Goal: Transaction & Acquisition: Book appointment/travel/reservation

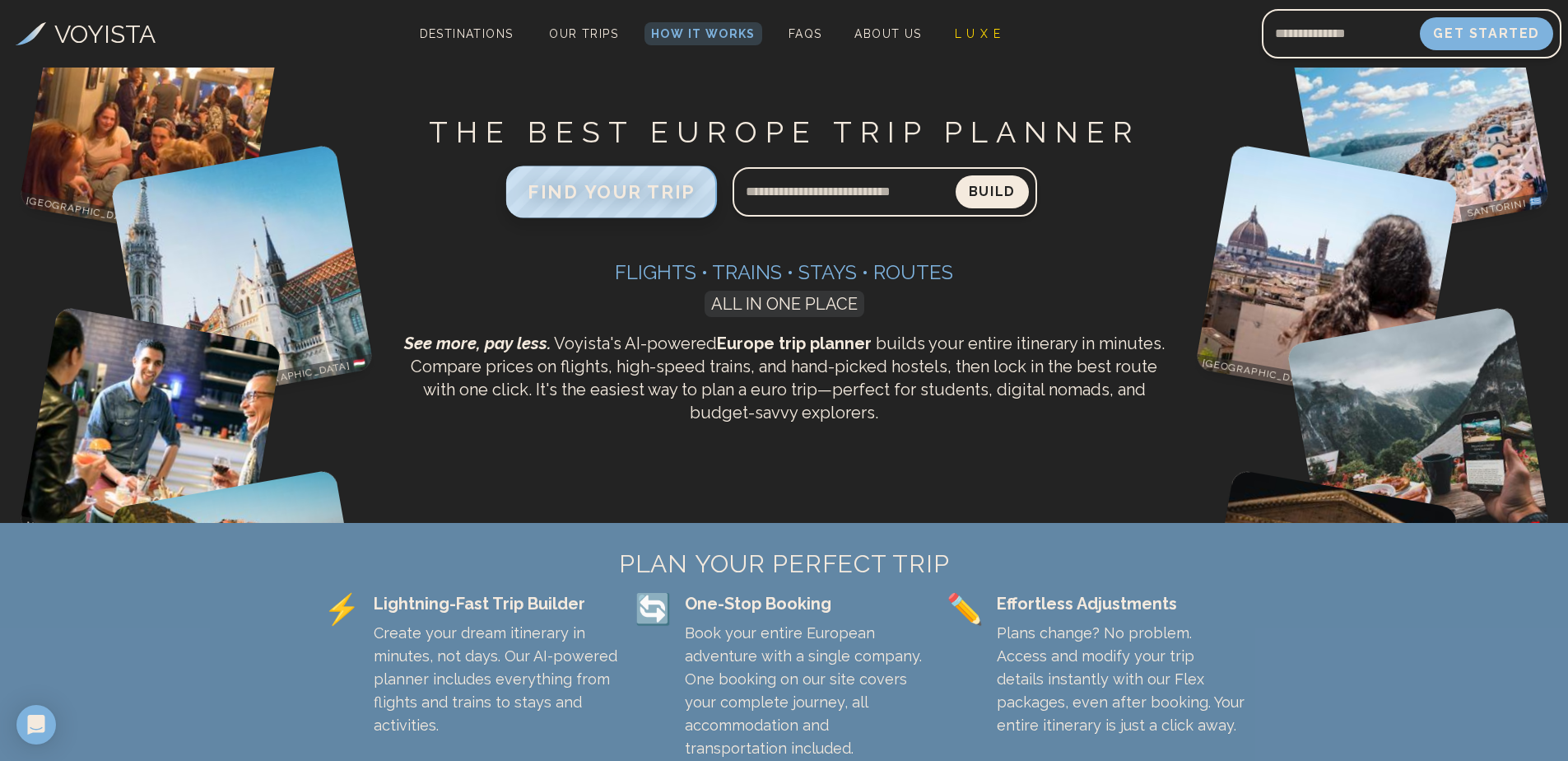
click at [586, 194] on span "FIND YOUR TRIP" at bounding box center [611, 192] width 168 height 22
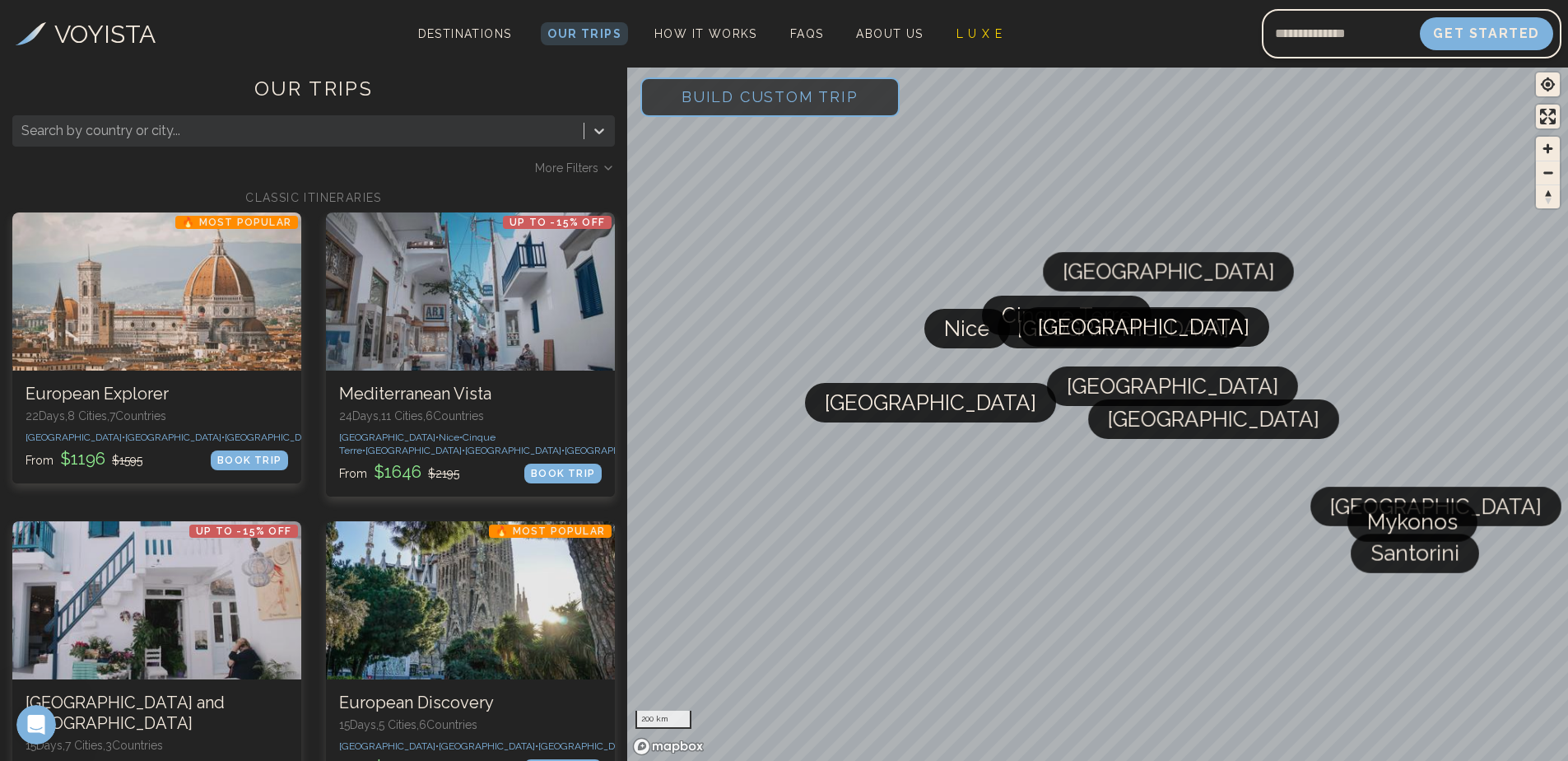
click at [563, 168] on span "More Filters" at bounding box center [567, 168] width 64 height 17
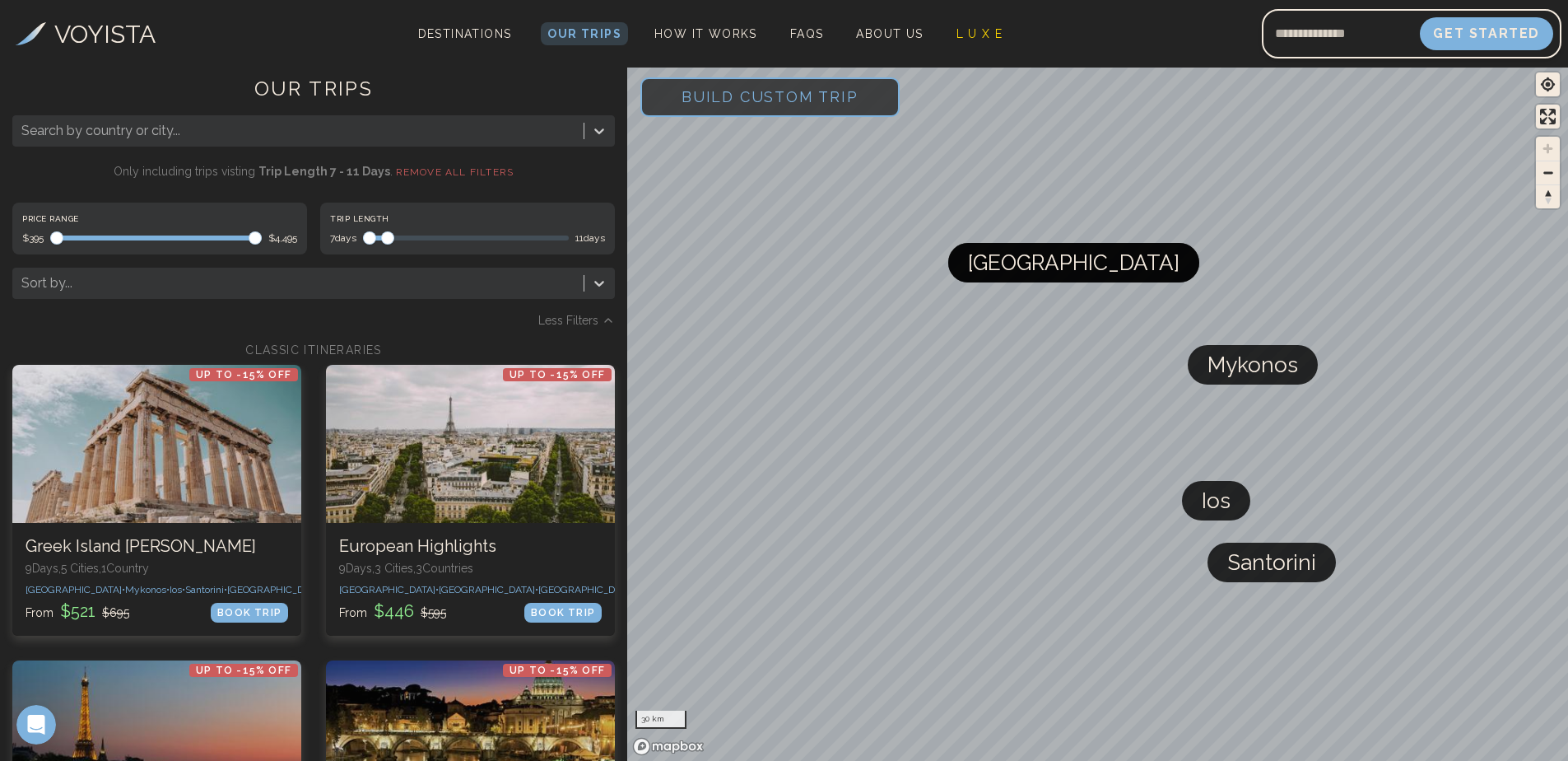
click at [385, 231] on span "Maximum" at bounding box center [388, 238] width 13 height 13
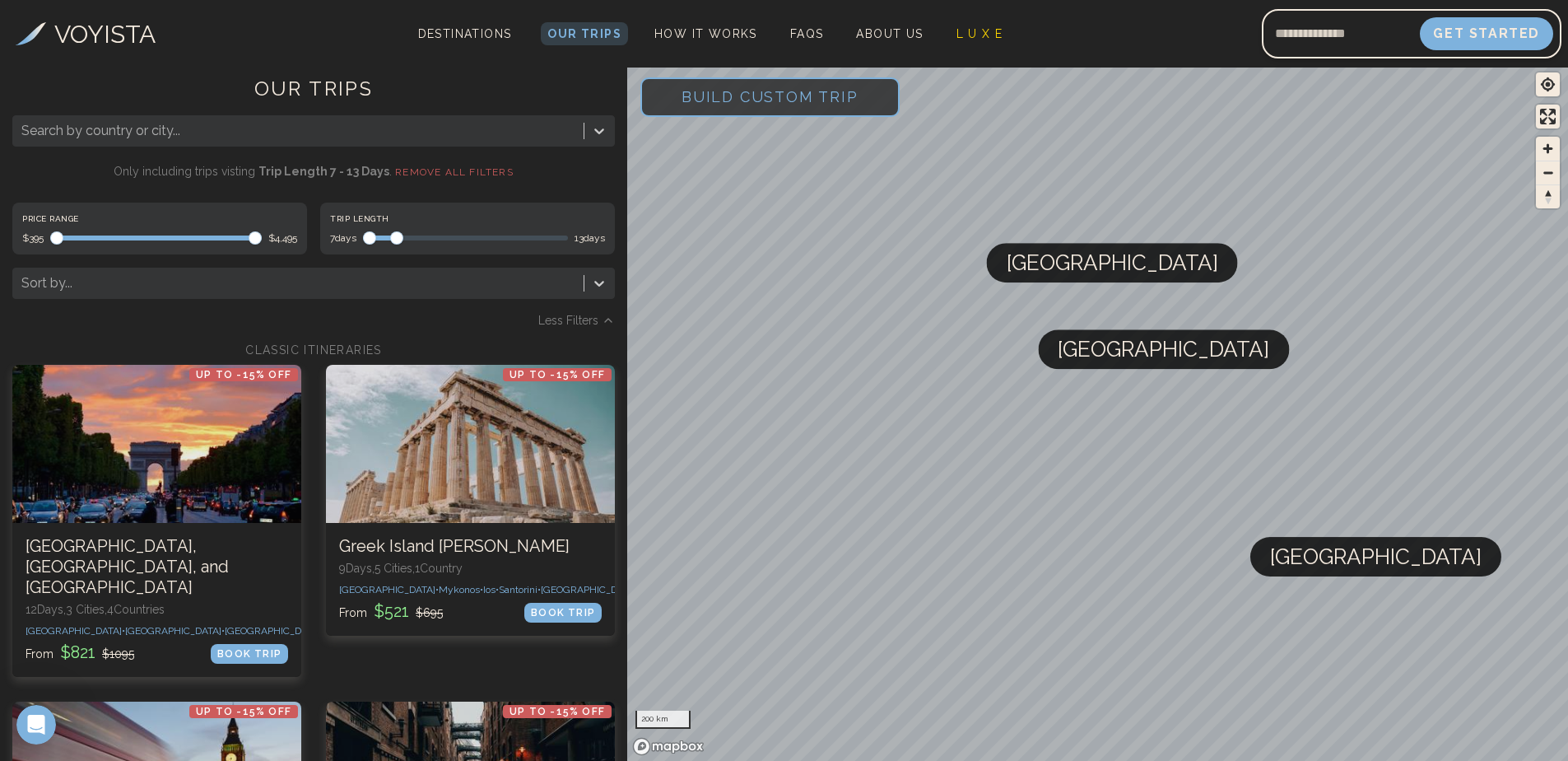
click at [396, 236] on span "Maximum" at bounding box center [397, 238] width 13 height 13
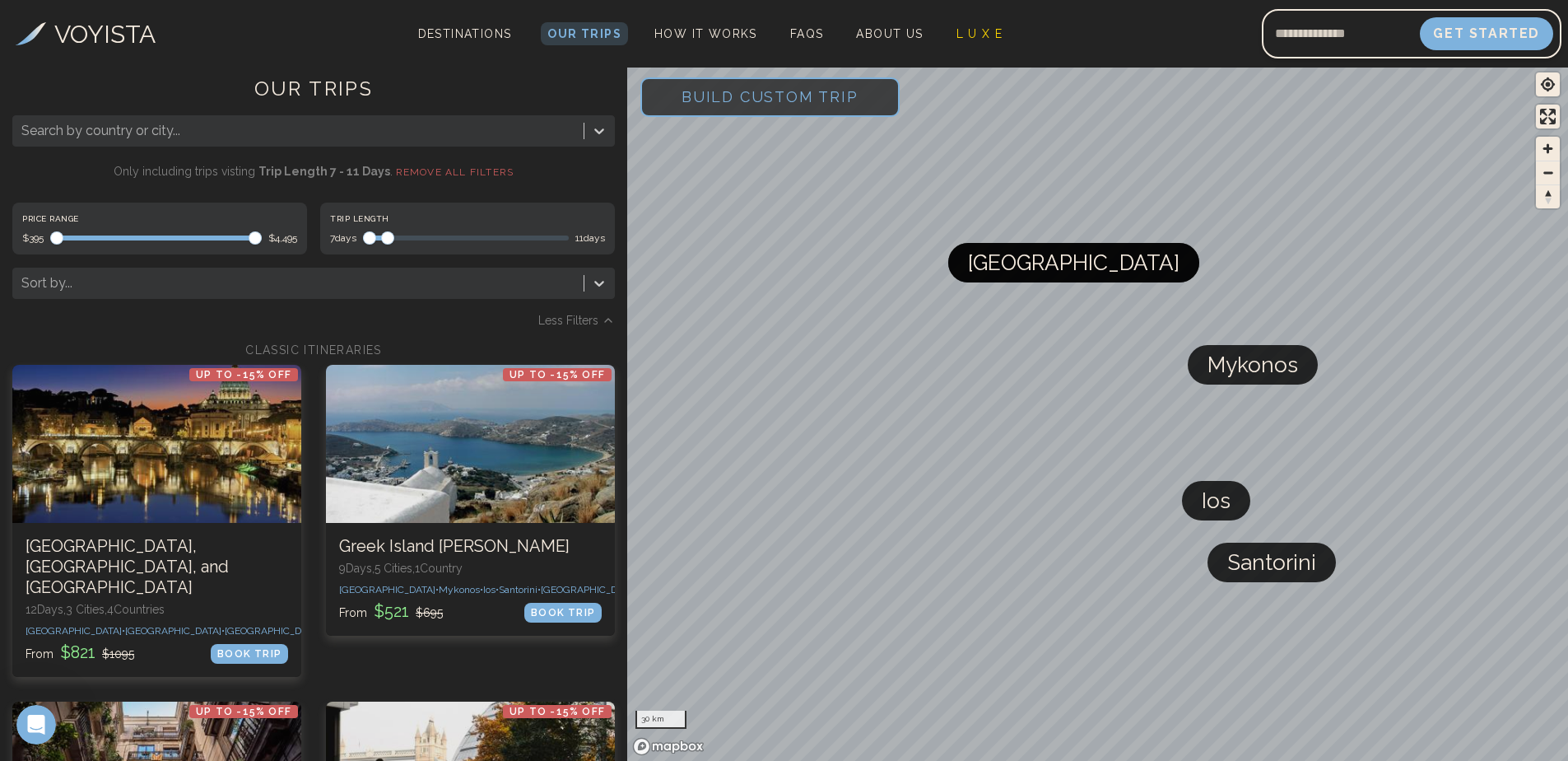
click at [384, 235] on span "Maximum" at bounding box center [388, 238] width 13 height 13
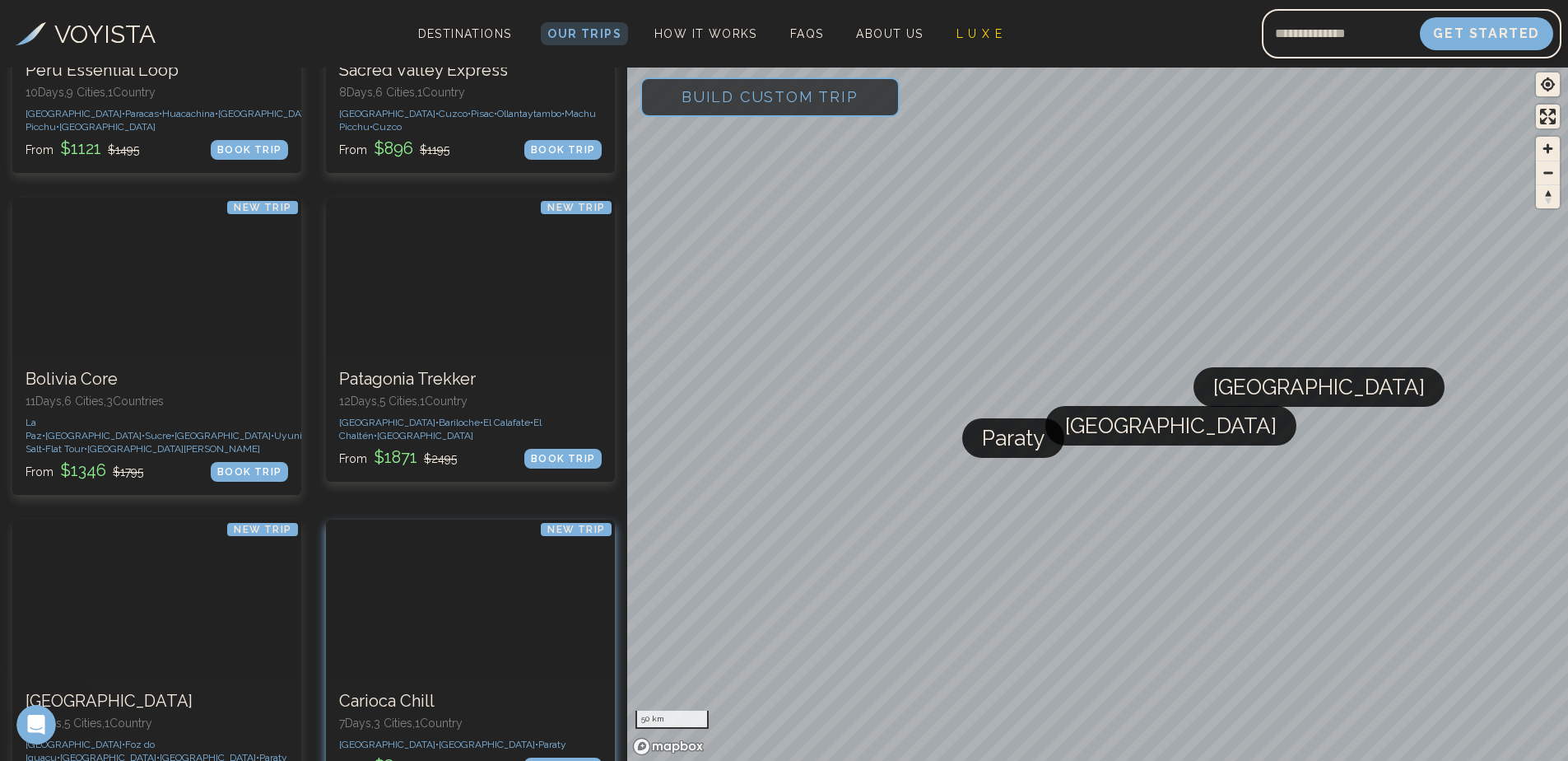
scroll to position [2967, 0]
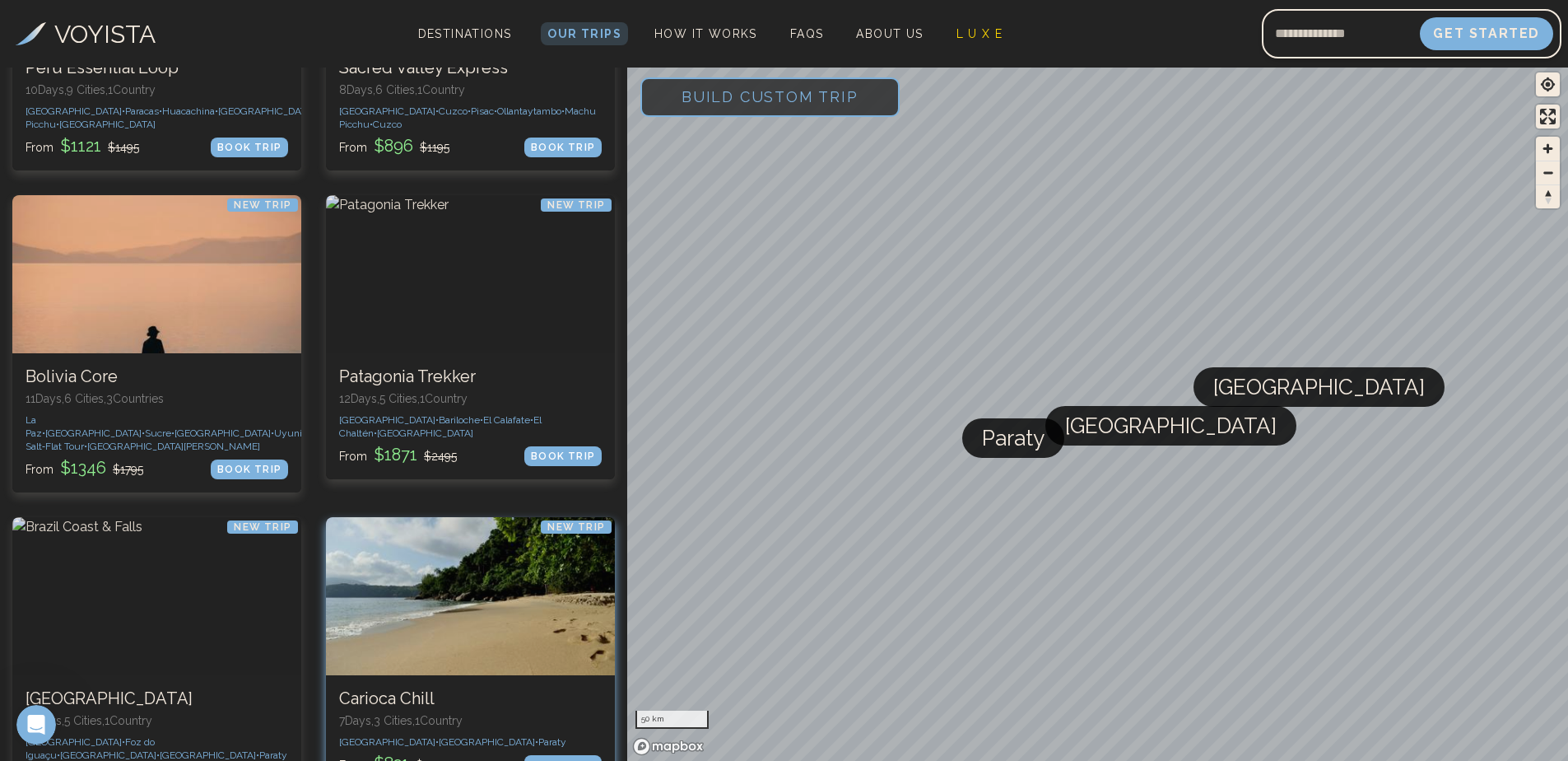
click at [439, 736] on span "Ilha Grande •" at bounding box center [488, 742] width 100 height 12
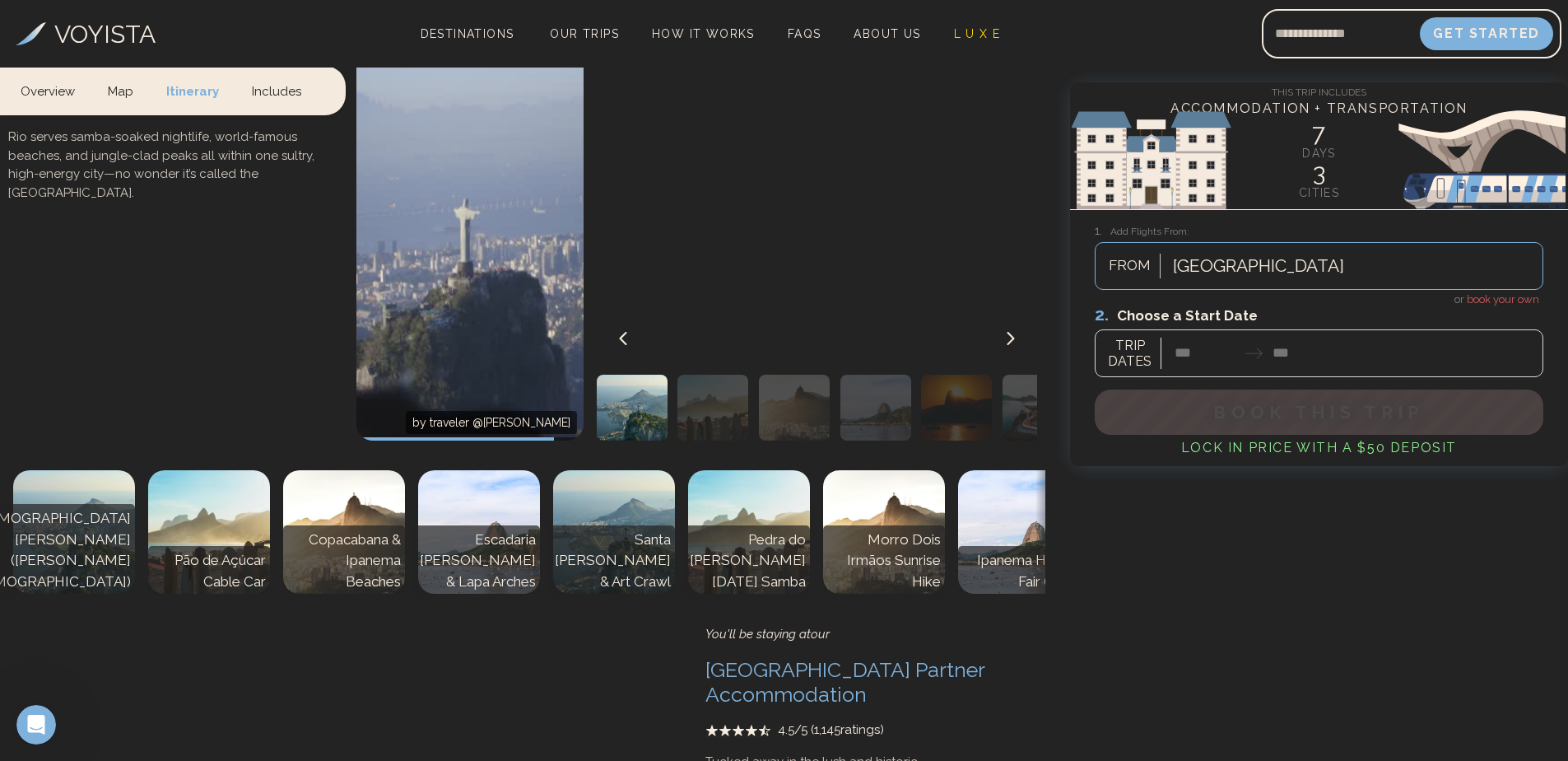
scroll to position [576, 0]
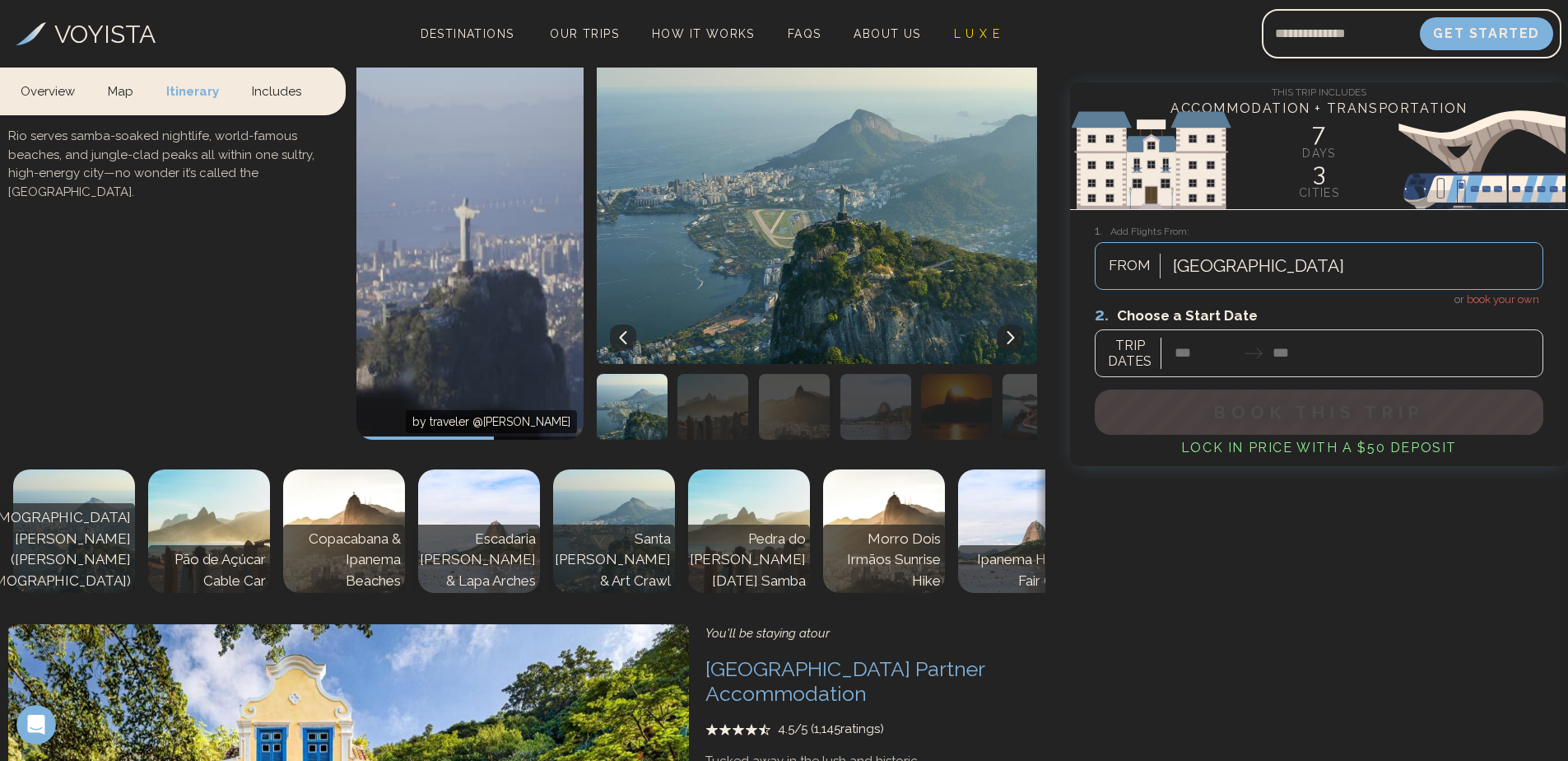
click at [1009, 331] on icon at bounding box center [1011, 338] width 13 height 13
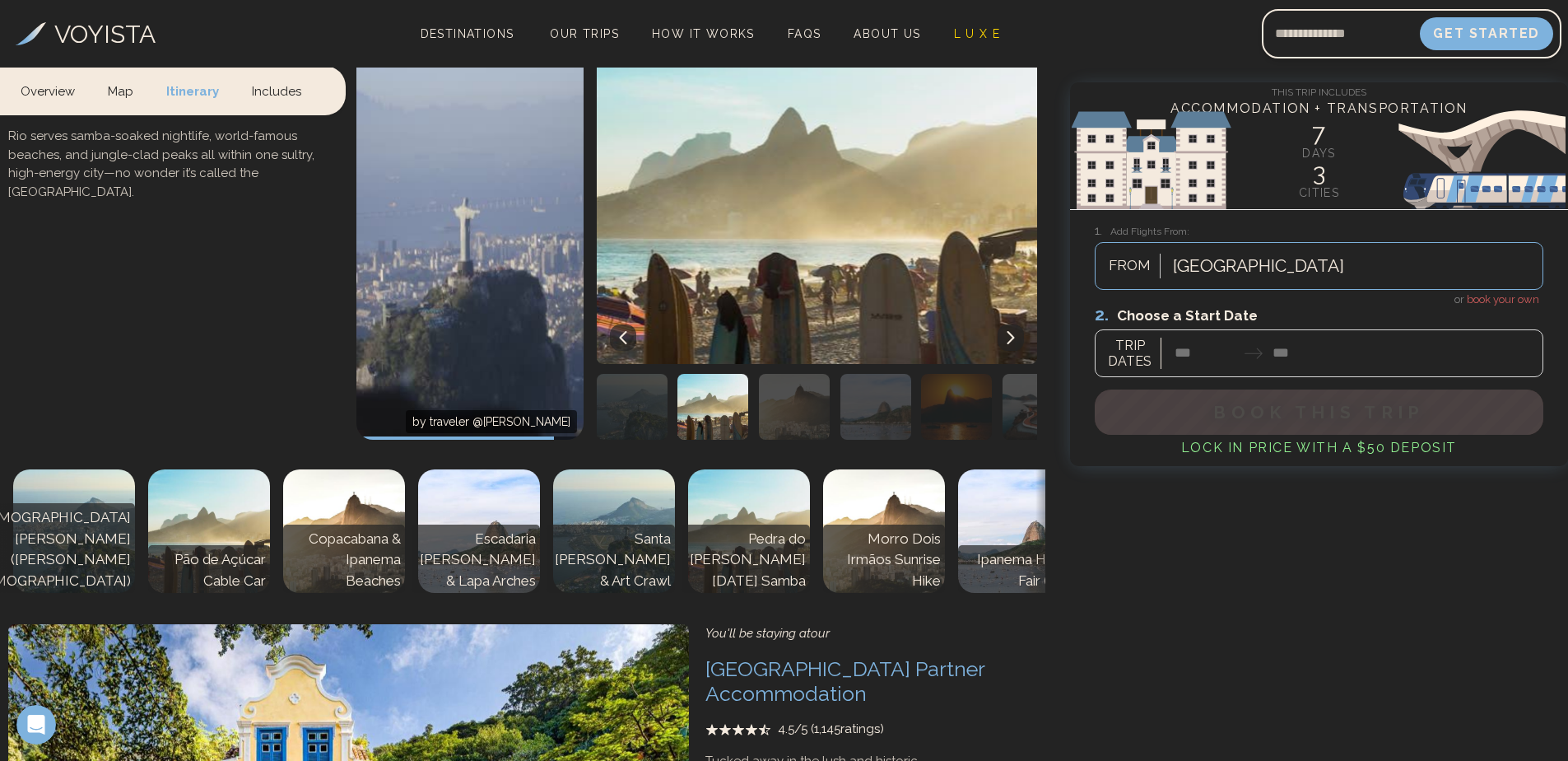
click at [1009, 331] on icon at bounding box center [1011, 338] width 13 height 13
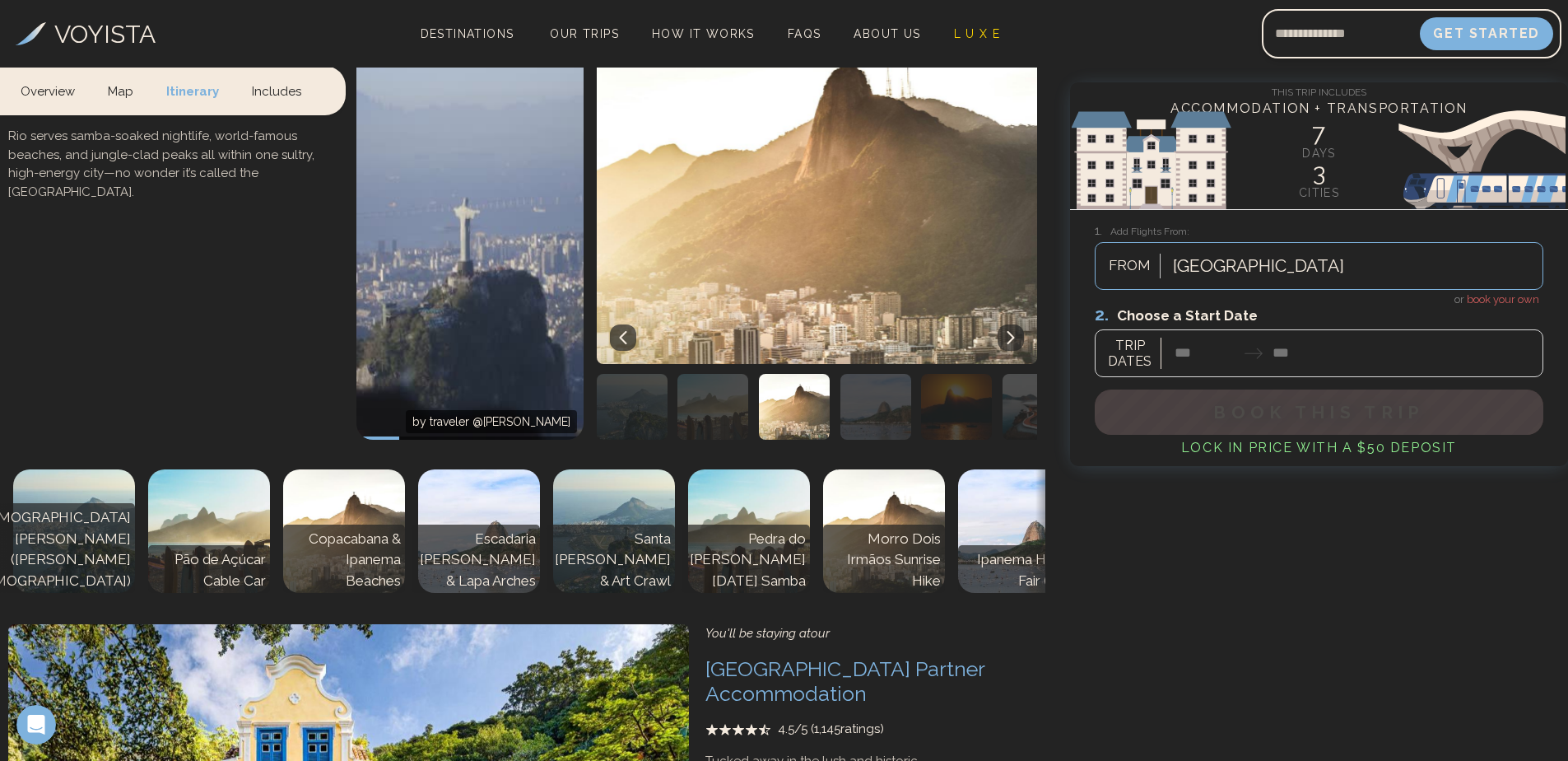
click at [1009, 331] on icon at bounding box center [1011, 338] width 13 height 13
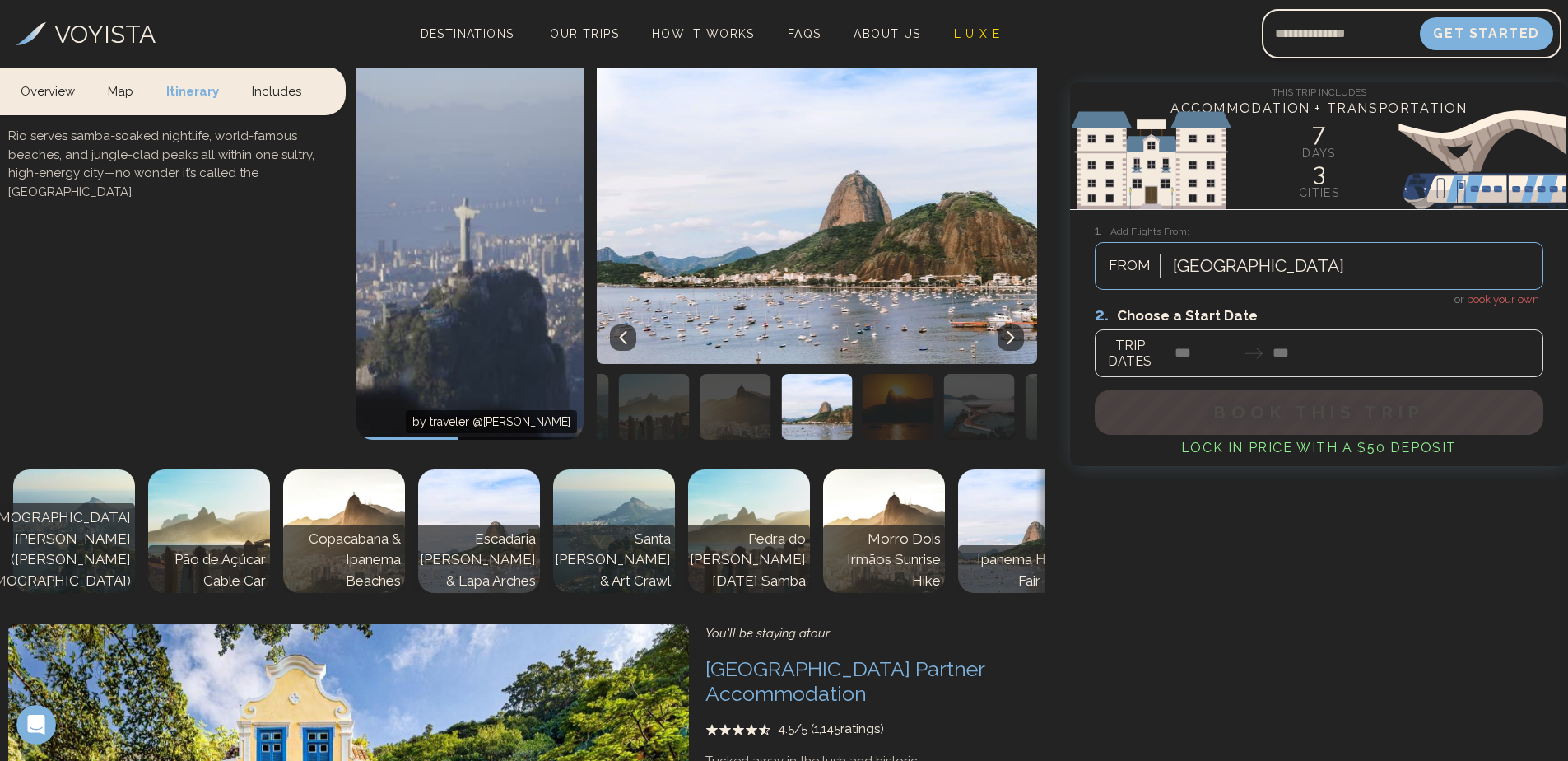
click at [1009, 331] on icon at bounding box center [1011, 338] width 13 height 13
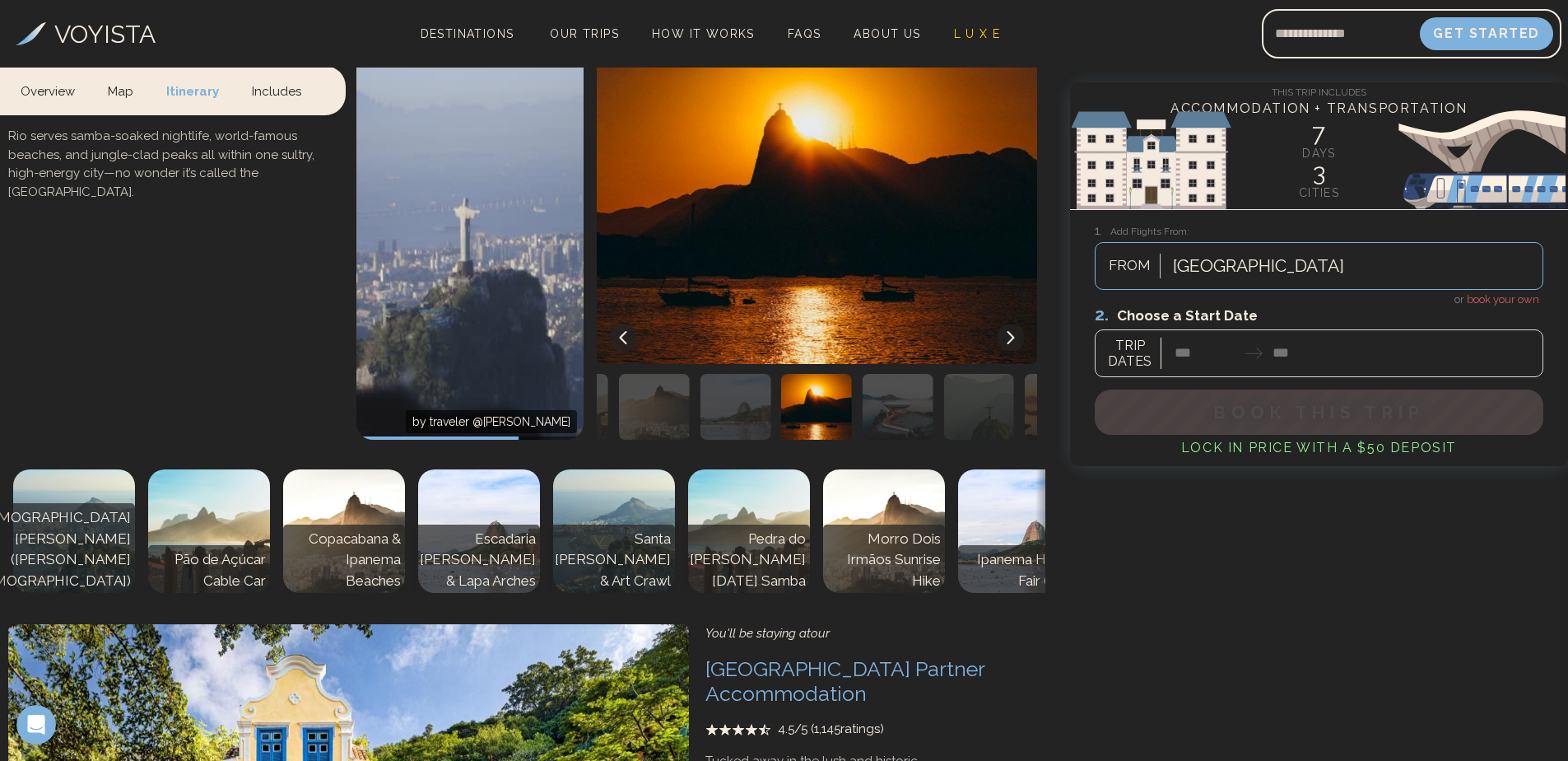
click at [1009, 331] on icon at bounding box center [1011, 338] width 13 height 13
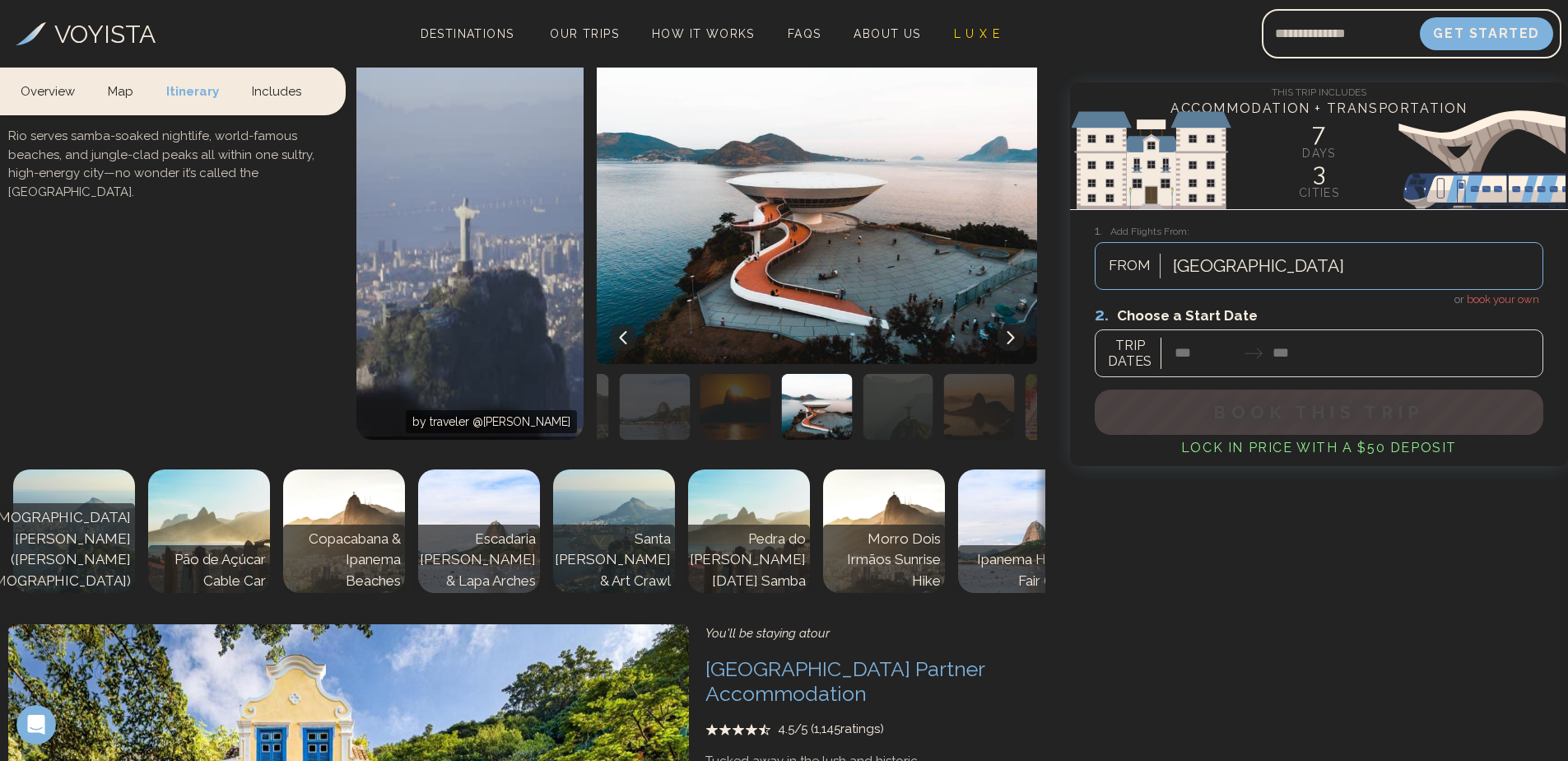
click at [1009, 331] on icon at bounding box center [1011, 338] width 13 height 13
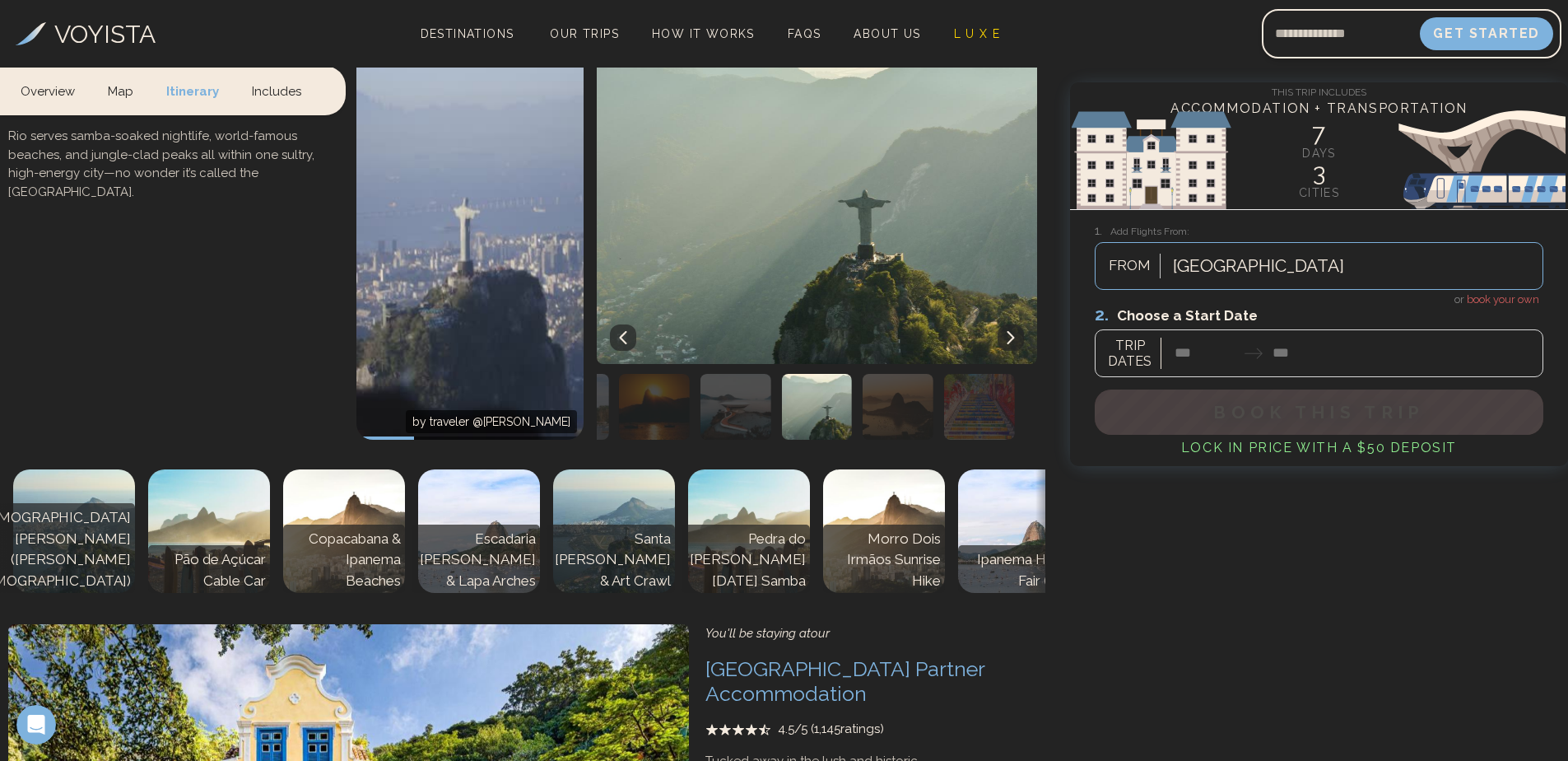
click at [1009, 331] on icon at bounding box center [1011, 338] width 13 height 13
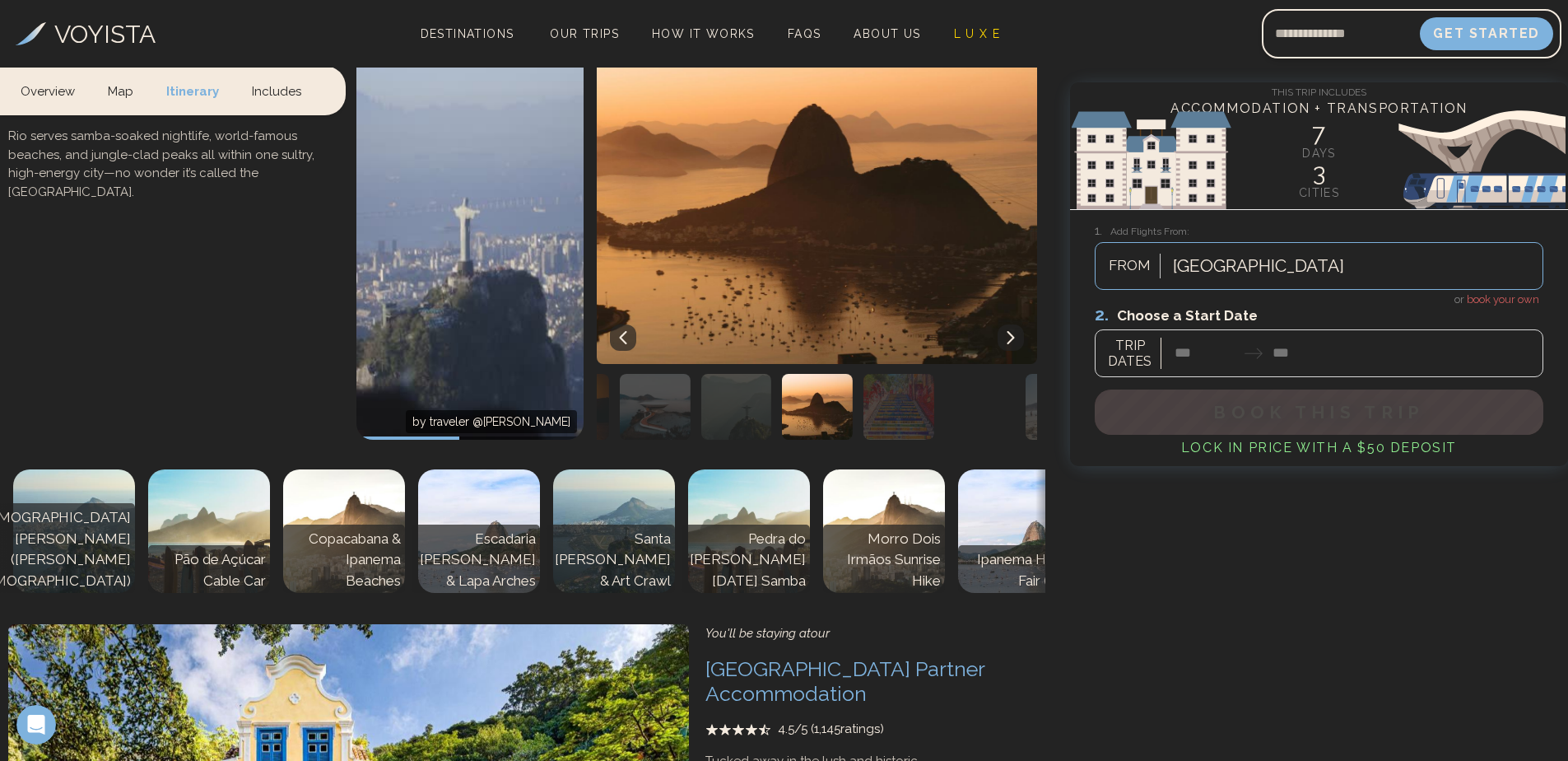
click at [1009, 331] on icon at bounding box center [1011, 338] width 13 height 13
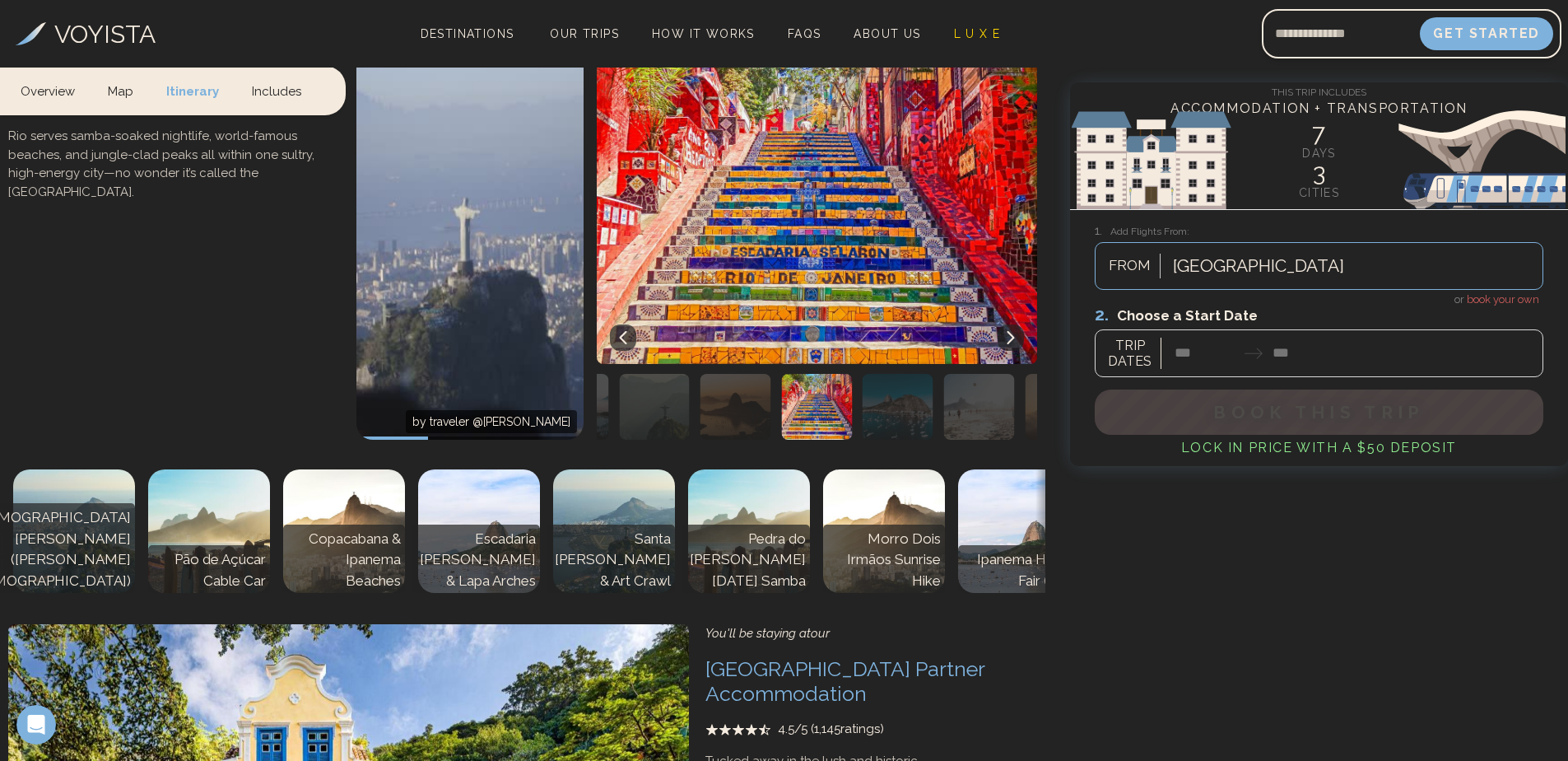
click at [913, 374] on img "button" at bounding box center [898, 406] width 70 height 66
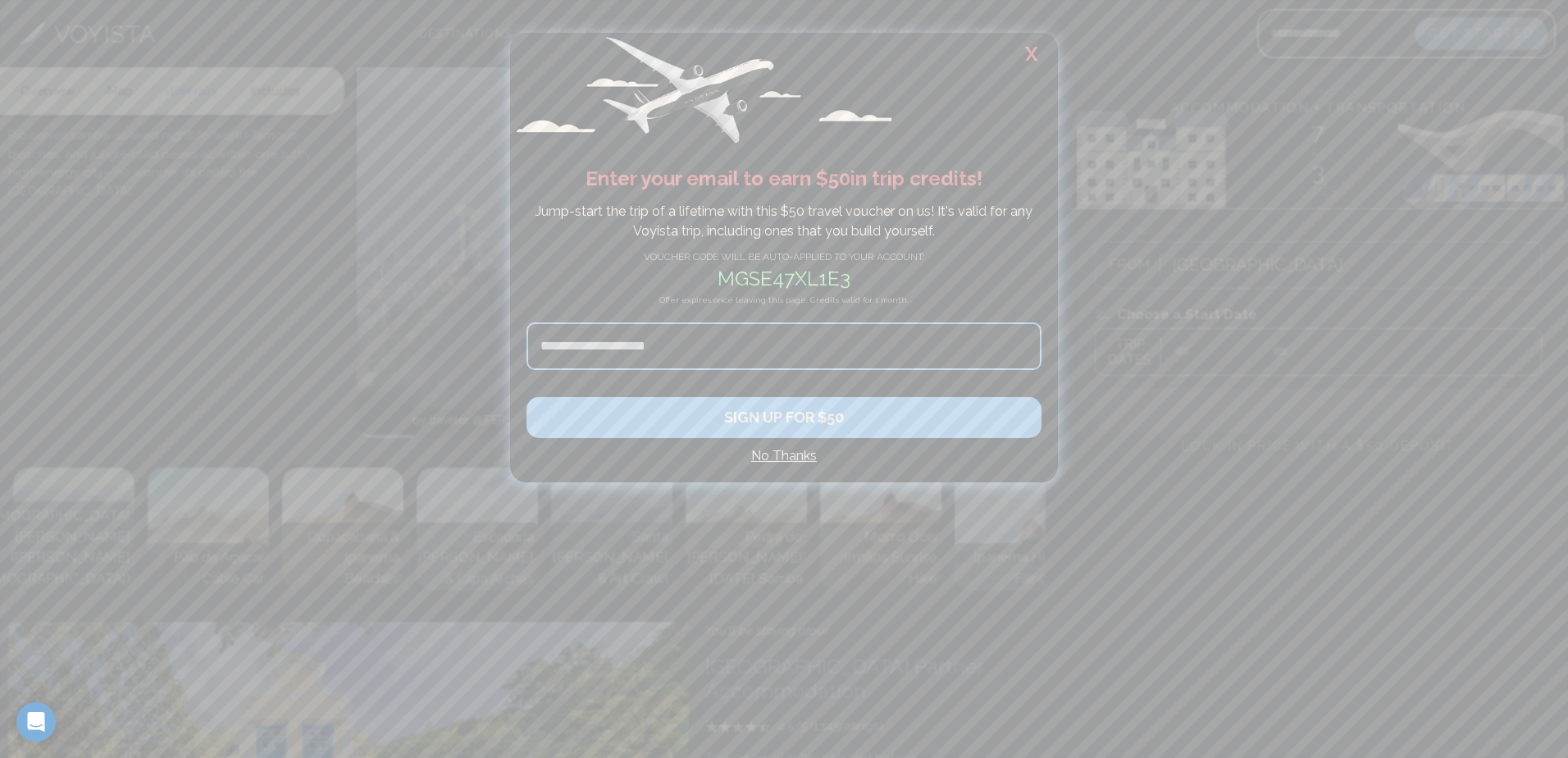
click at [1036, 46] on h2 "X" at bounding box center [1031, 53] width 53 height 43
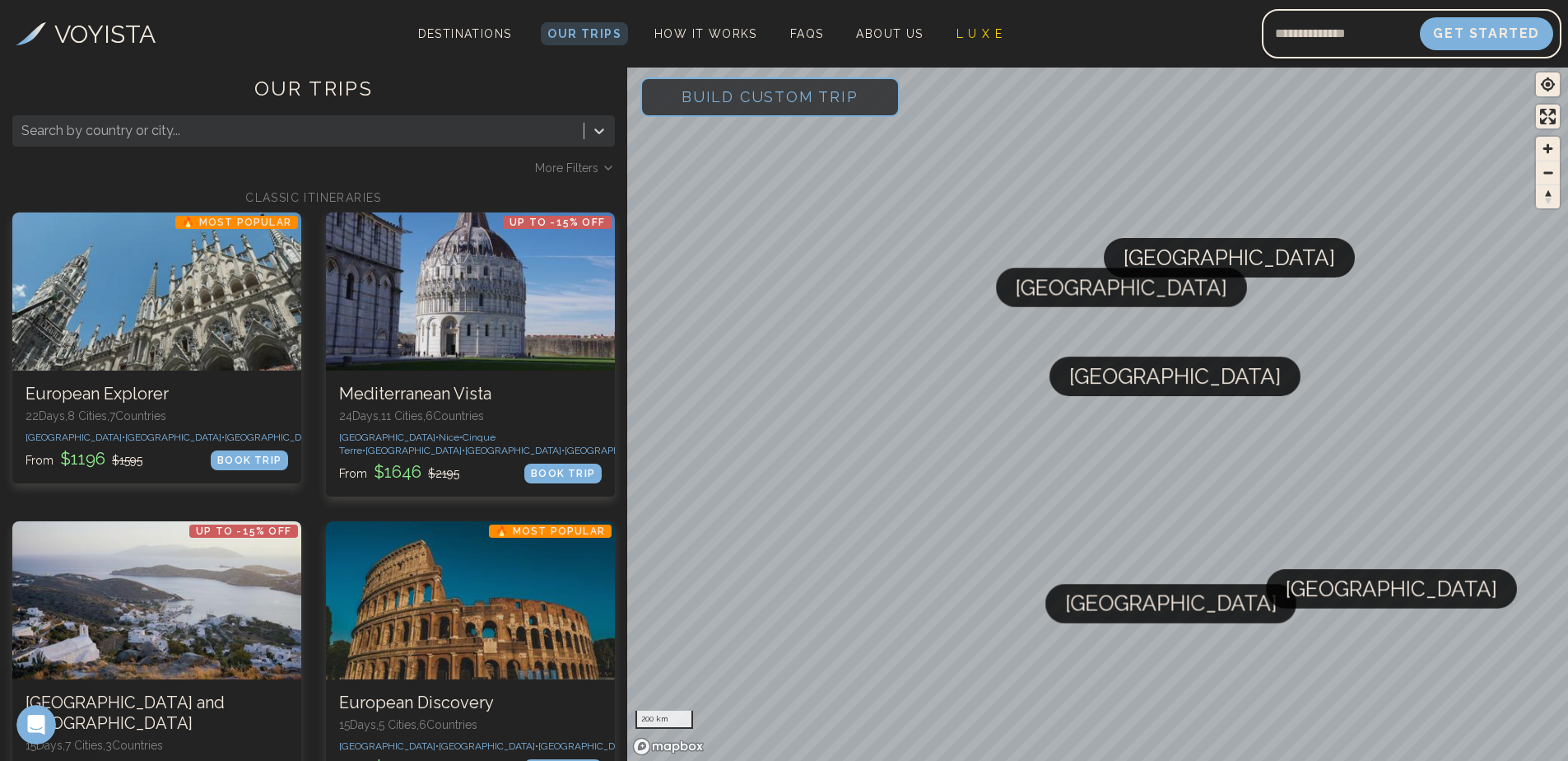
click at [585, 165] on span "More Filters" at bounding box center [567, 168] width 64 height 17
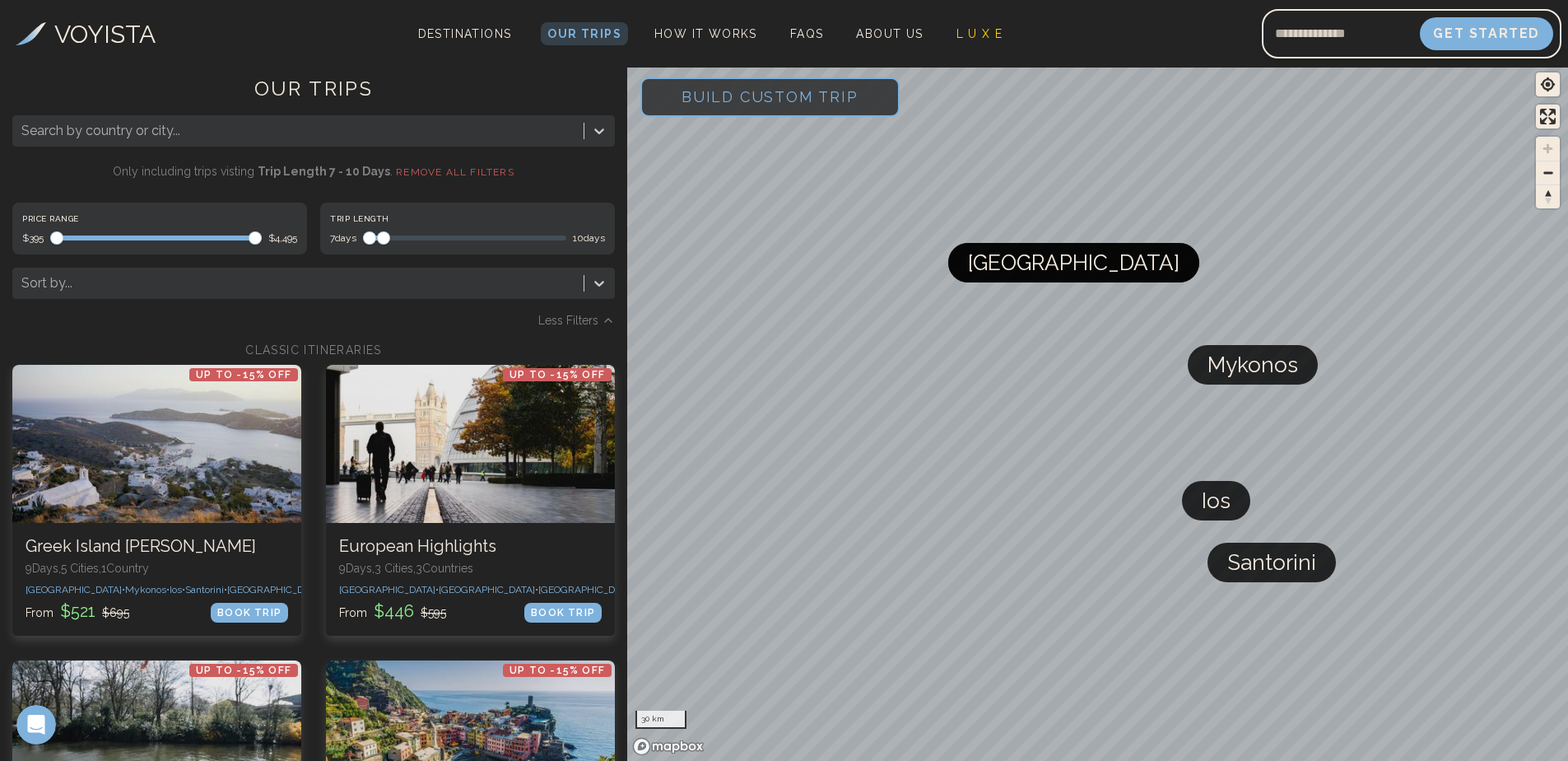
click at [378, 231] on span "Maximum" at bounding box center [384, 238] width 13 height 13
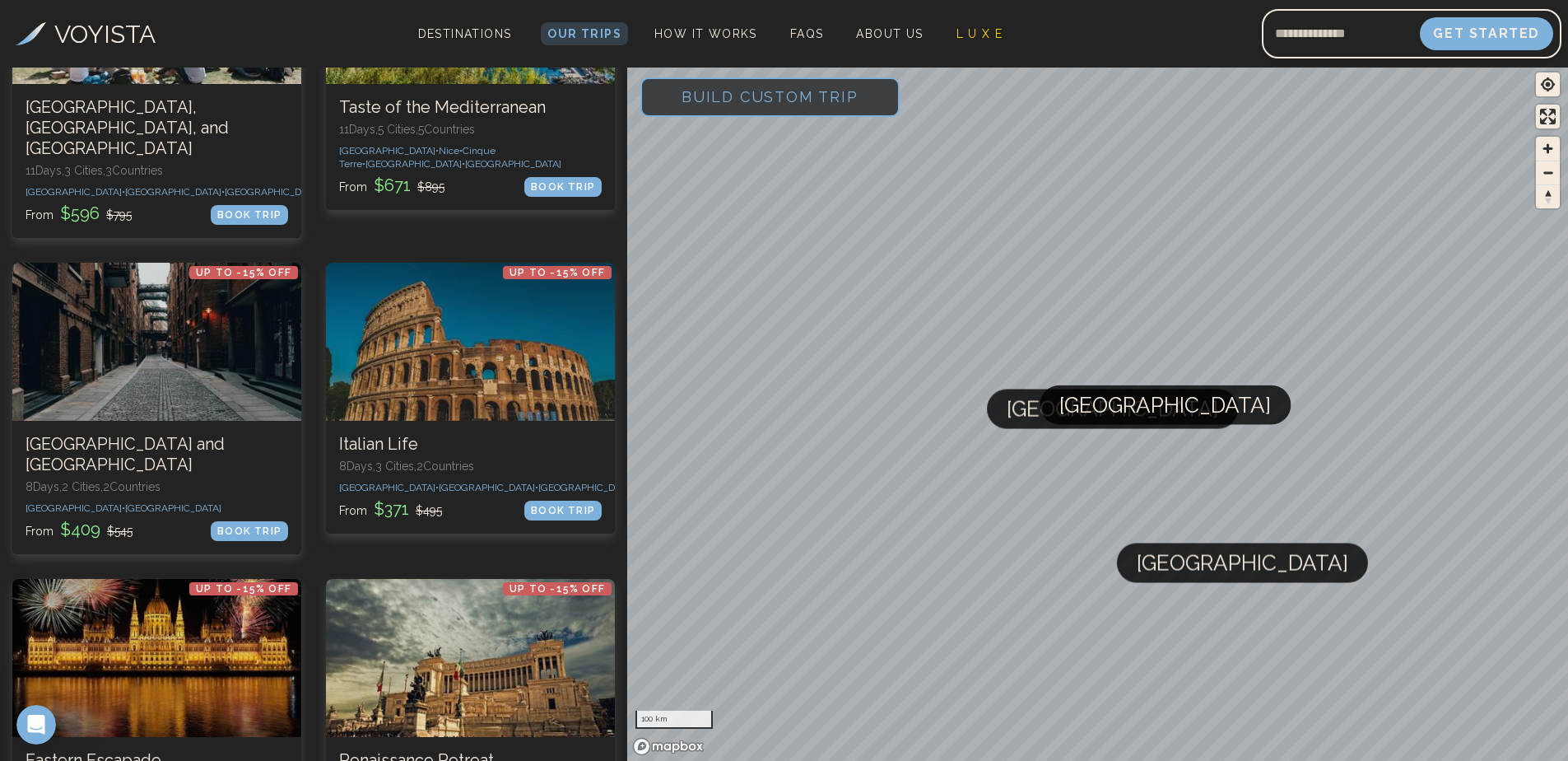
scroll to position [988, 0]
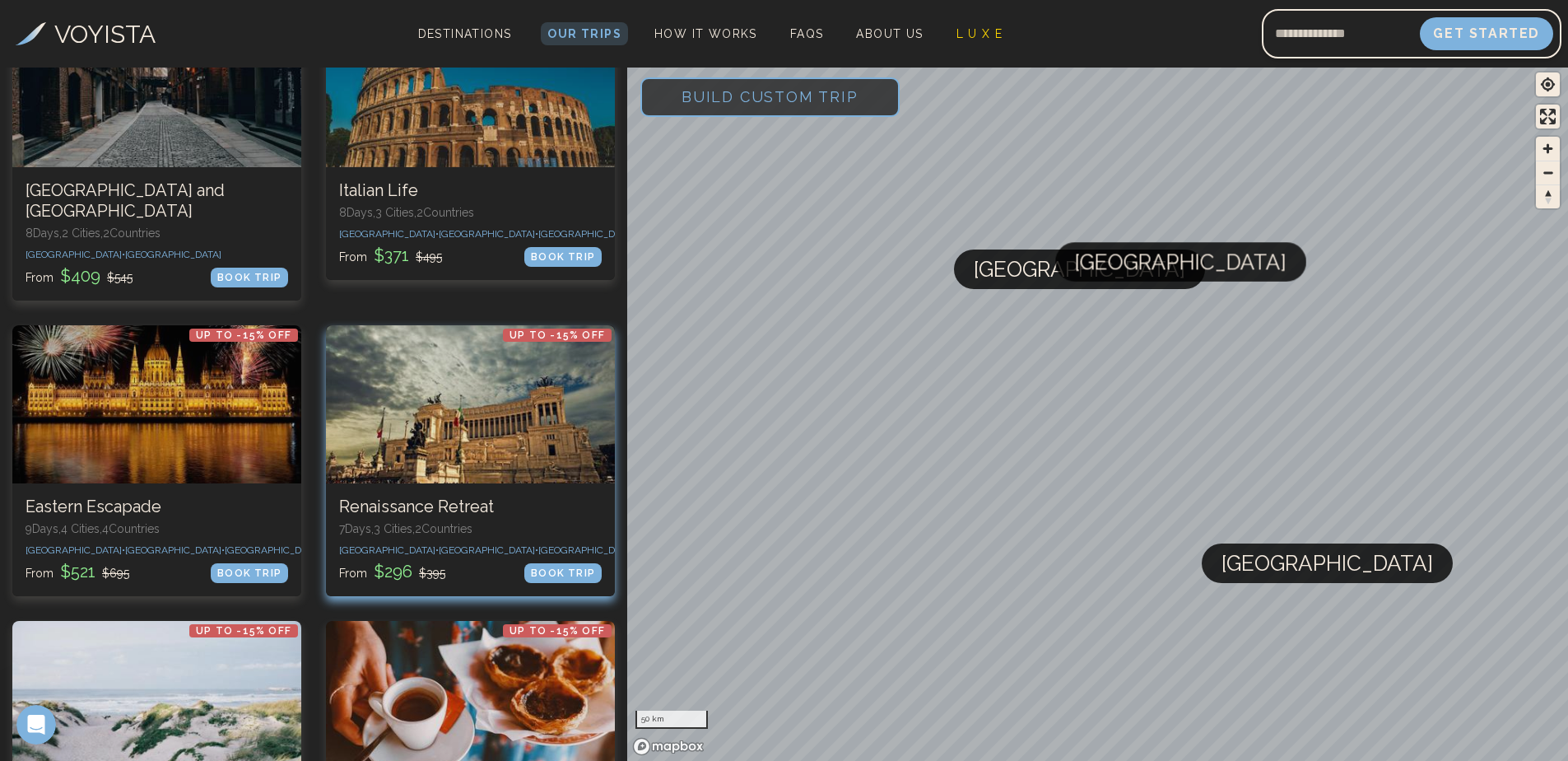
click at [424, 383] on div at bounding box center [470, 404] width 289 height 158
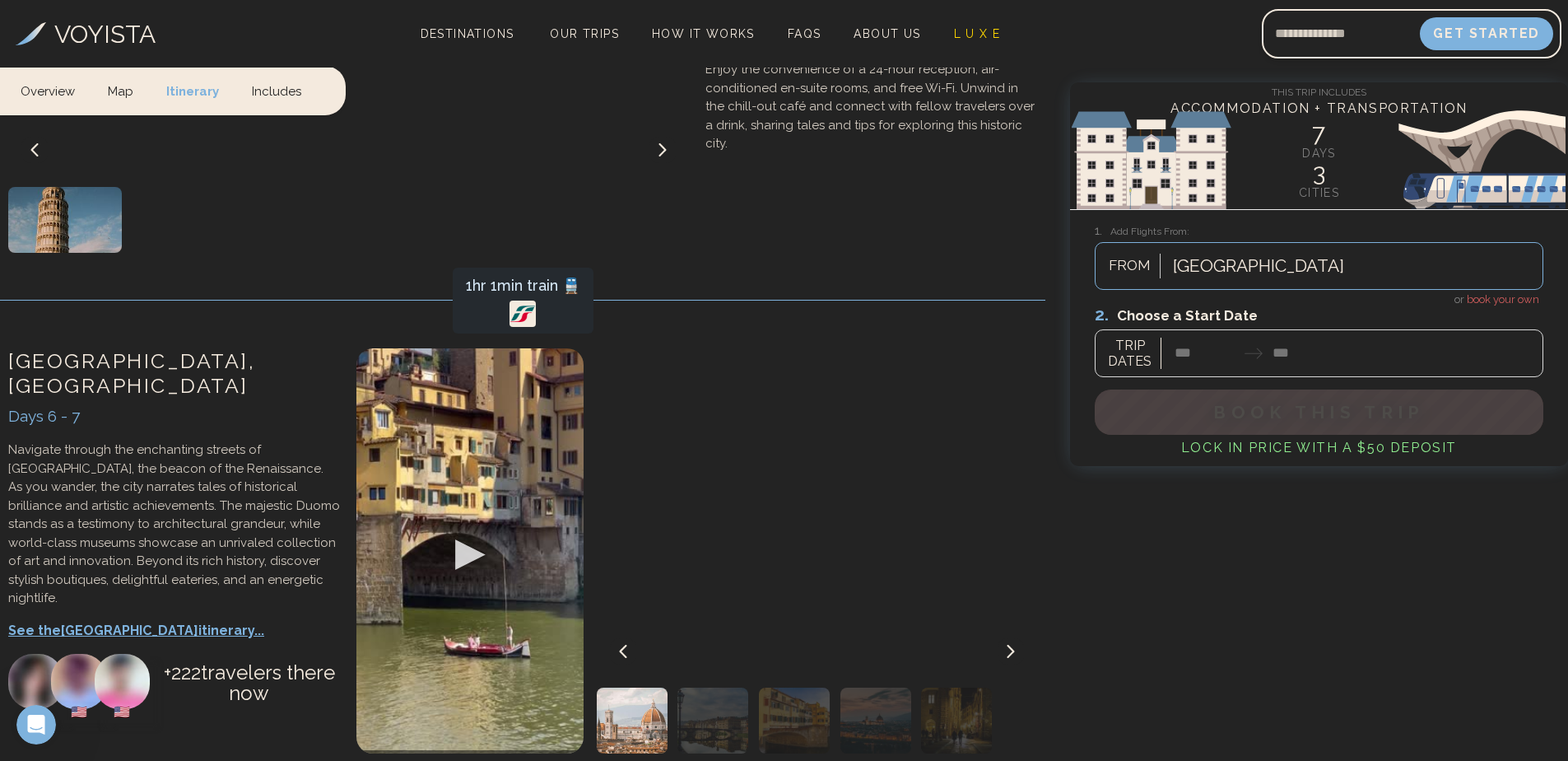
scroll to position [2552, 0]
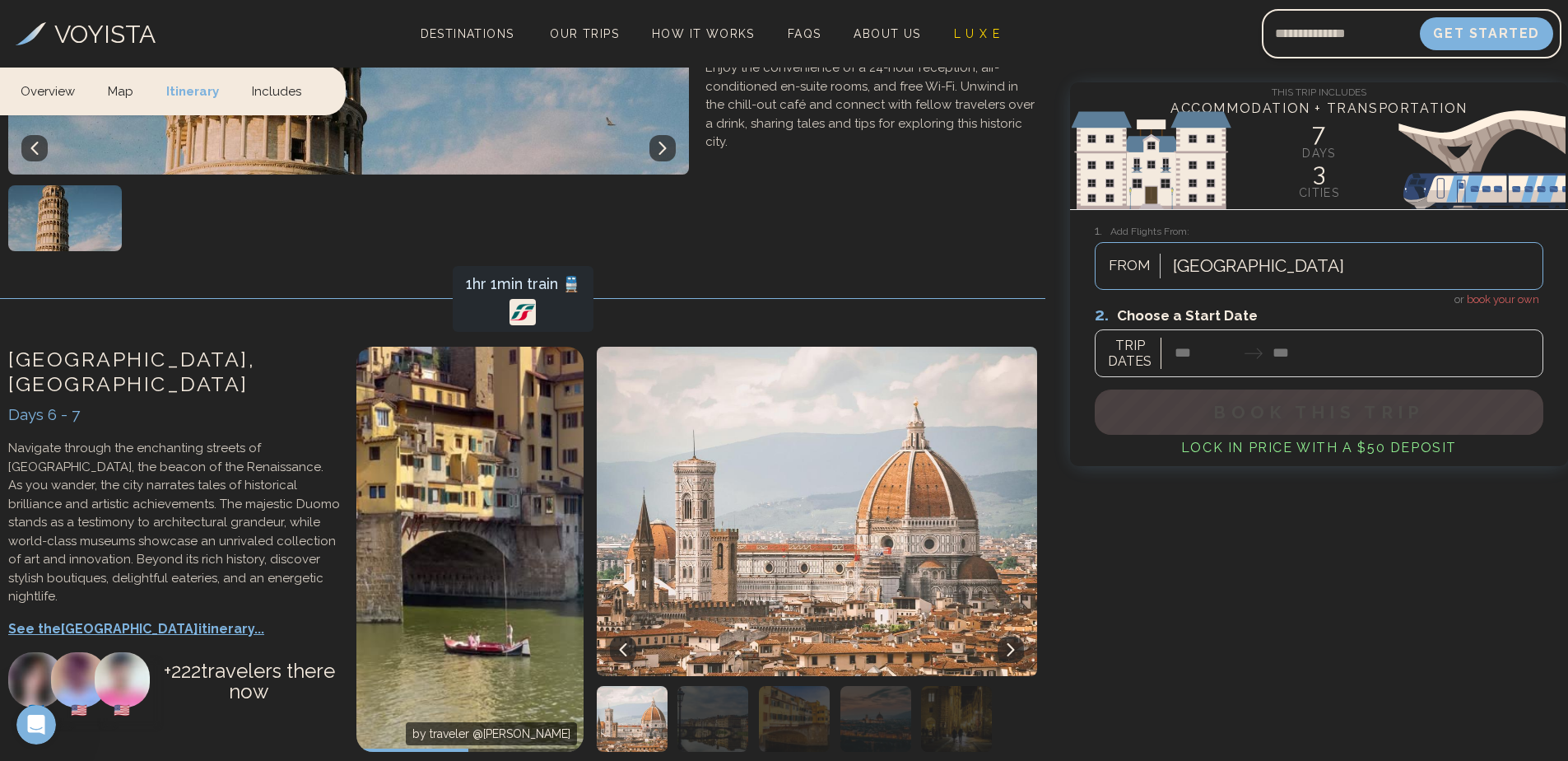
click at [158, 619] on p "See the Florence itinerary..." at bounding box center [174, 629] width 332 height 20
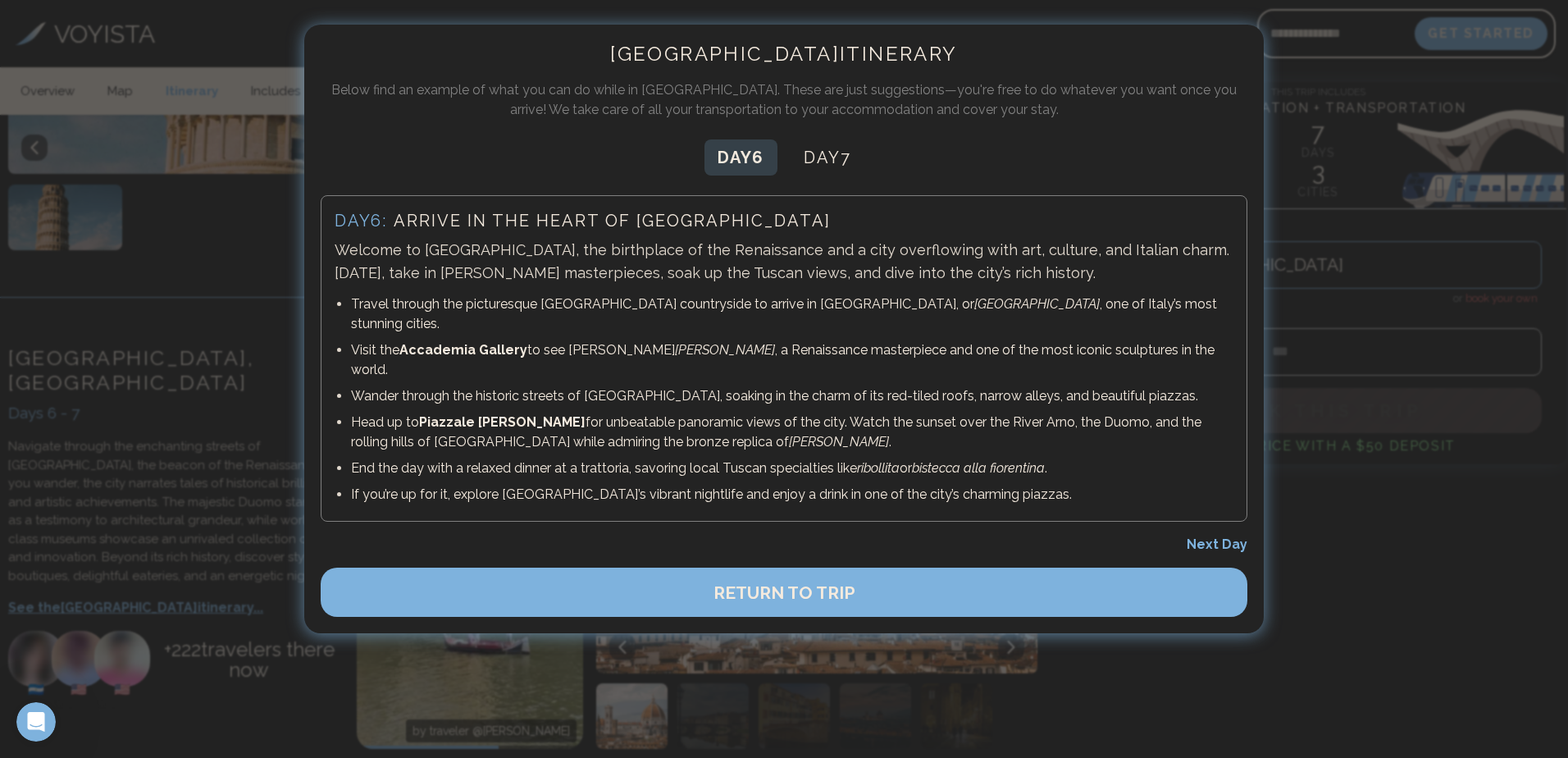
click at [1201, 537] on span "Next Day" at bounding box center [1217, 544] width 61 height 16
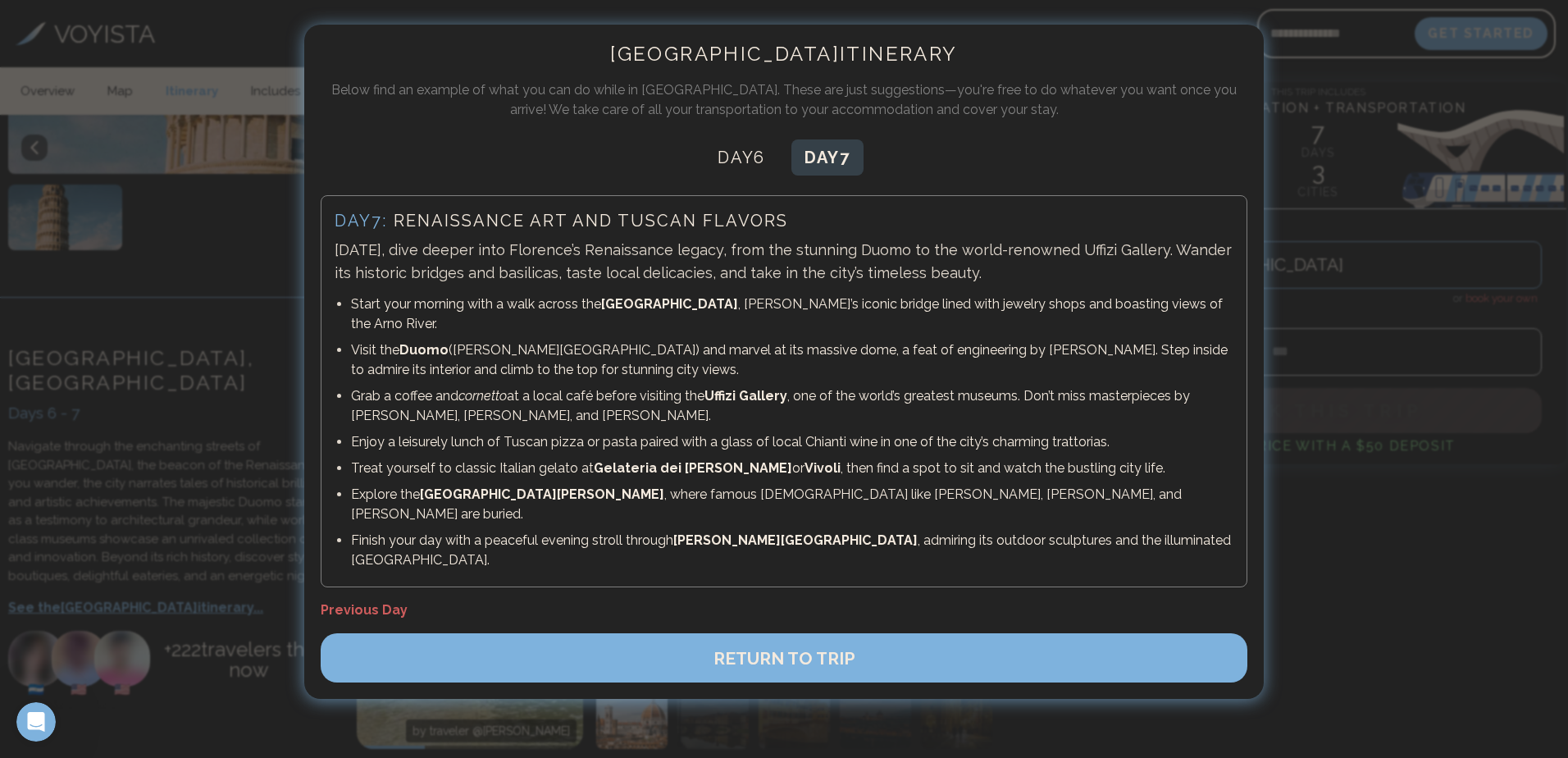
click at [761, 648] on span "RETURN TO TRIP" at bounding box center [785, 658] width 142 height 21
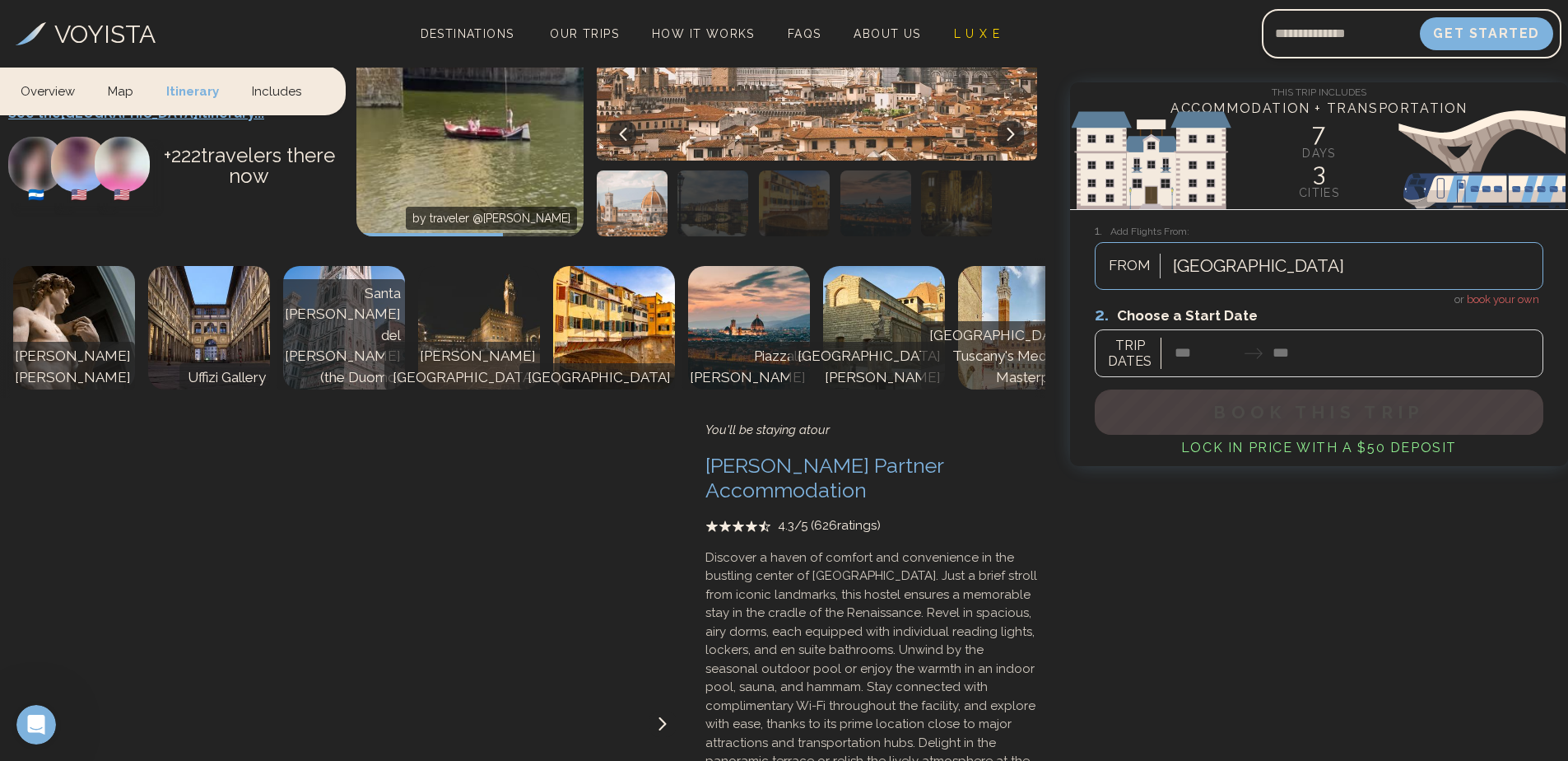
scroll to position [3210, 0]
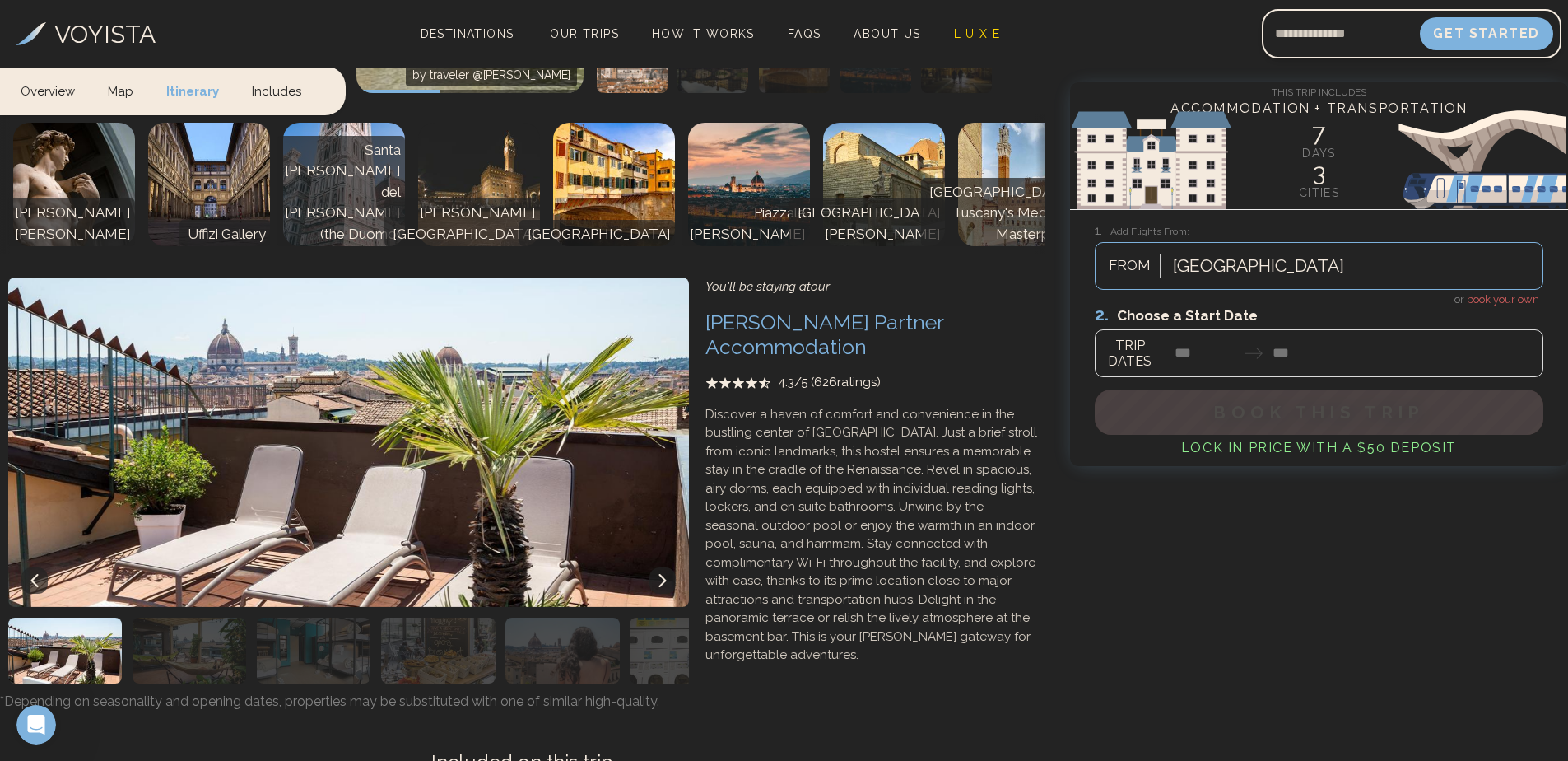
click at [665, 574] on icon at bounding box center [663, 581] width 13 height 13
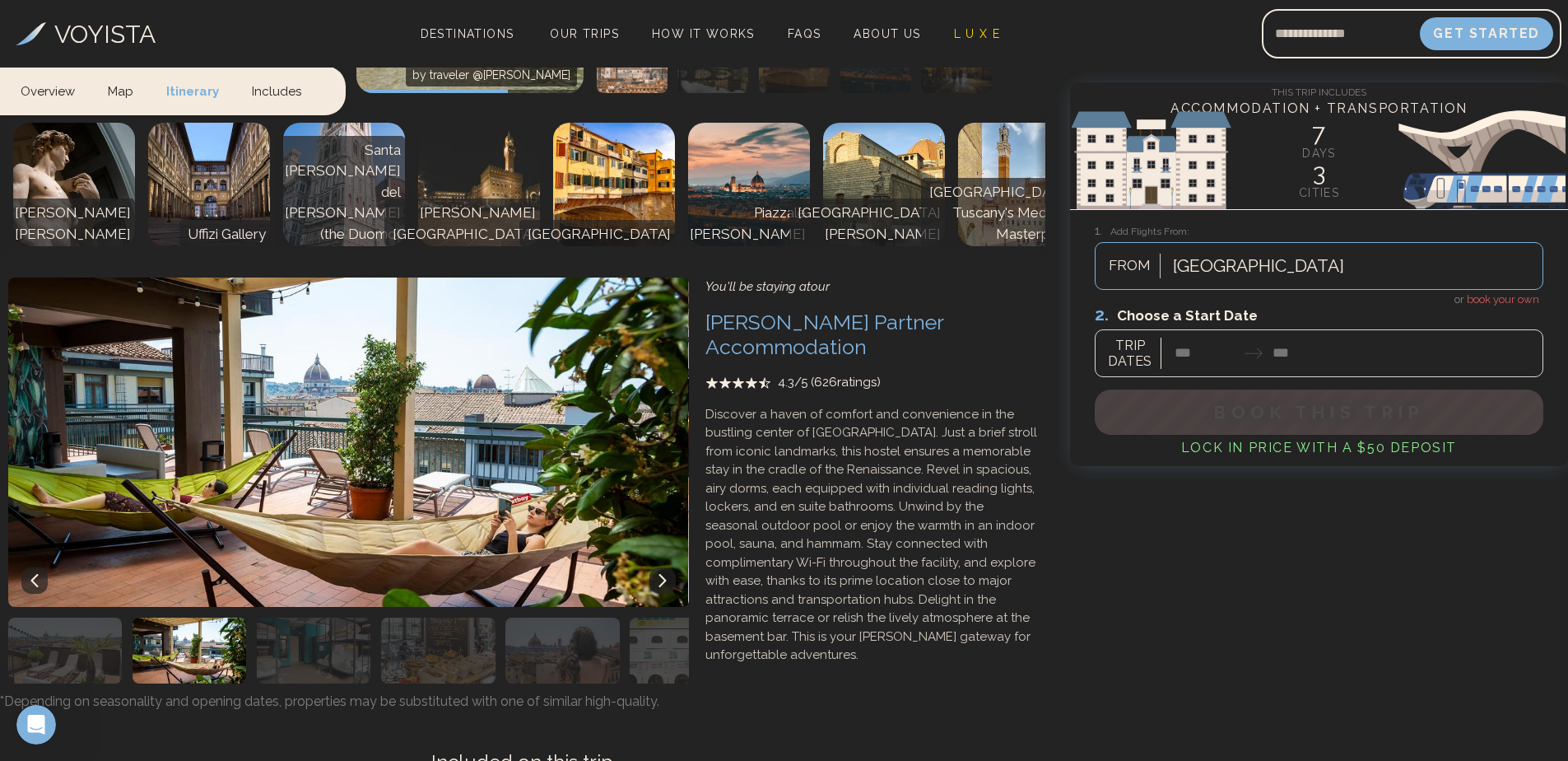
click at [656, 574] on icon at bounding box center [663, 581] width 13 height 13
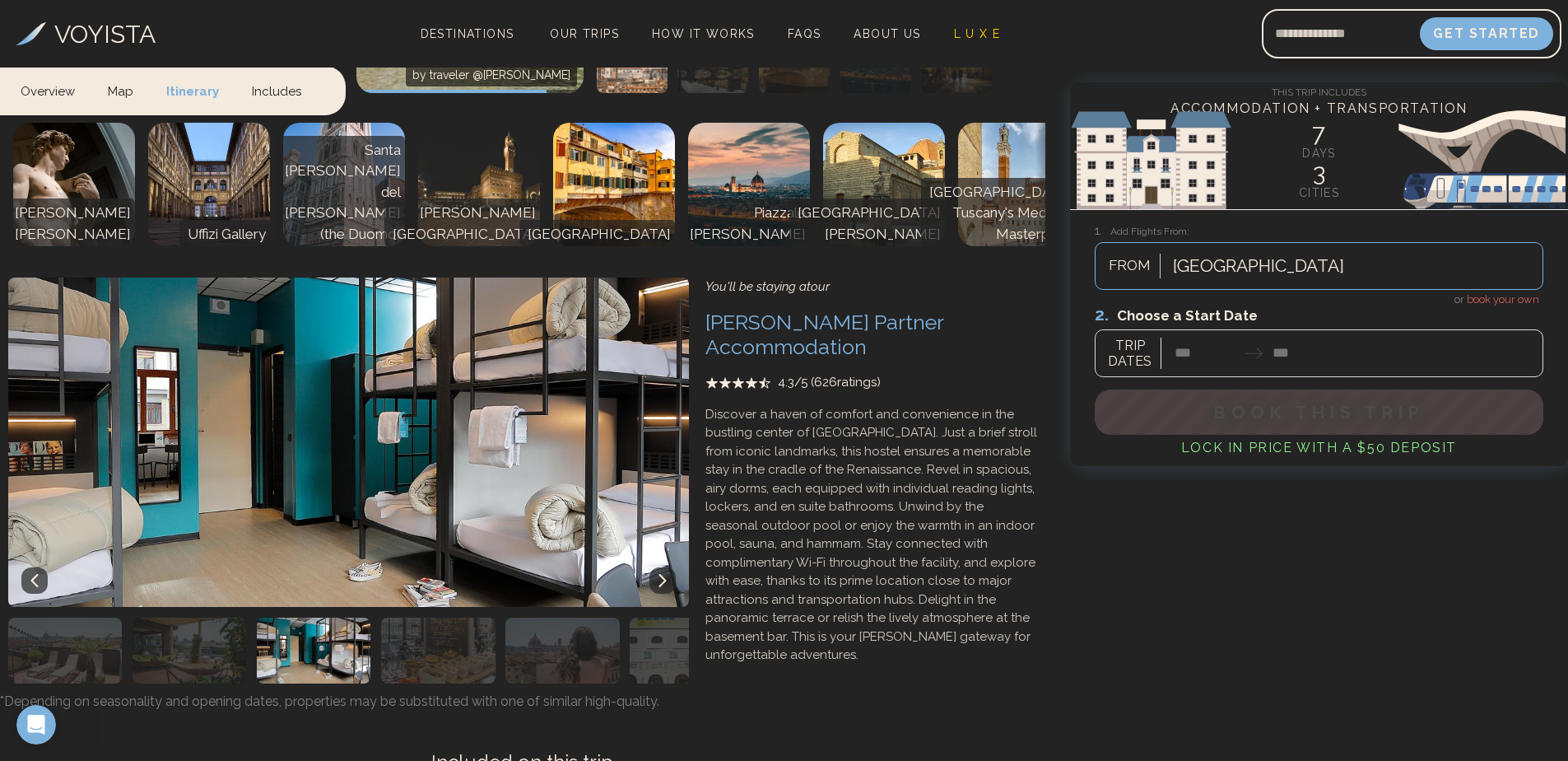
click at [656, 574] on icon at bounding box center [663, 581] width 13 height 13
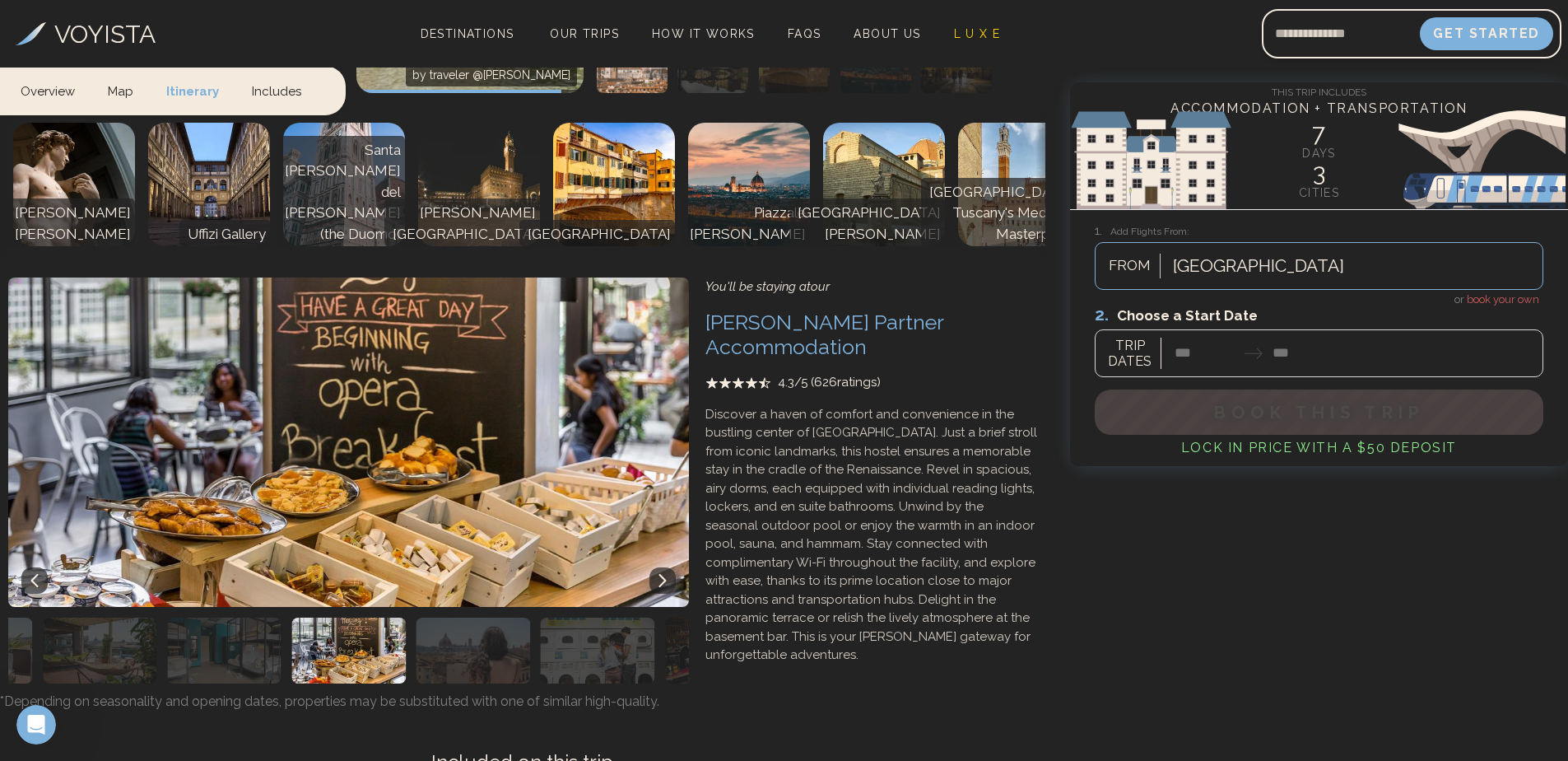
click at [656, 574] on icon at bounding box center [663, 581] width 13 height 13
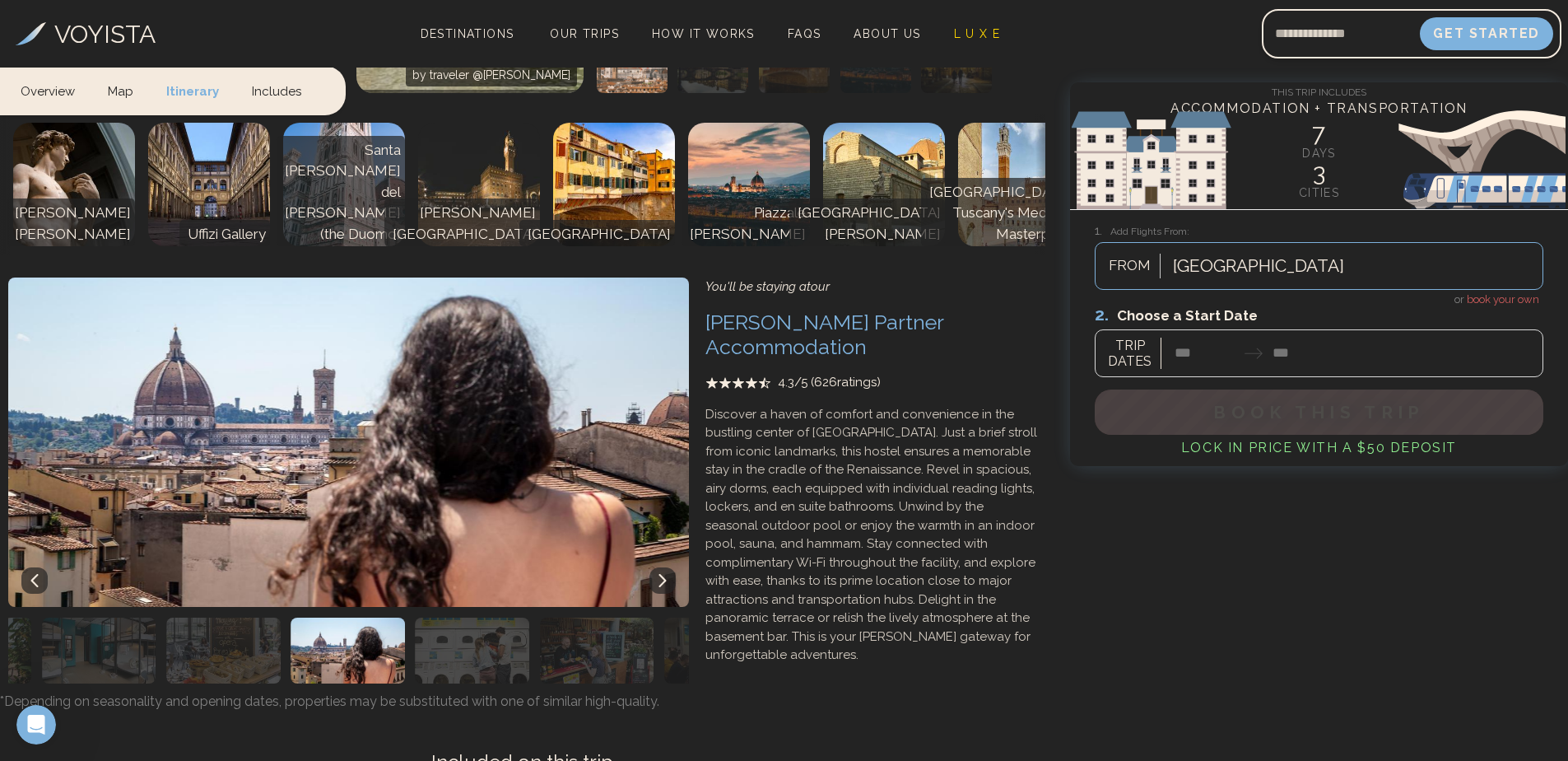
click at [656, 567] on button at bounding box center [662, 580] width 26 height 26
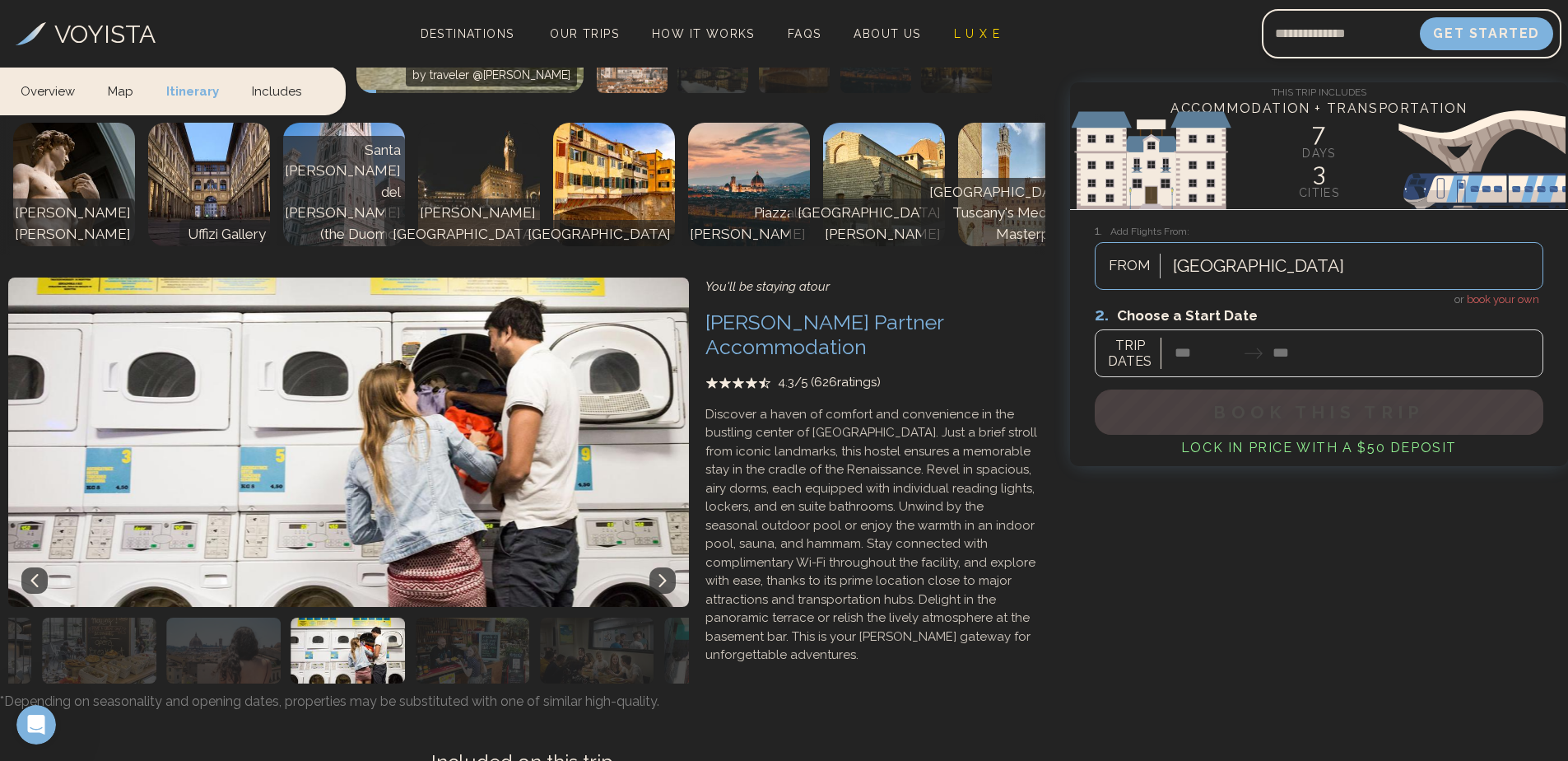
click at [656, 567] on button at bounding box center [662, 580] width 26 height 26
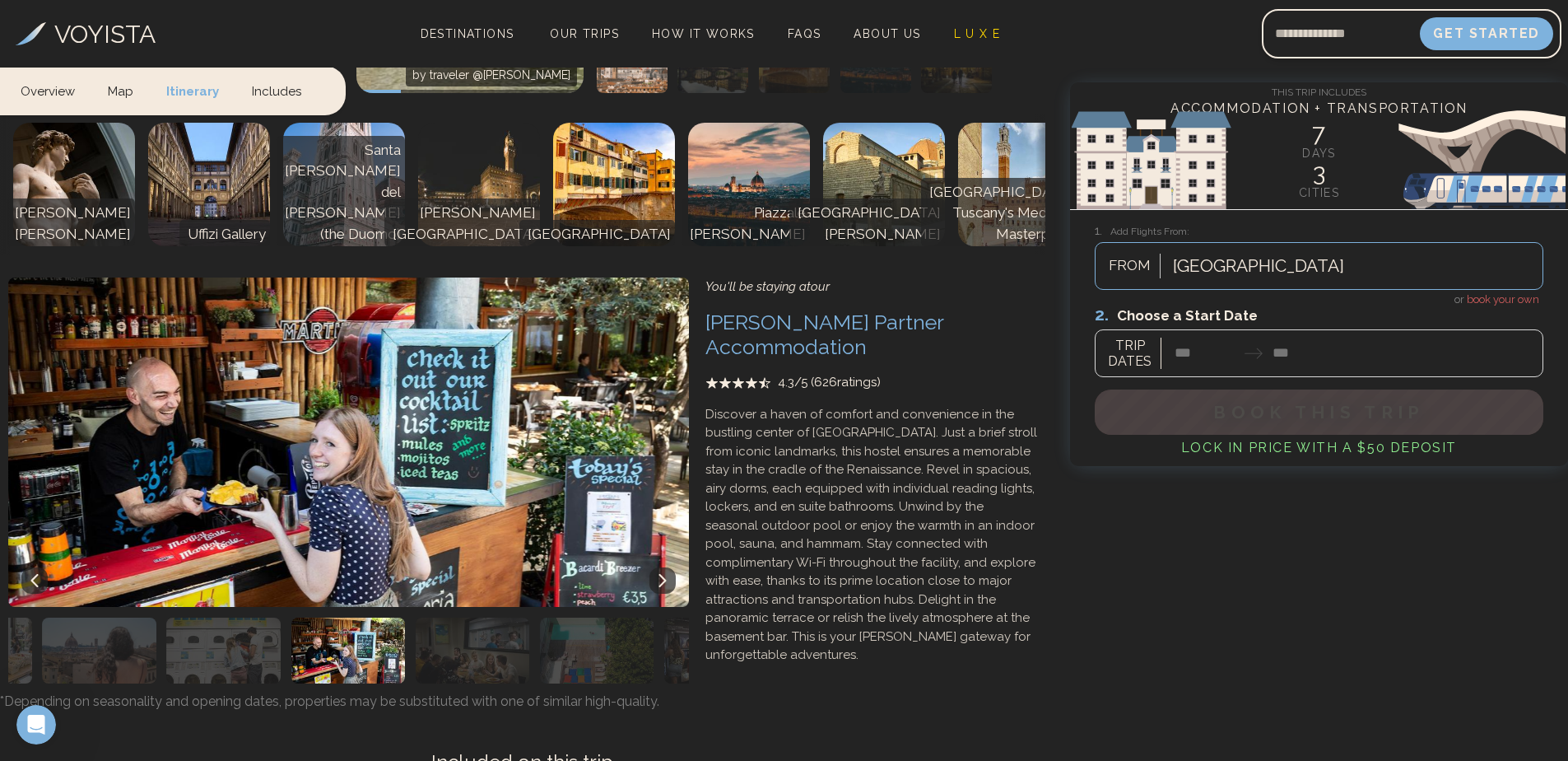
click at [656, 567] on button at bounding box center [662, 580] width 26 height 26
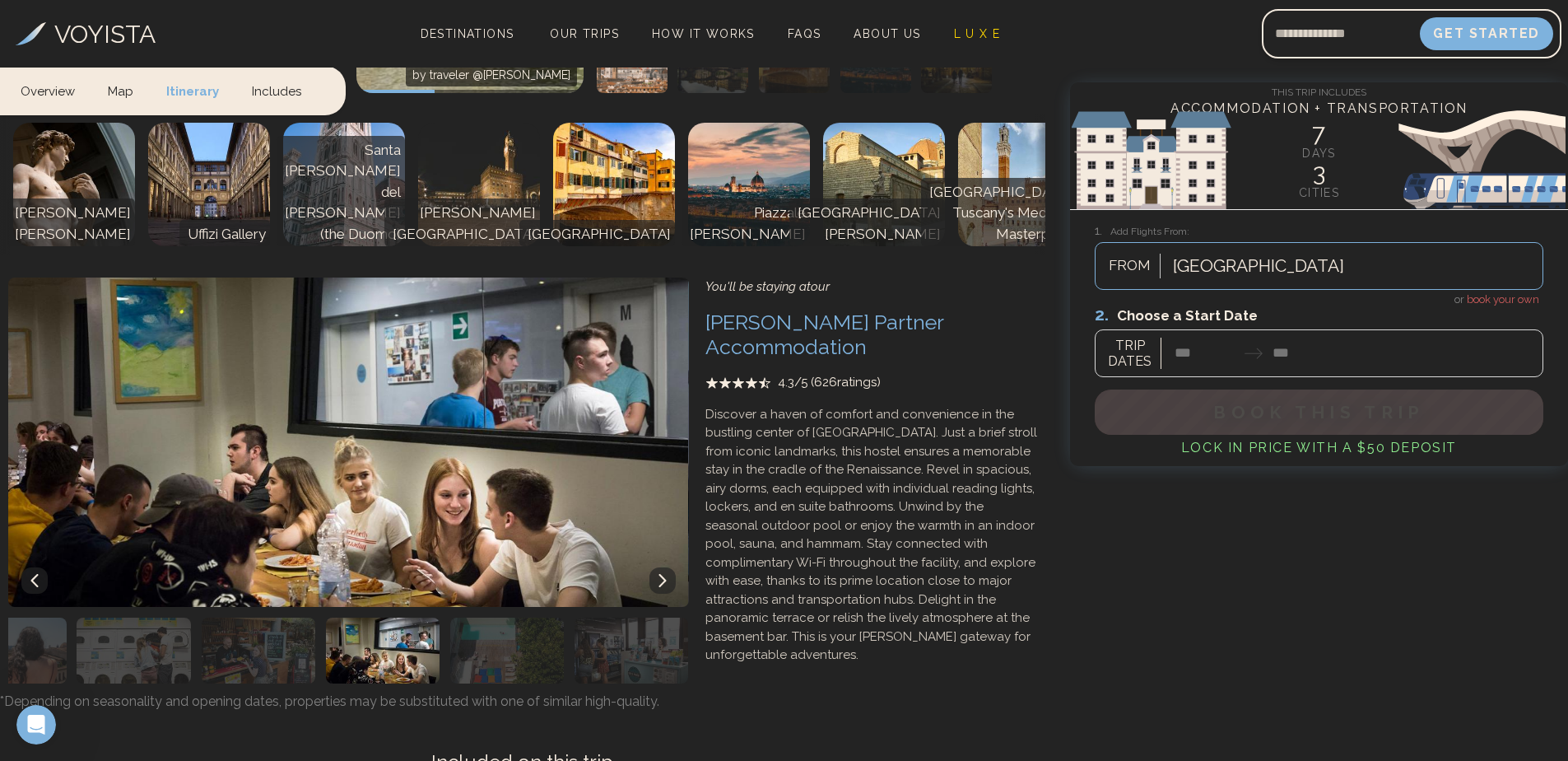
click at [1178, 351] on div at bounding box center [1318, 340] width 448 height 73
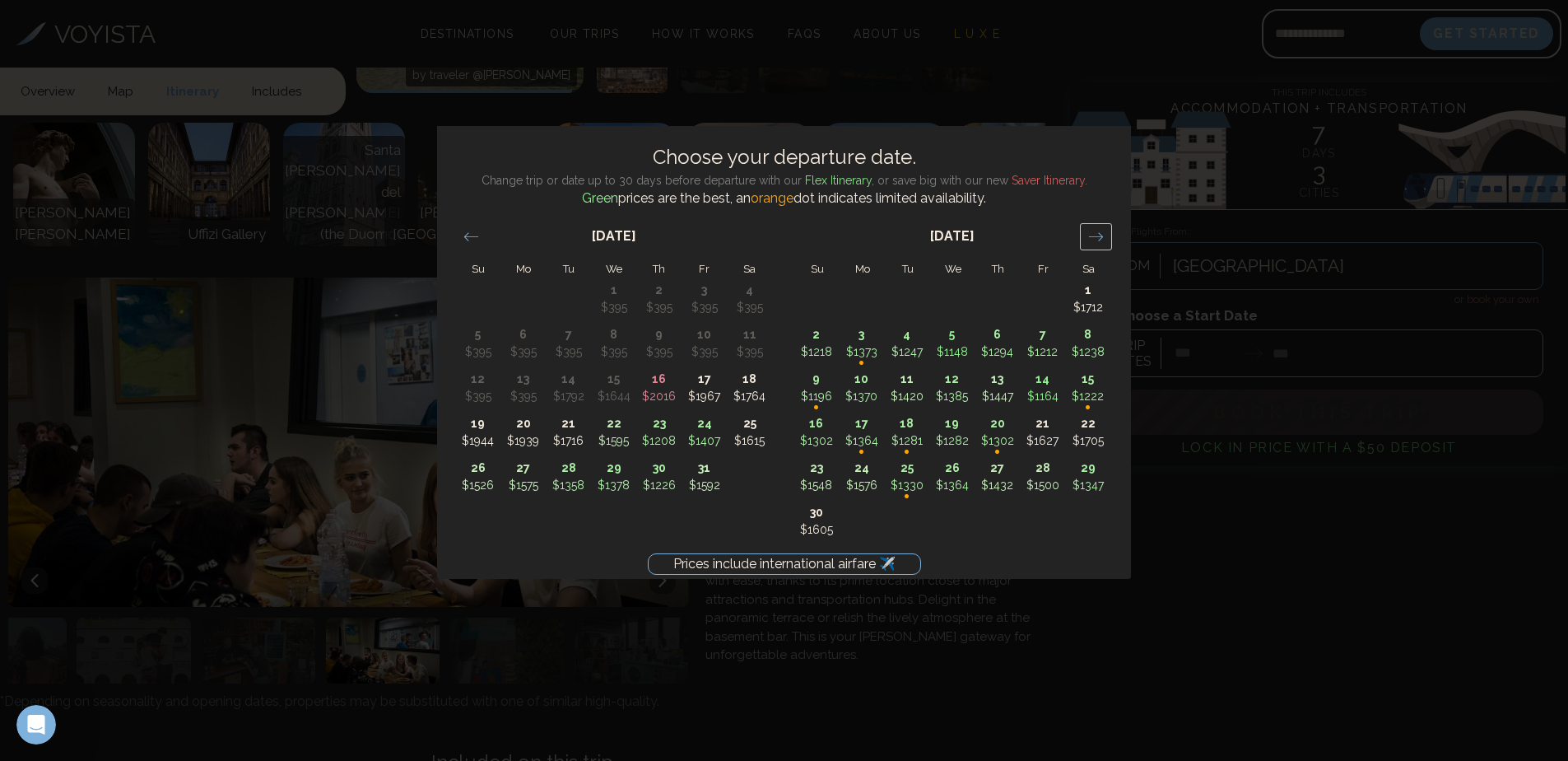
click at [1095, 235] on icon "Move forward to switch to the next month." at bounding box center [1096, 236] width 16 height 16
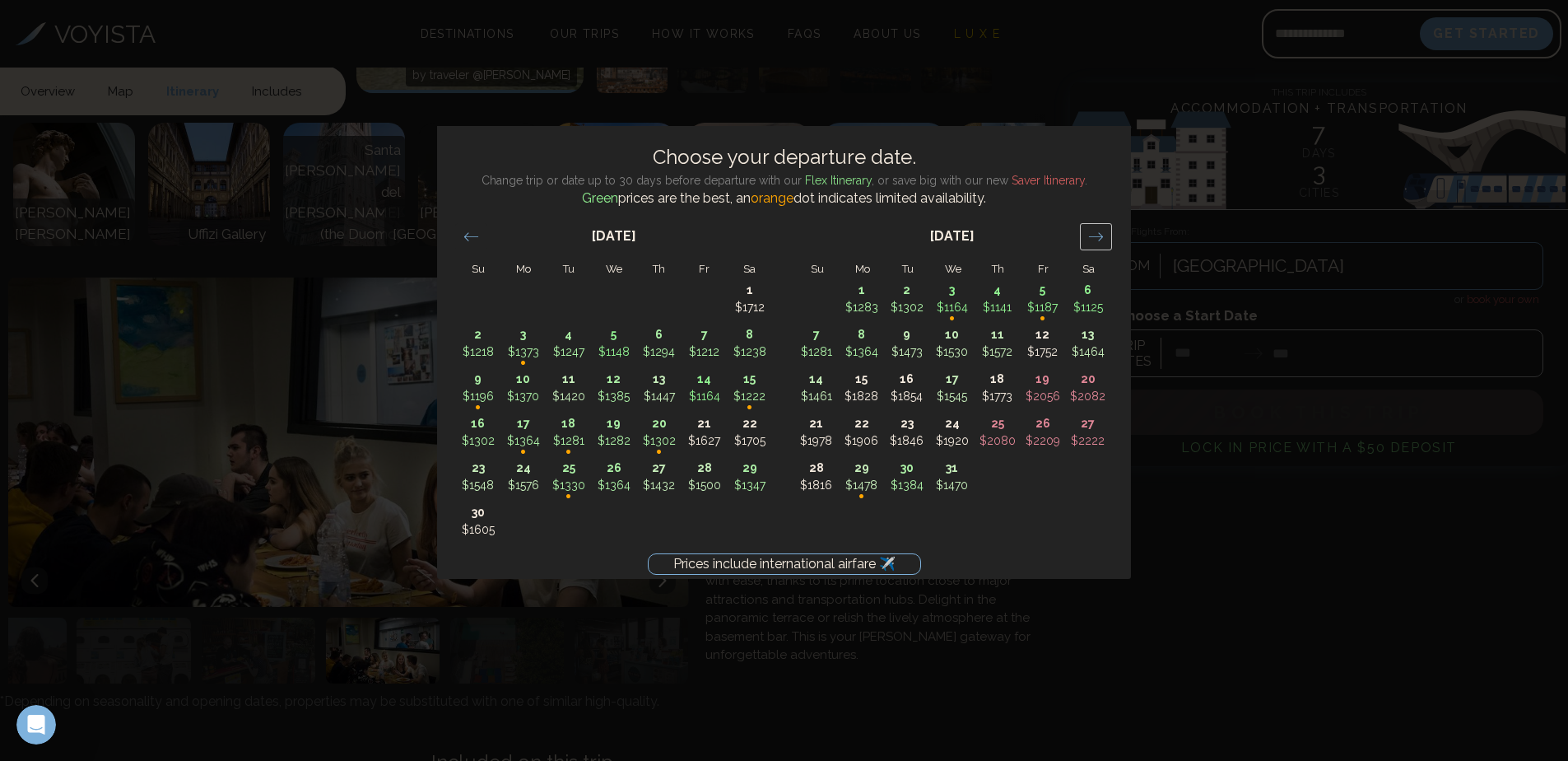
click at [1095, 235] on icon "Move forward to switch to the next month." at bounding box center [1096, 236] width 16 height 16
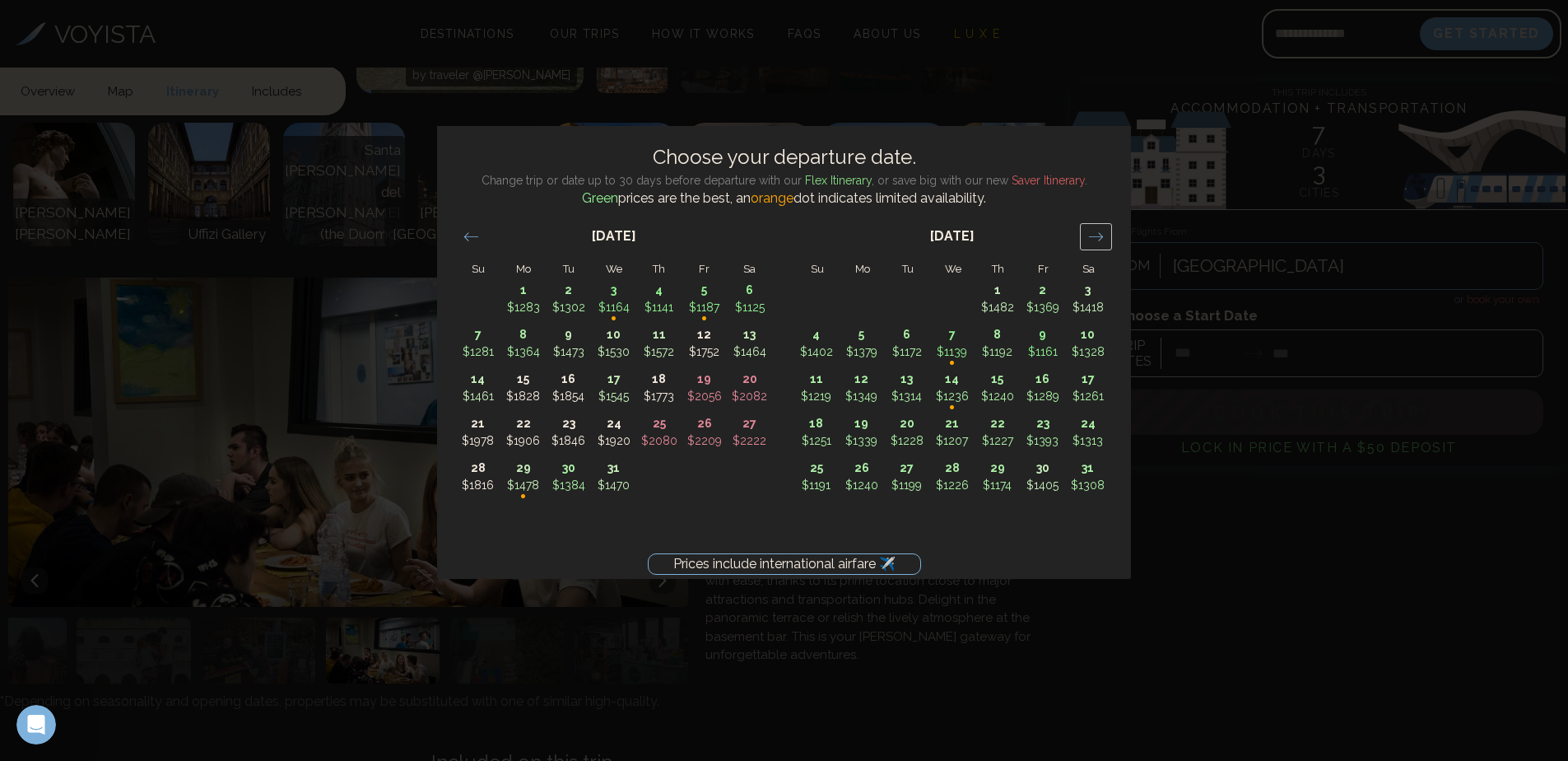
click at [1096, 235] on icon "Move forward to switch to the next month." at bounding box center [1096, 236] width 16 height 16
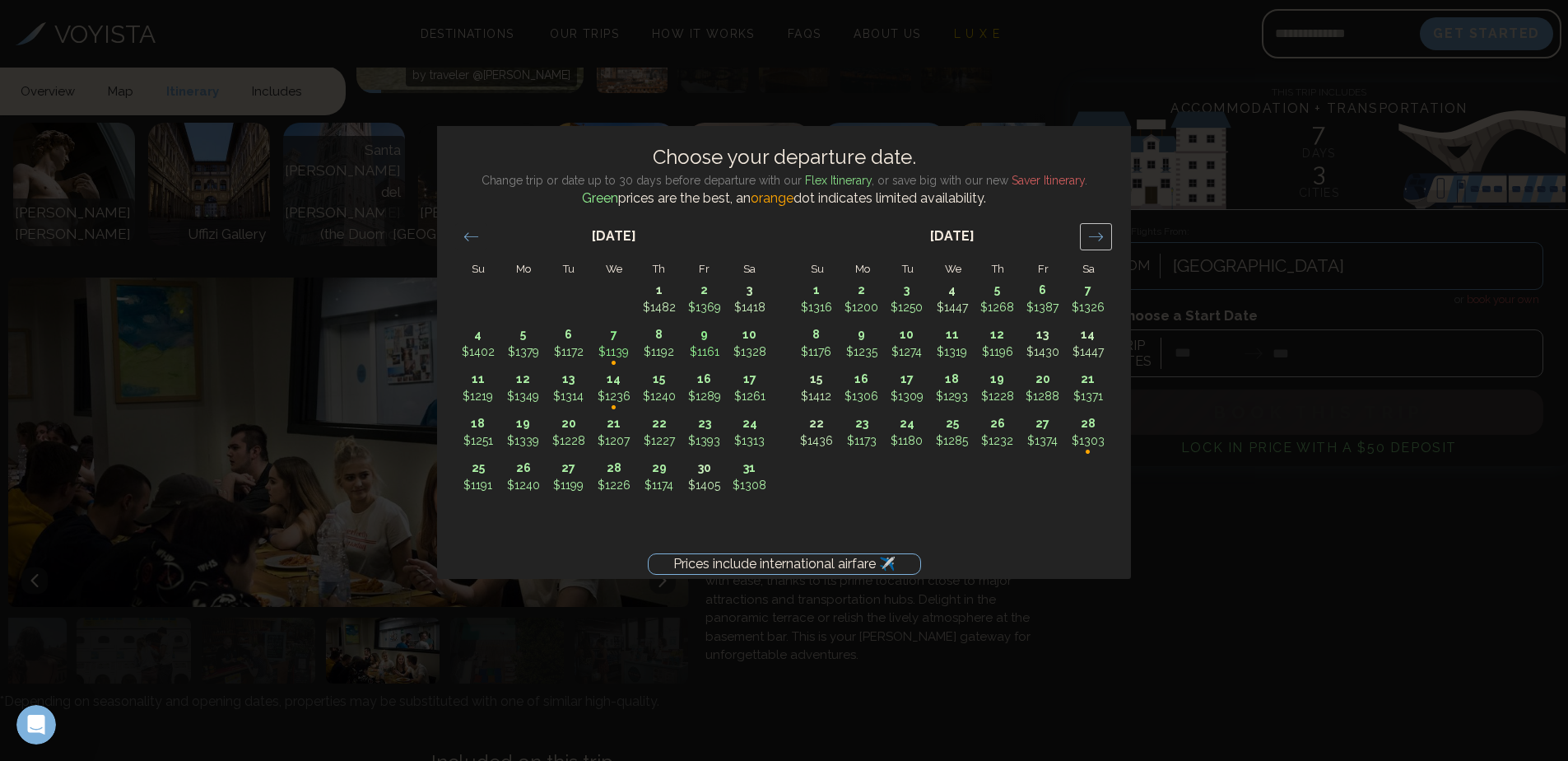
click at [1096, 235] on icon "Move forward to switch to the next month." at bounding box center [1096, 236] width 16 height 16
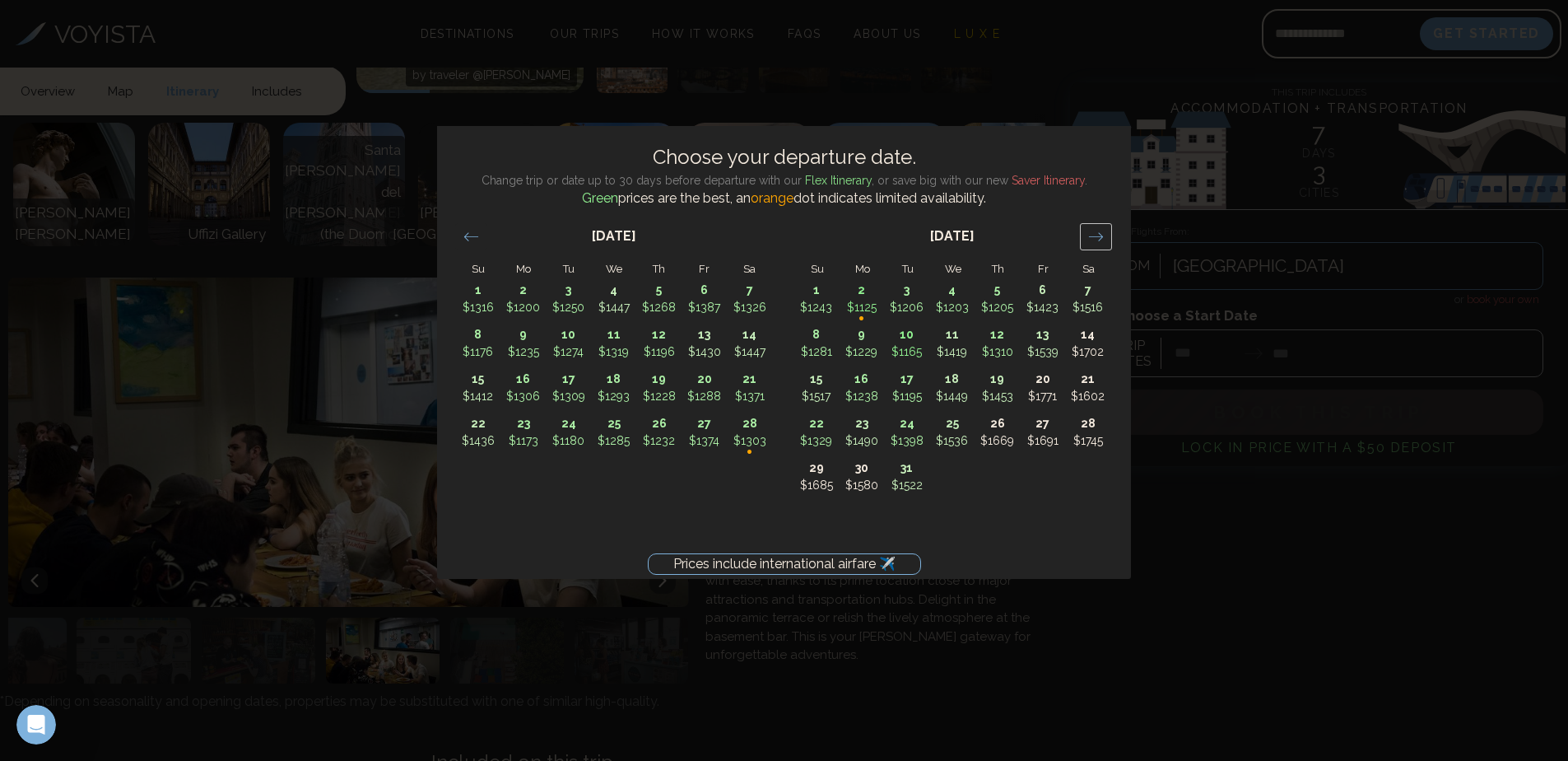
click at [1096, 235] on icon "Move forward to switch to the next month." at bounding box center [1096, 236] width 16 height 16
click at [1096, 234] on icon "Move forward to switch to the next month." at bounding box center [1096, 236] width 16 height 16
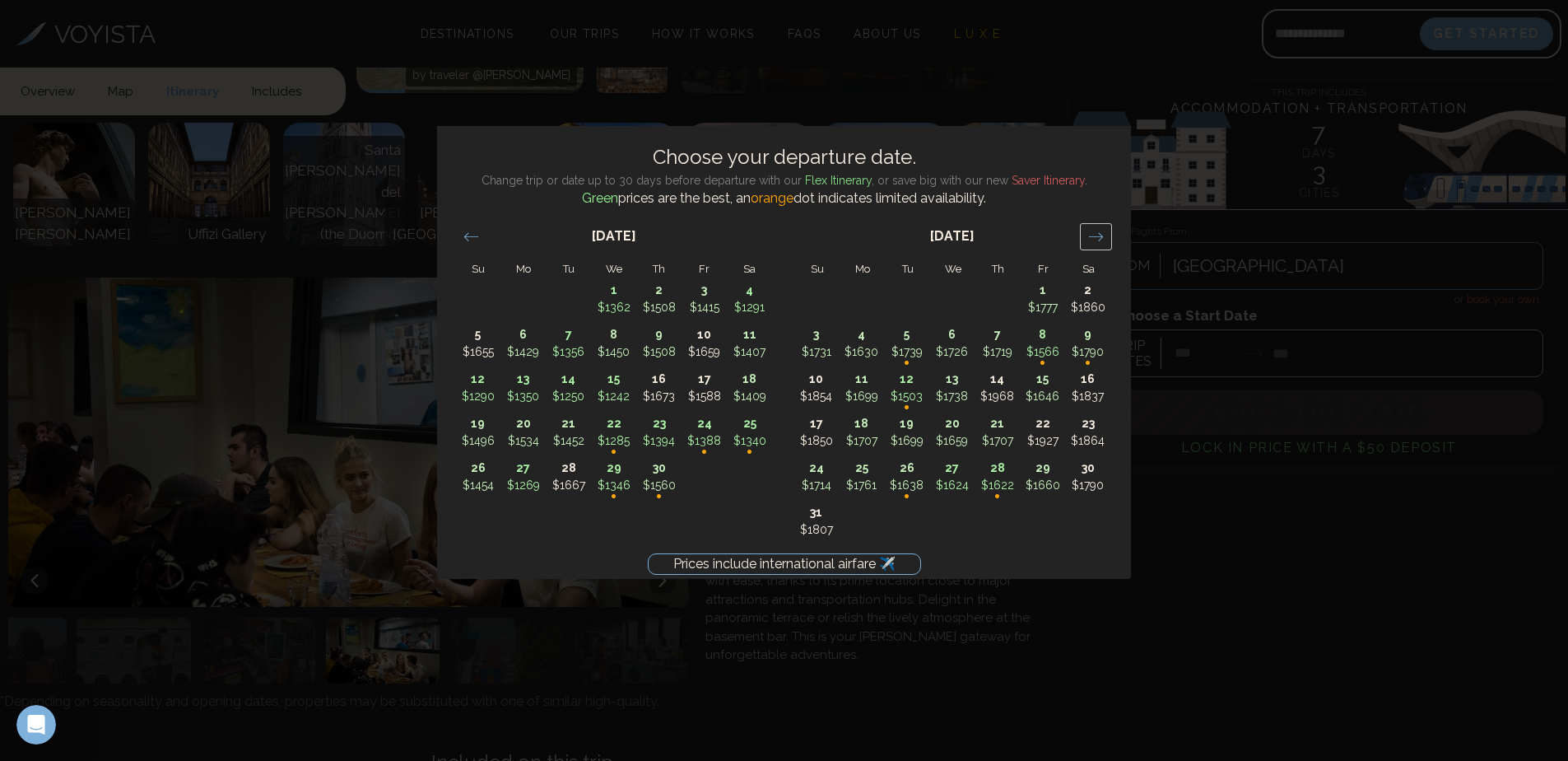
click at [1096, 231] on icon "Move forward to switch to the next month." at bounding box center [1096, 236] width 16 height 16
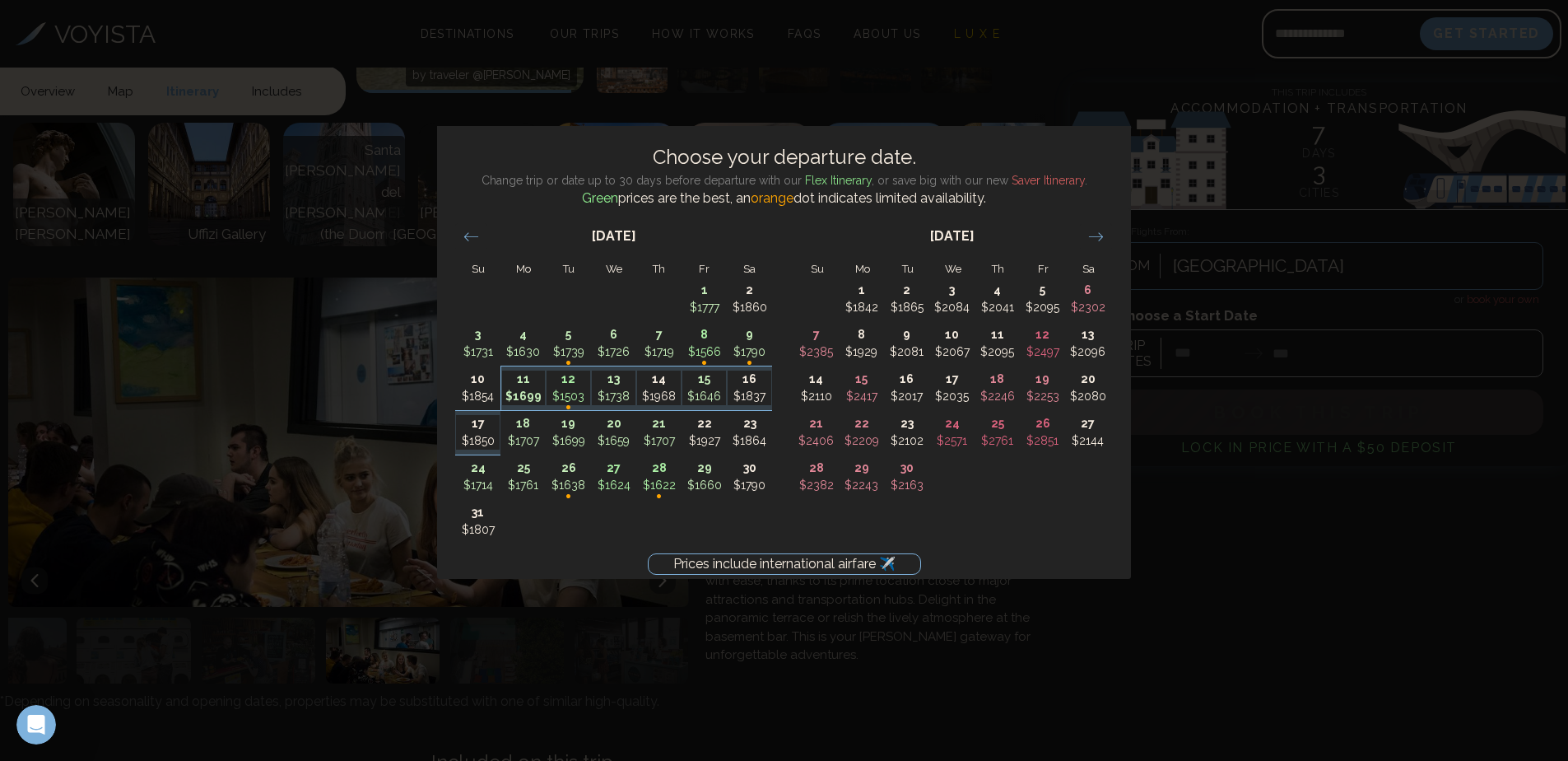
click at [535, 386] on p "11" at bounding box center [524, 379] width 44 height 18
type input "********"
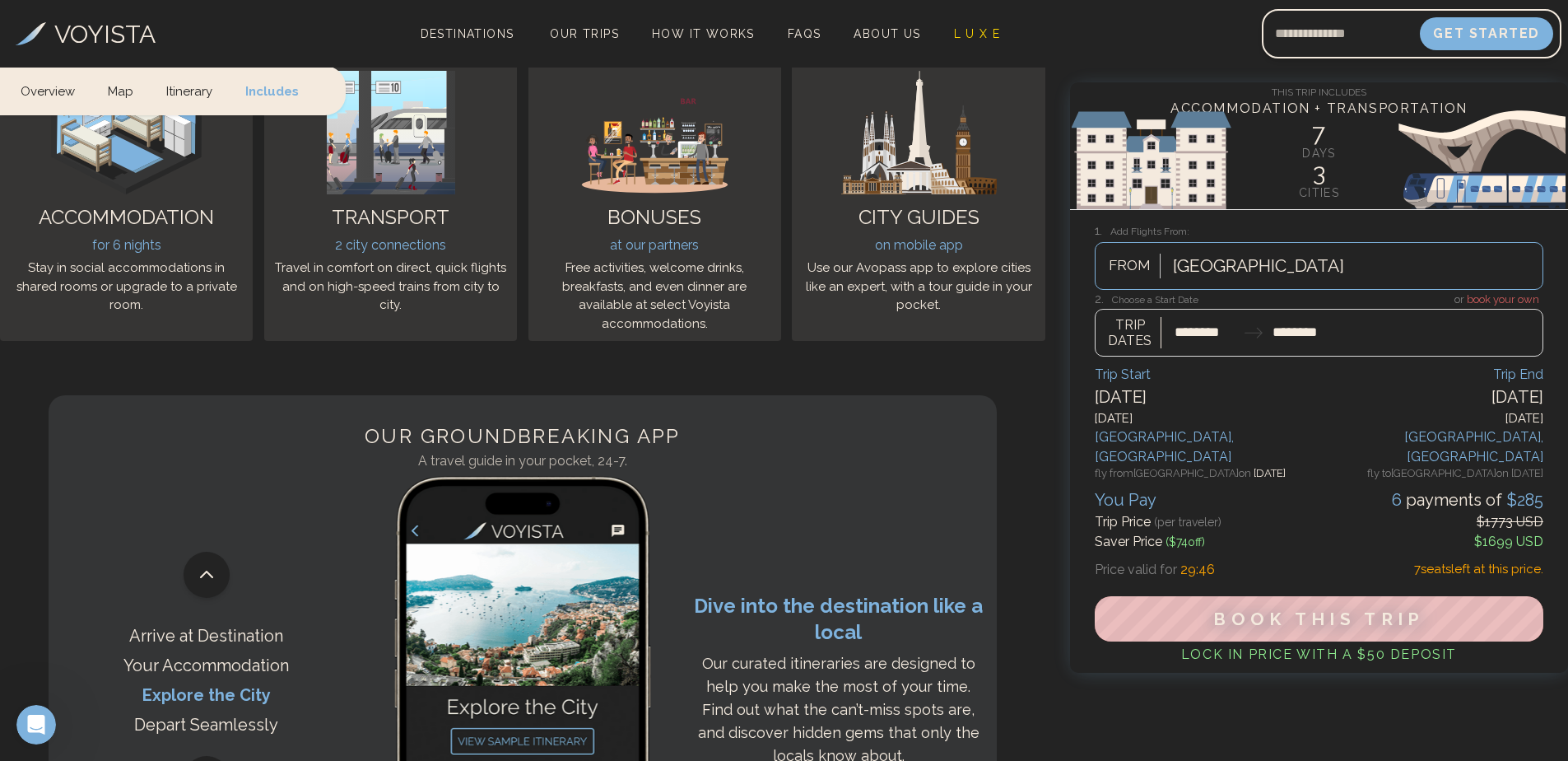
scroll to position [4034, 0]
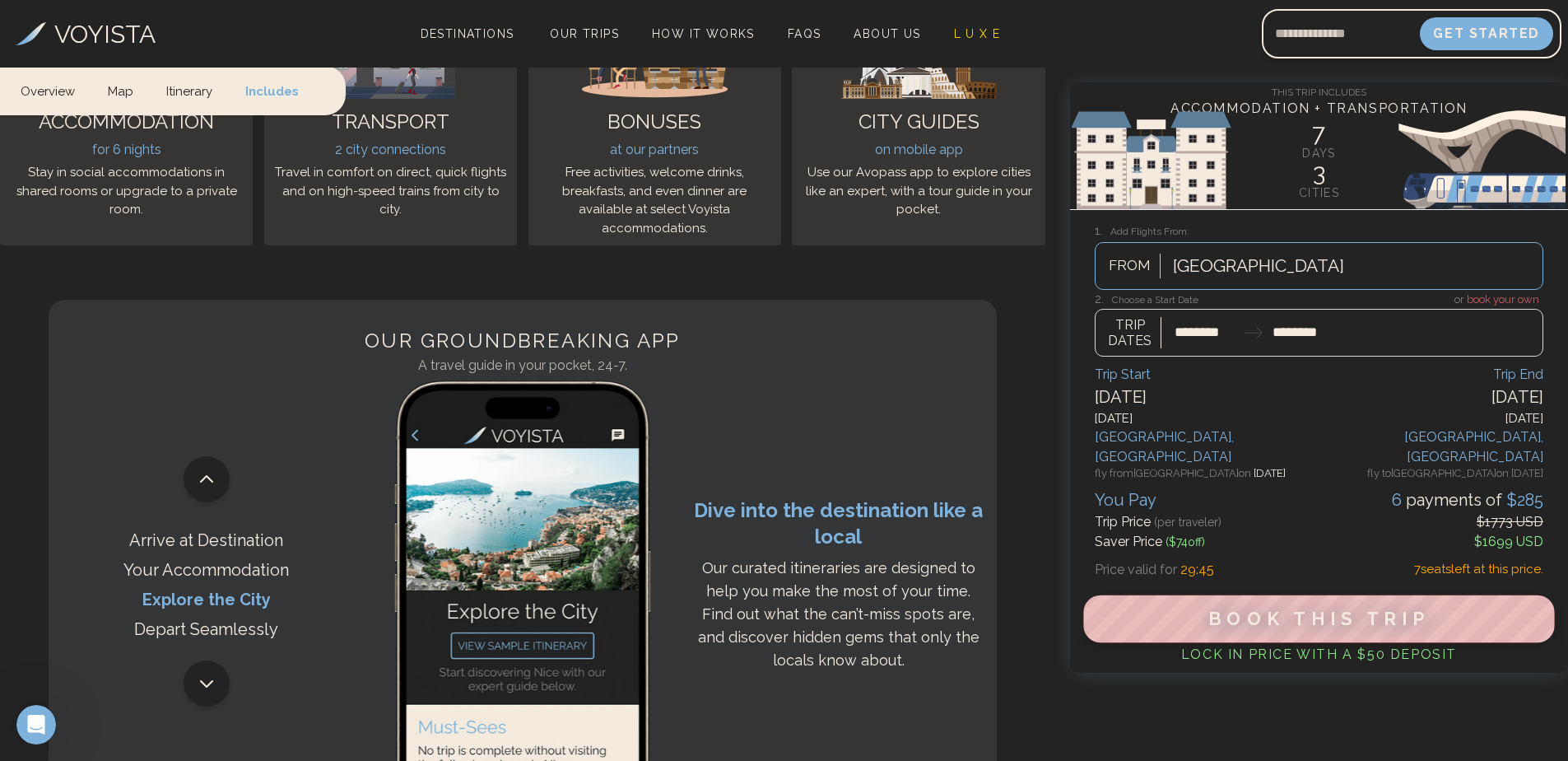
click at [1316, 608] on span "Book This Trip" at bounding box center [1318, 619] width 221 height 22
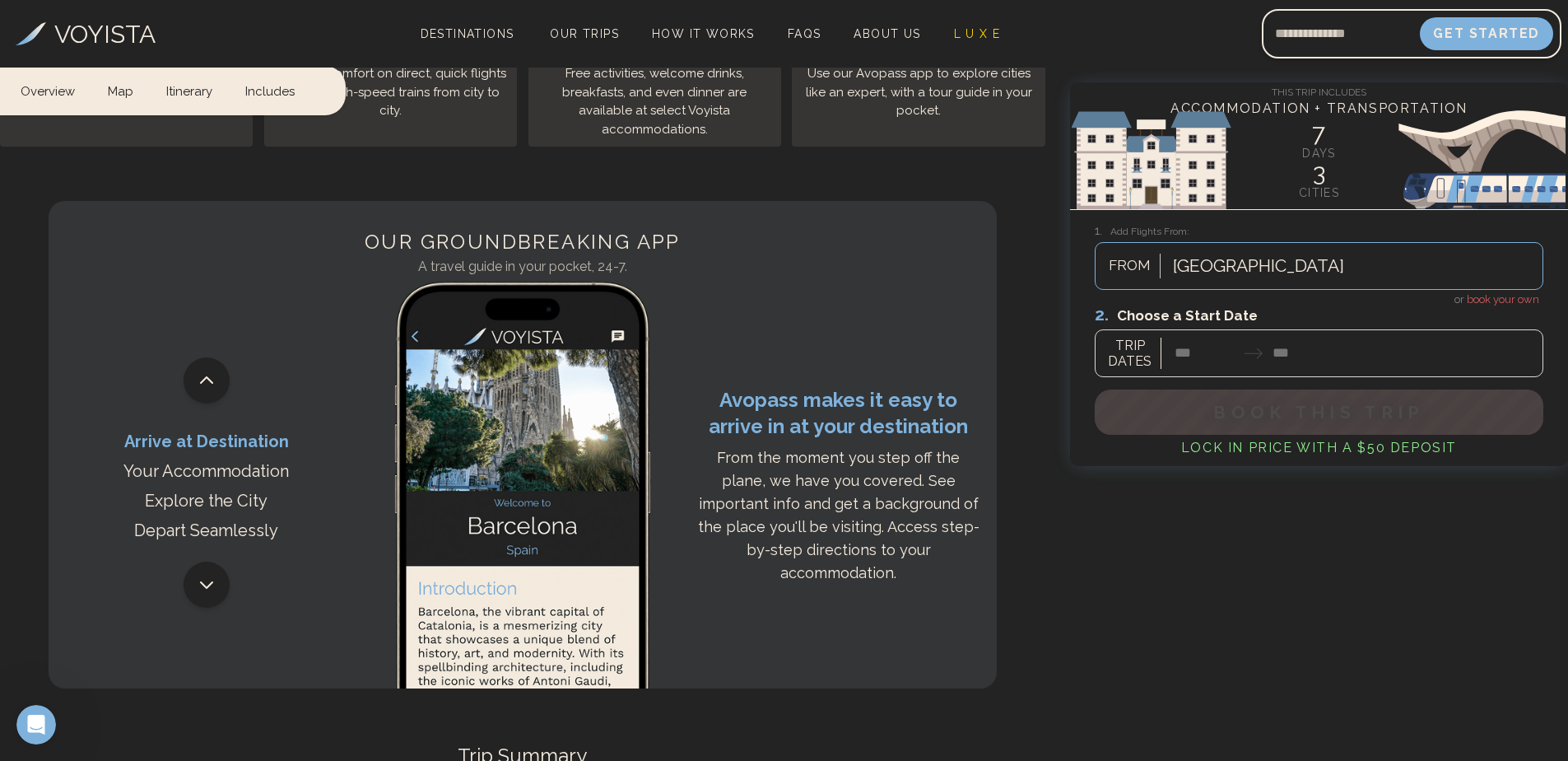
scroll to position [4133, 0]
click at [302, 87] on link "Includes" at bounding box center [270, 89] width 82 height 46
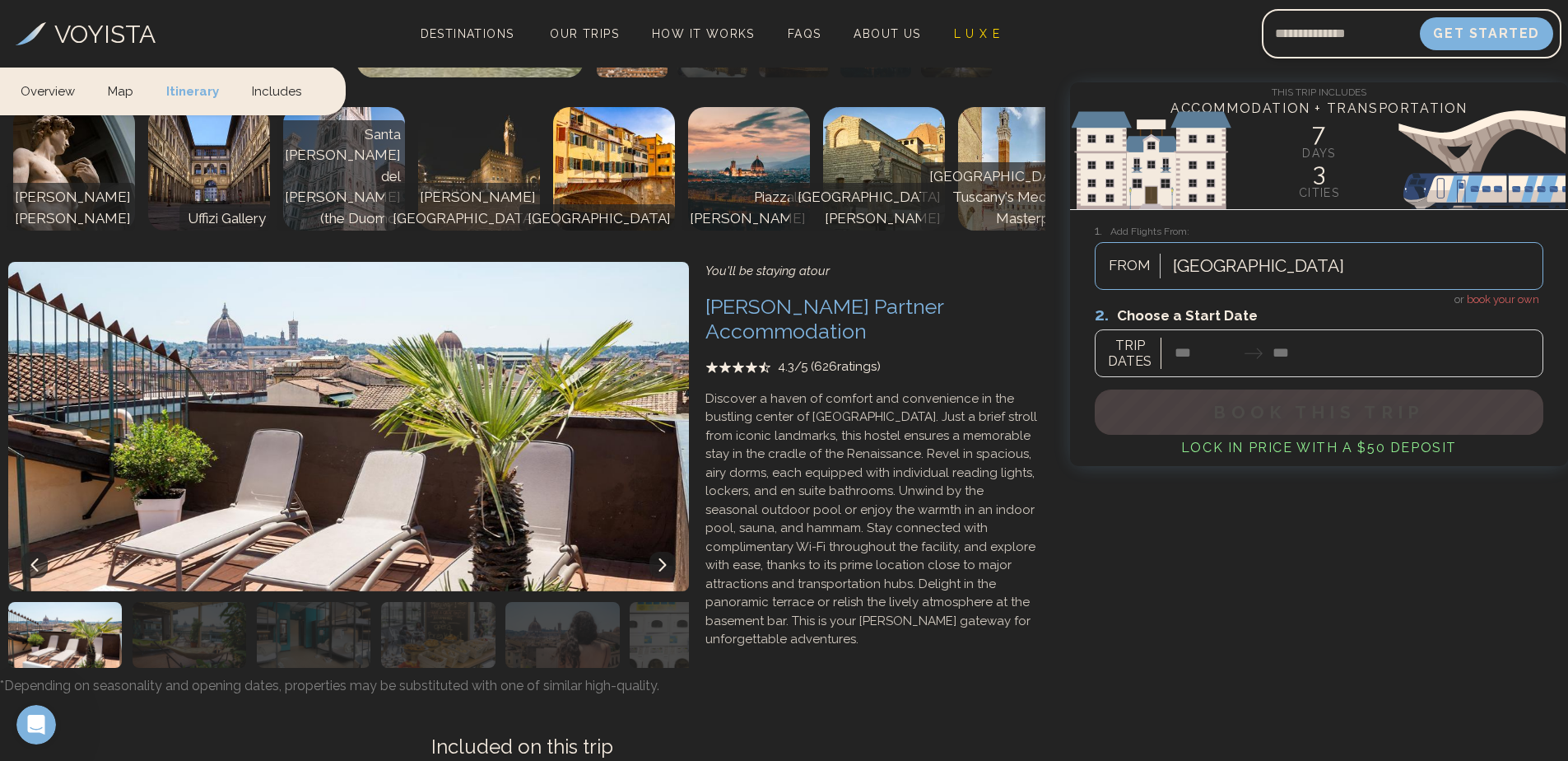
scroll to position [3412, 0]
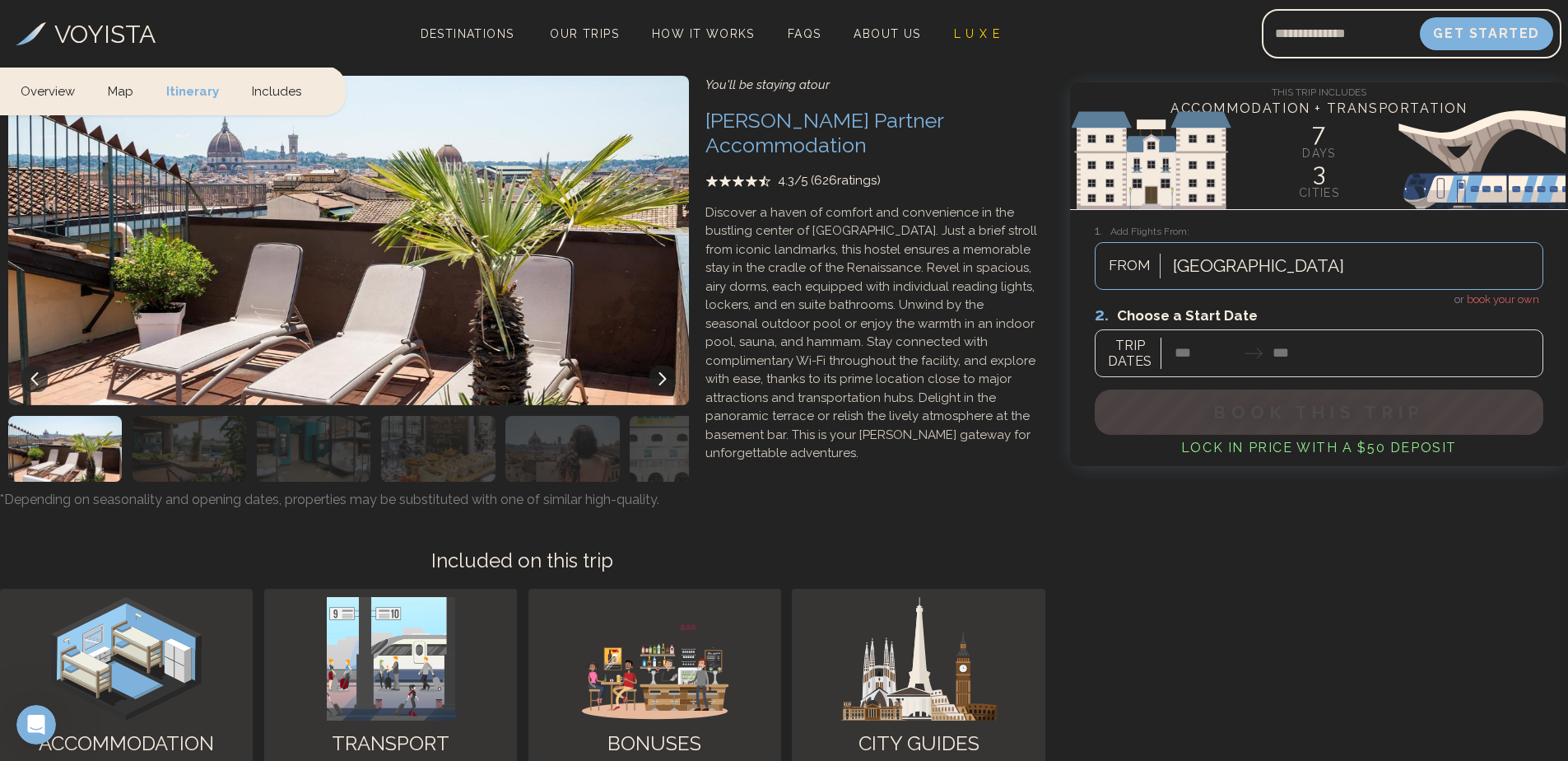
click at [664, 373] on icon at bounding box center [662, 380] width 8 height 13
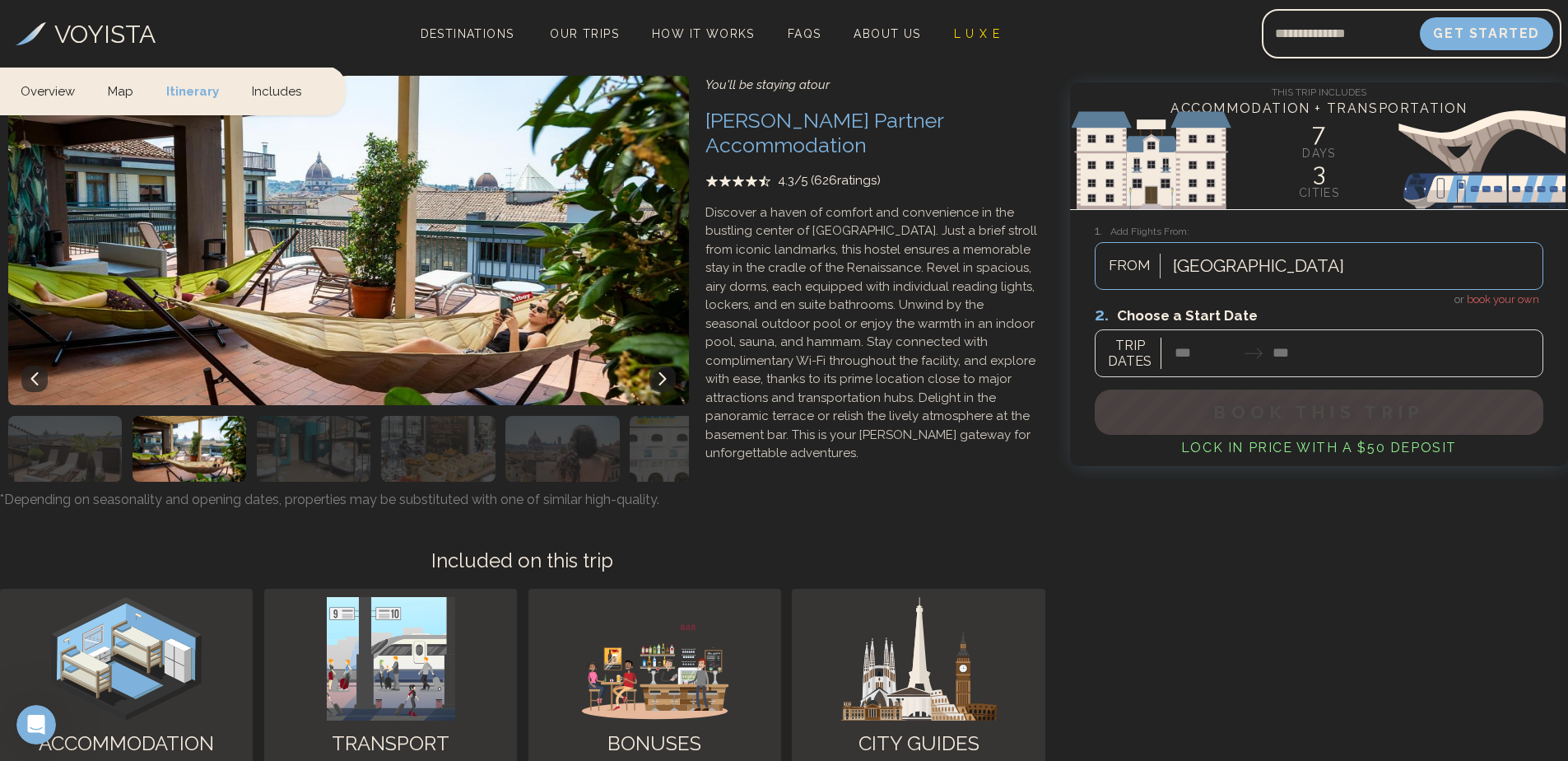
click at [664, 373] on icon at bounding box center [662, 380] width 8 height 13
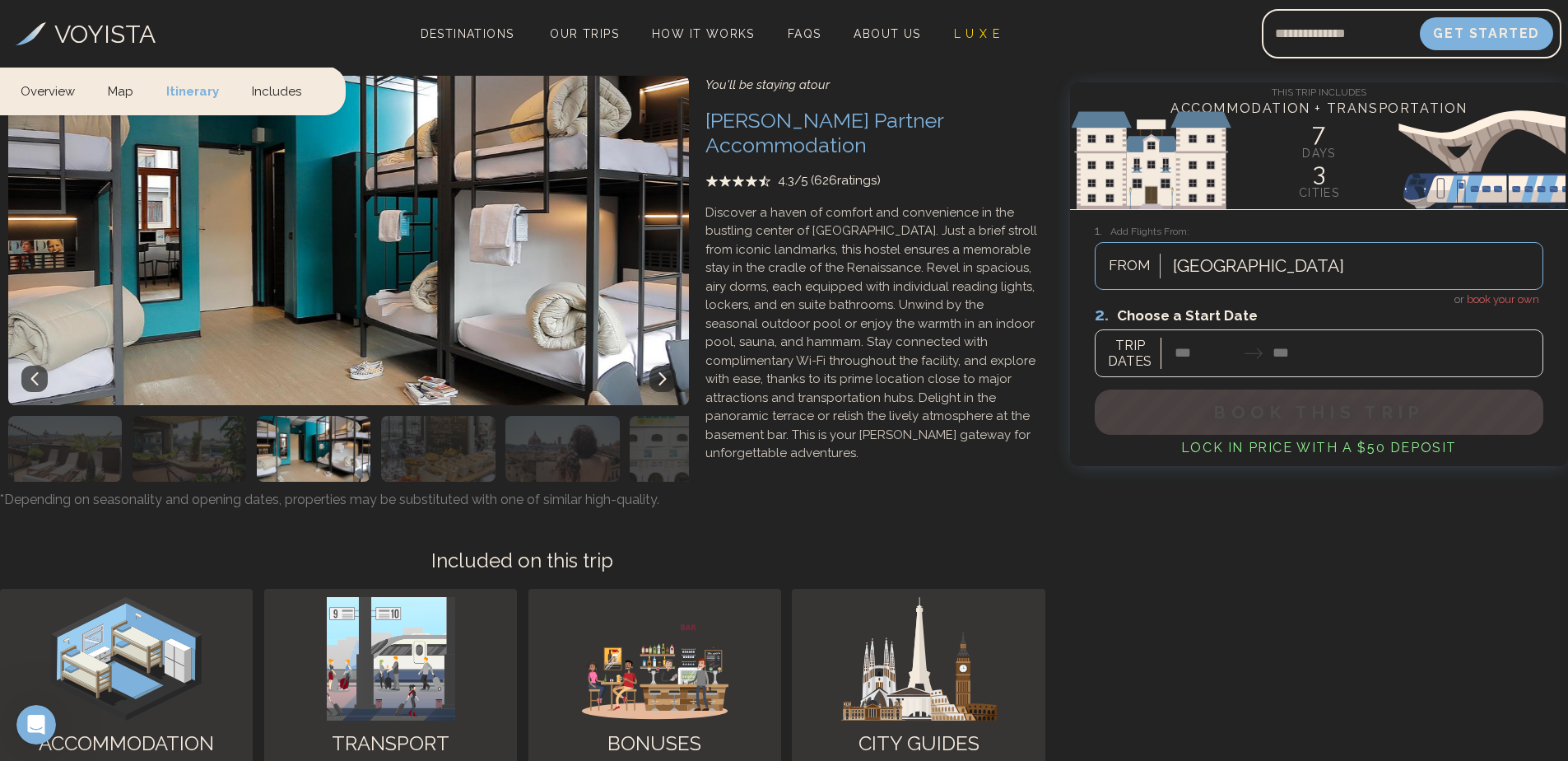
click at [664, 373] on icon at bounding box center [662, 380] width 8 height 13
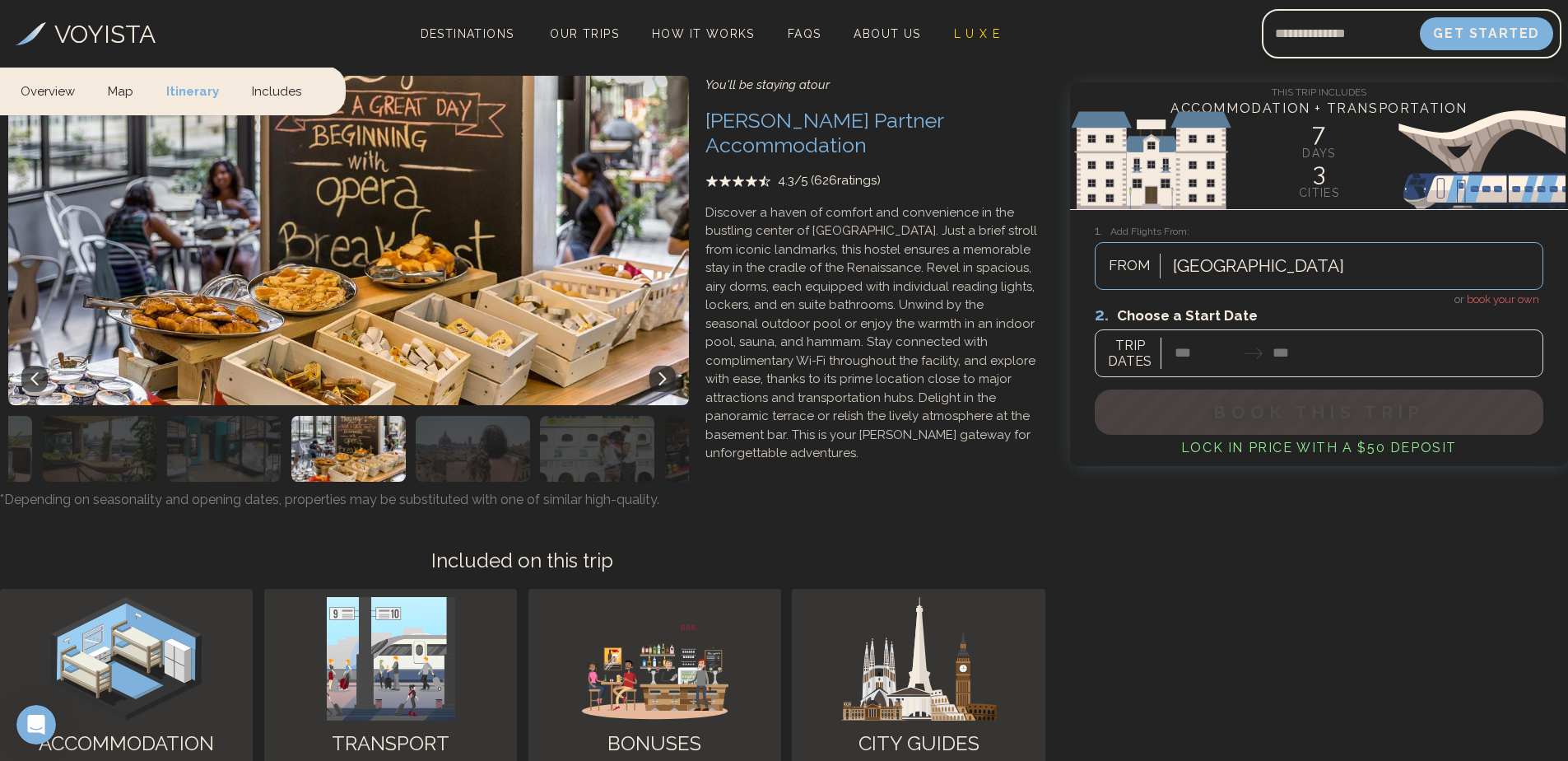
click at [466, 416] on img "button" at bounding box center [472, 448] width 114 height 66
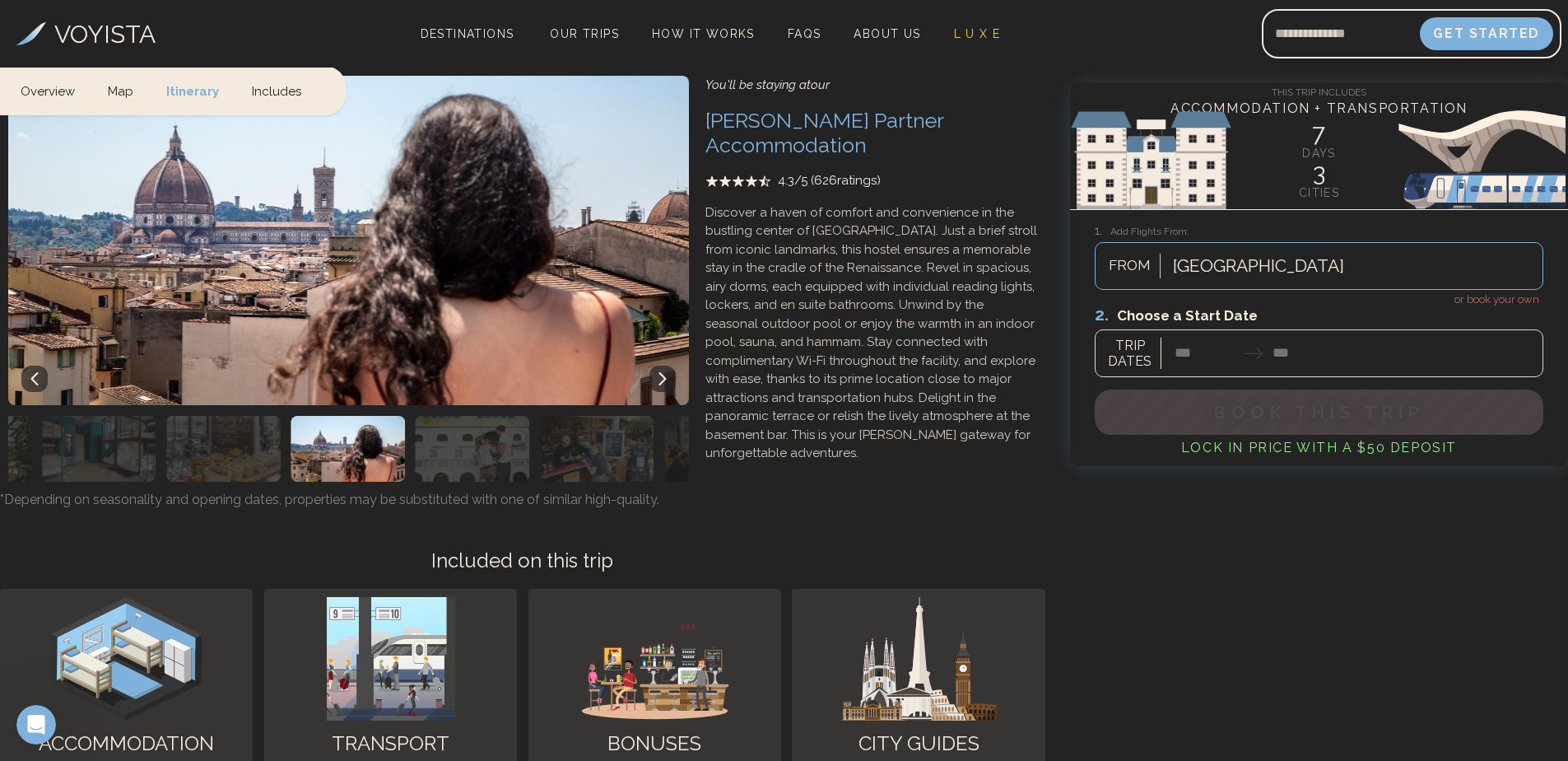
click at [474, 416] on img "button" at bounding box center [472, 448] width 114 height 66
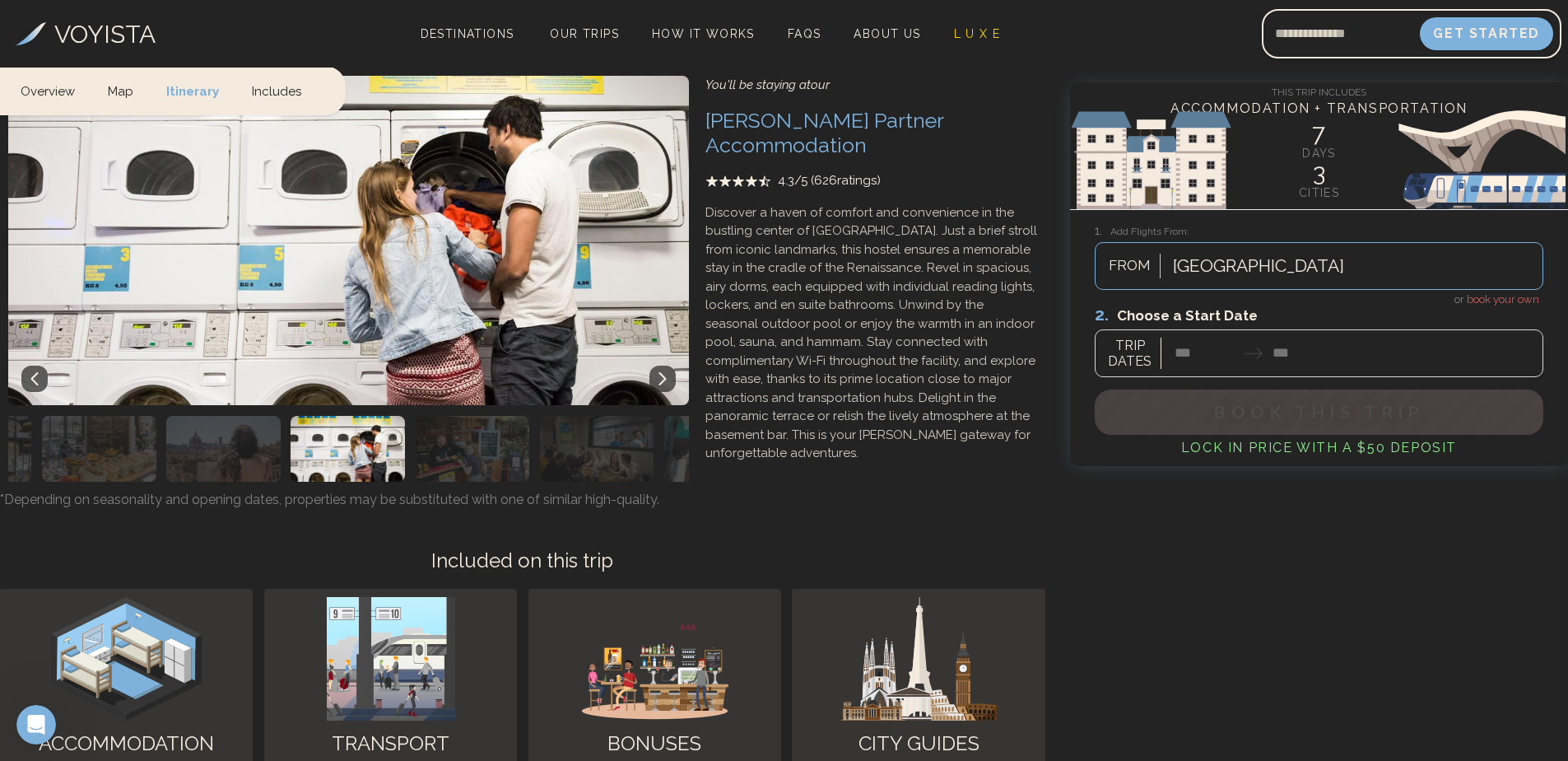
click at [475, 416] on img "button" at bounding box center [472, 448] width 114 height 66
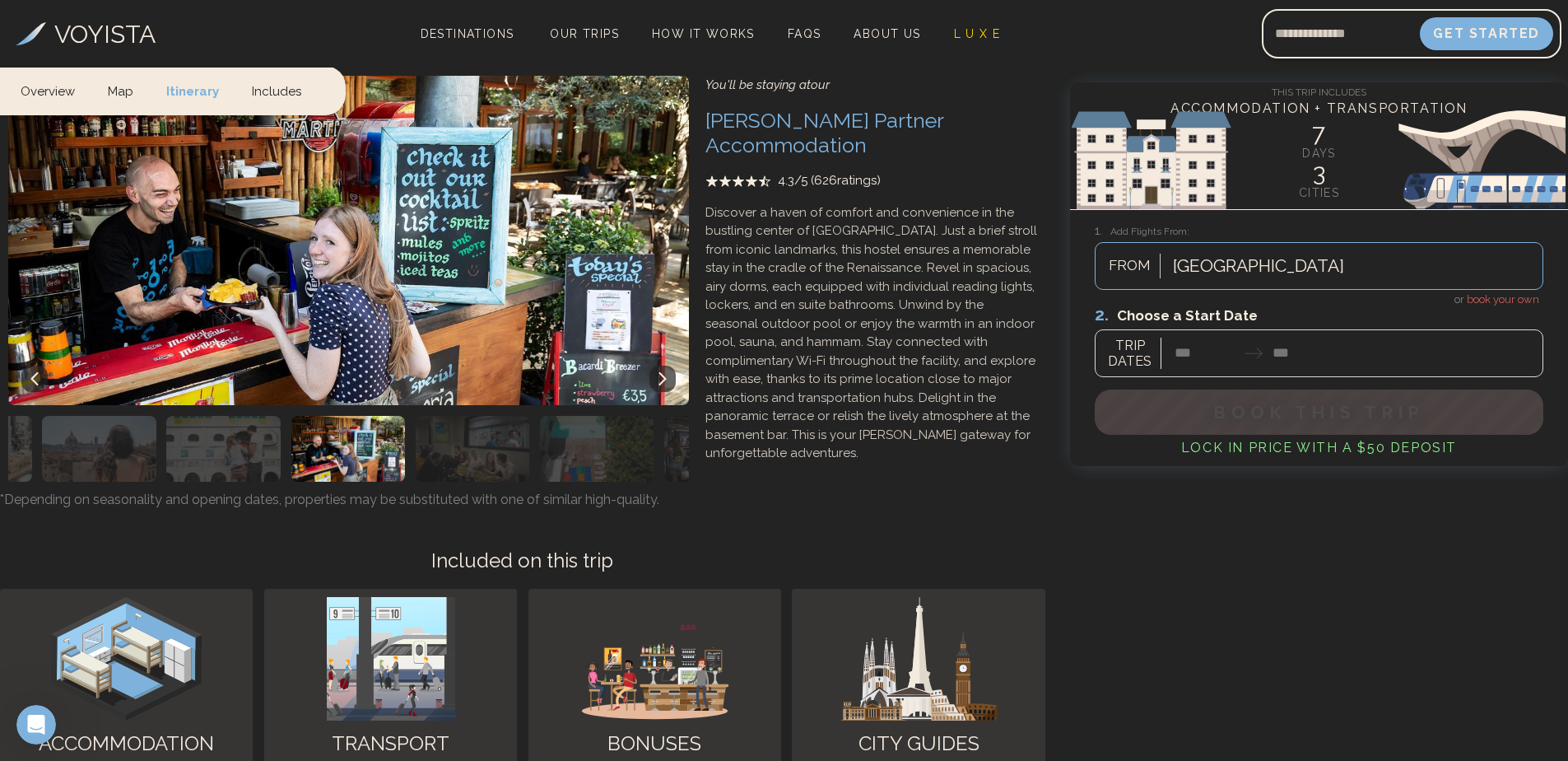
click at [472, 416] on img "button" at bounding box center [472, 448] width 114 height 66
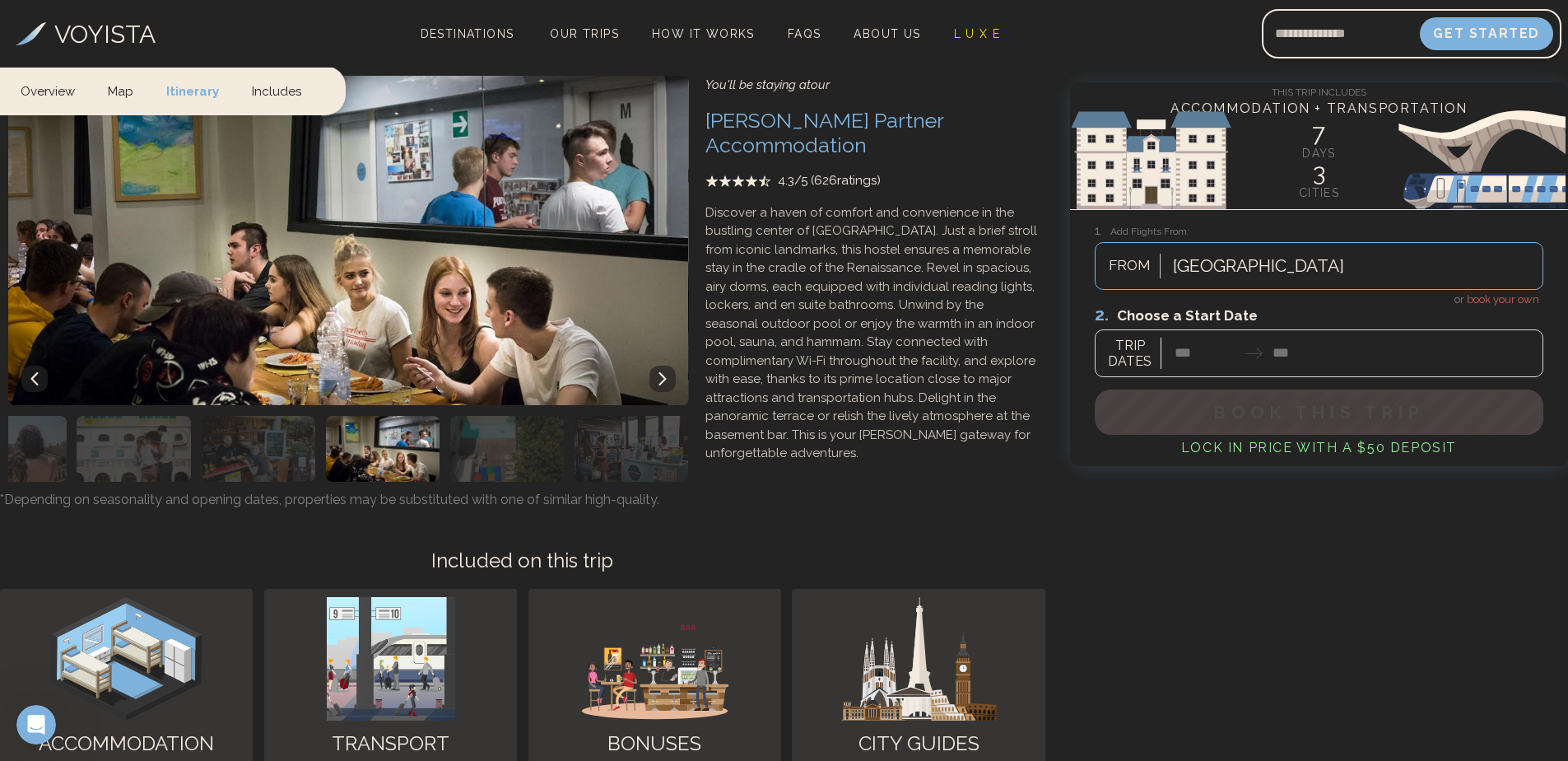
click at [472, 416] on img "button" at bounding box center [507, 448] width 114 height 66
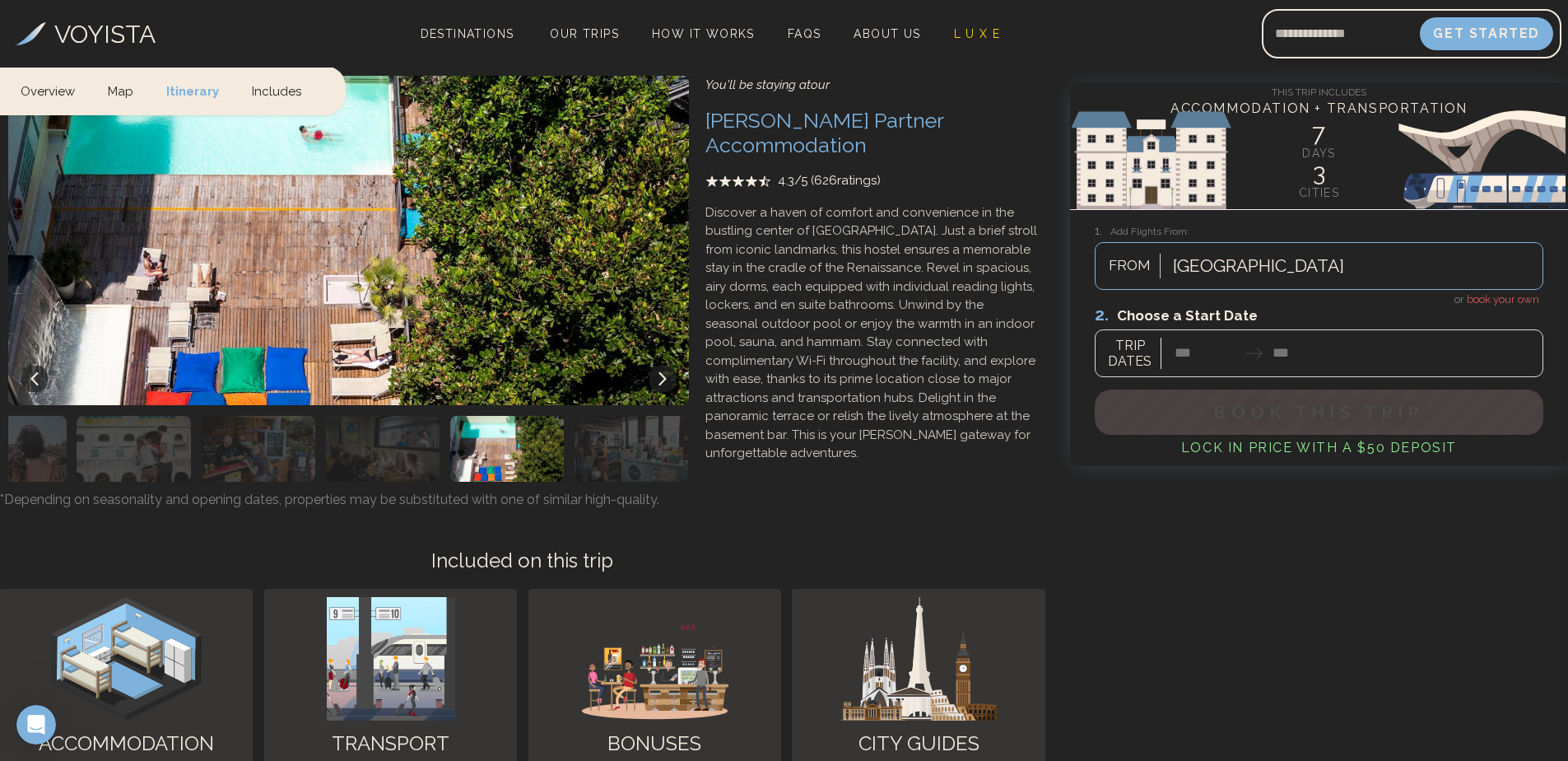
click at [597, 416] on img "button" at bounding box center [632, 448] width 114 height 66
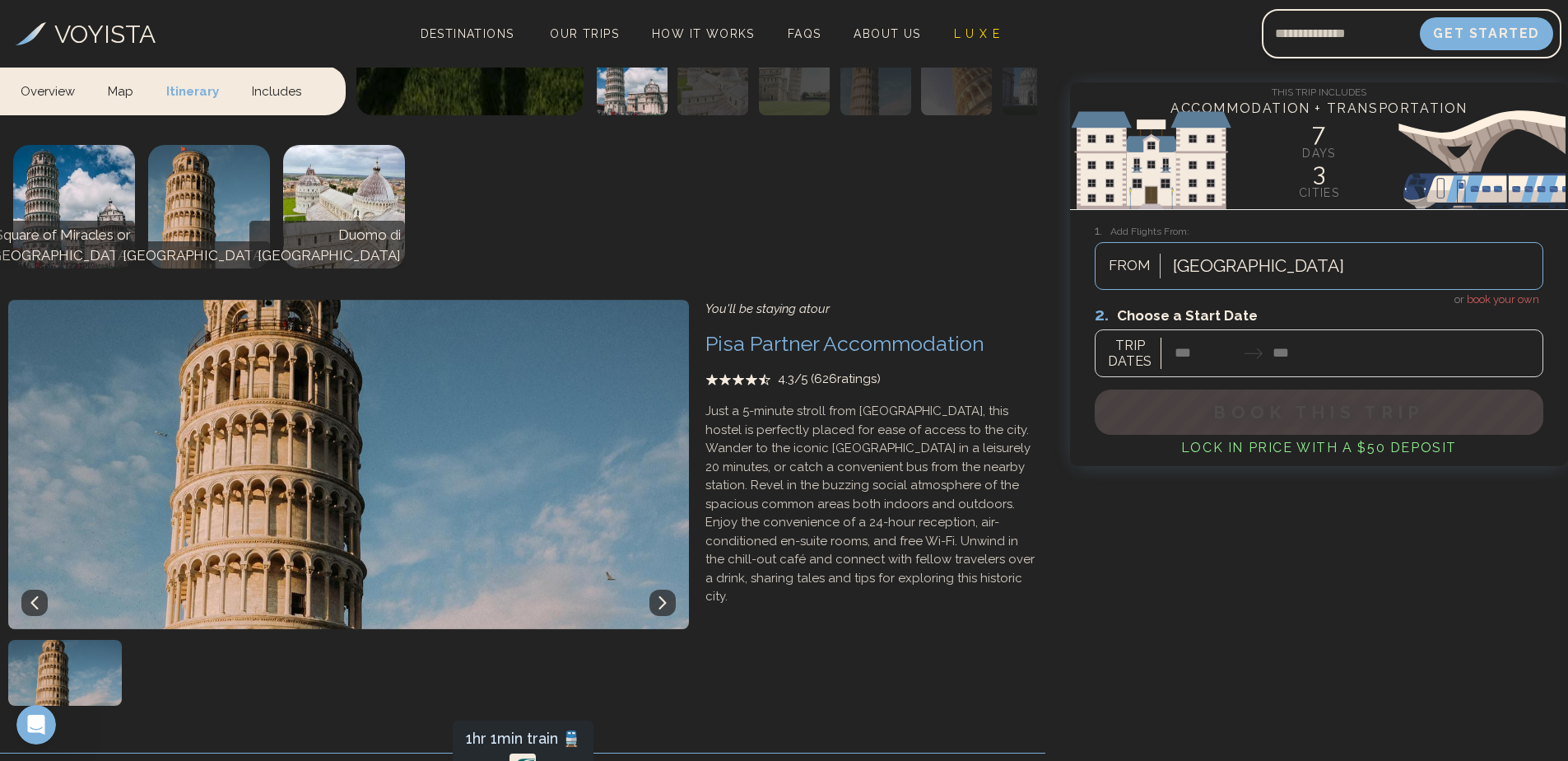
scroll to position [2094, 0]
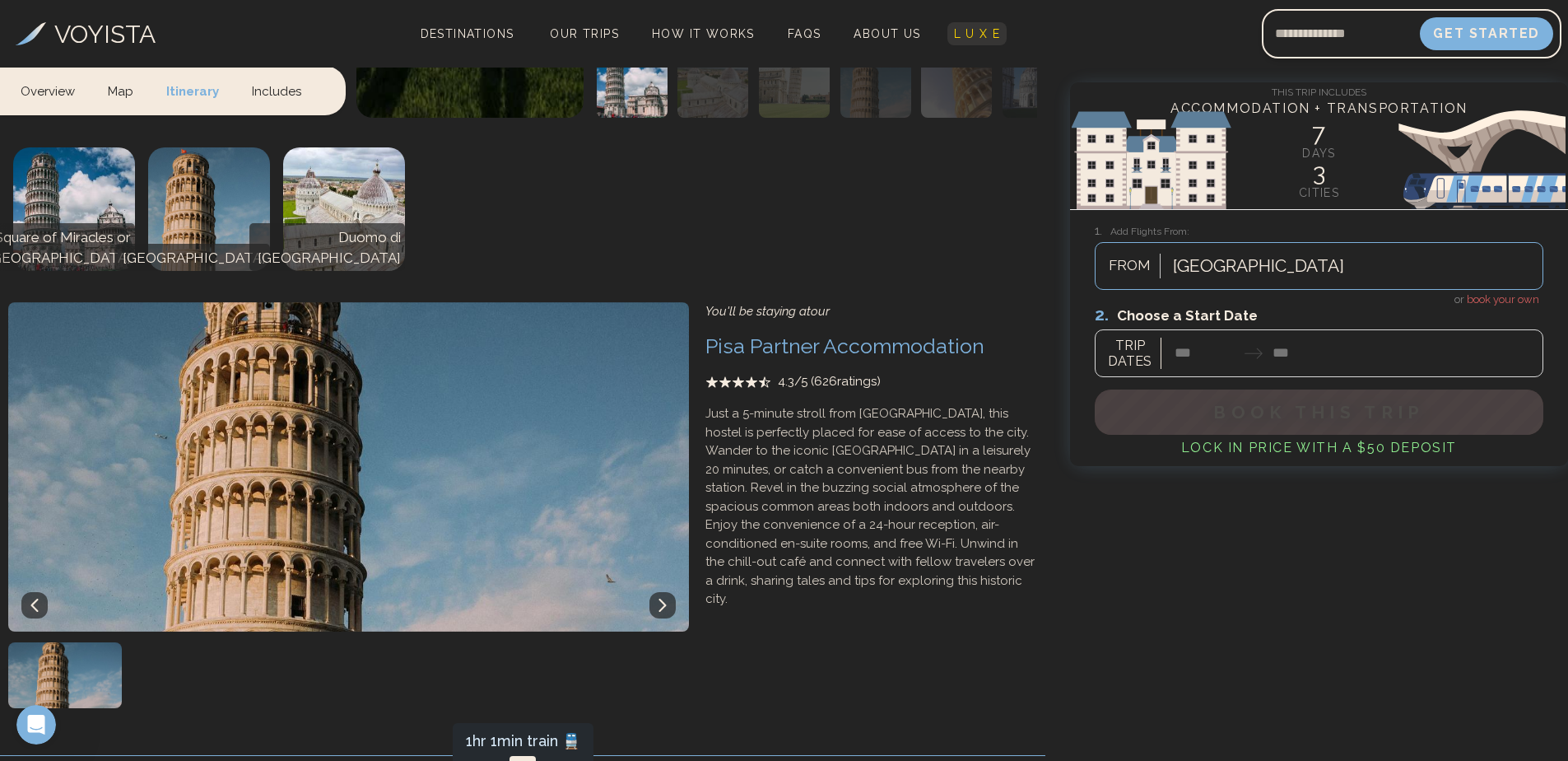
click at [966, 33] on span "L U X E" at bounding box center [977, 34] width 47 height 13
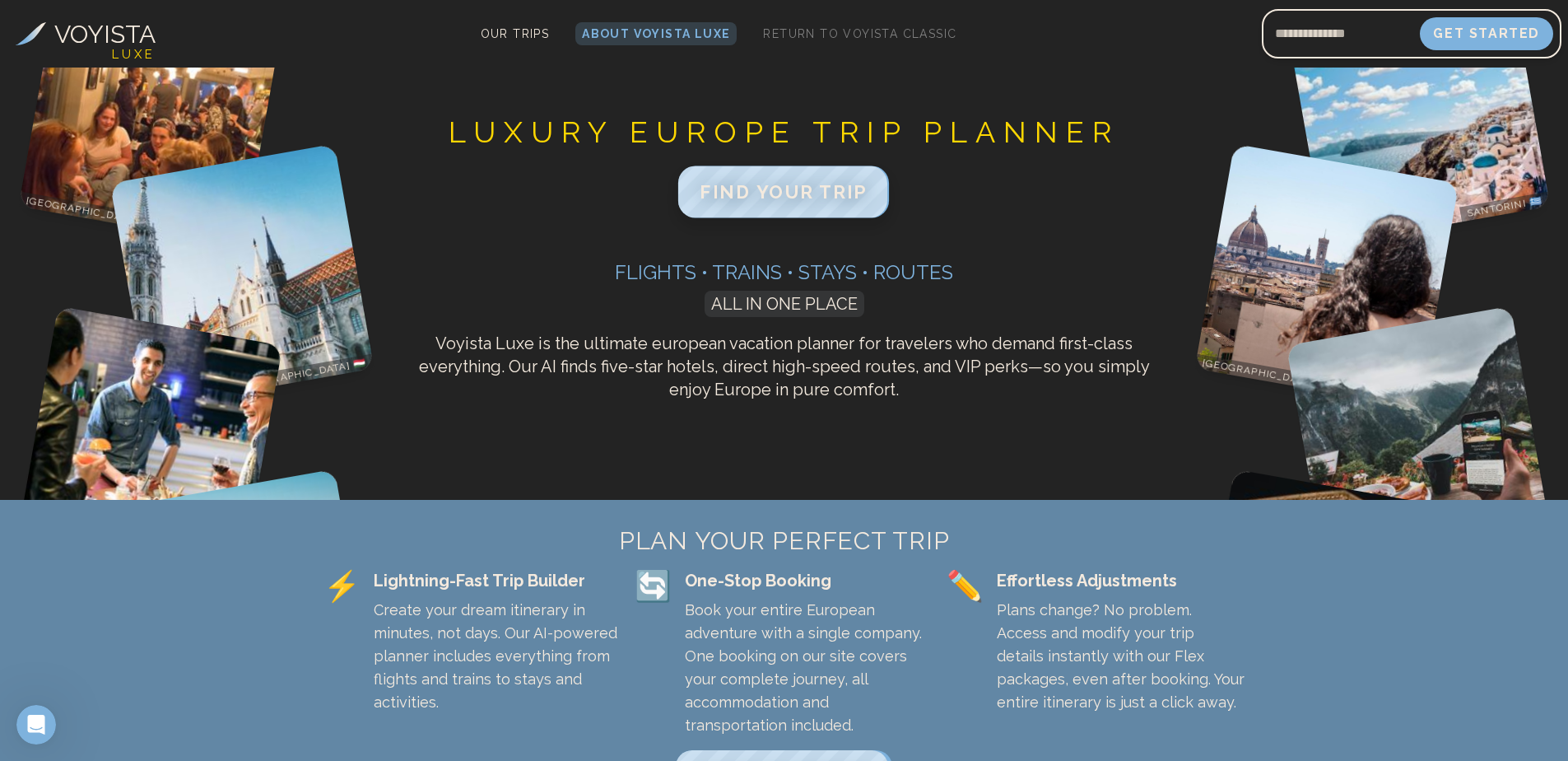
click at [812, 183] on span "FIND YOUR TRIP" at bounding box center [783, 192] width 168 height 22
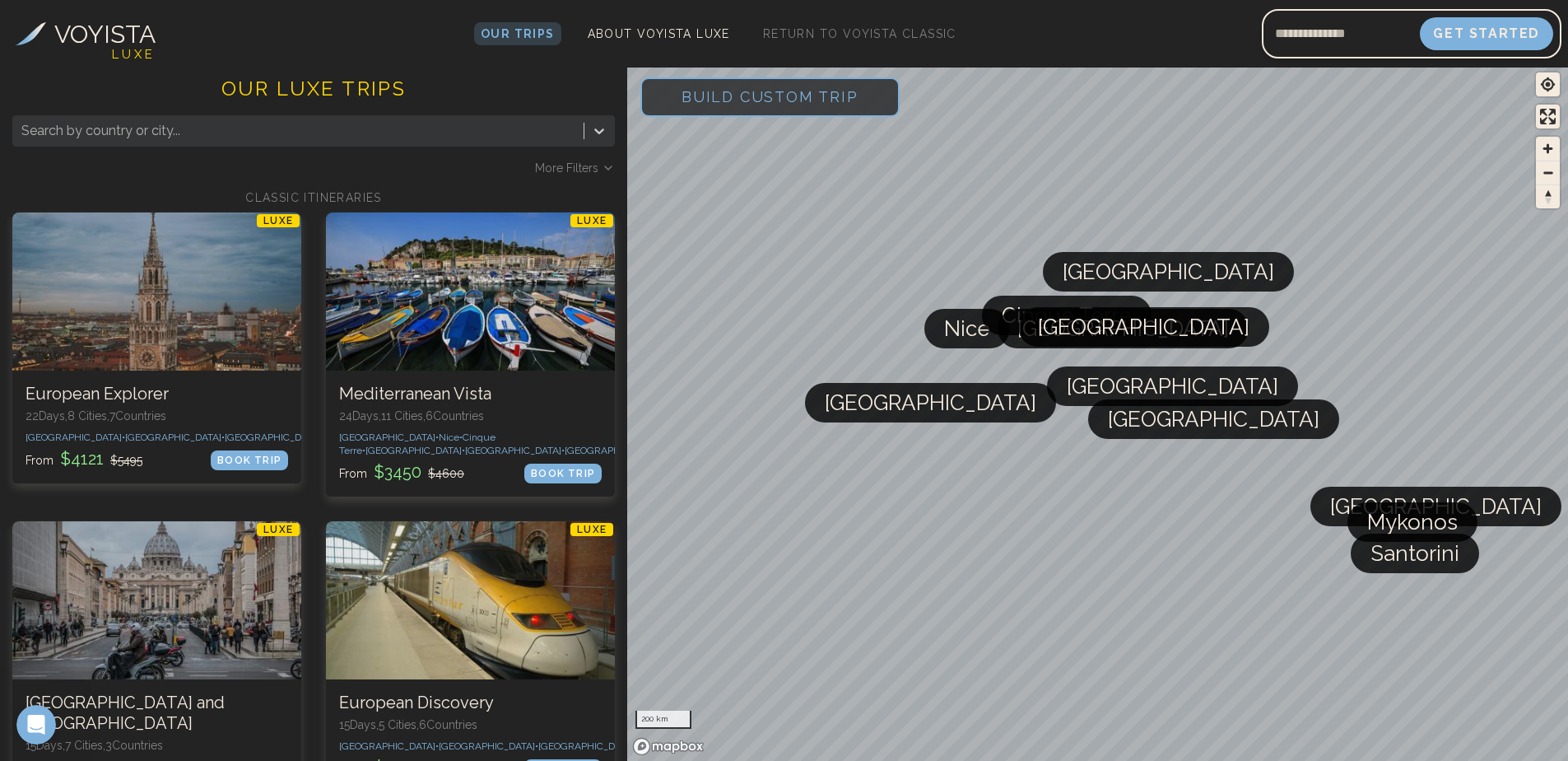
click at [579, 164] on span "More Filters" at bounding box center [567, 168] width 64 height 17
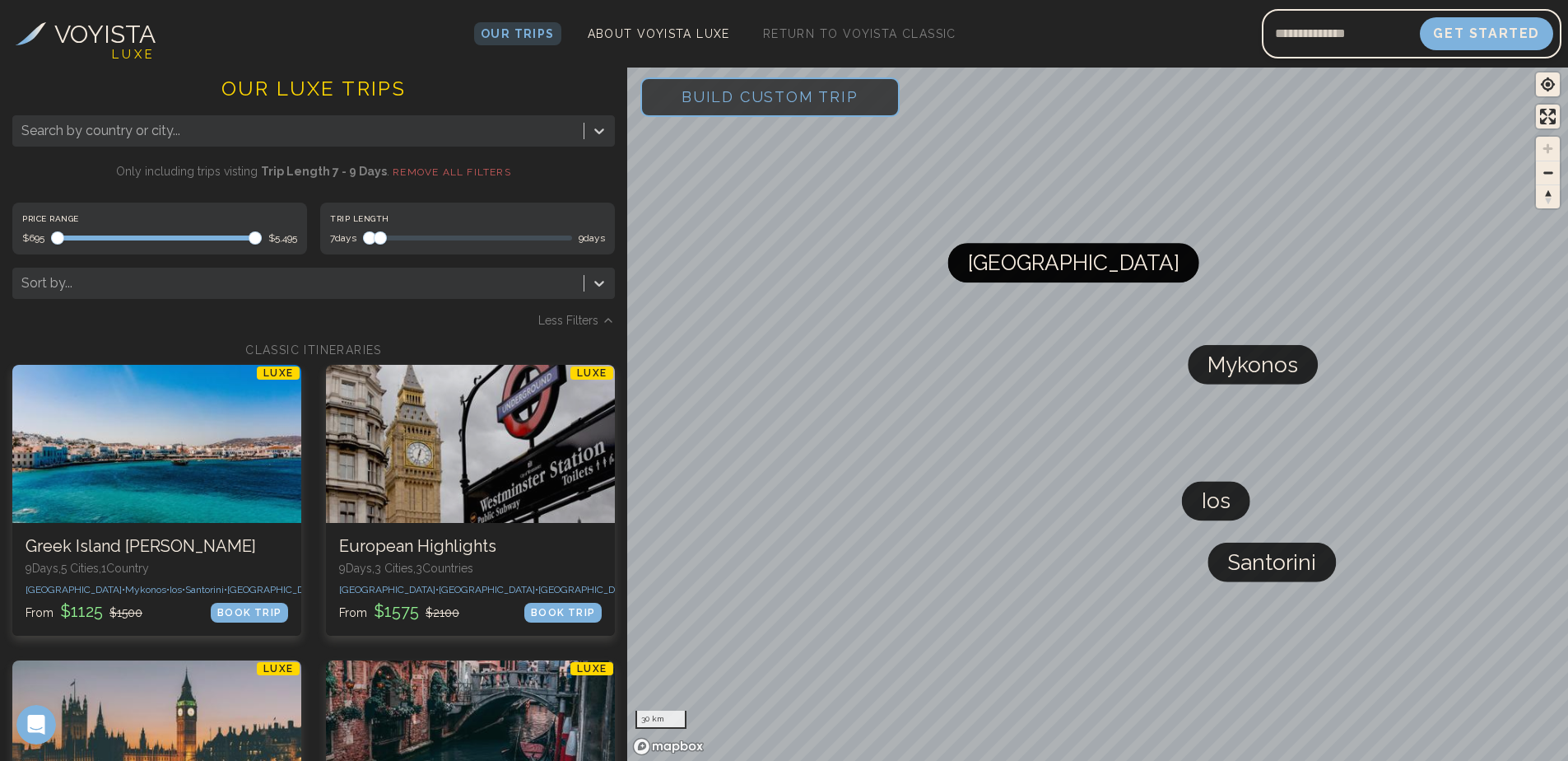
click at [378, 231] on span "Maximum" at bounding box center [380, 238] width 13 height 13
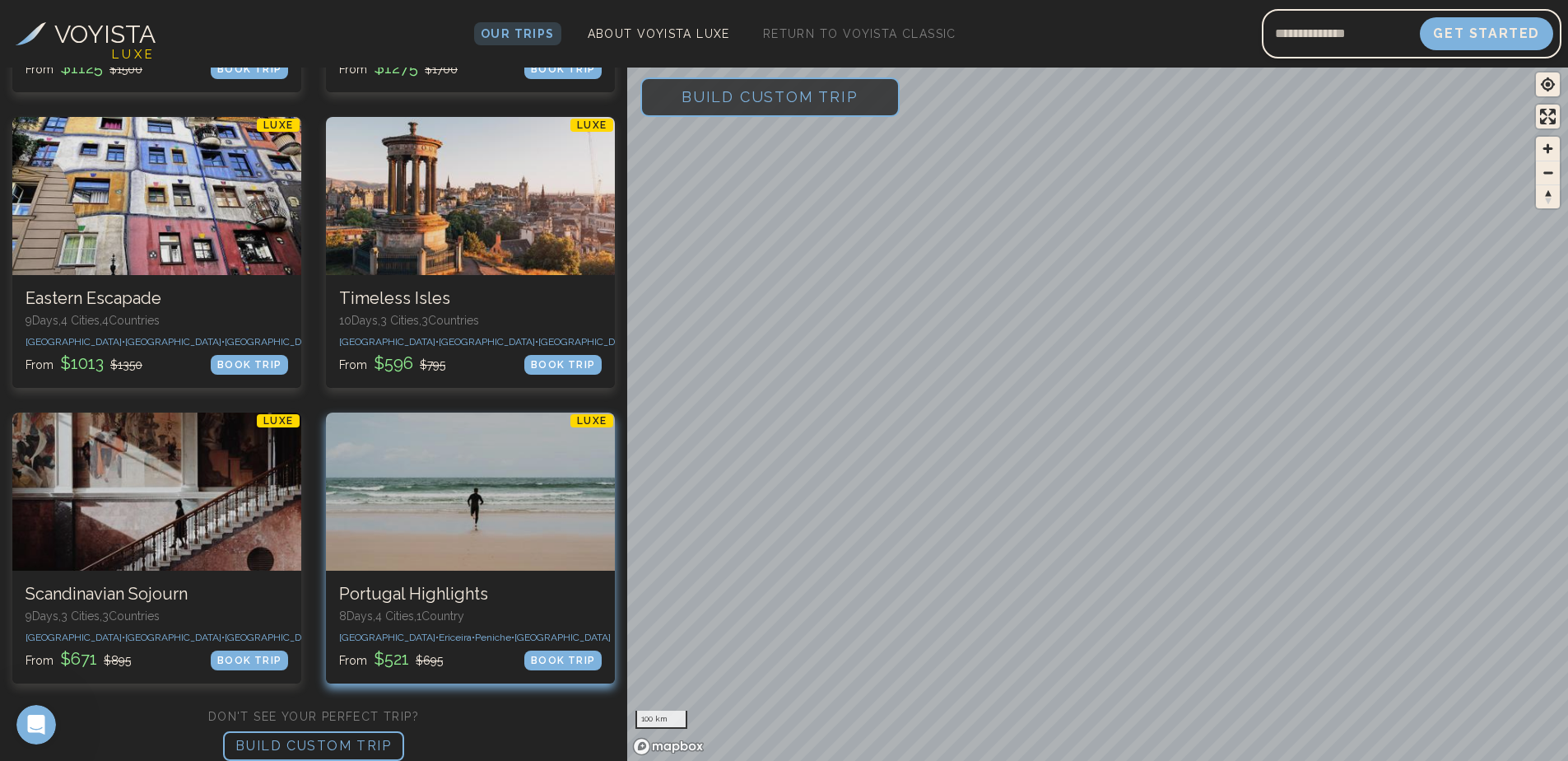
scroll to position [1235, 0]
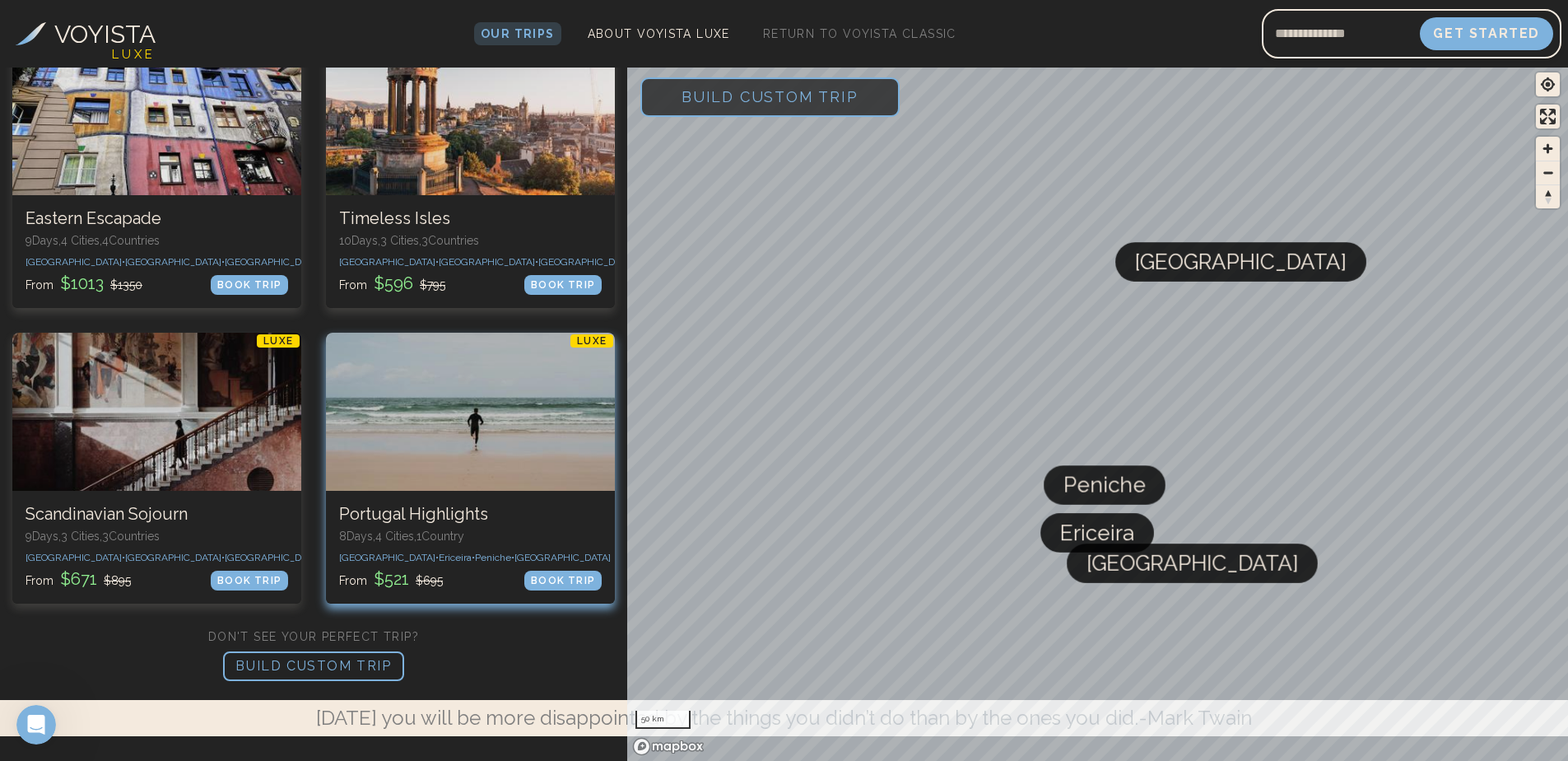
click at [511, 402] on div at bounding box center [470, 412] width 289 height 158
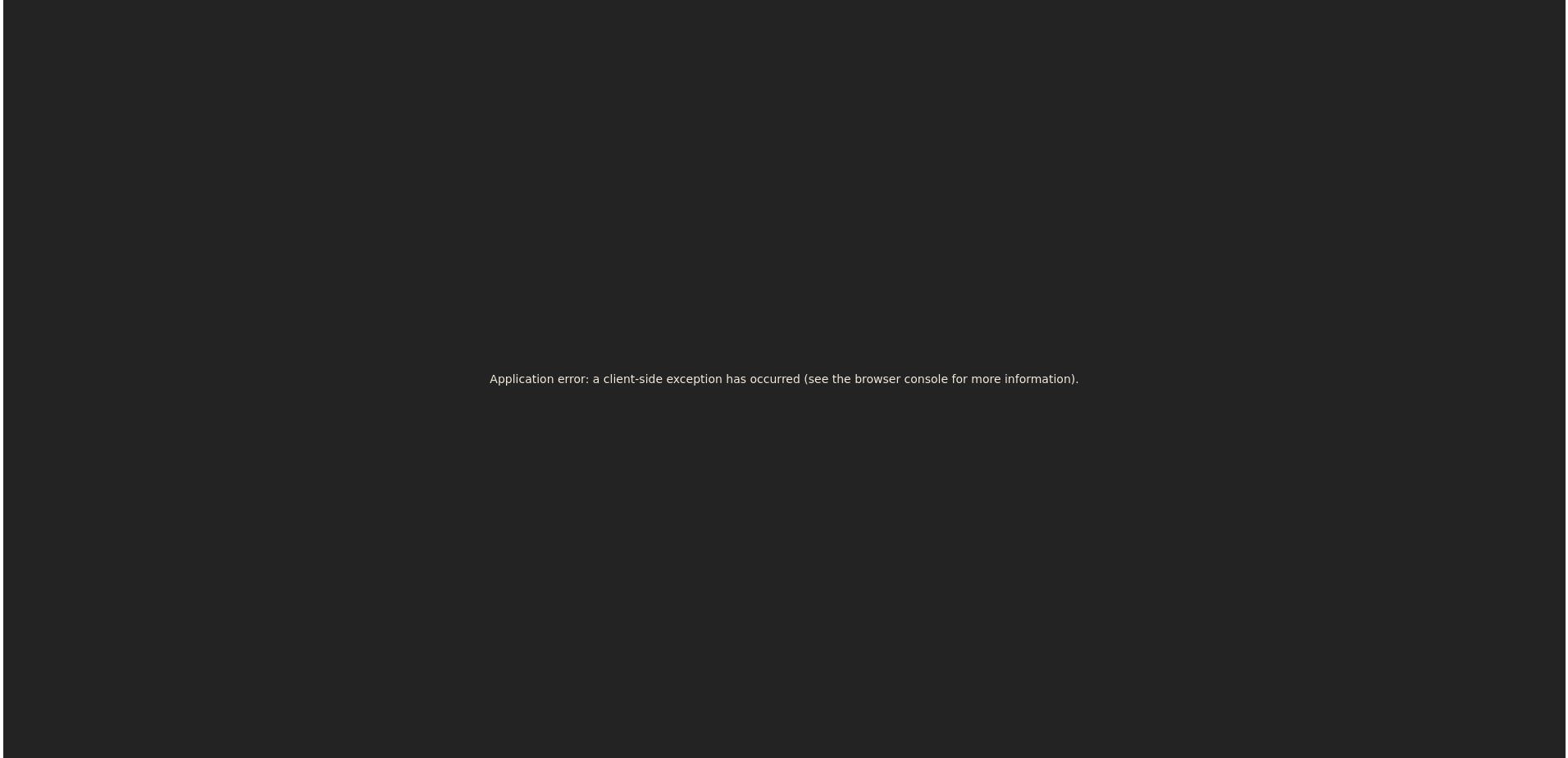
scroll to position [0, 0]
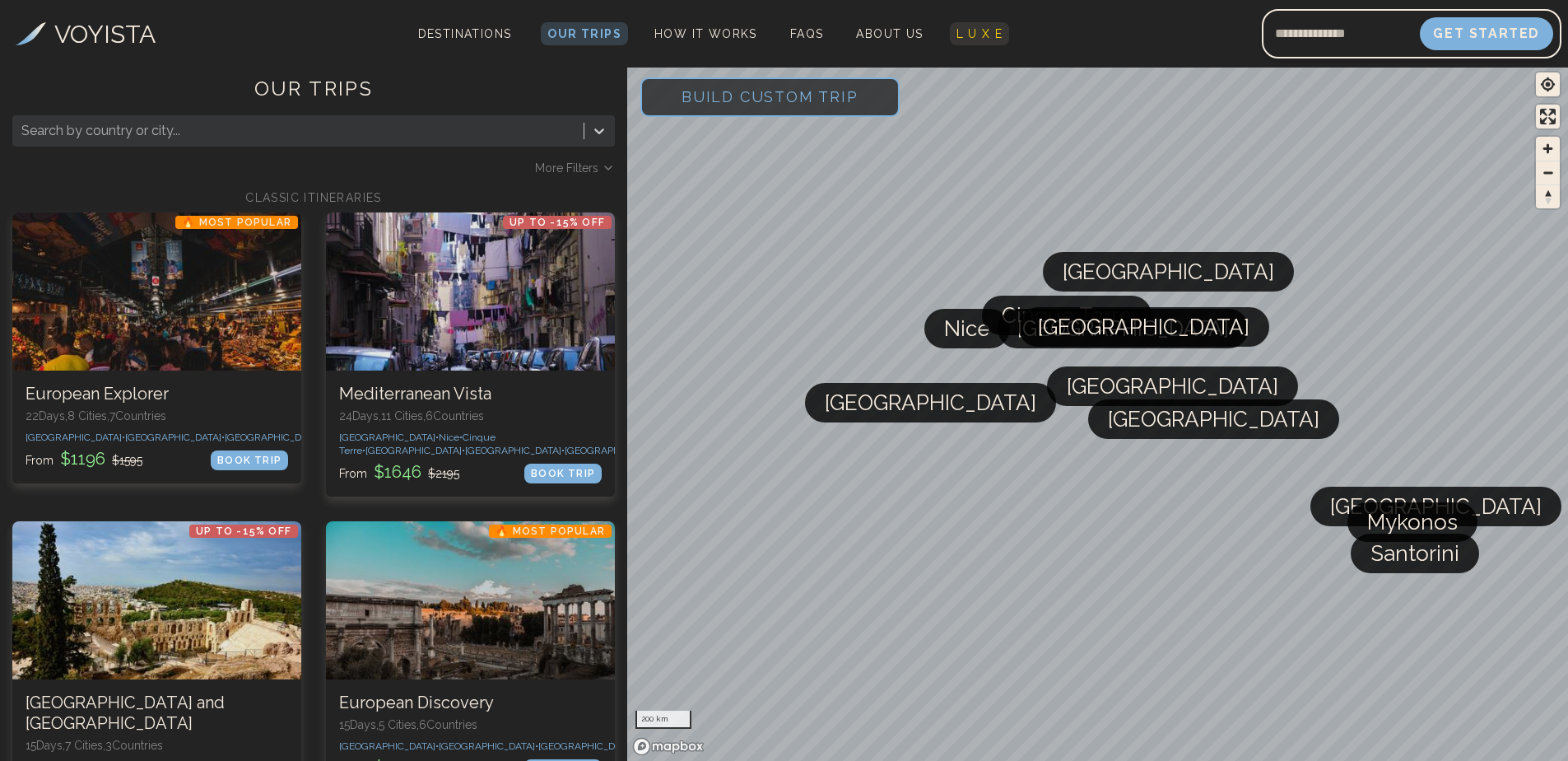
click at [974, 29] on span "L U X E" at bounding box center [980, 34] width 47 height 13
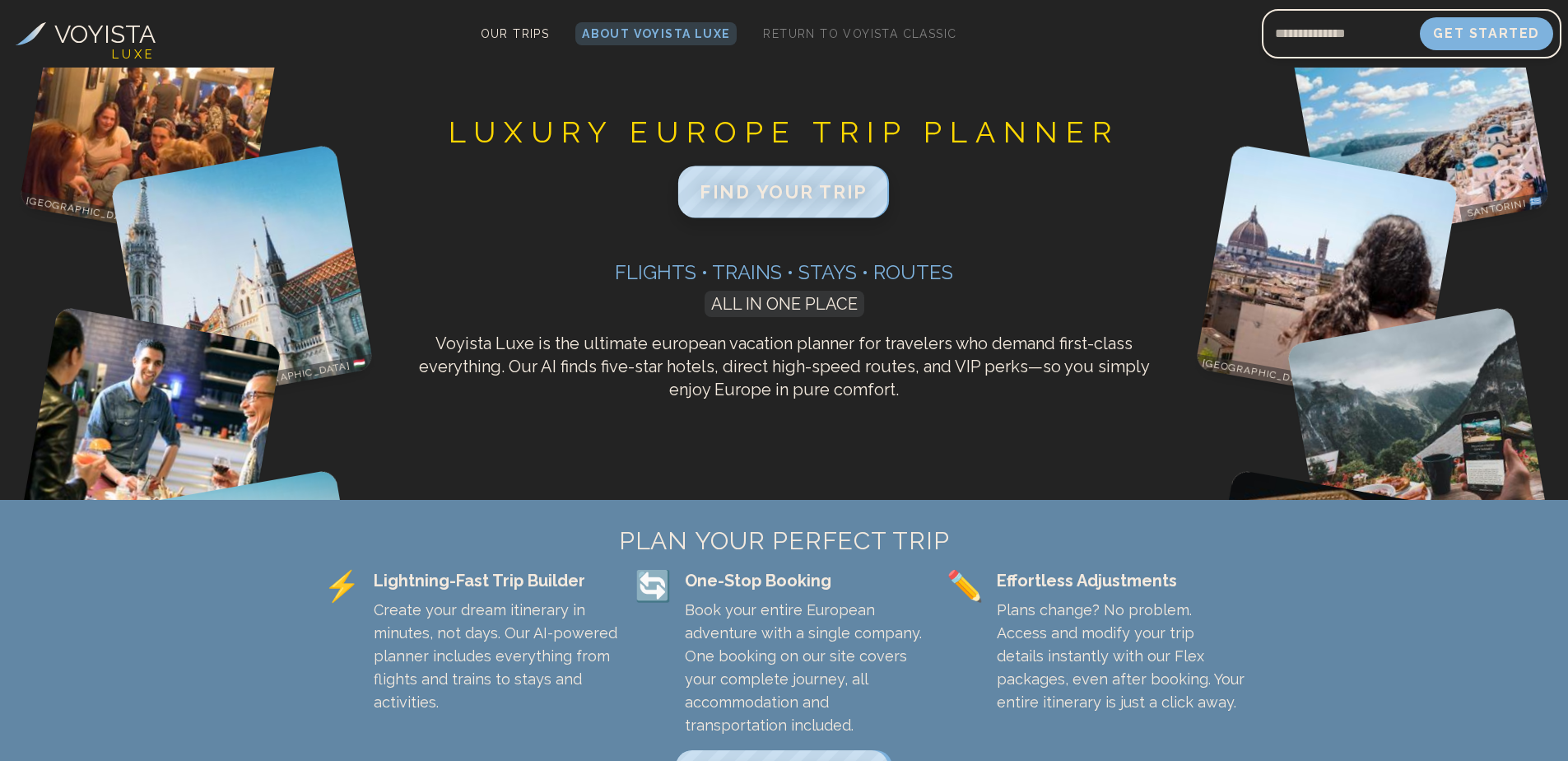
click at [778, 193] on span "FIND YOUR TRIP" at bounding box center [783, 192] width 168 height 22
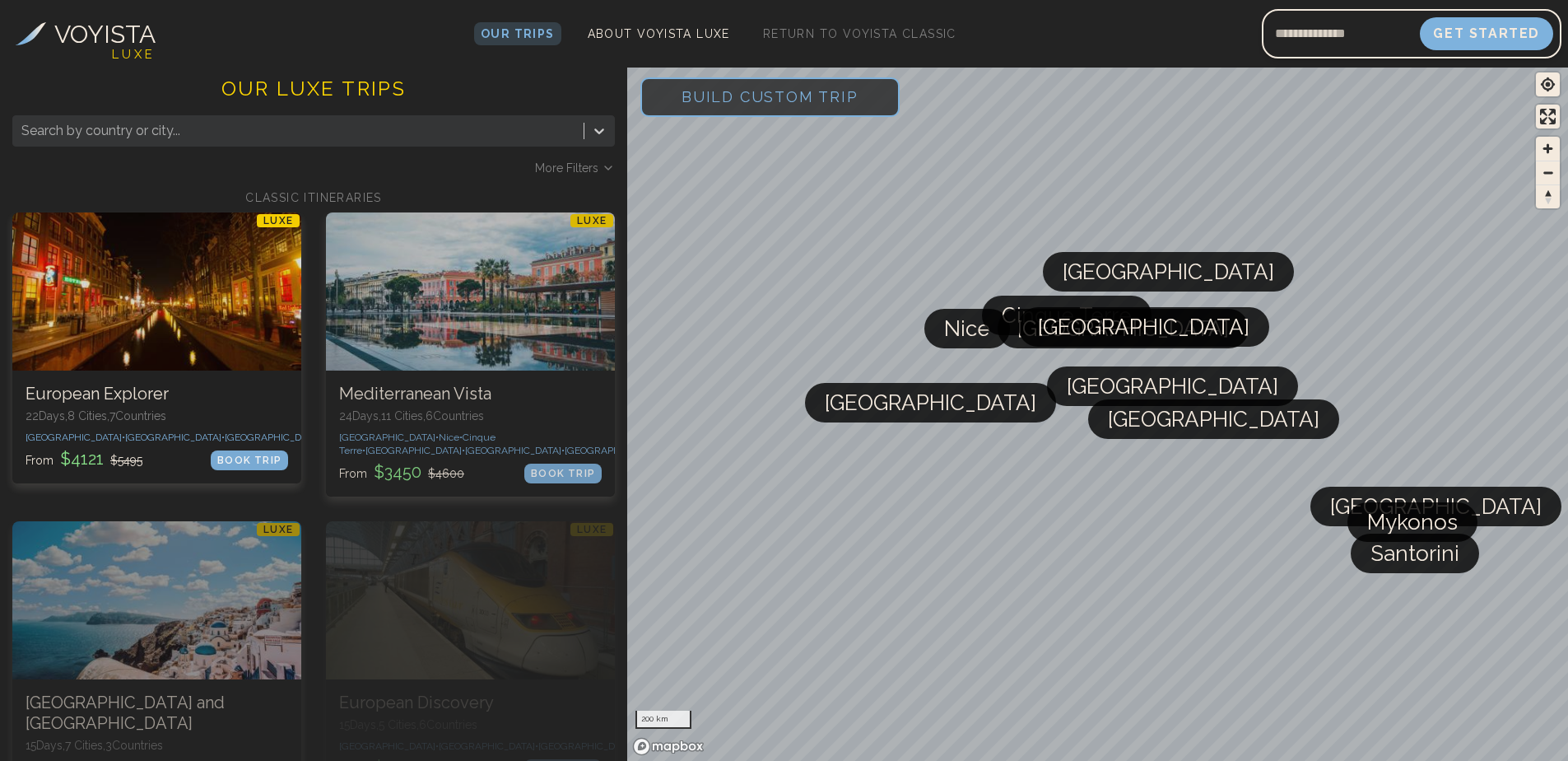
click at [568, 167] on span "More Filters" at bounding box center [567, 168] width 64 height 17
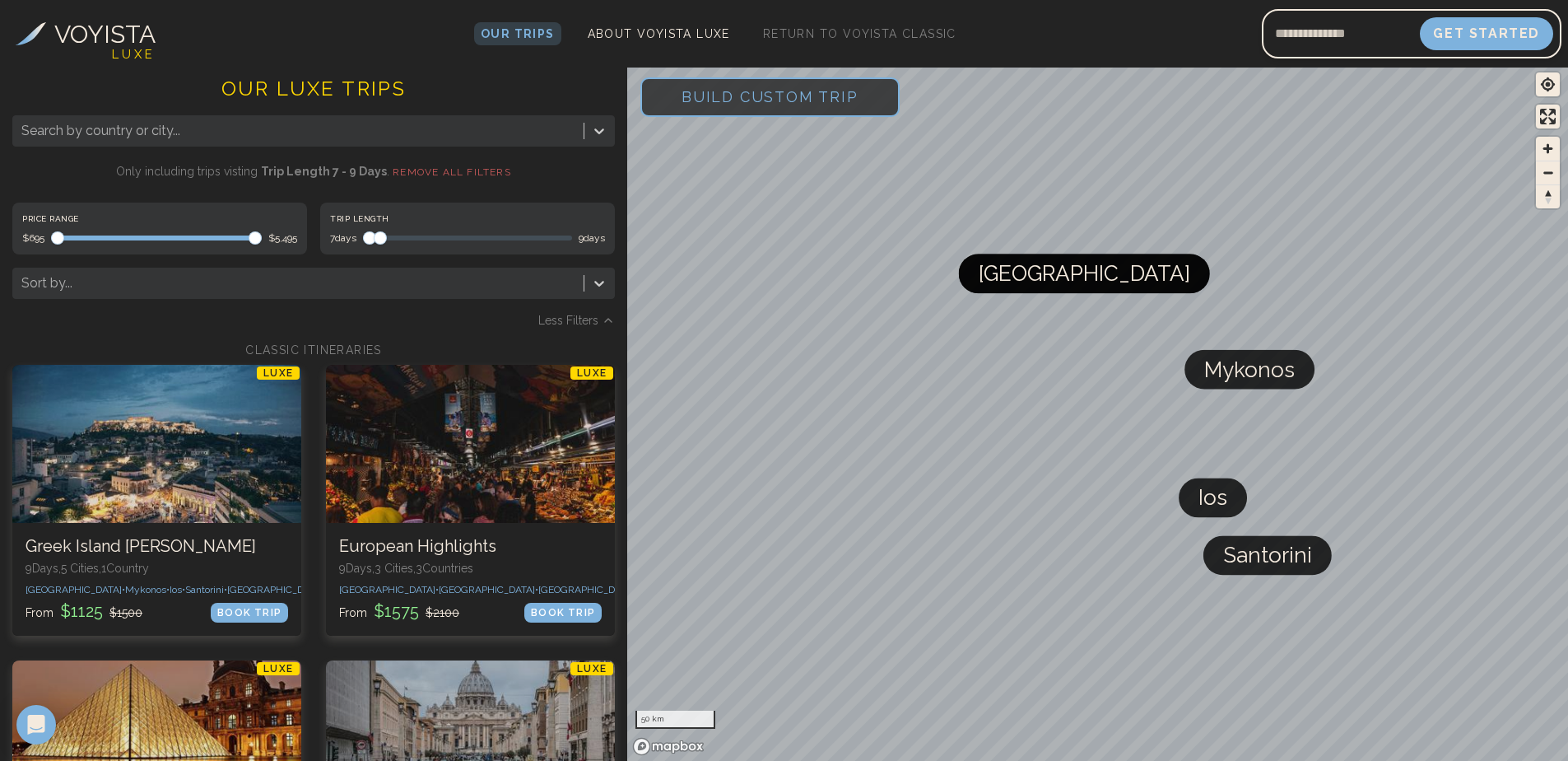
click at [378, 231] on span "Maximum" at bounding box center [380, 238] width 13 height 13
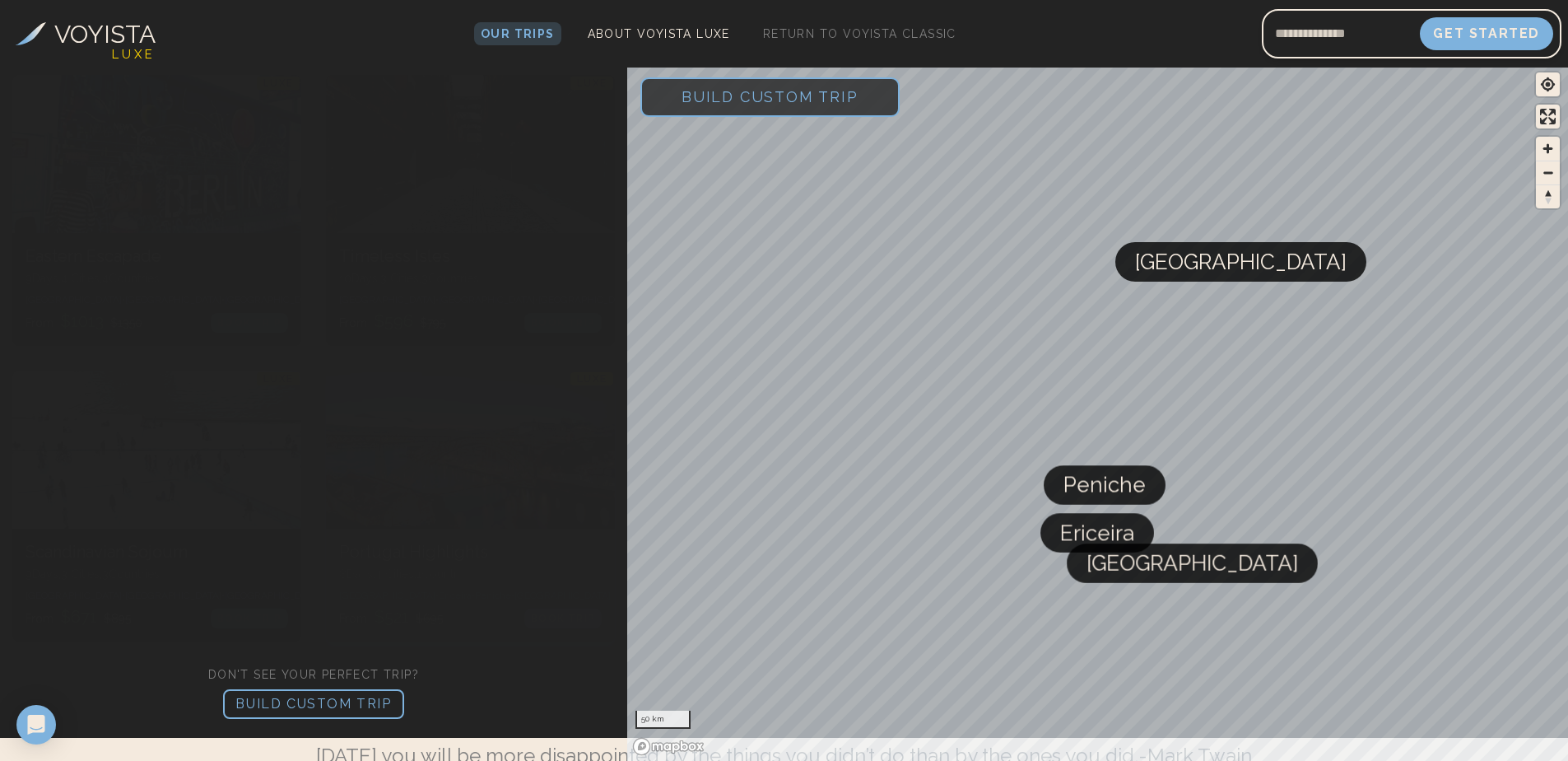
scroll to position [1235, 0]
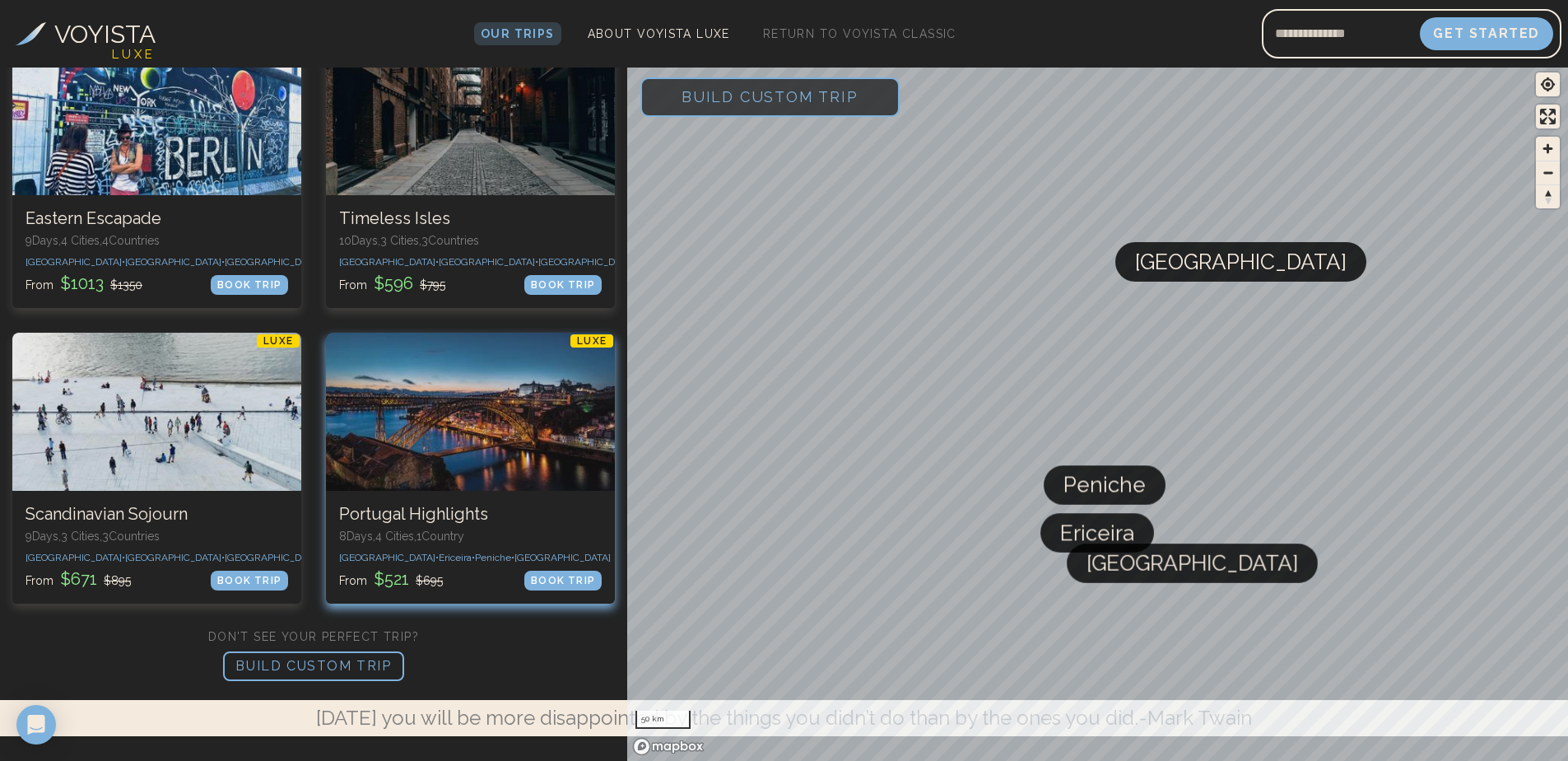
click at [454, 408] on div at bounding box center [470, 412] width 289 height 158
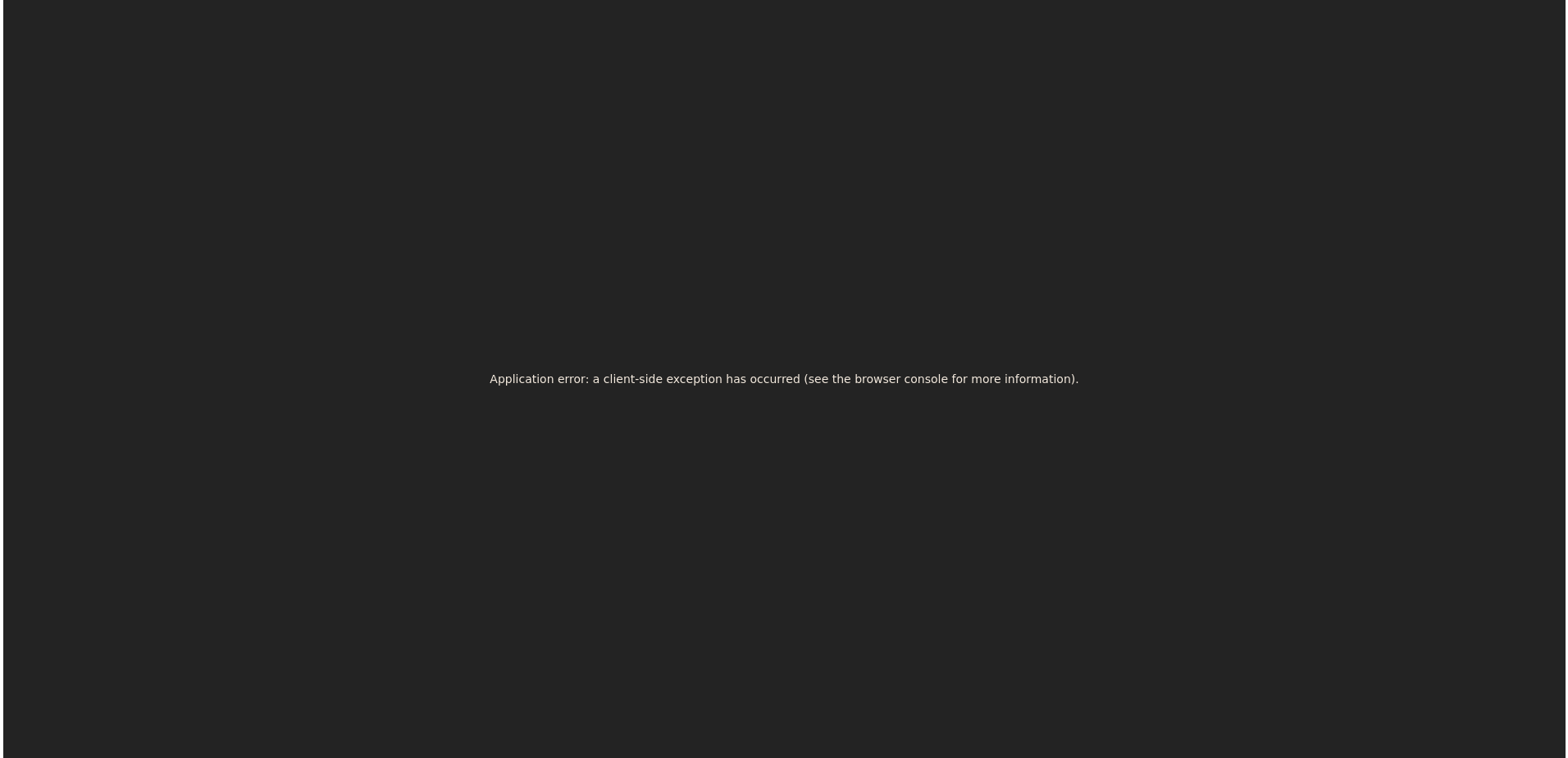
scroll to position [0, 0]
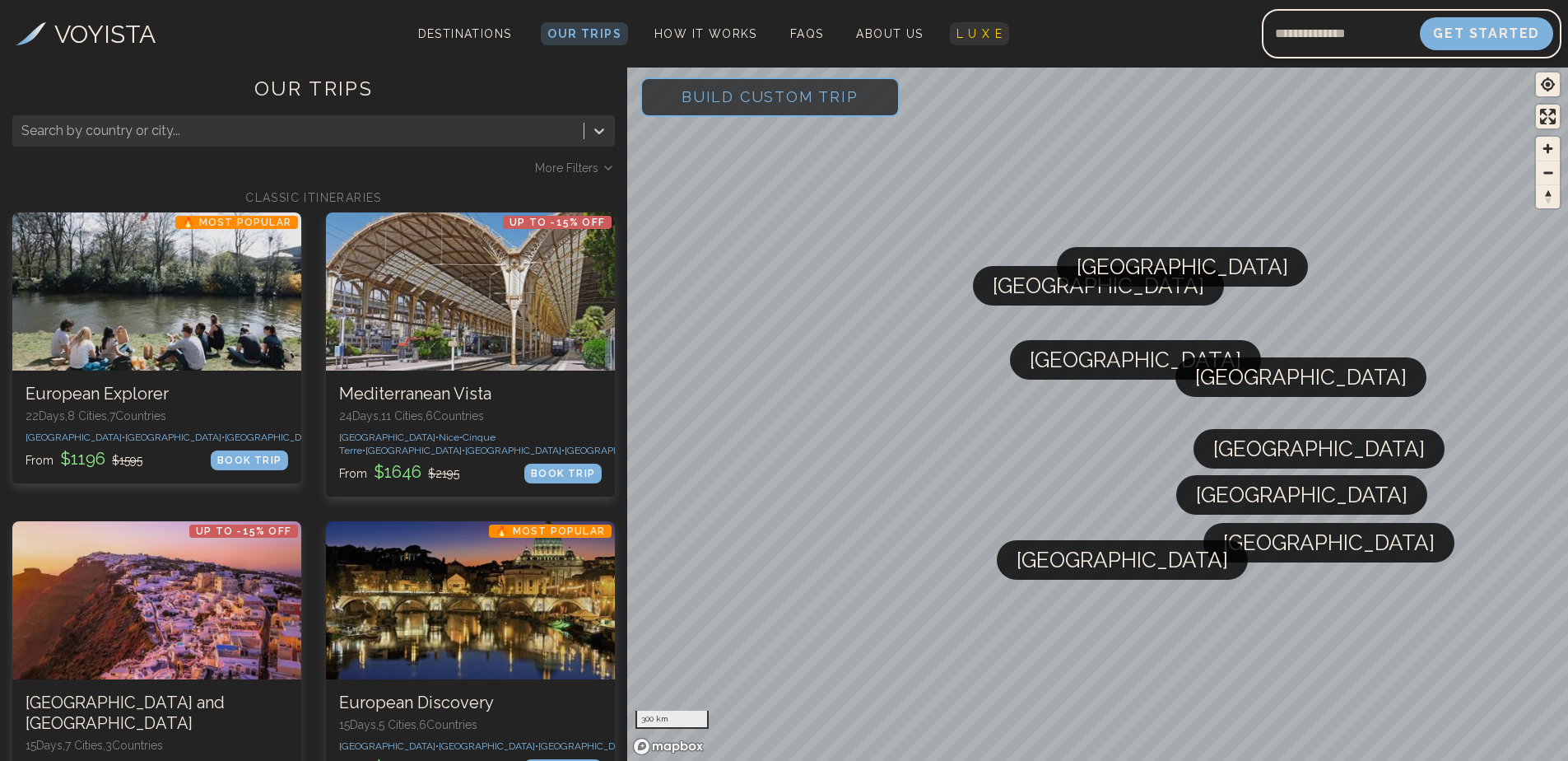
click at [957, 29] on span "L U X E" at bounding box center [980, 34] width 47 height 13
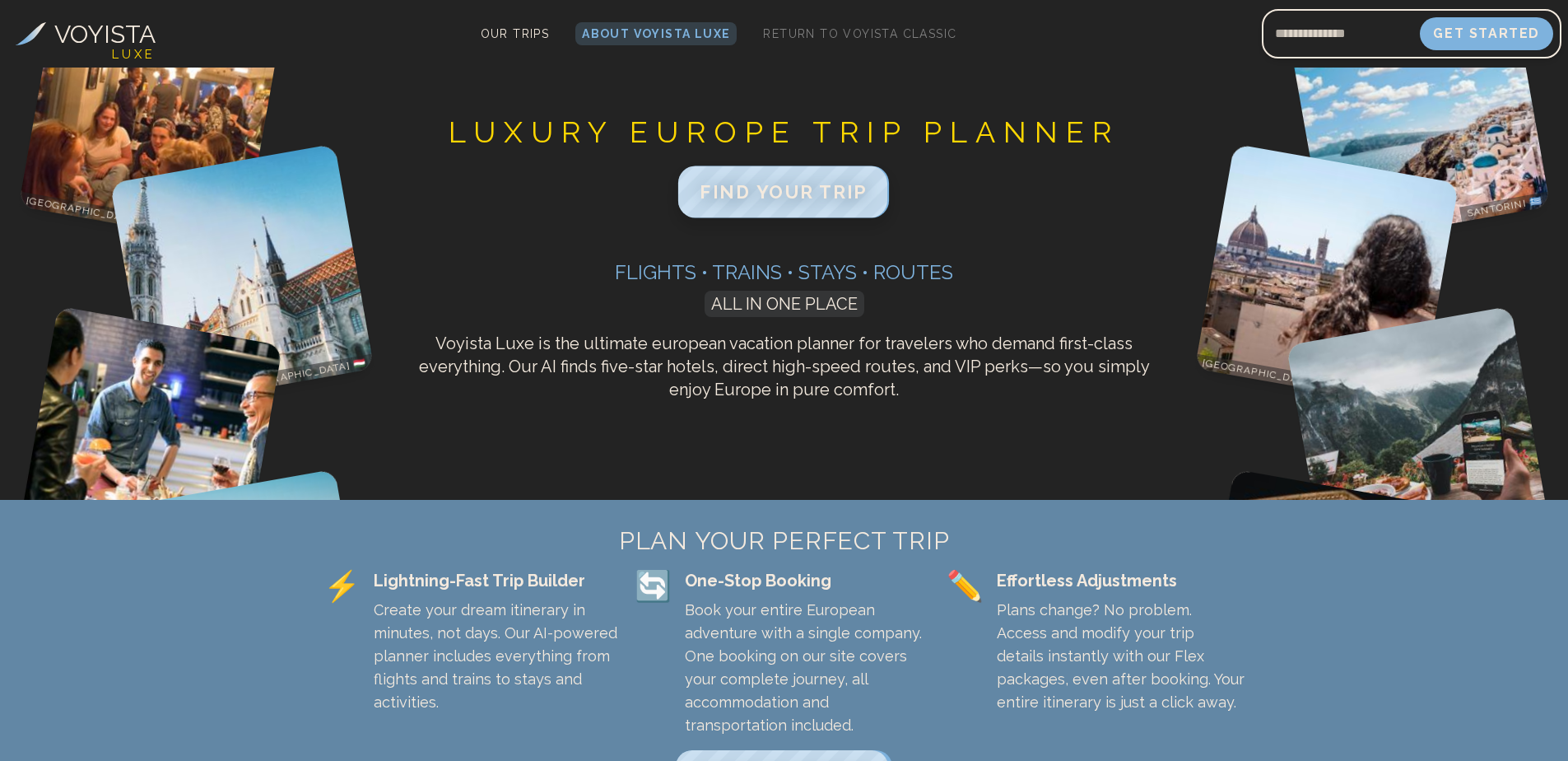
click at [747, 189] on span "FIND YOUR TRIP" at bounding box center [783, 192] width 168 height 22
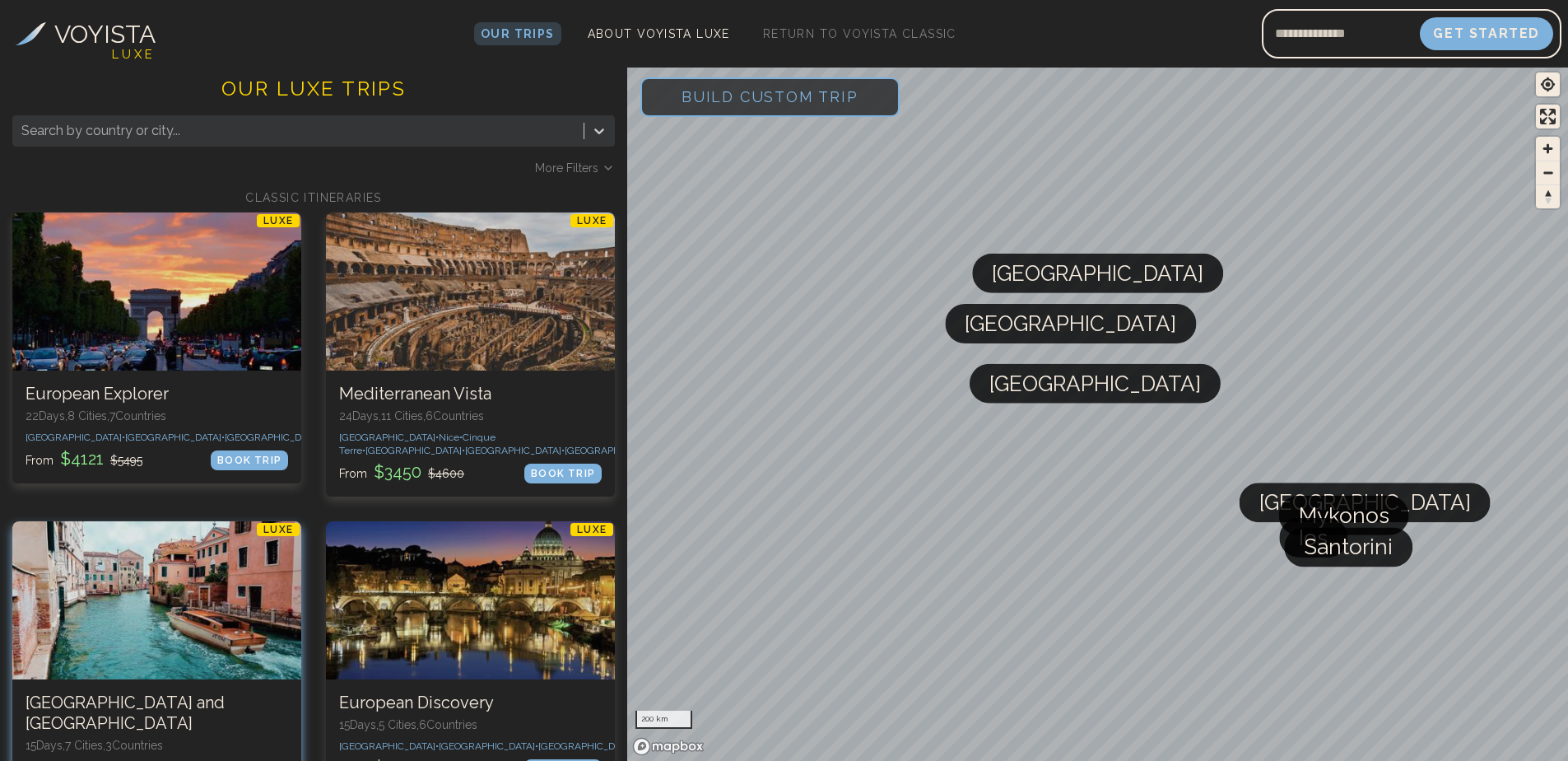
click at [186, 625] on div at bounding box center [157, 600] width 289 height 158
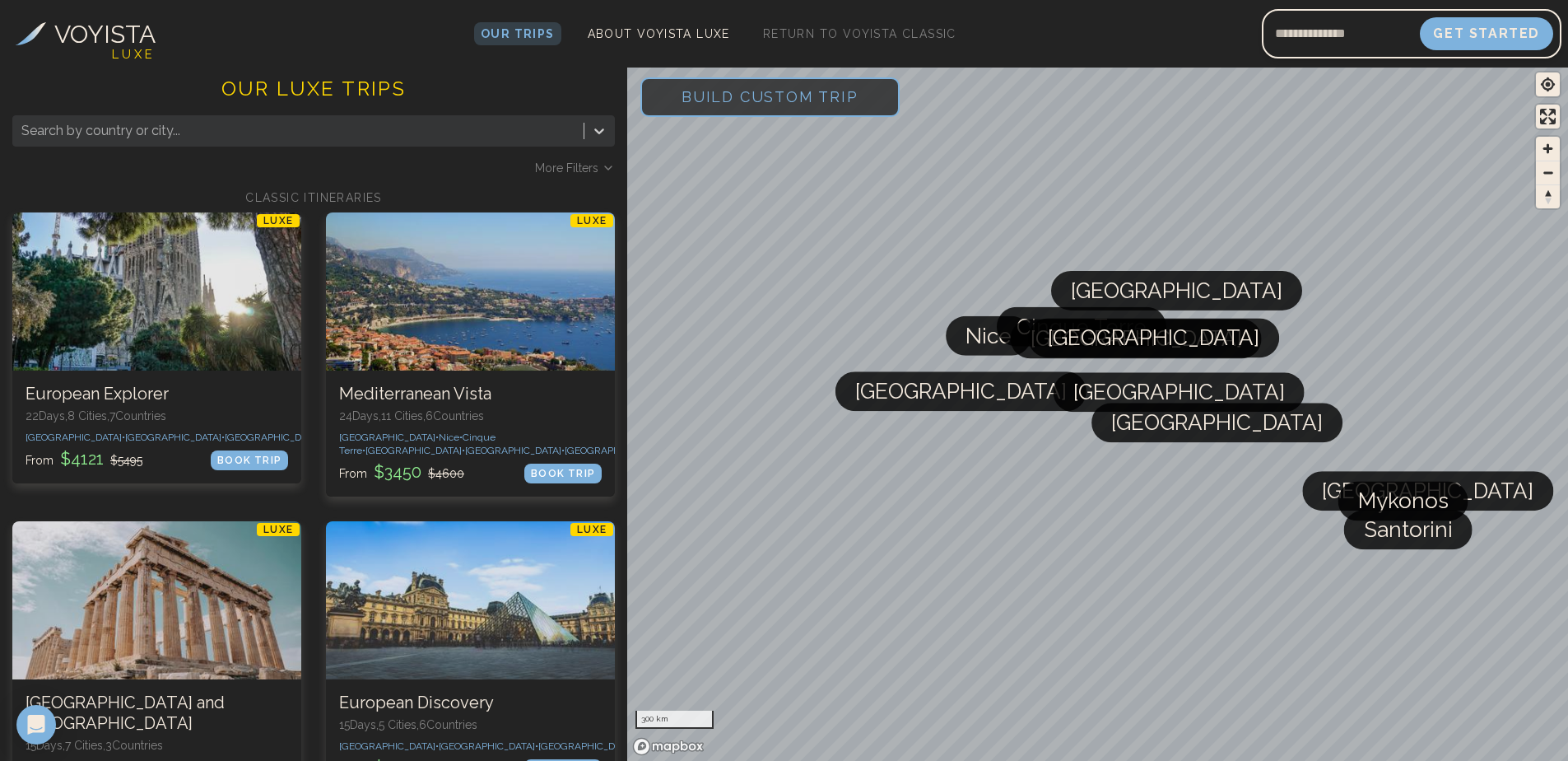
click at [577, 163] on span "More Filters" at bounding box center [567, 168] width 64 height 17
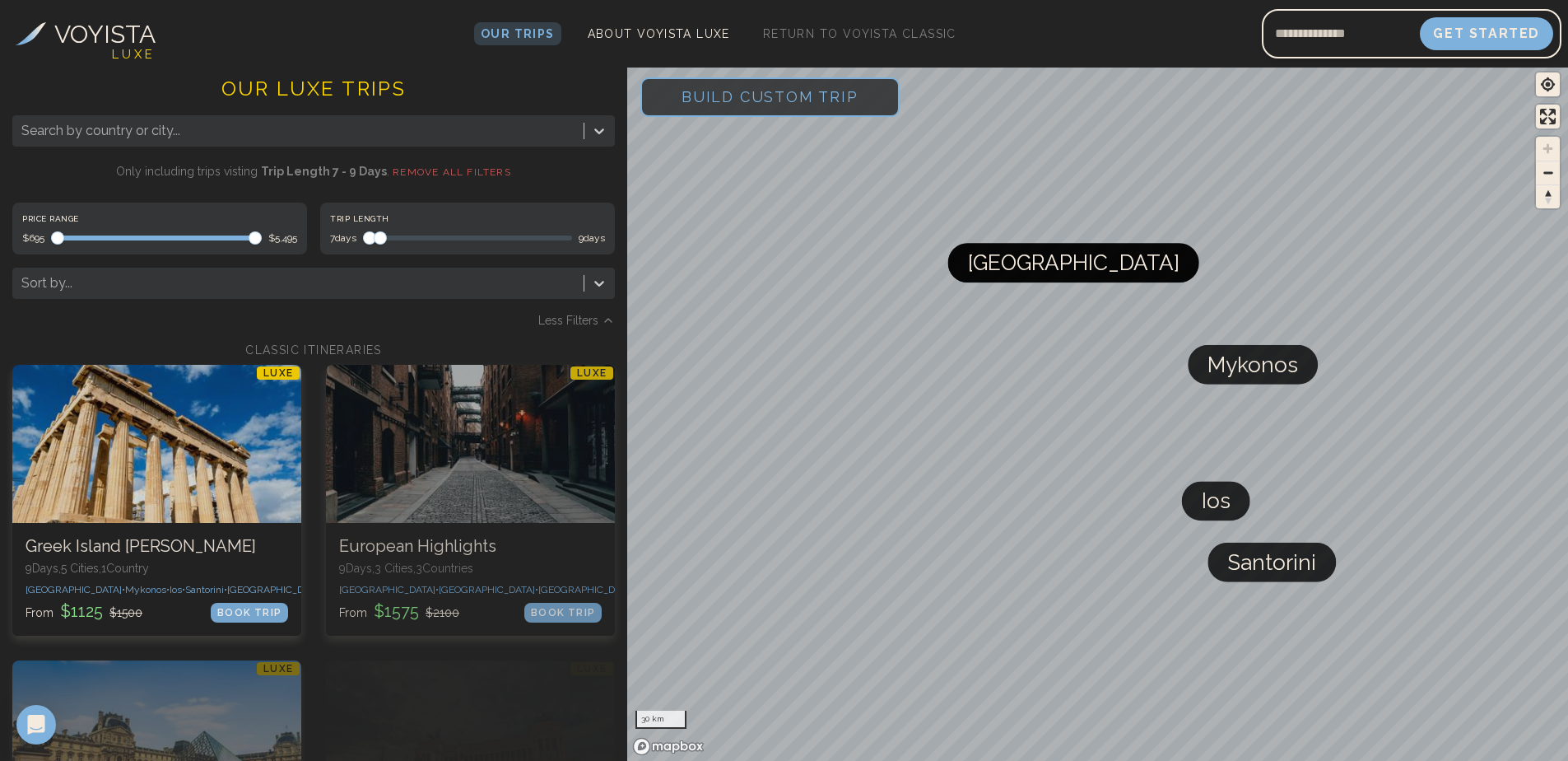
click at [379, 231] on span "Maximum" at bounding box center [380, 238] width 13 height 13
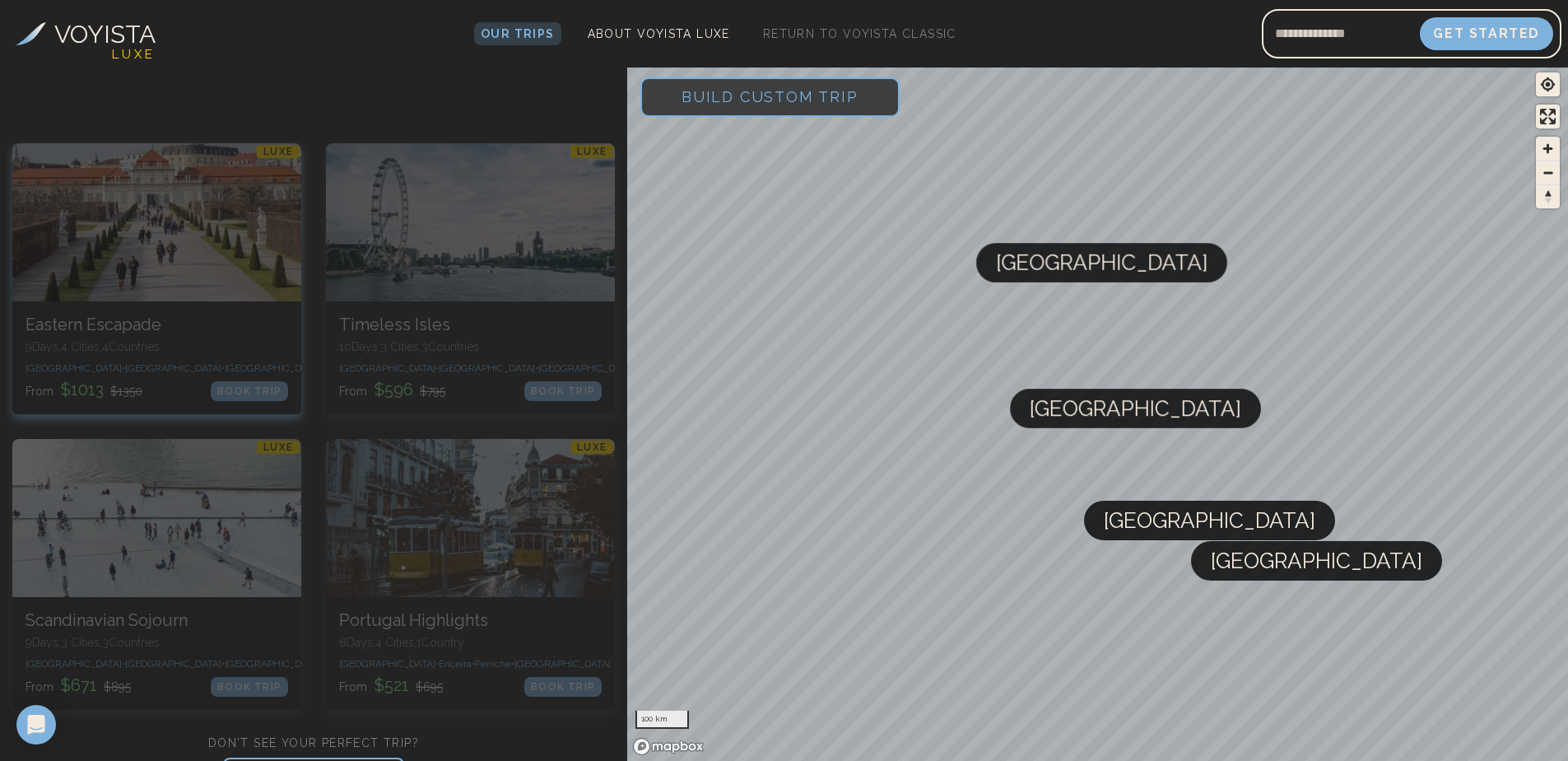
scroll to position [1152, 0]
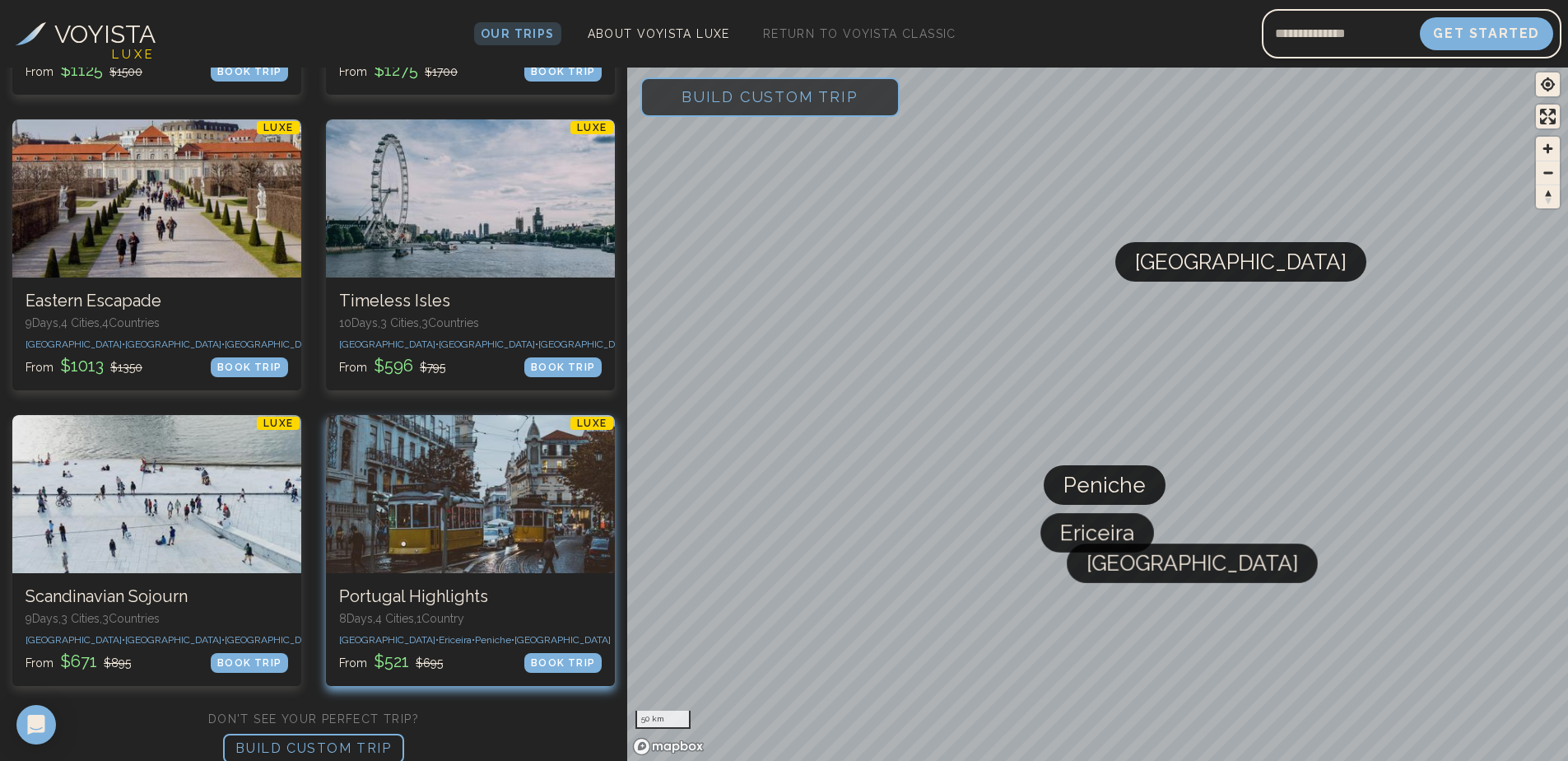
click at [385, 470] on div at bounding box center [470, 494] width 289 height 158
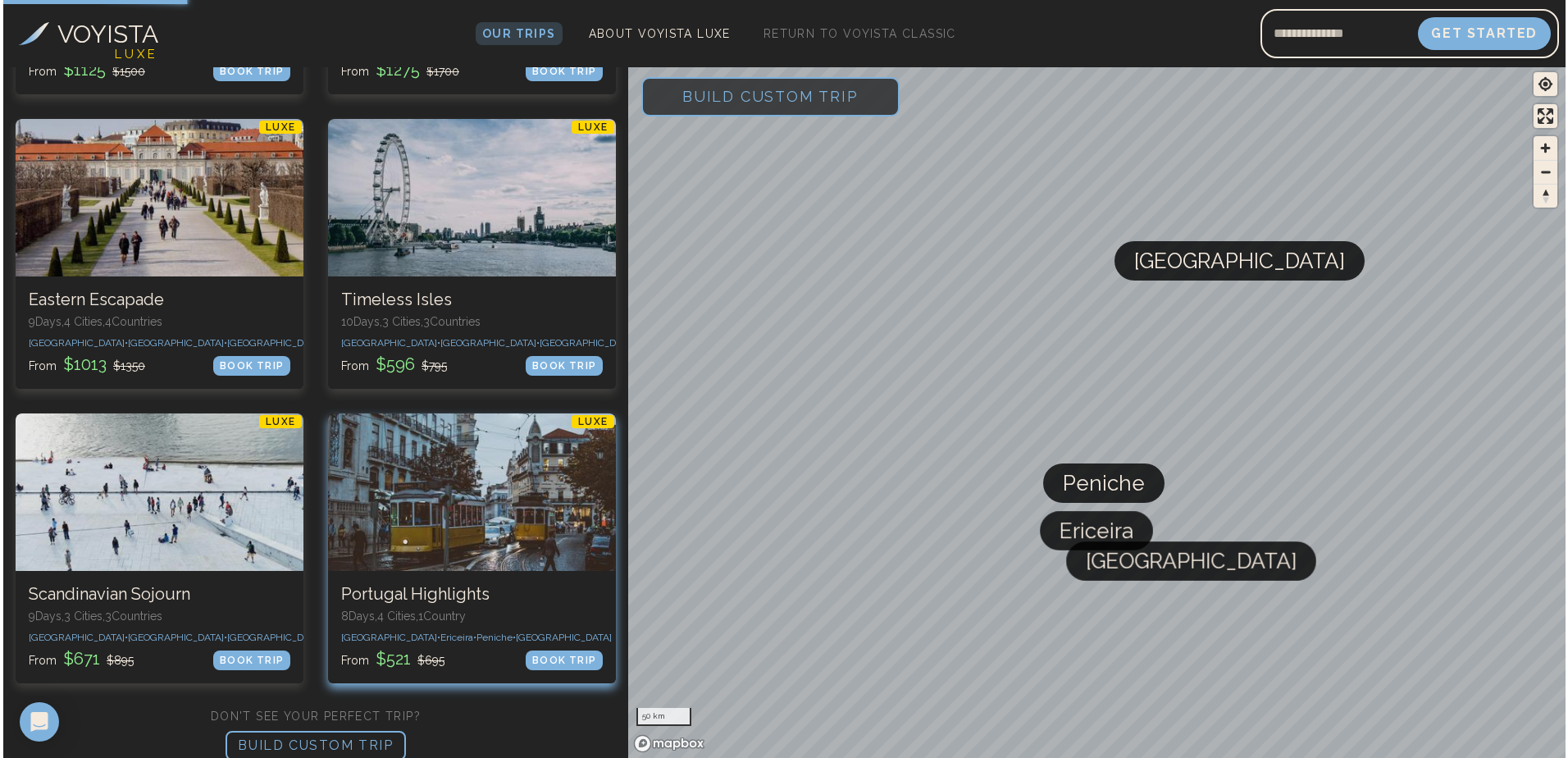
scroll to position [0, 0]
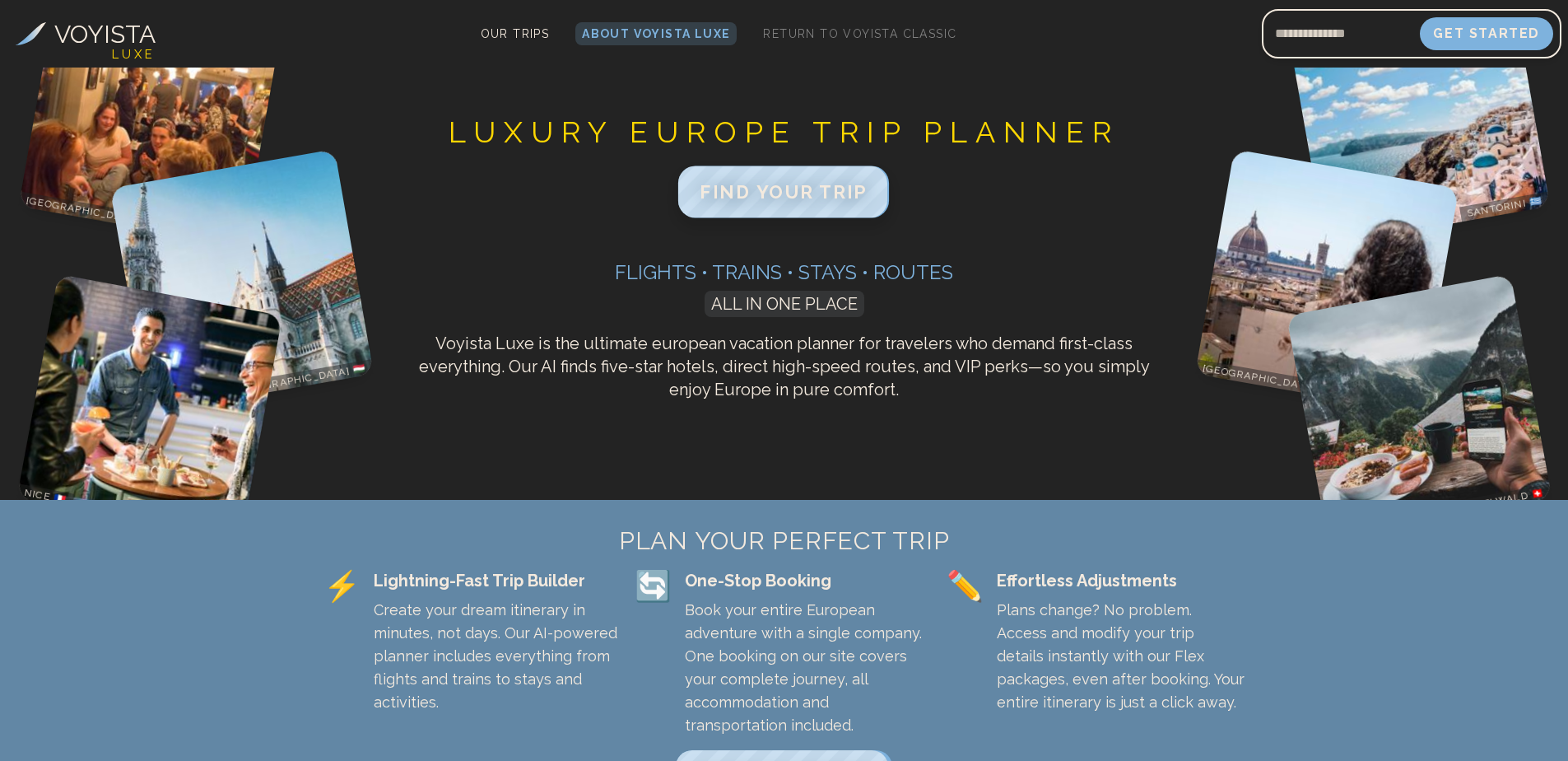
drag, startPoint x: 799, startPoint y: 195, endPoint x: 806, endPoint y: 229, distance: 34.7
click at [799, 194] on span "FIND YOUR TRIP" at bounding box center [783, 192] width 168 height 22
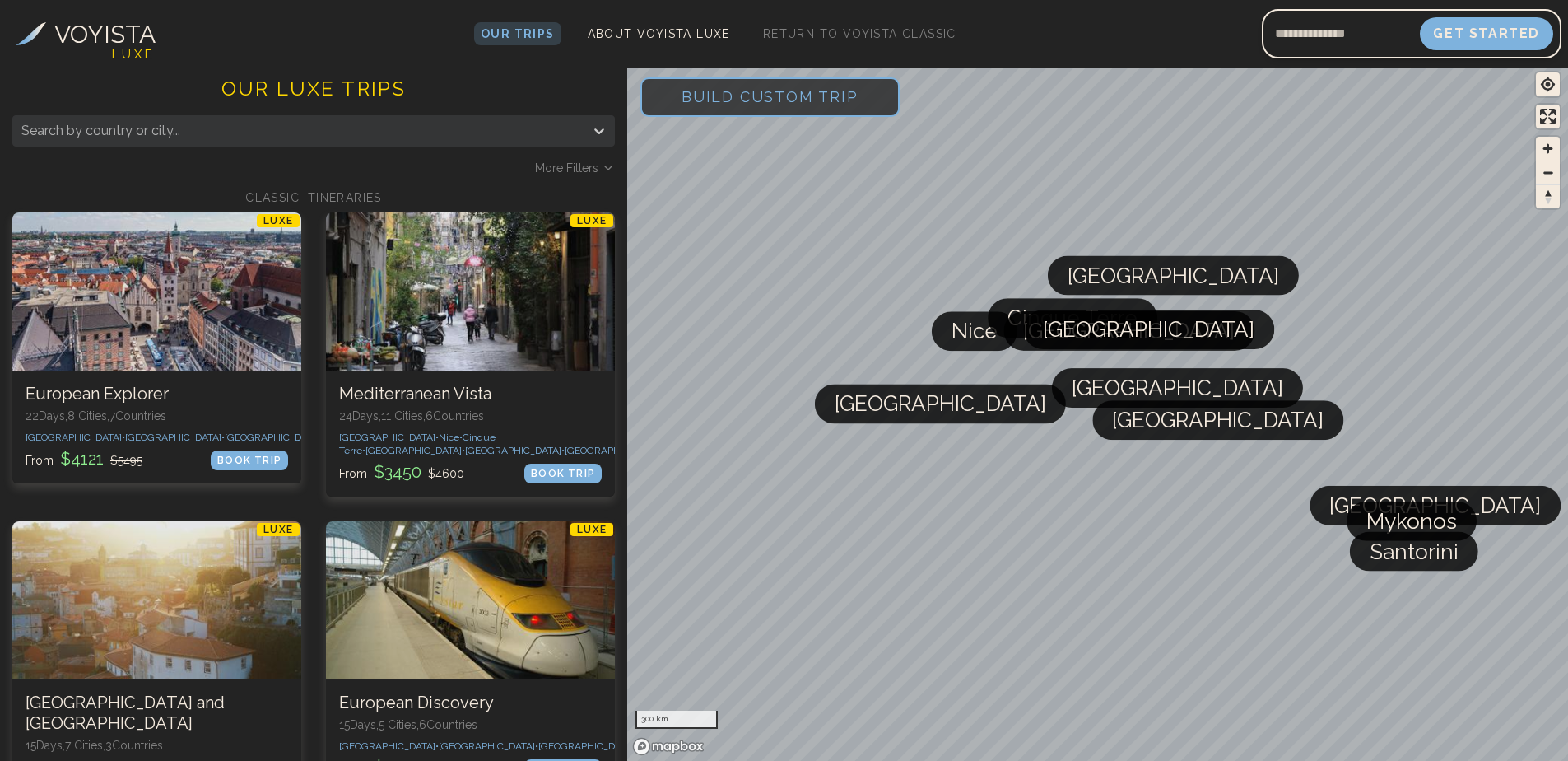
click at [579, 168] on span "More Filters" at bounding box center [567, 168] width 64 height 17
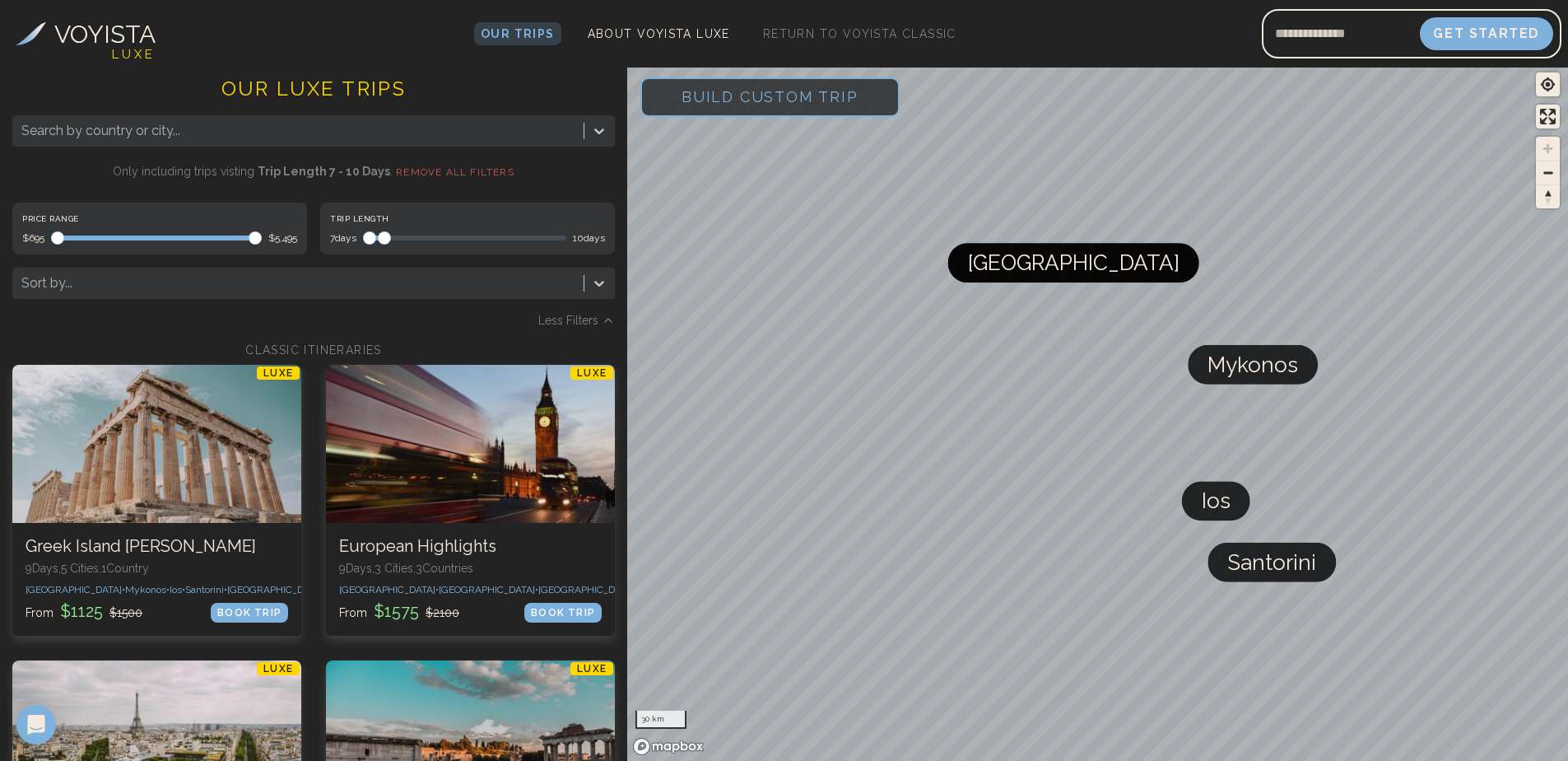
click at [379, 231] on span "Maximum" at bounding box center [384, 238] width 13 height 13
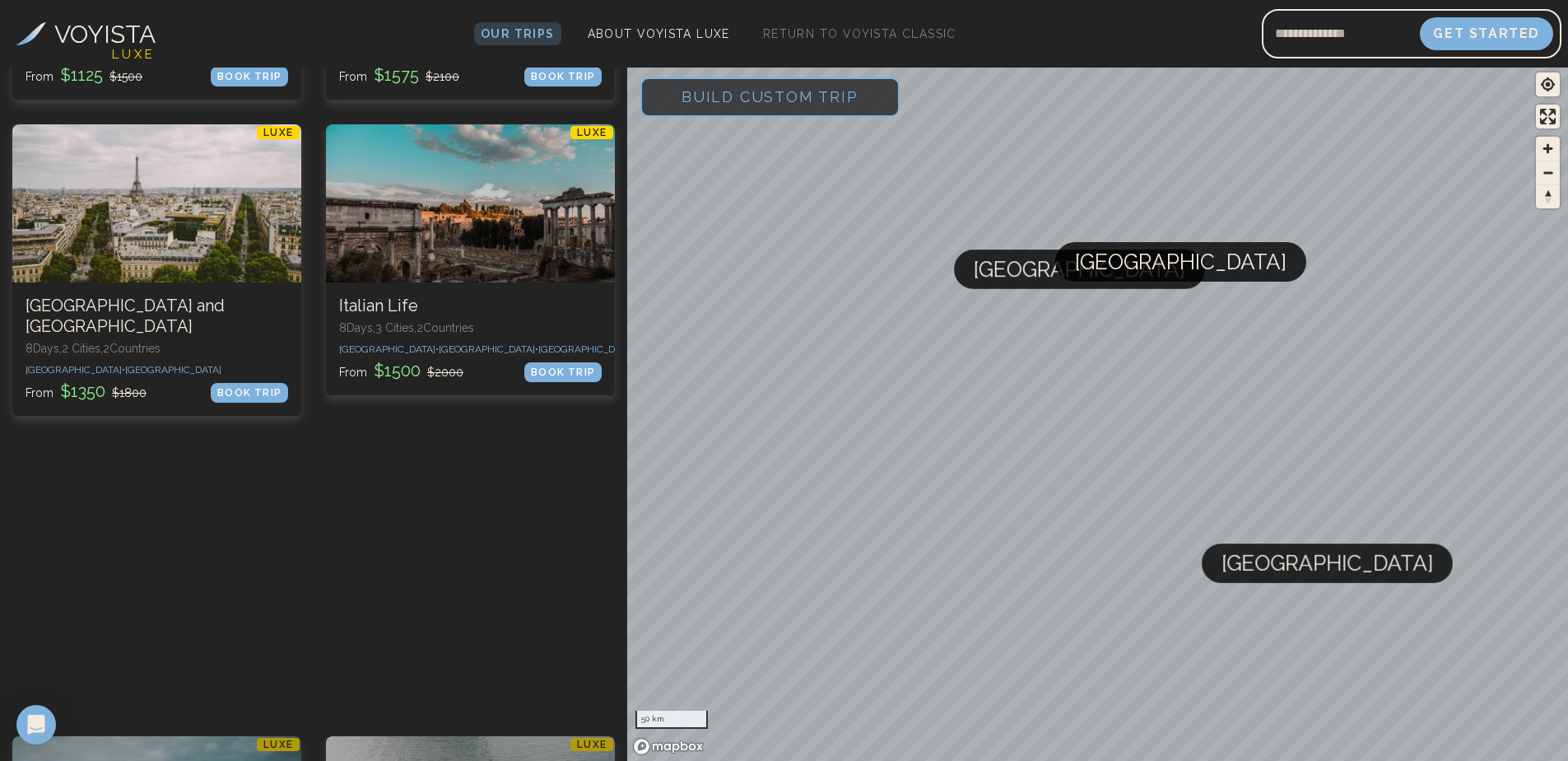
scroll to position [577, 0]
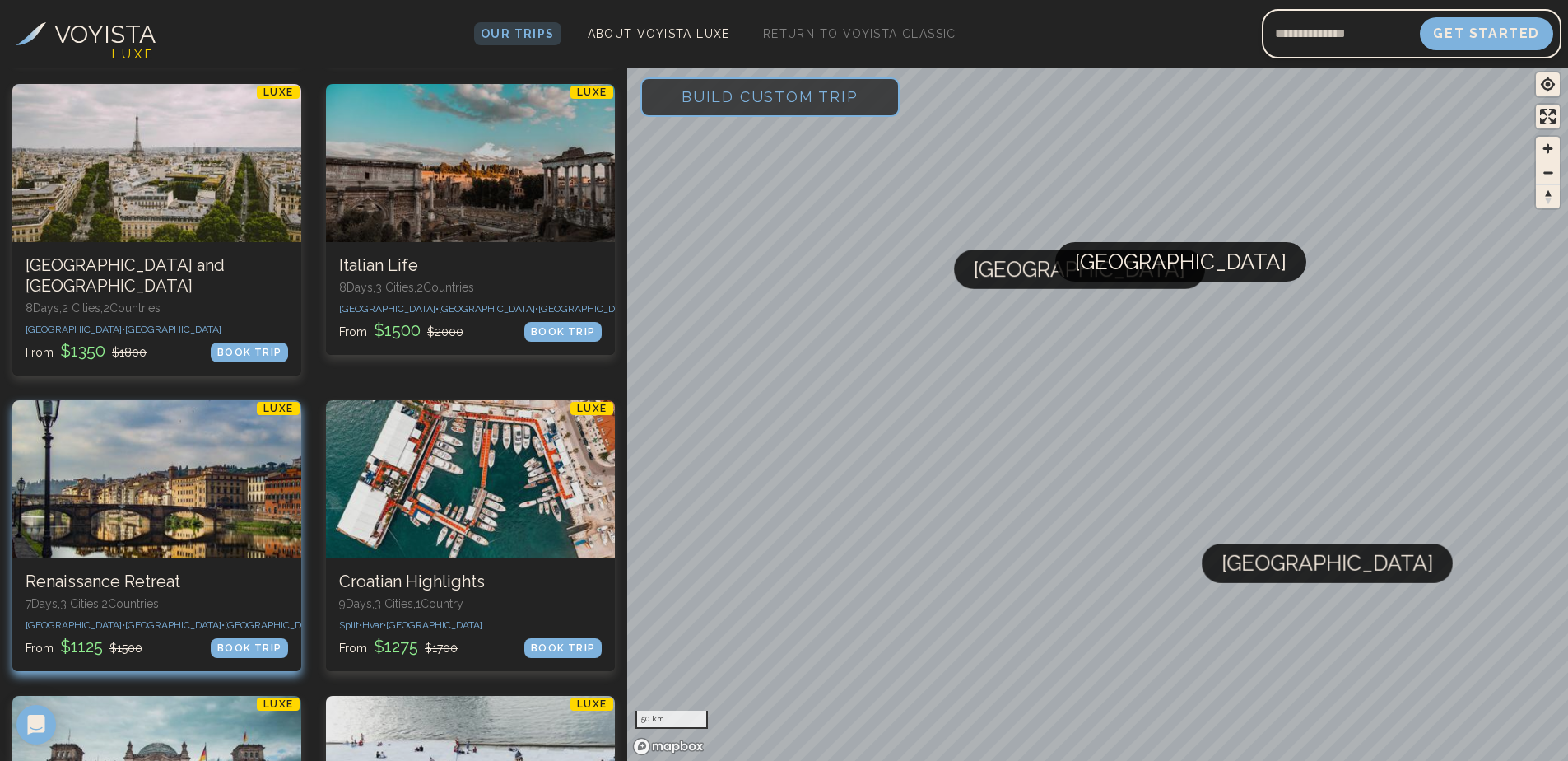
click at [181, 450] on div at bounding box center [157, 479] width 289 height 158
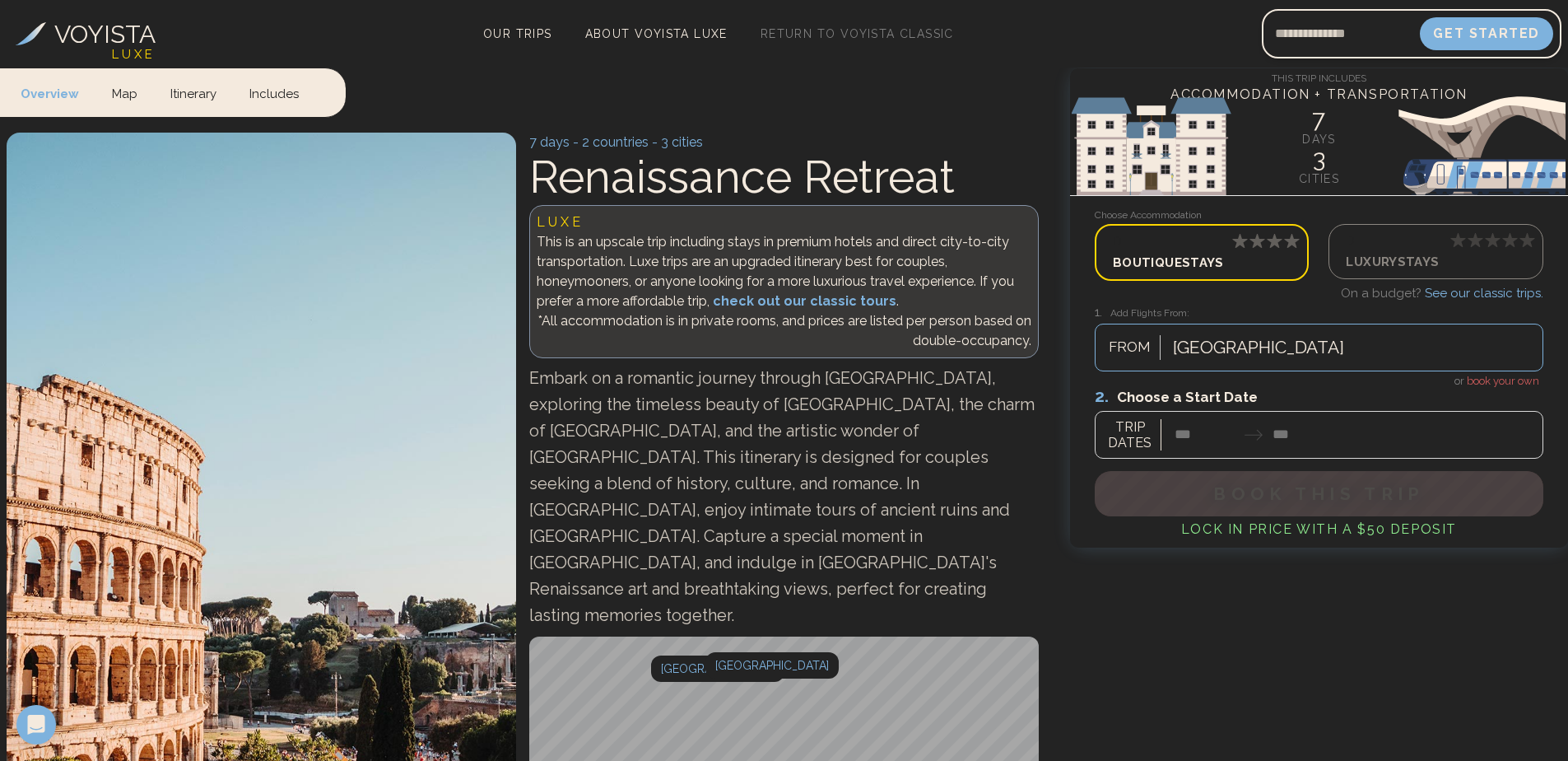
click at [1194, 436] on div at bounding box center [1318, 422] width 448 height 73
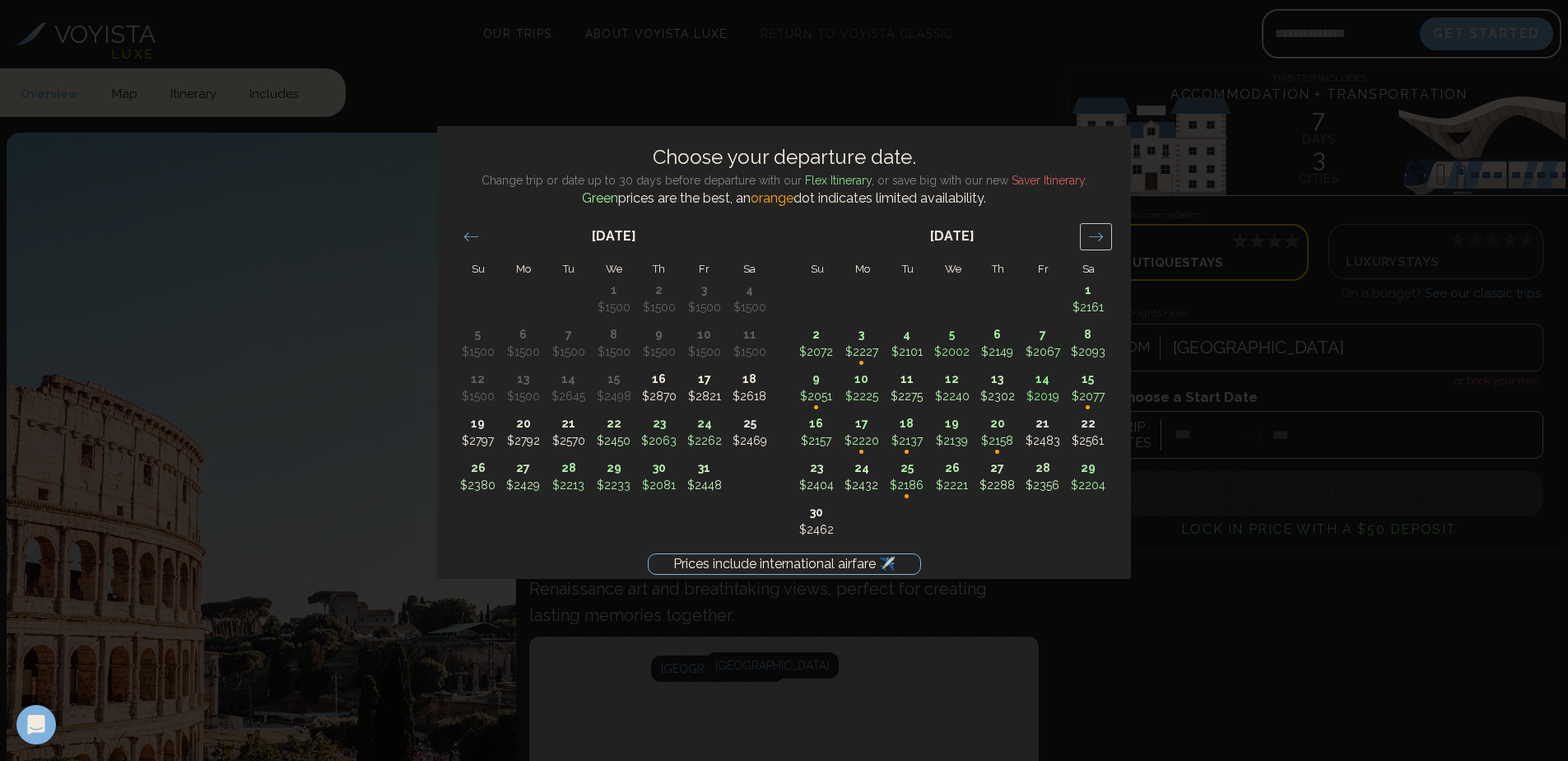
click at [1099, 237] on icon "Move forward to switch to the next month." at bounding box center [1096, 236] width 14 height 8
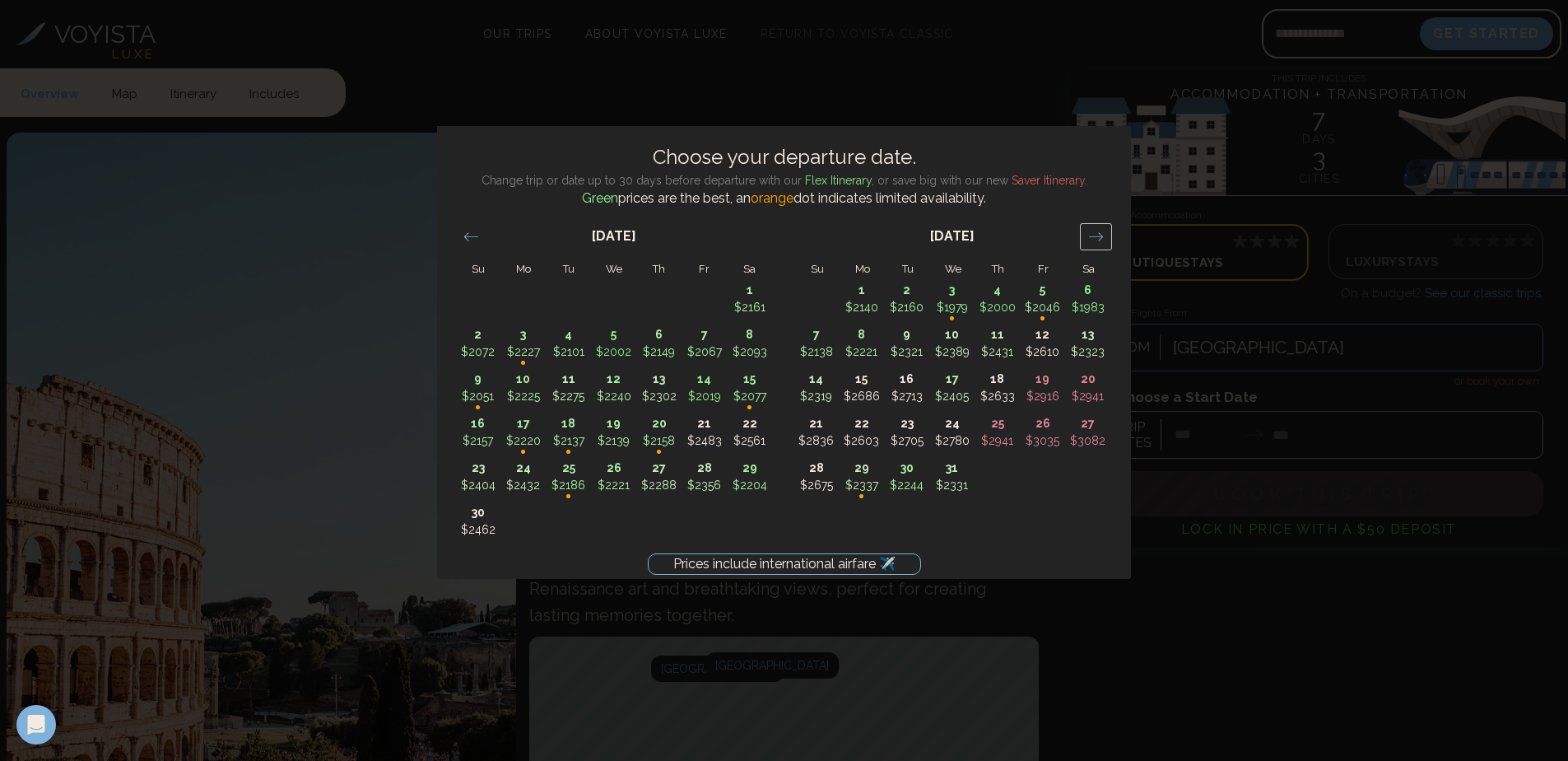
click at [1099, 237] on icon "Move forward to switch to the next month." at bounding box center [1096, 236] width 14 height 8
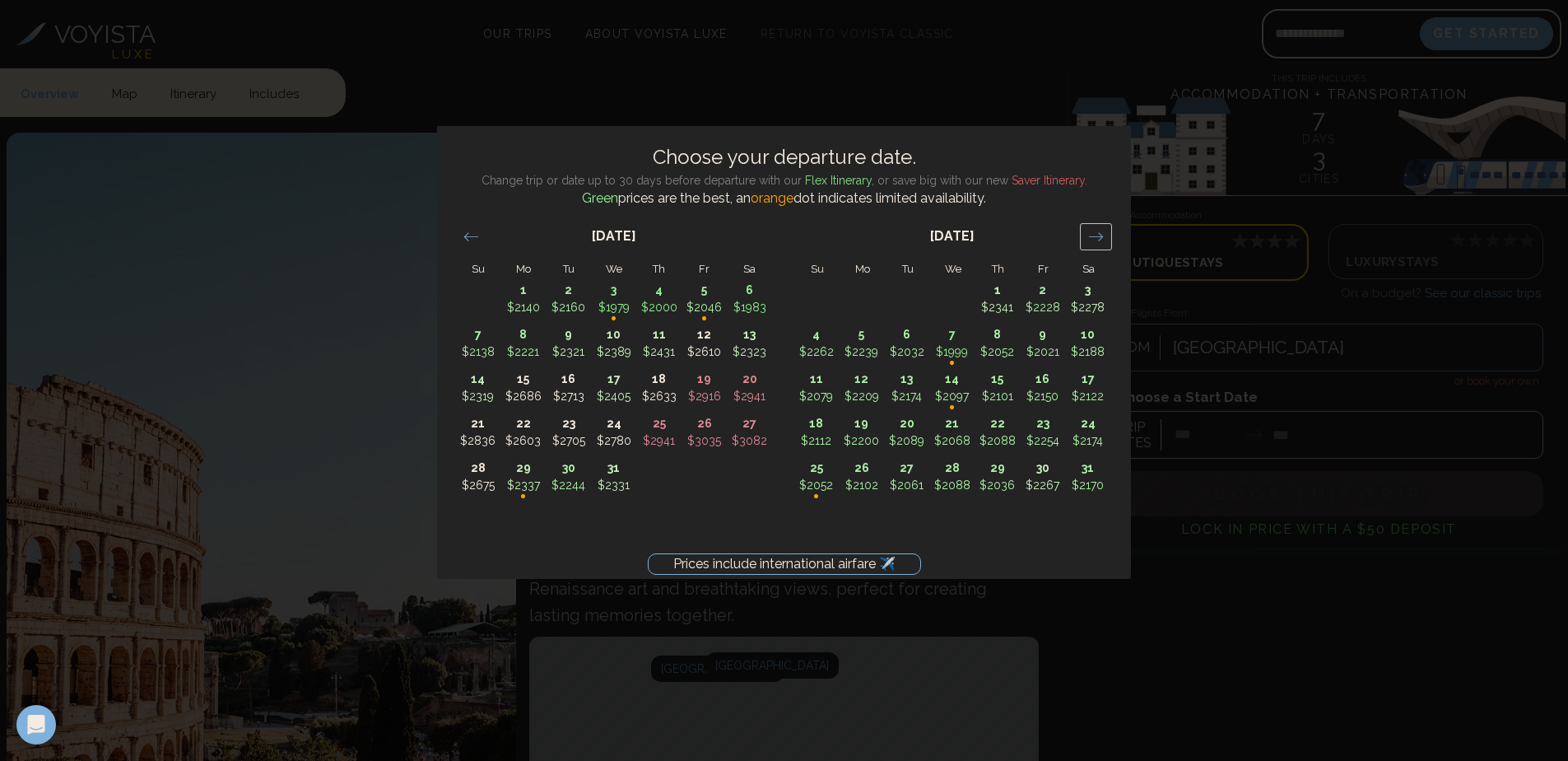
click at [1099, 237] on icon "Move forward to switch to the next month." at bounding box center [1096, 236] width 14 height 8
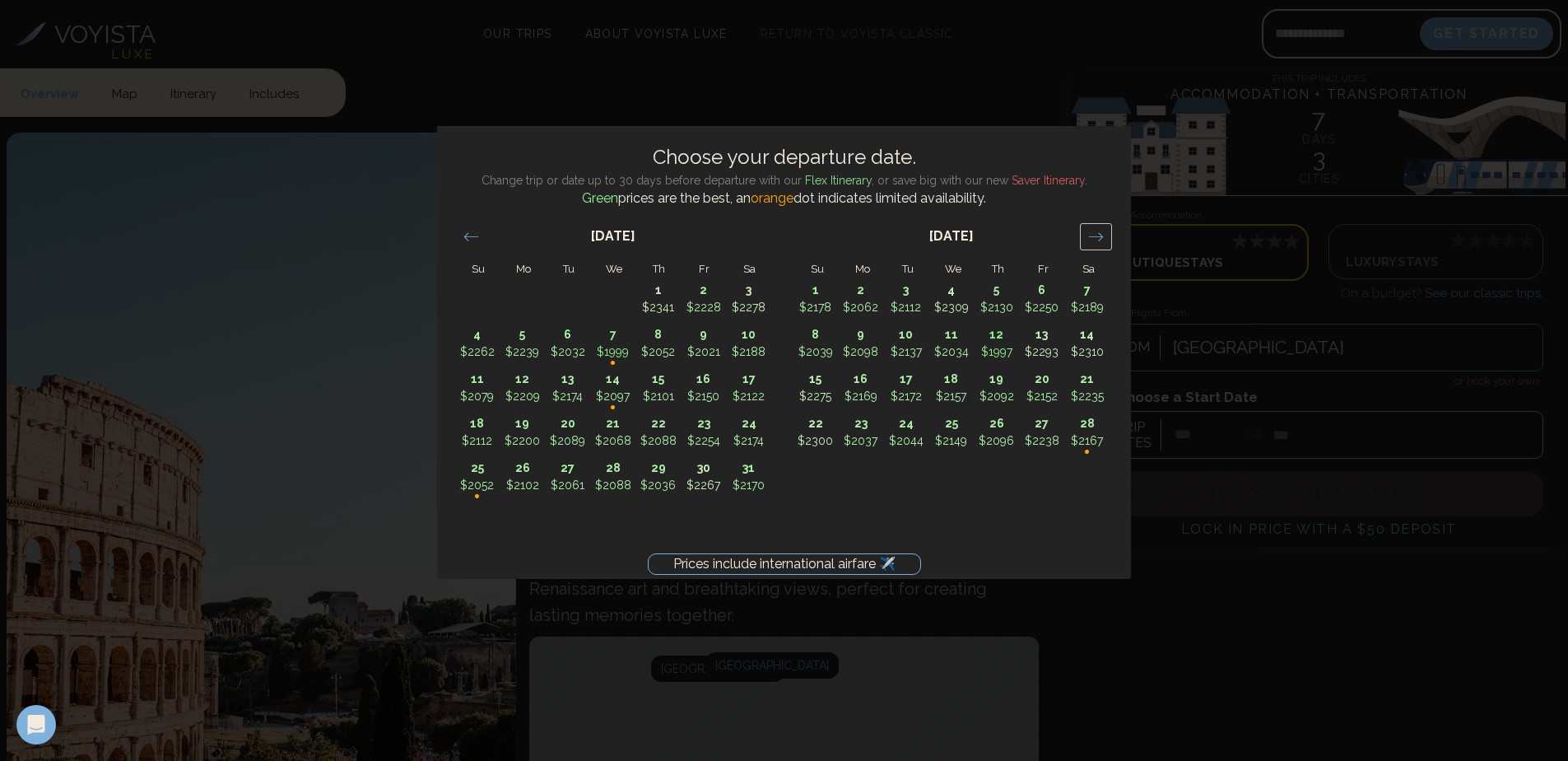
click at [1099, 236] on icon "Move forward to switch to the next month." at bounding box center [1096, 236] width 16 height 16
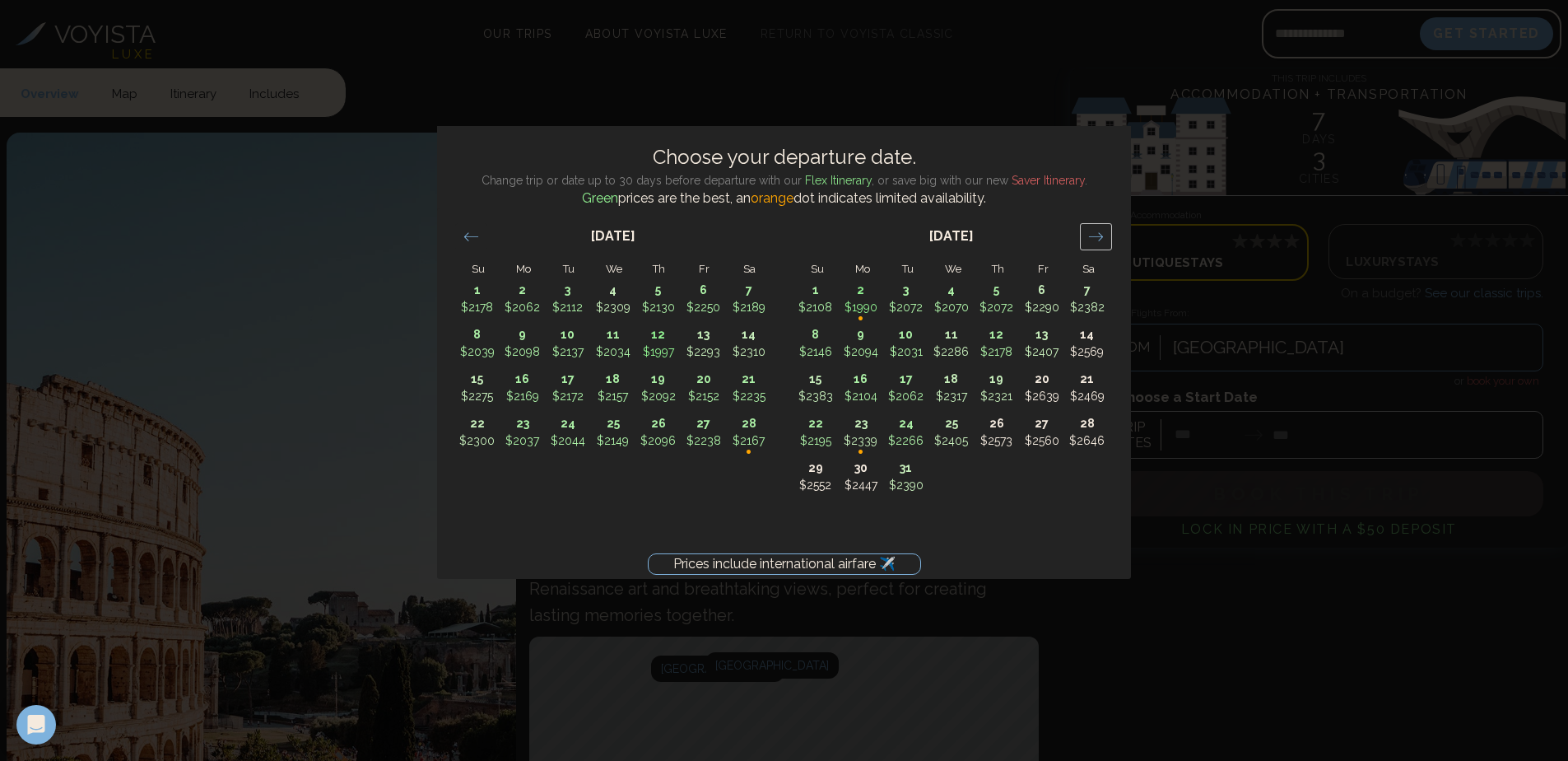
click at [1099, 235] on icon "Move forward to switch to the next month." at bounding box center [1096, 236] width 16 height 16
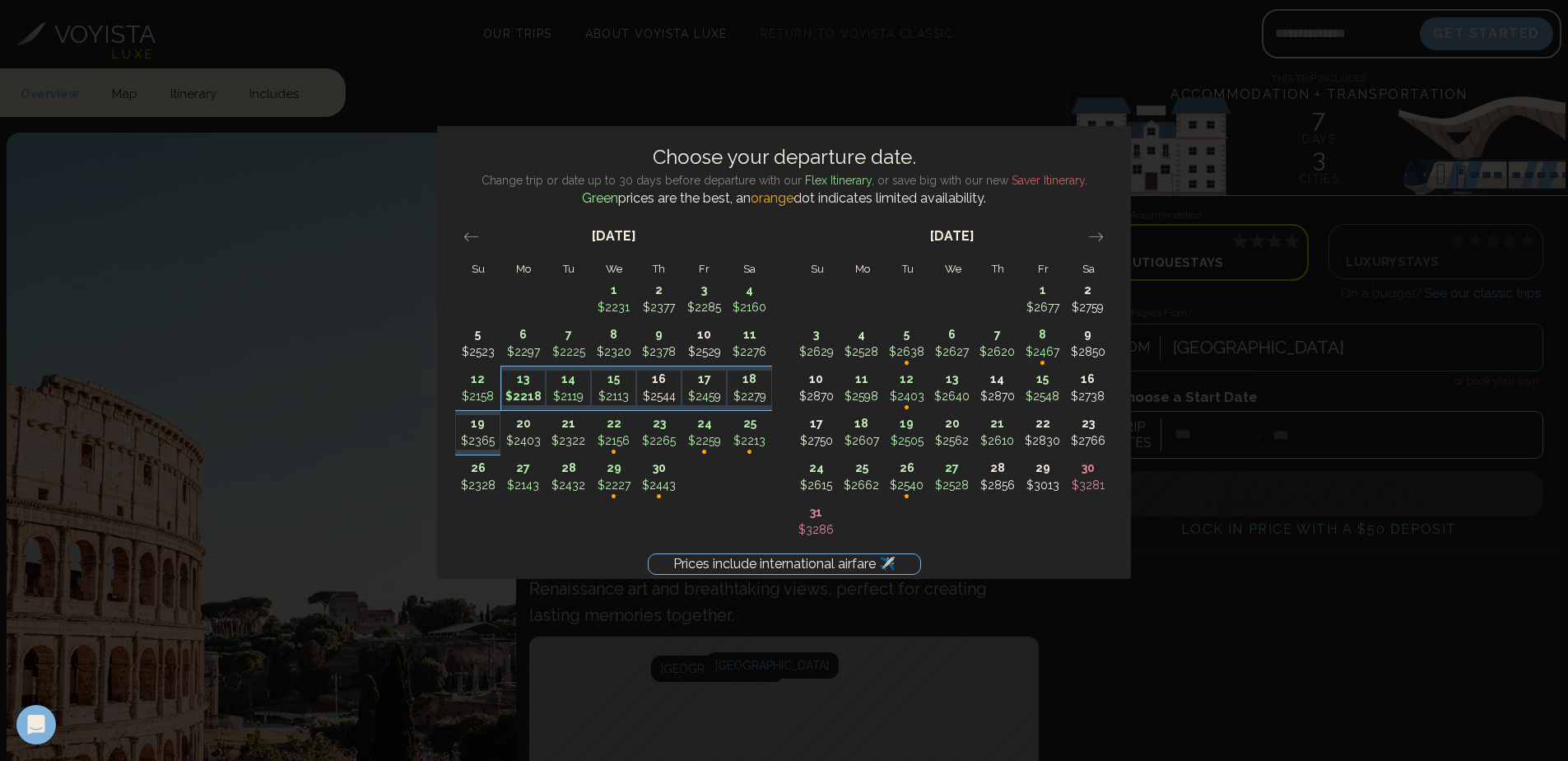
click at [539, 391] on p "$2218" at bounding box center [524, 396] width 44 height 18
type input "********"
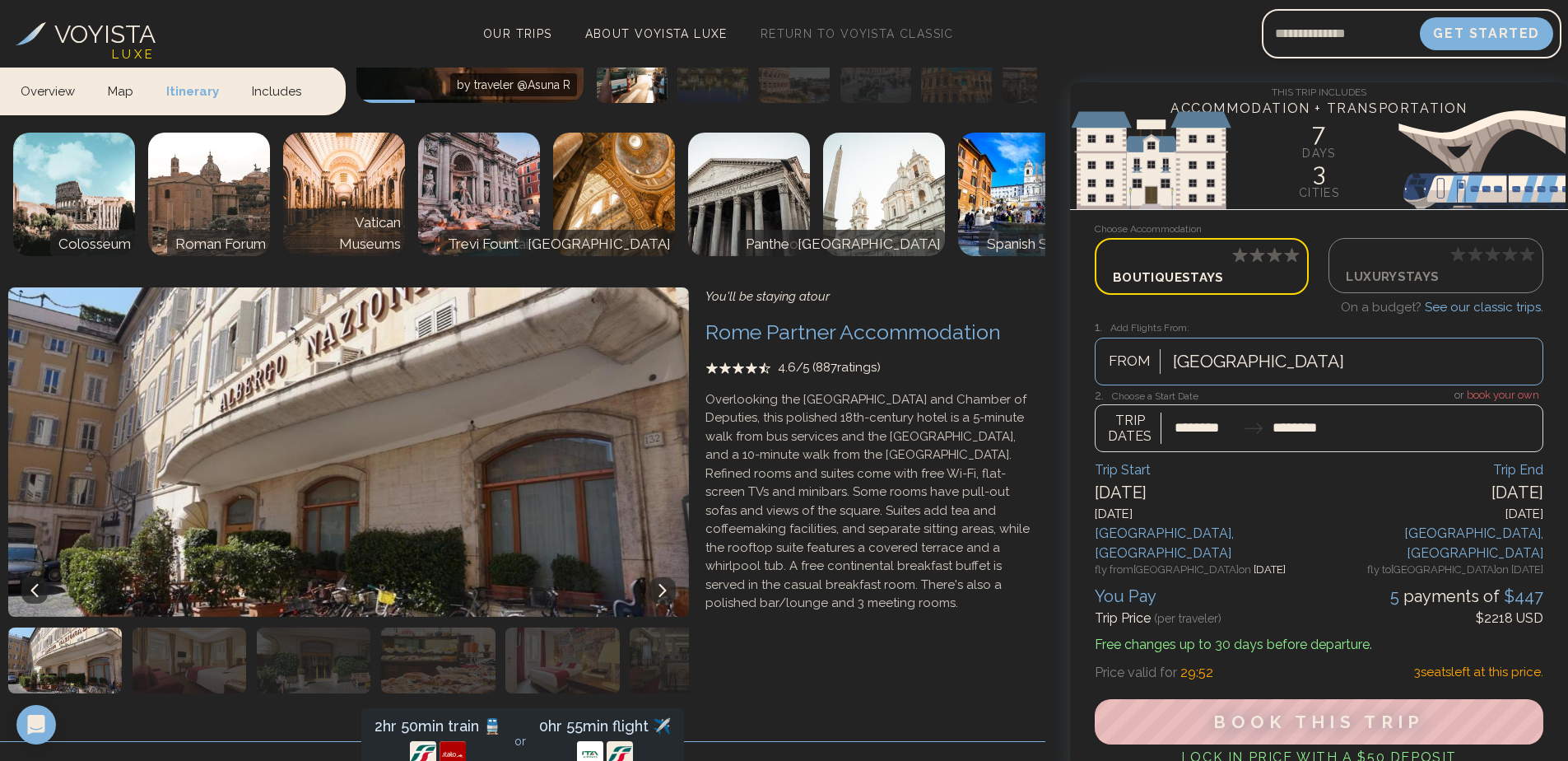
scroll to position [1235, 0]
click at [669, 577] on button at bounding box center [662, 589] width 26 height 26
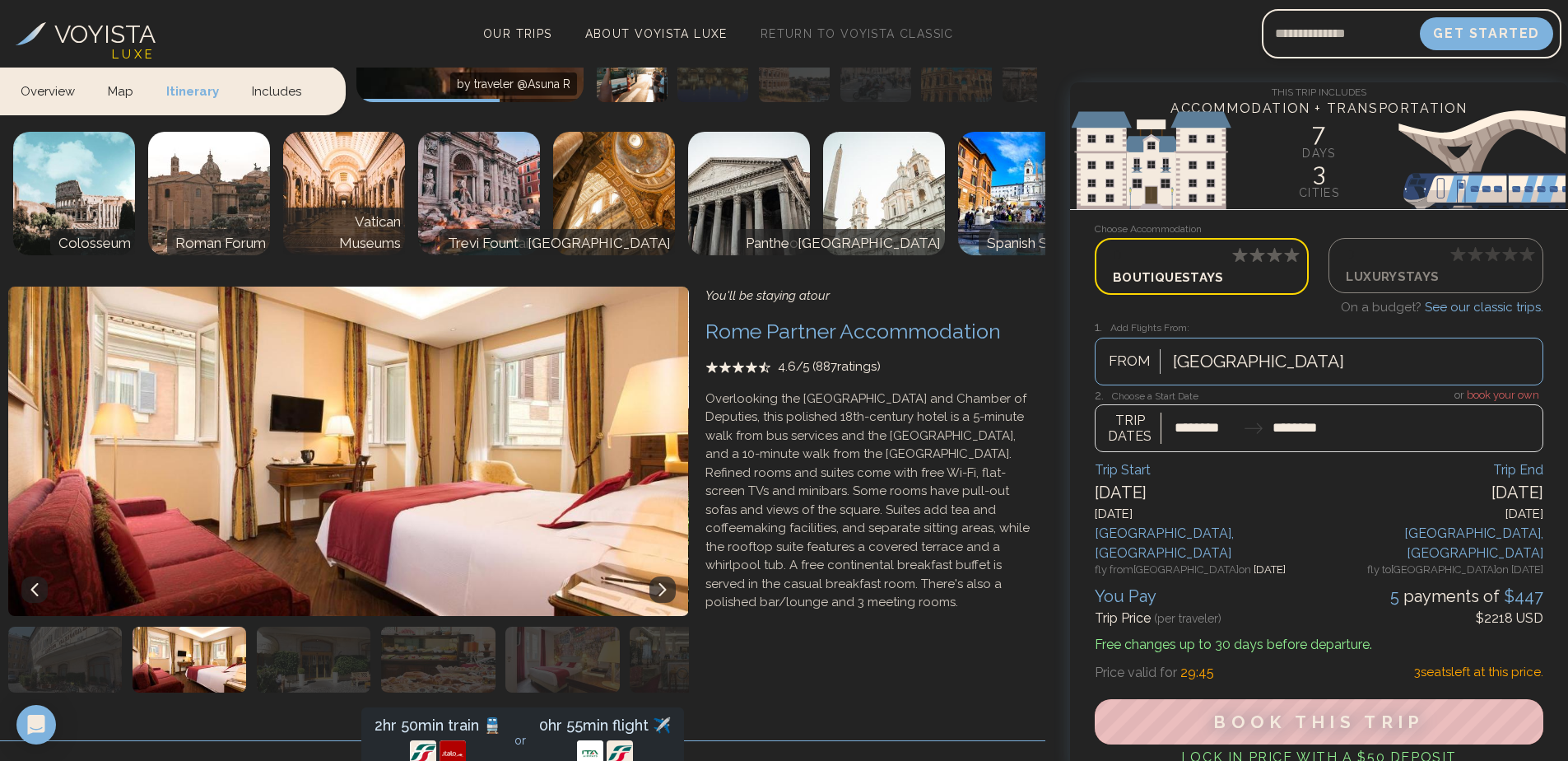
click at [670, 577] on button at bounding box center [662, 589] width 26 height 26
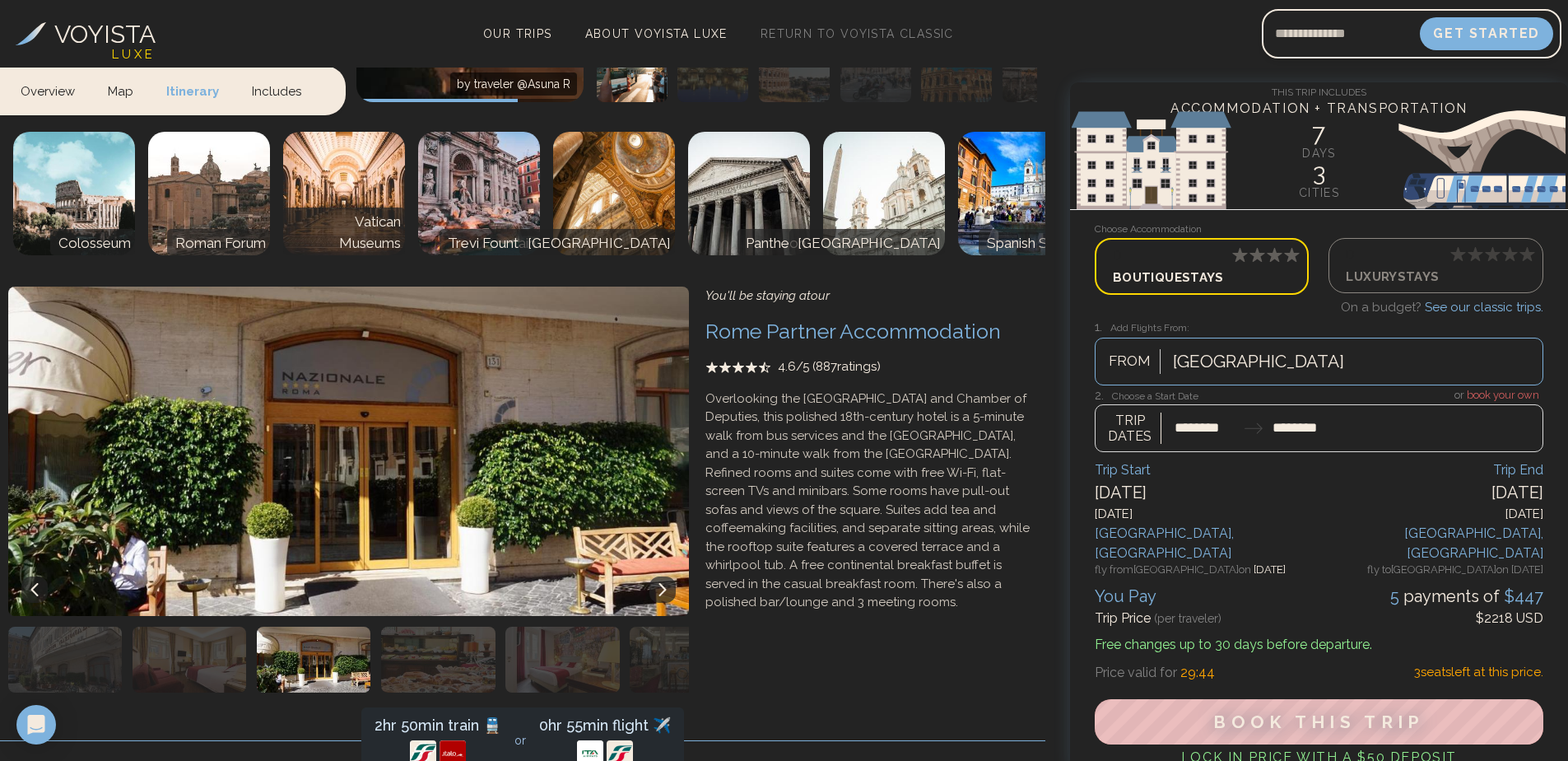
click at [670, 577] on button at bounding box center [662, 589] width 26 height 26
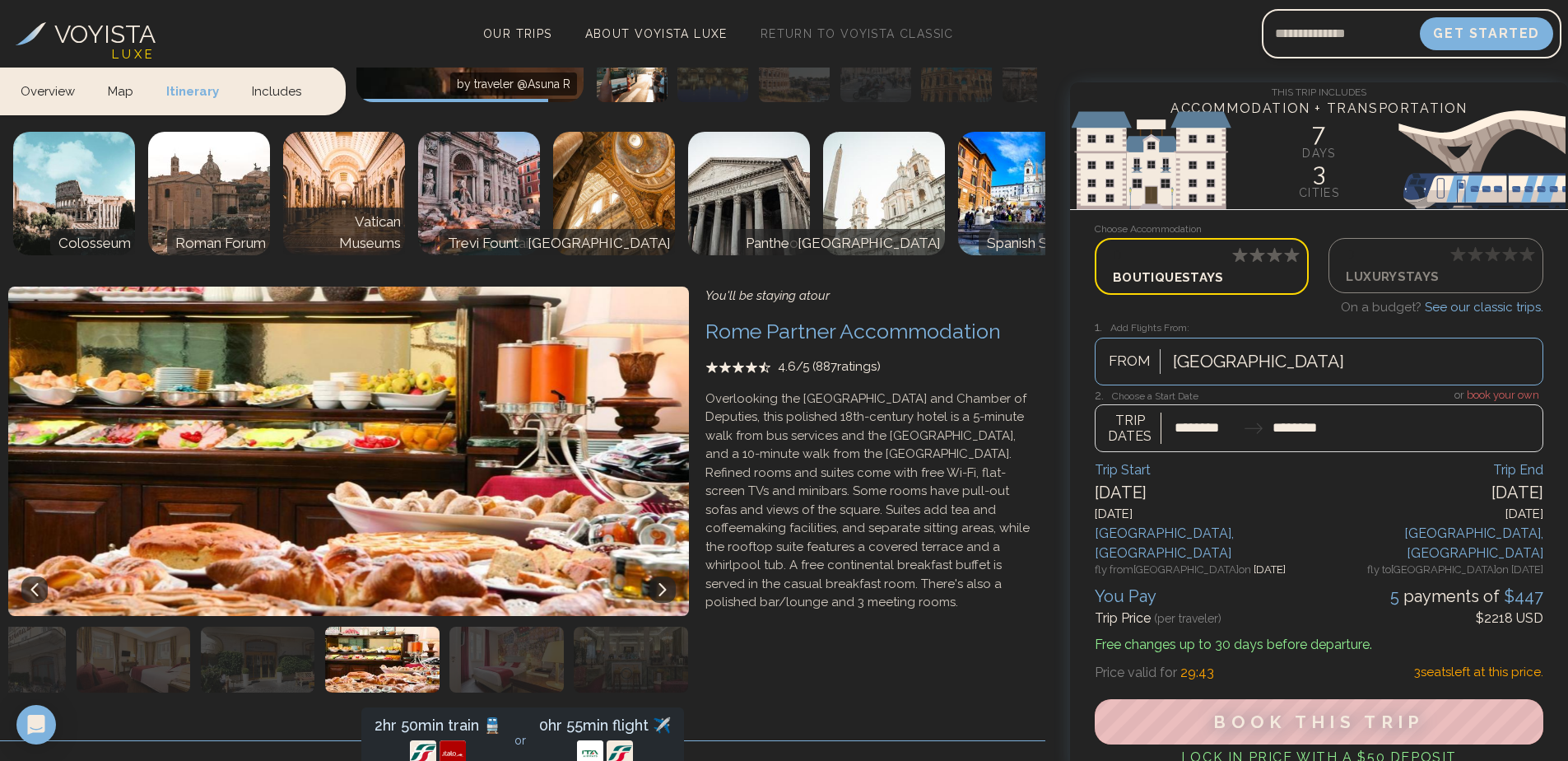
click at [670, 577] on button at bounding box center [662, 589] width 26 height 26
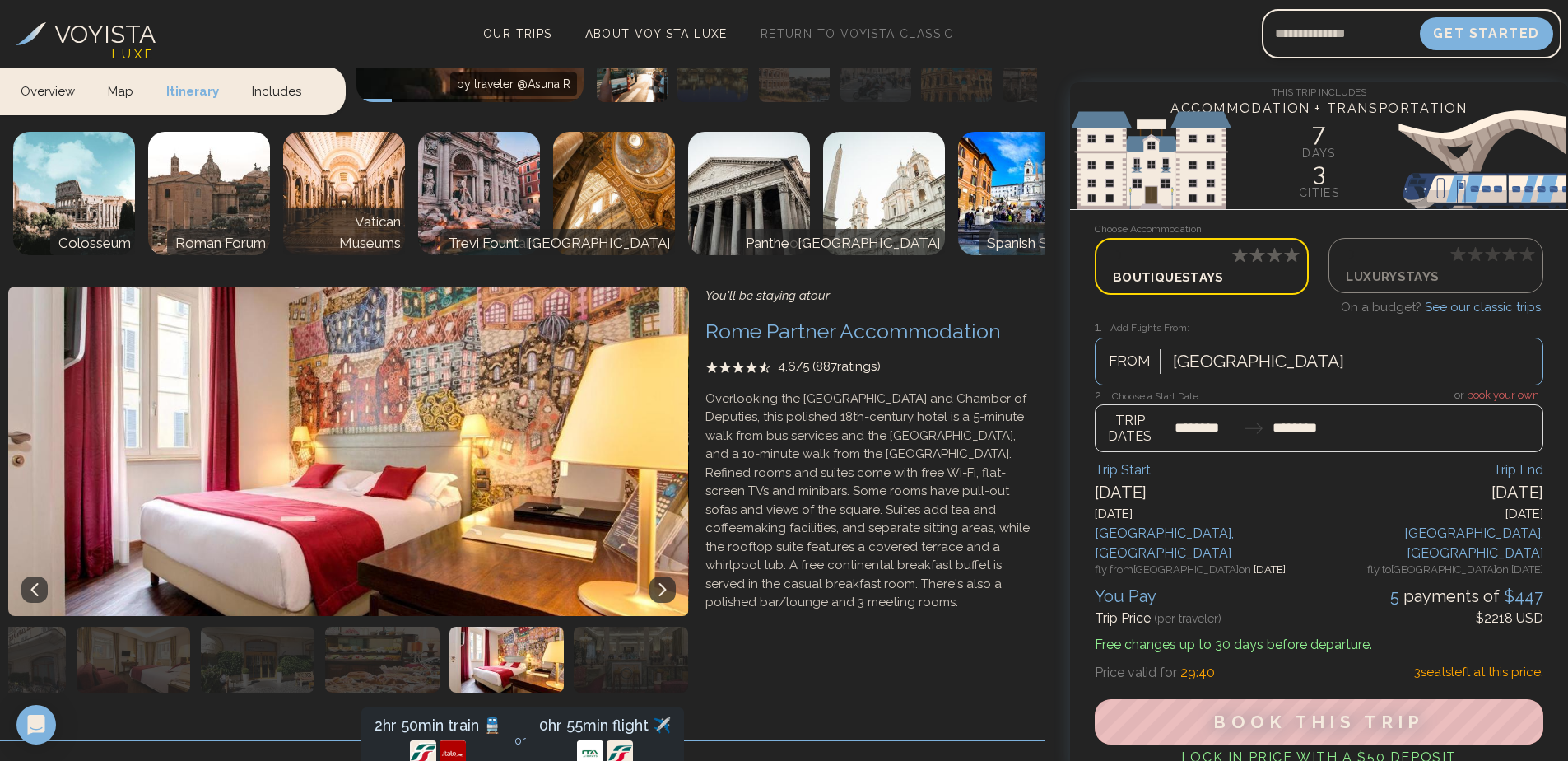
click at [670, 577] on button at bounding box center [662, 589] width 26 height 26
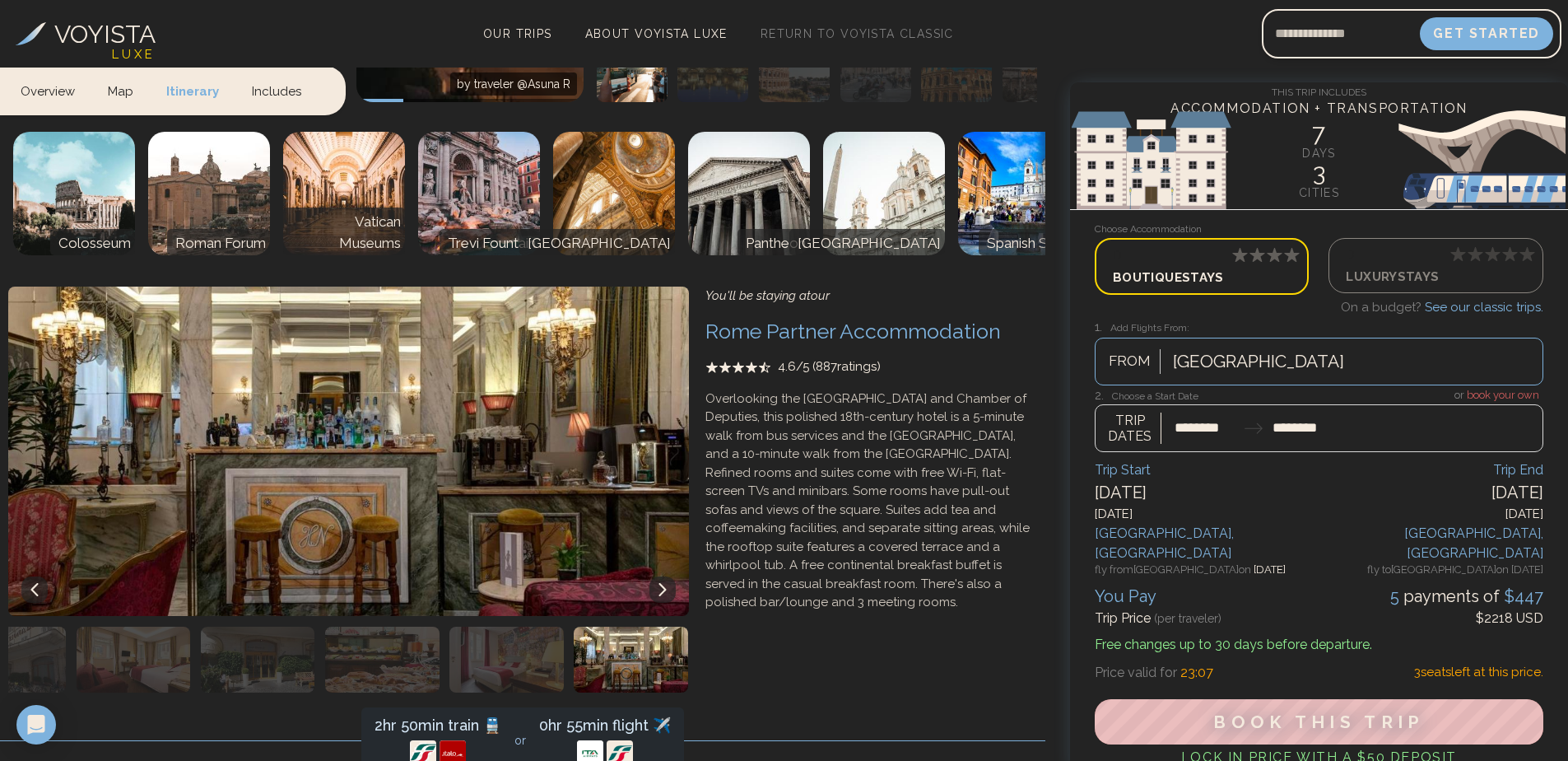
click at [437, 714] on div "2hr 50min train 🚆" at bounding box center [437, 726] width 126 height 23
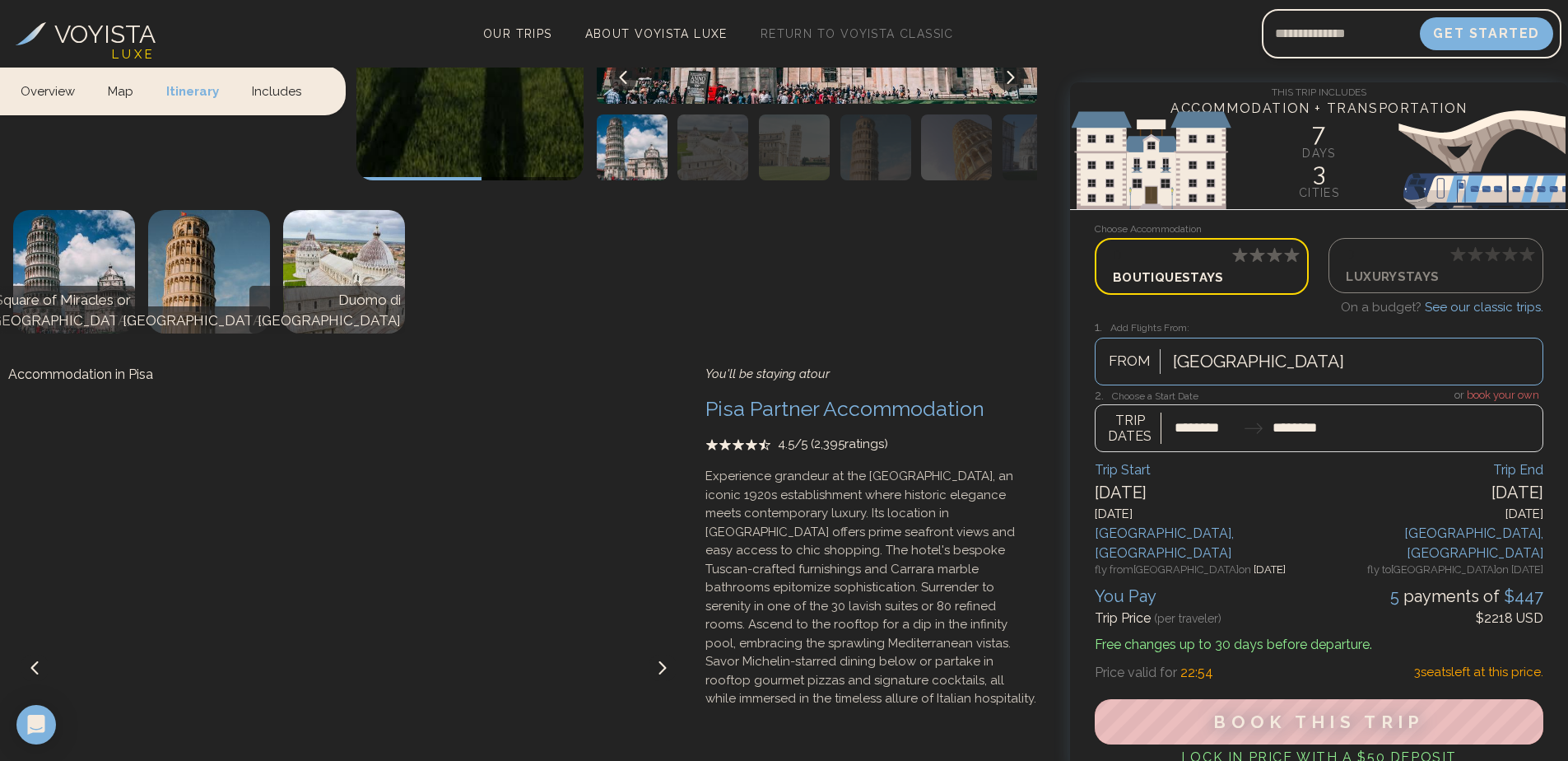
scroll to position [2305, 0]
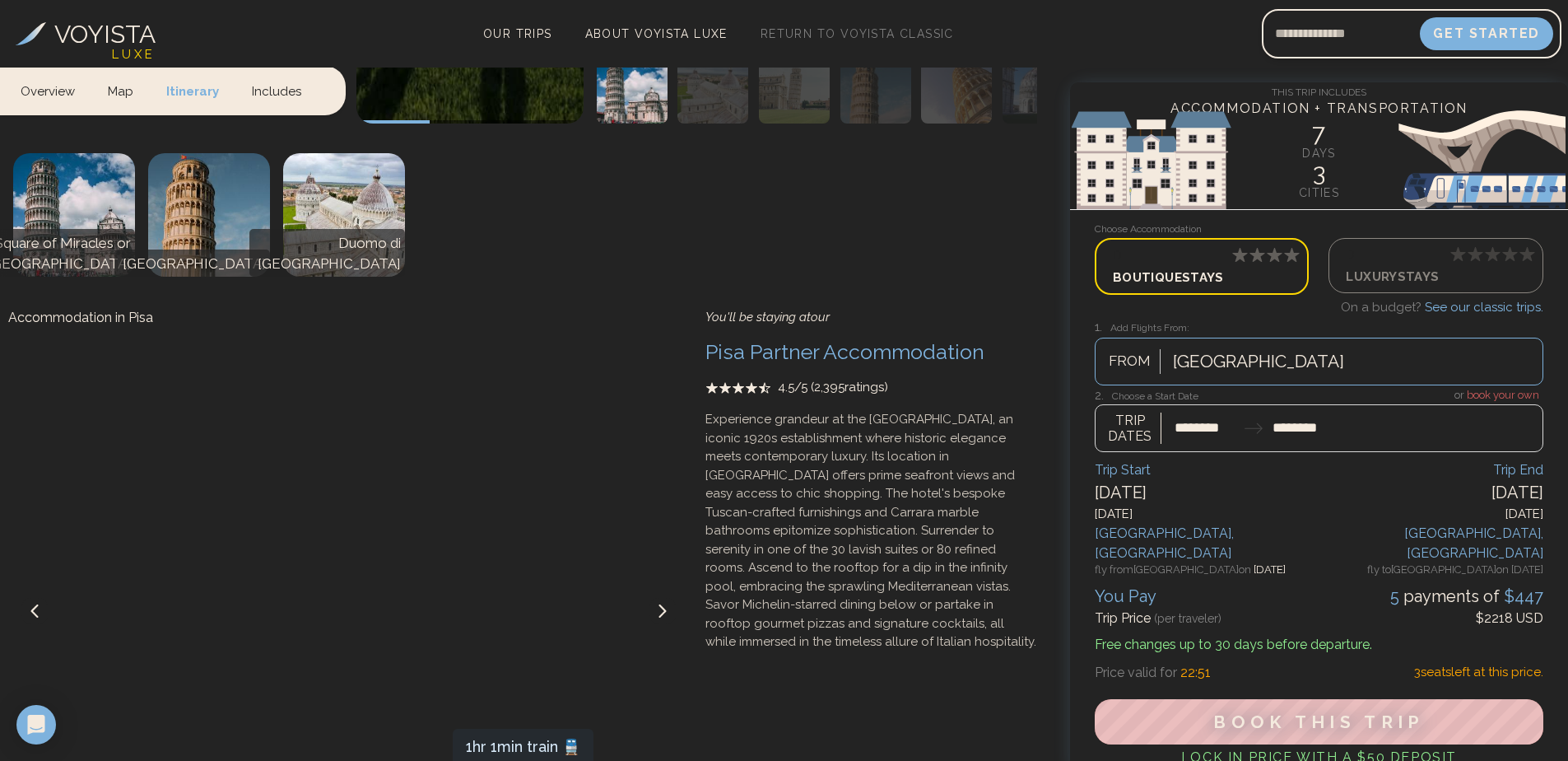
click at [662, 604] on icon at bounding box center [663, 611] width 13 height 13
click at [39, 604] on icon at bounding box center [34, 611] width 13 height 13
click at [667, 604] on icon at bounding box center [663, 611] width 13 height 13
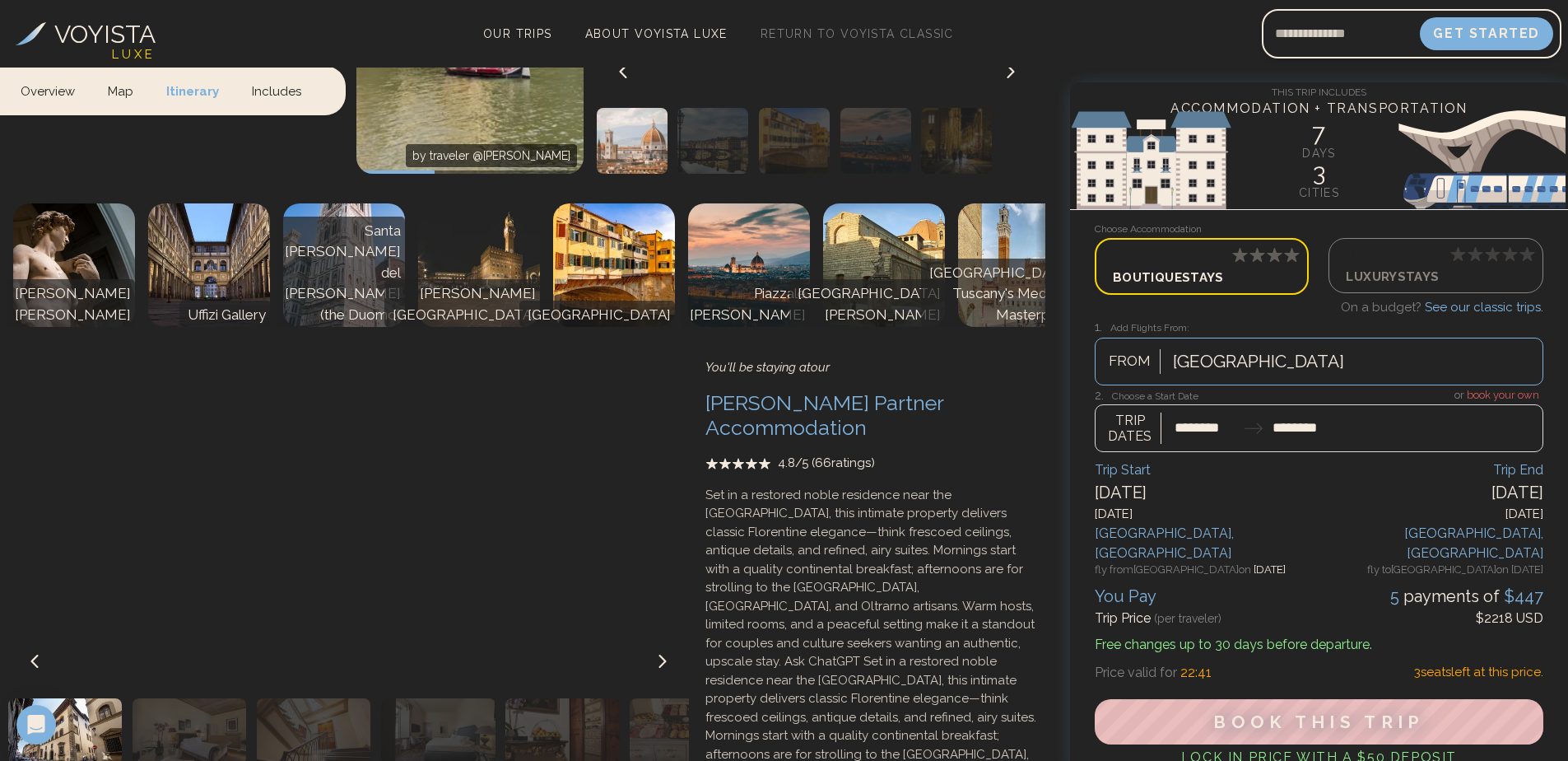
scroll to position [3375, 0]
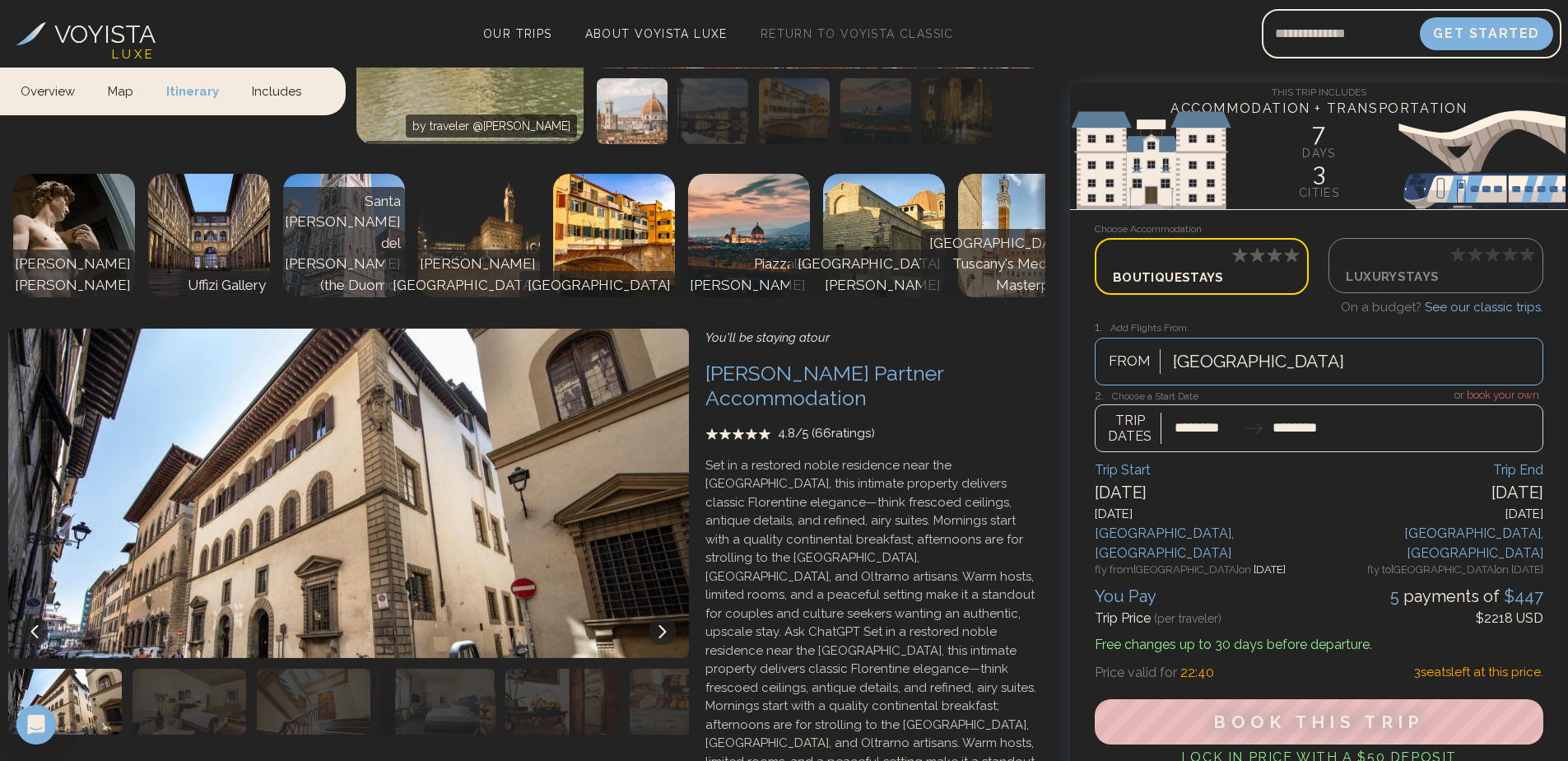
click at [659, 625] on icon at bounding box center [663, 632] width 13 height 13
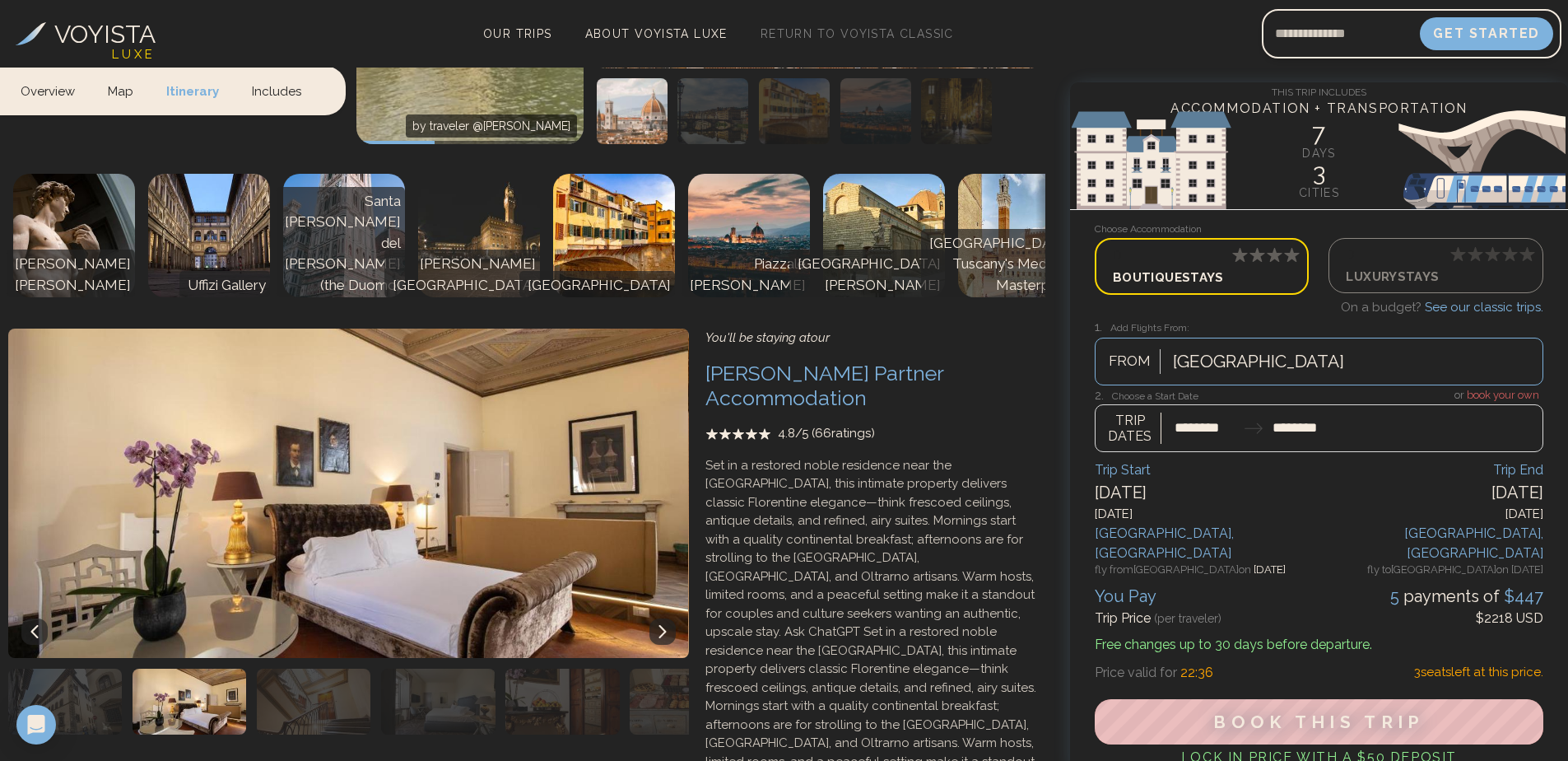
click at [659, 625] on icon at bounding box center [663, 632] width 13 height 13
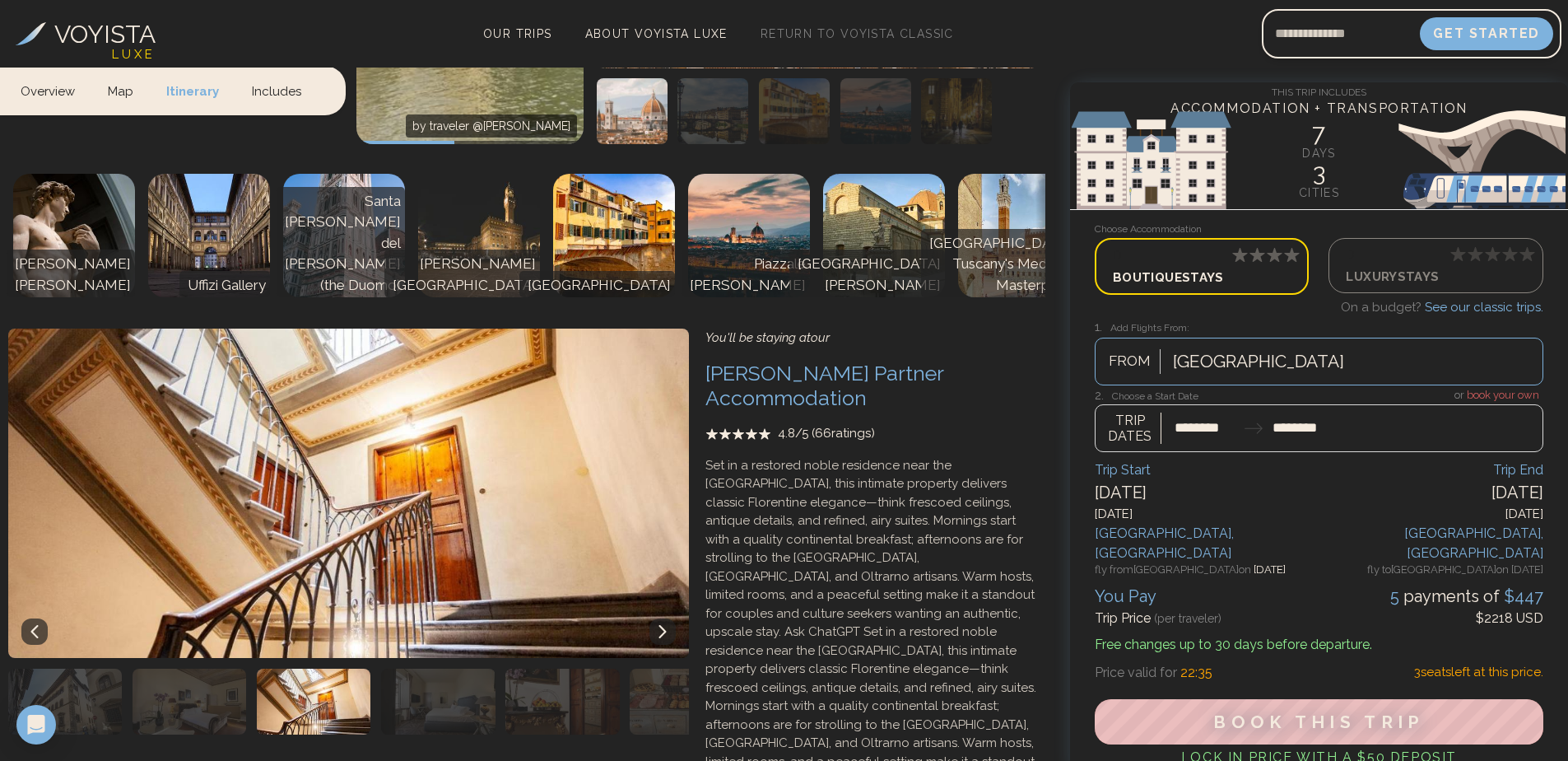
click at [659, 625] on icon at bounding box center [663, 632] width 13 height 13
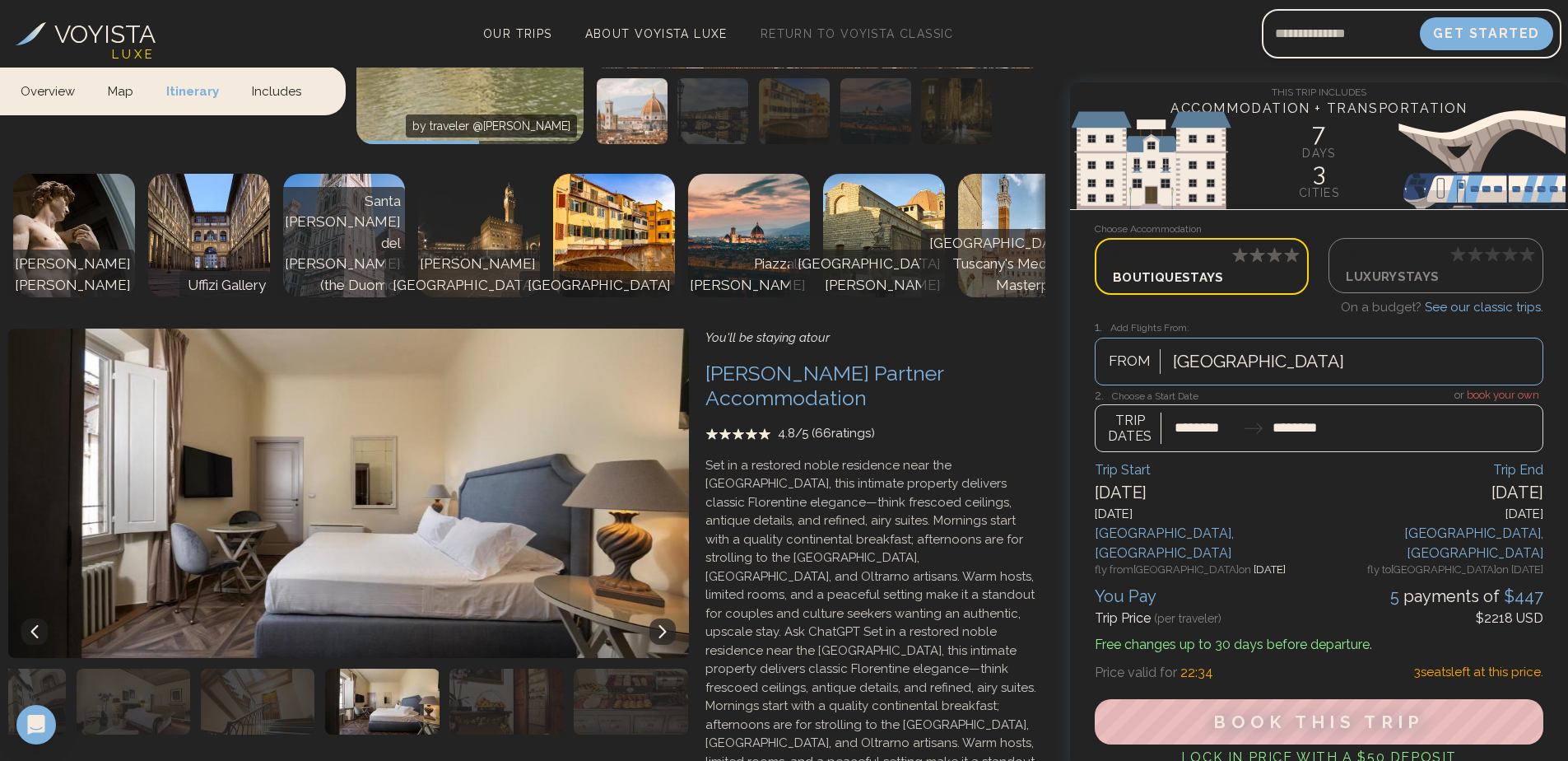
click at [659, 625] on icon at bounding box center [663, 632] width 13 height 13
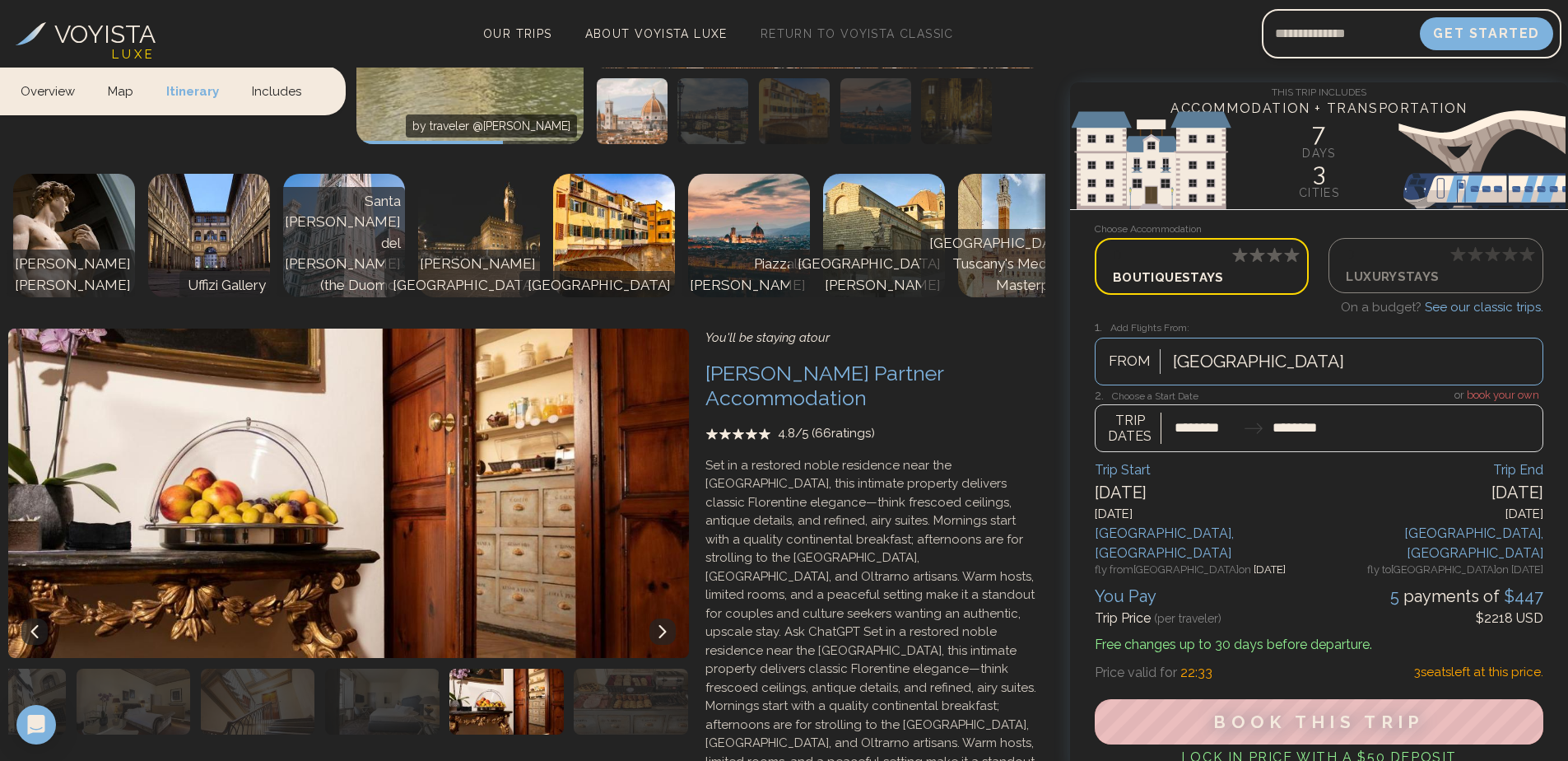
click at [658, 625] on icon at bounding box center [663, 632] width 13 height 13
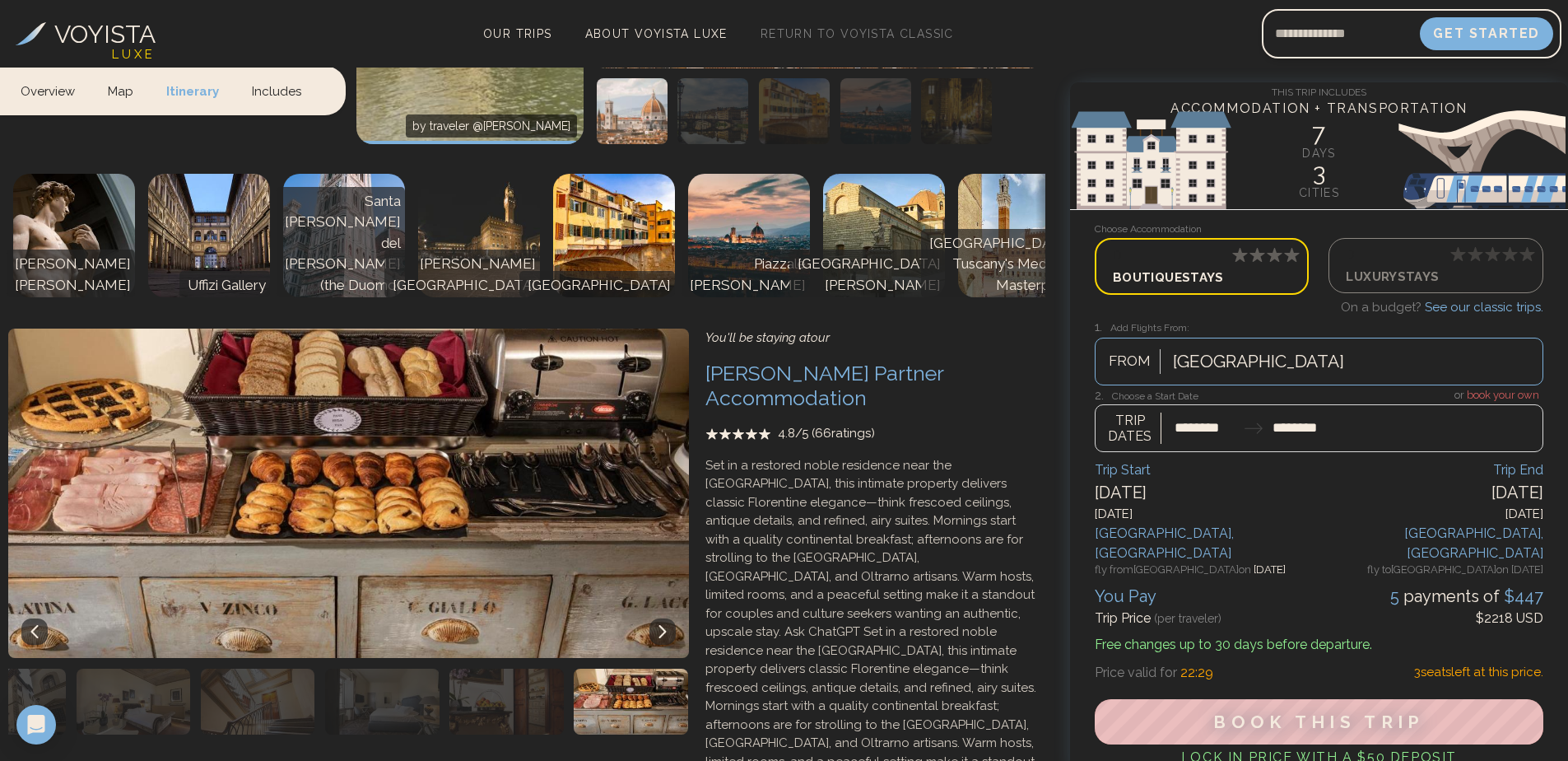
click at [658, 625] on icon at bounding box center [663, 632] width 13 height 13
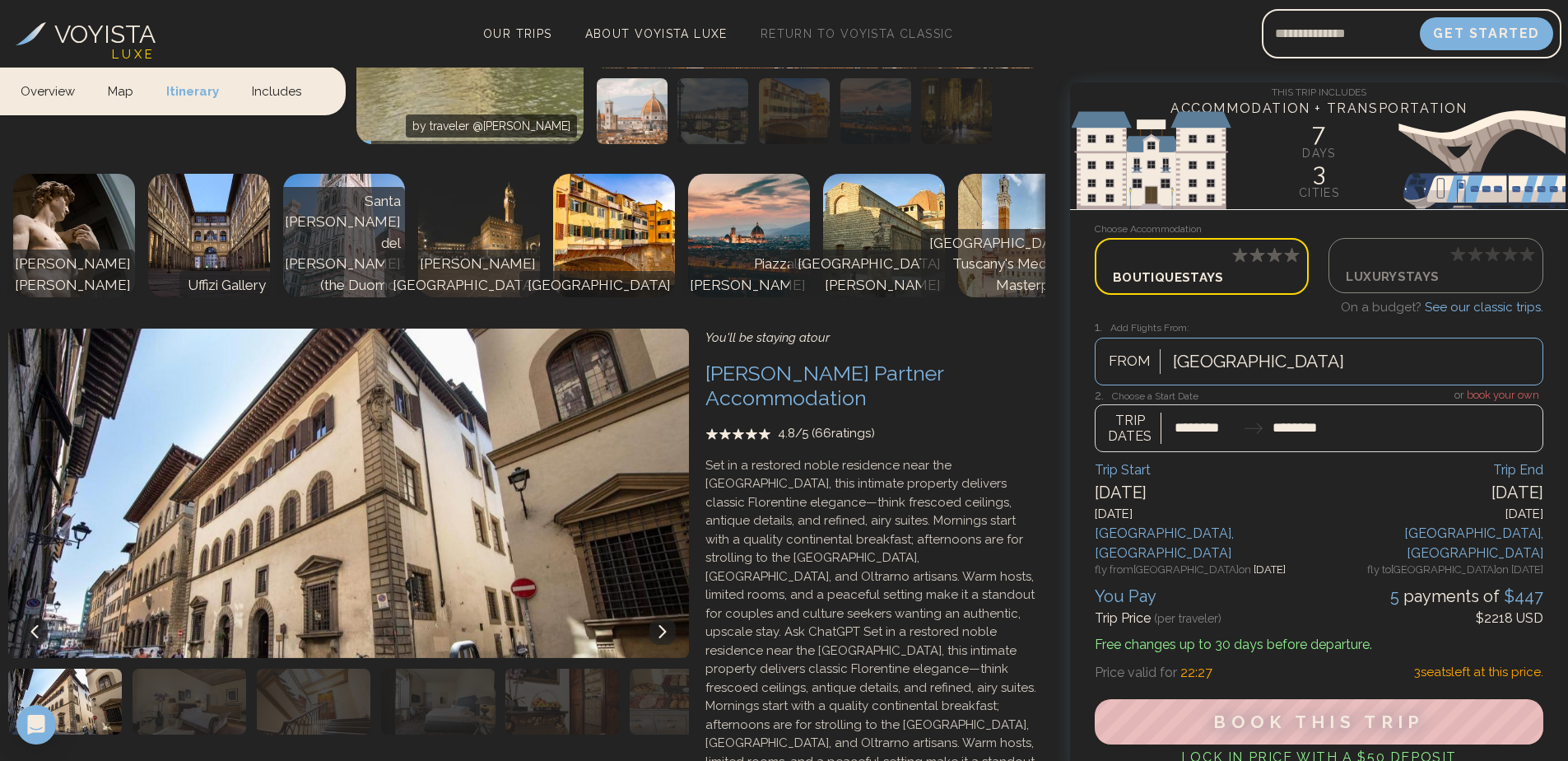
click at [658, 625] on icon at bounding box center [663, 632] width 13 height 13
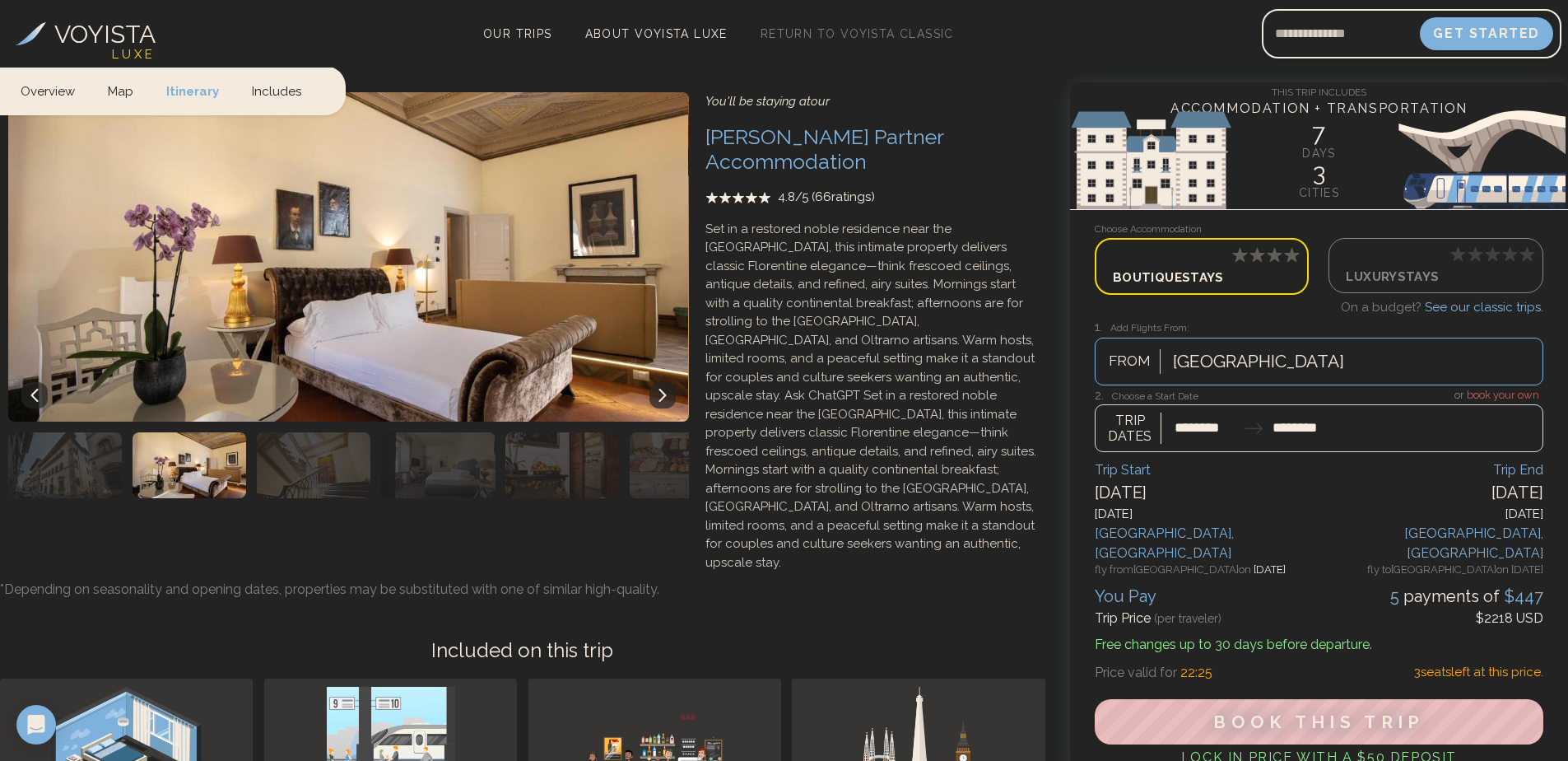
scroll to position [3622, 0]
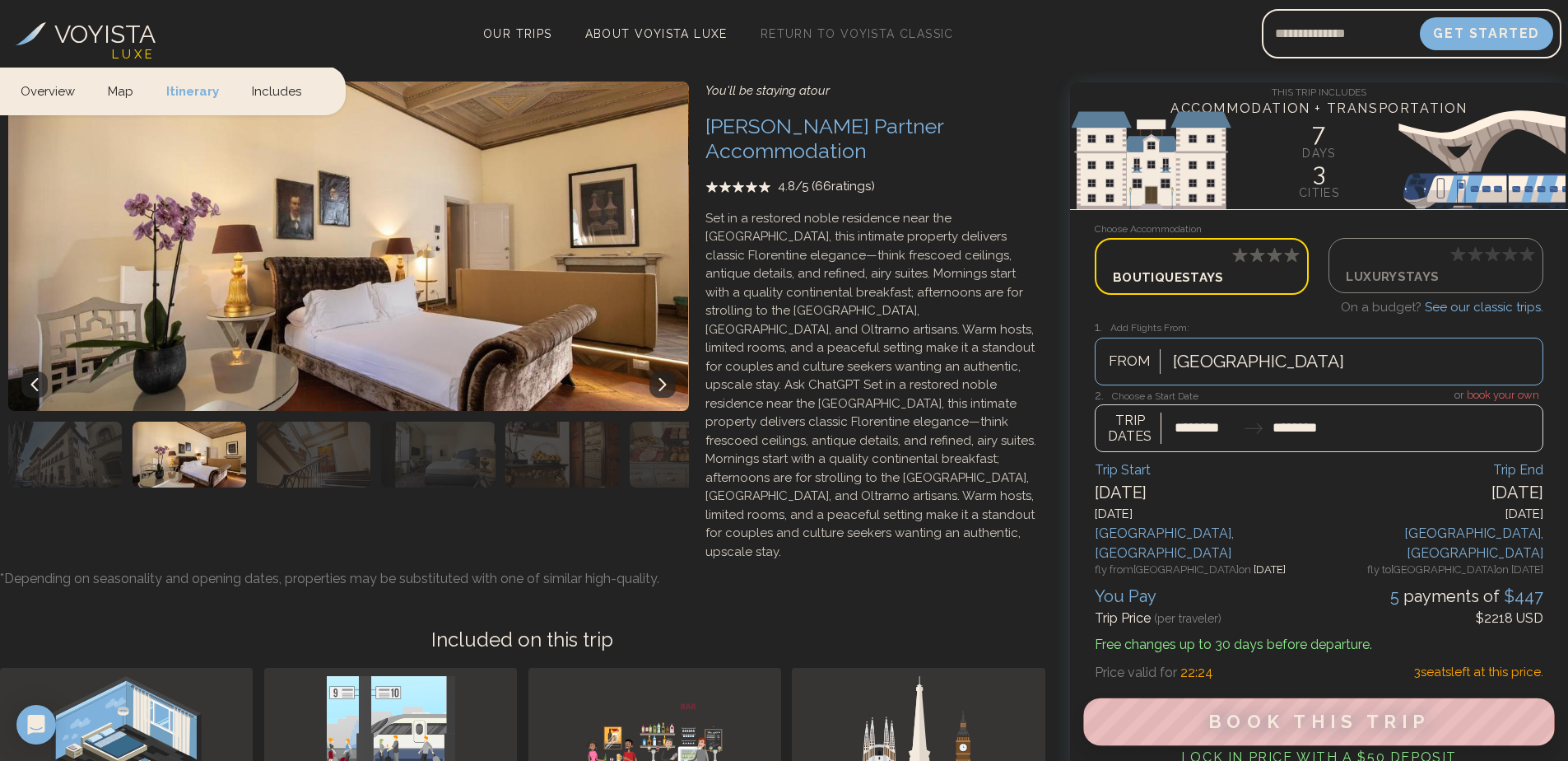
click at [1347, 711] on span "Book This Trip" at bounding box center [1318, 722] width 221 height 22
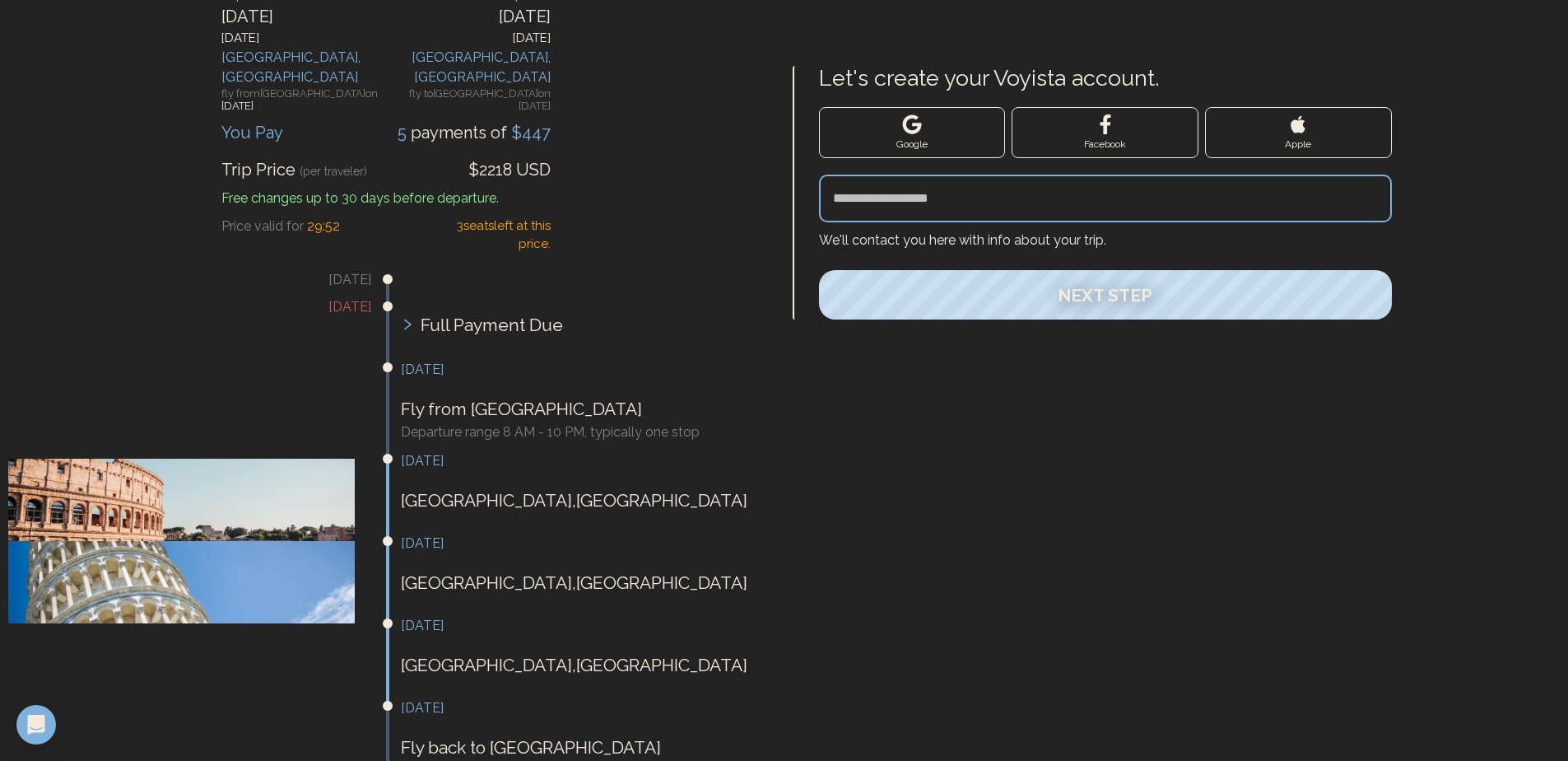
scroll to position [132, 0]
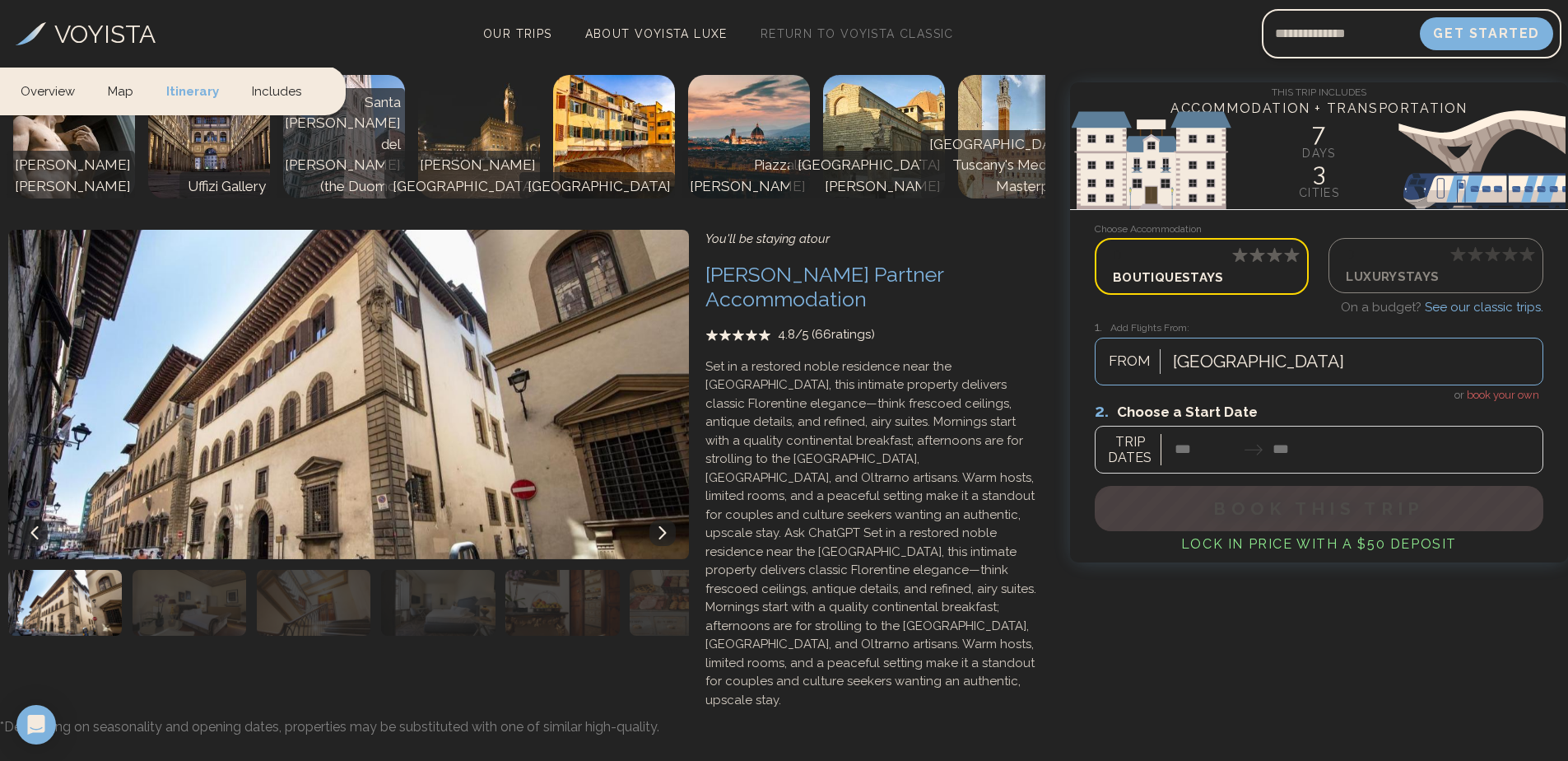
scroll to position [3309, 0]
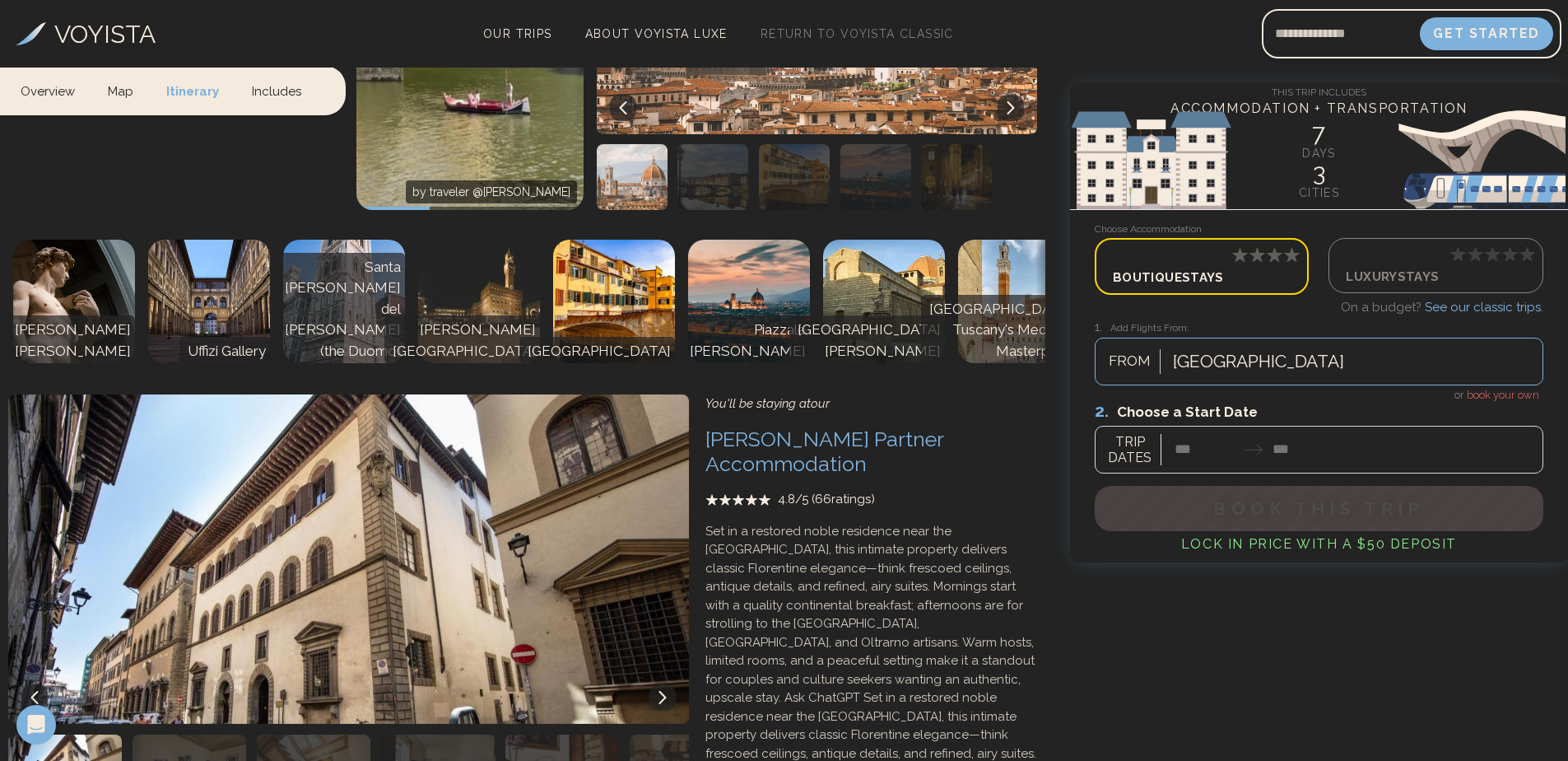
click at [661, 691] on icon at bounding box center [663, 697] width 13 height 13
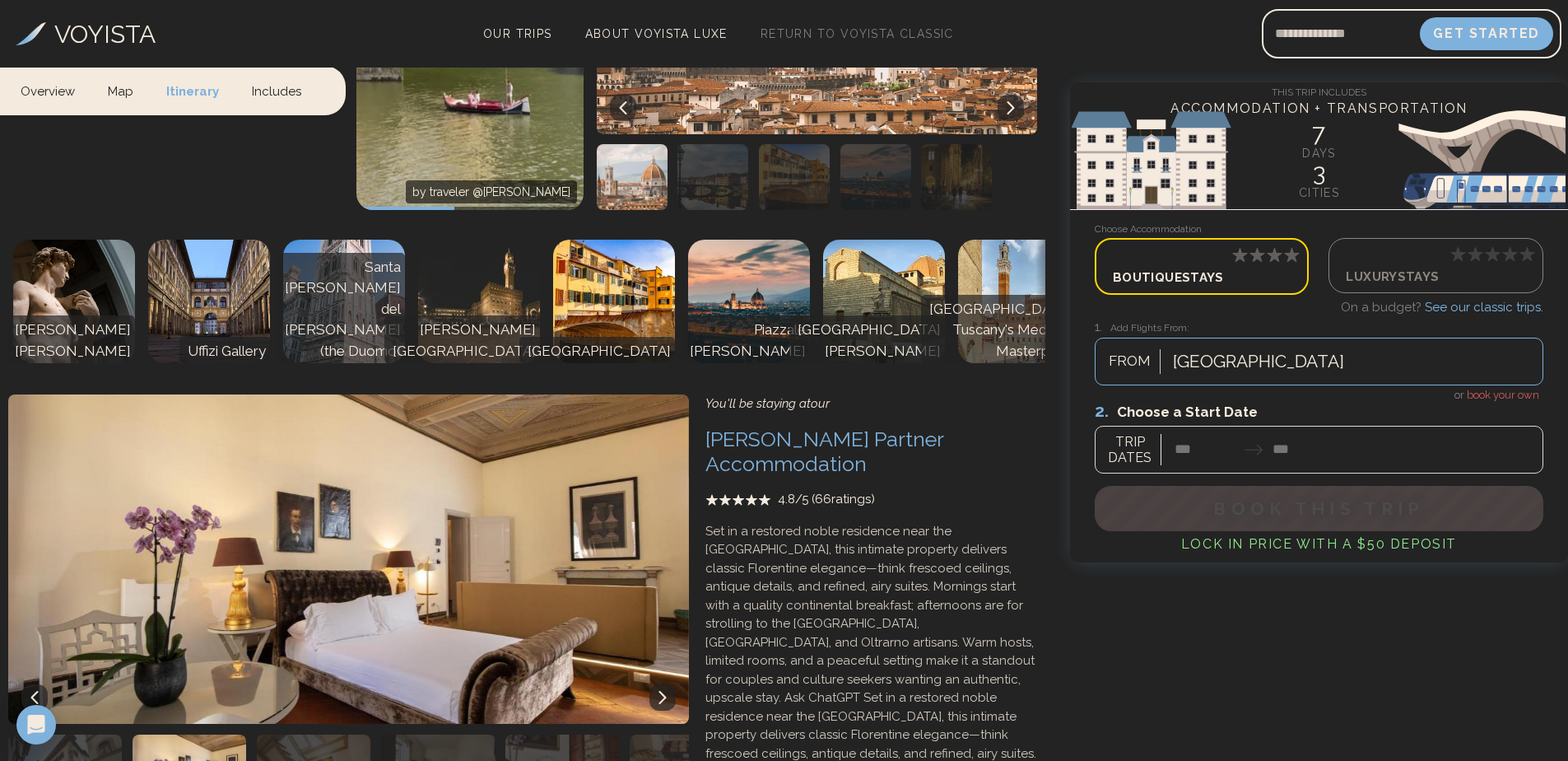
click at [663, 691] on icon at bounding box center [663, 697] width 13 height 13
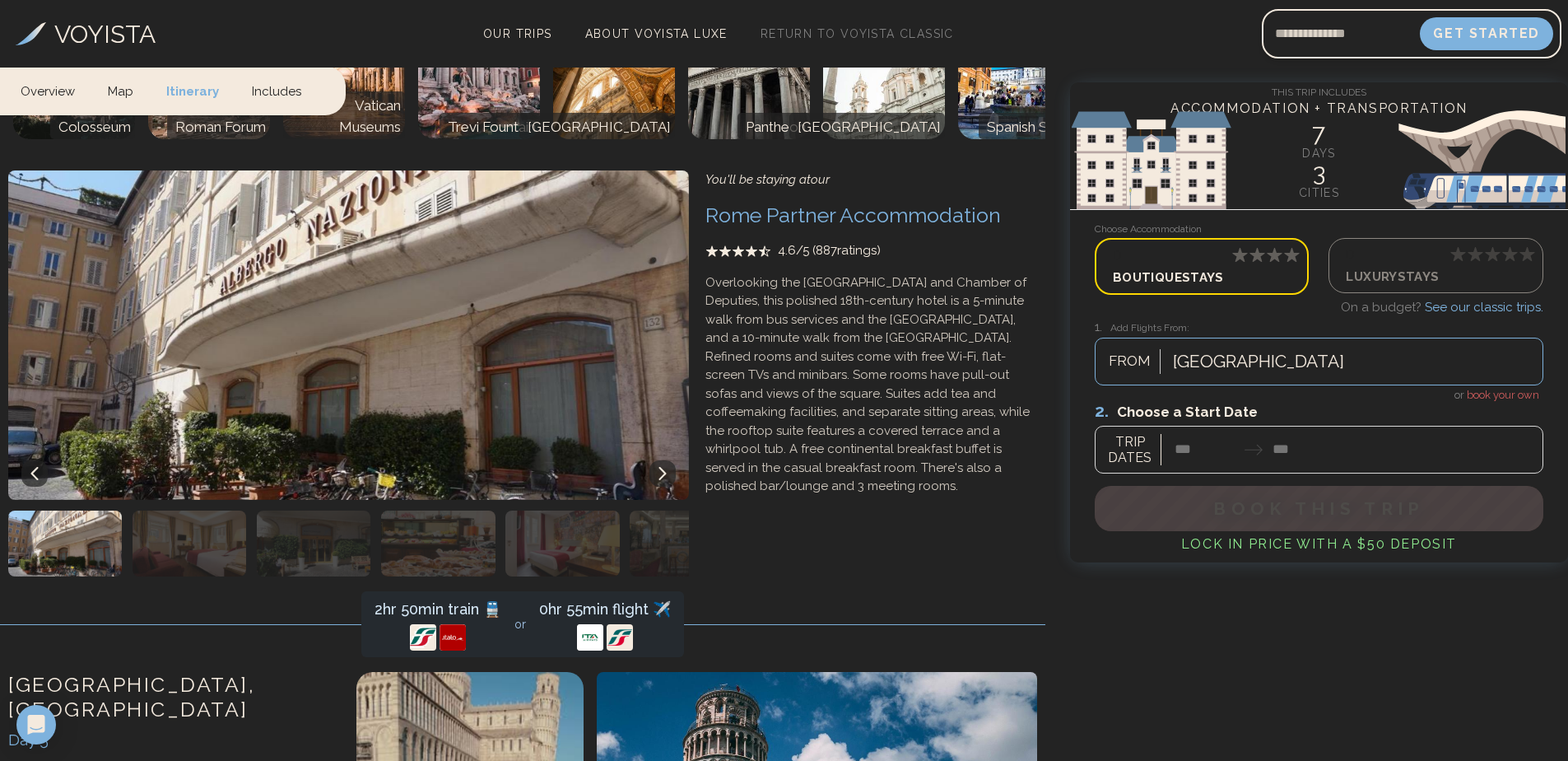
scroll to position [1250, 0]
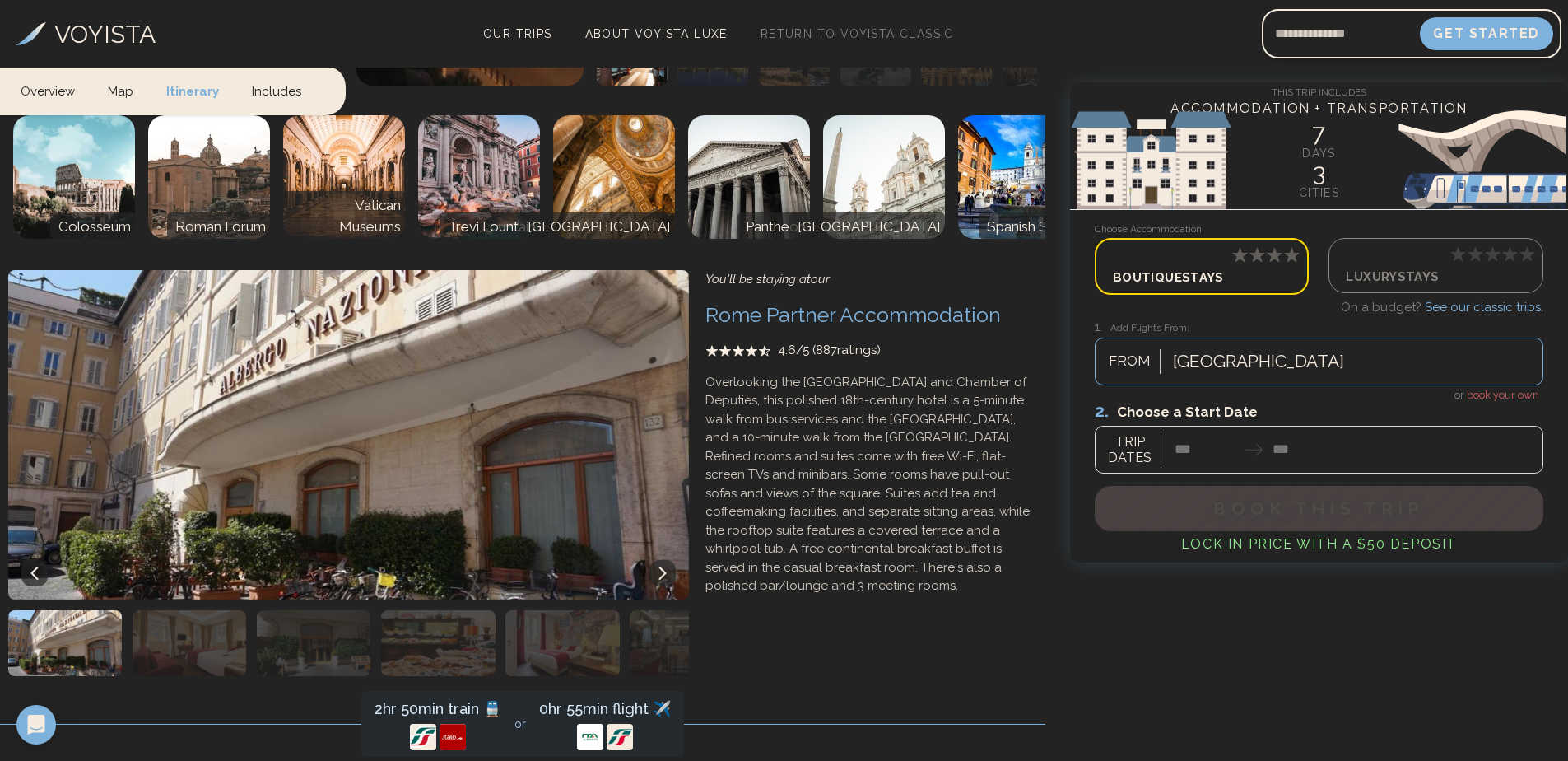
click at [1406, 272] on p "Luxury Stays" at bounding box center [1435, 275] width 179 height 23
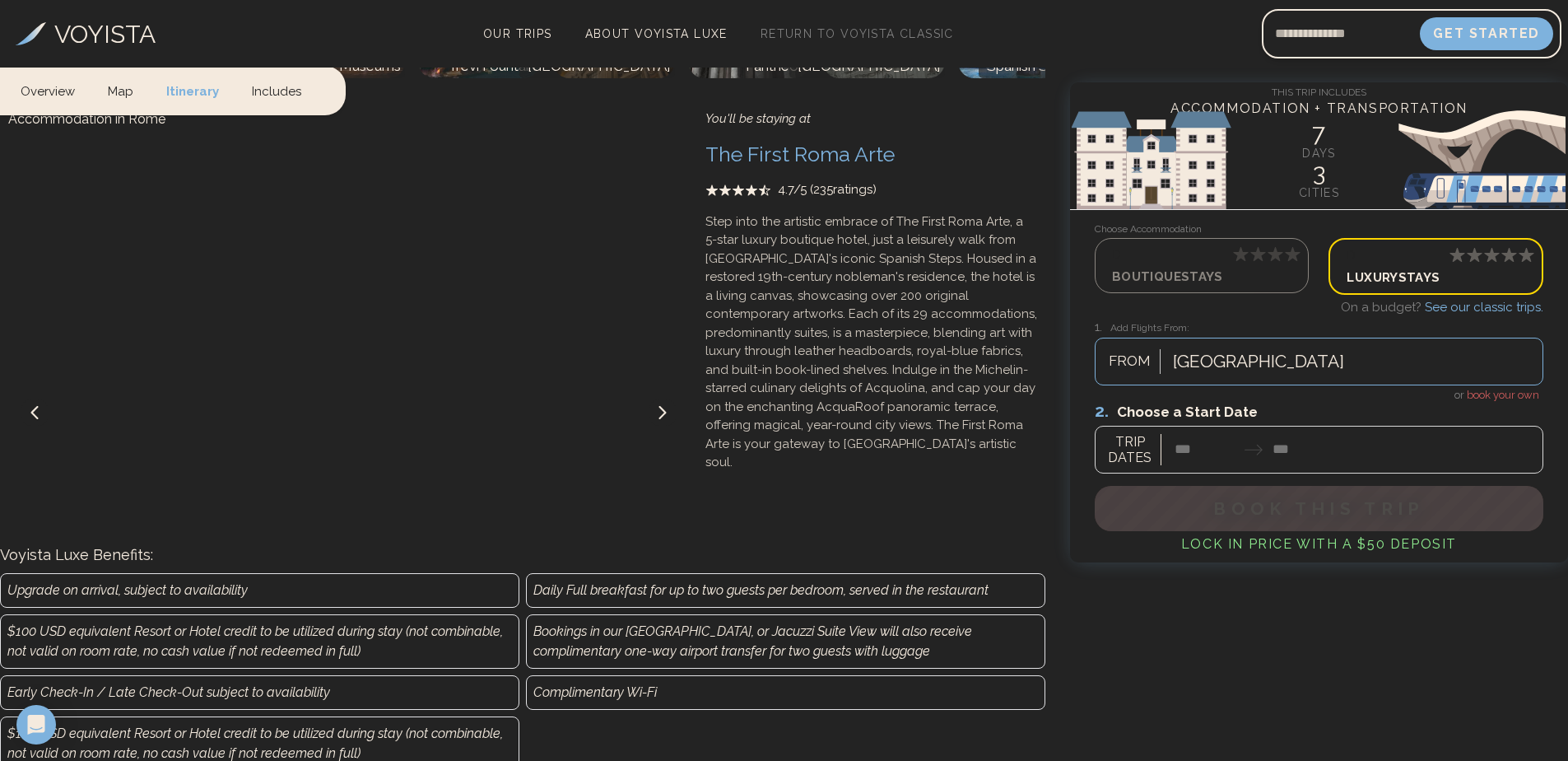
scroll to position [1482, 0]
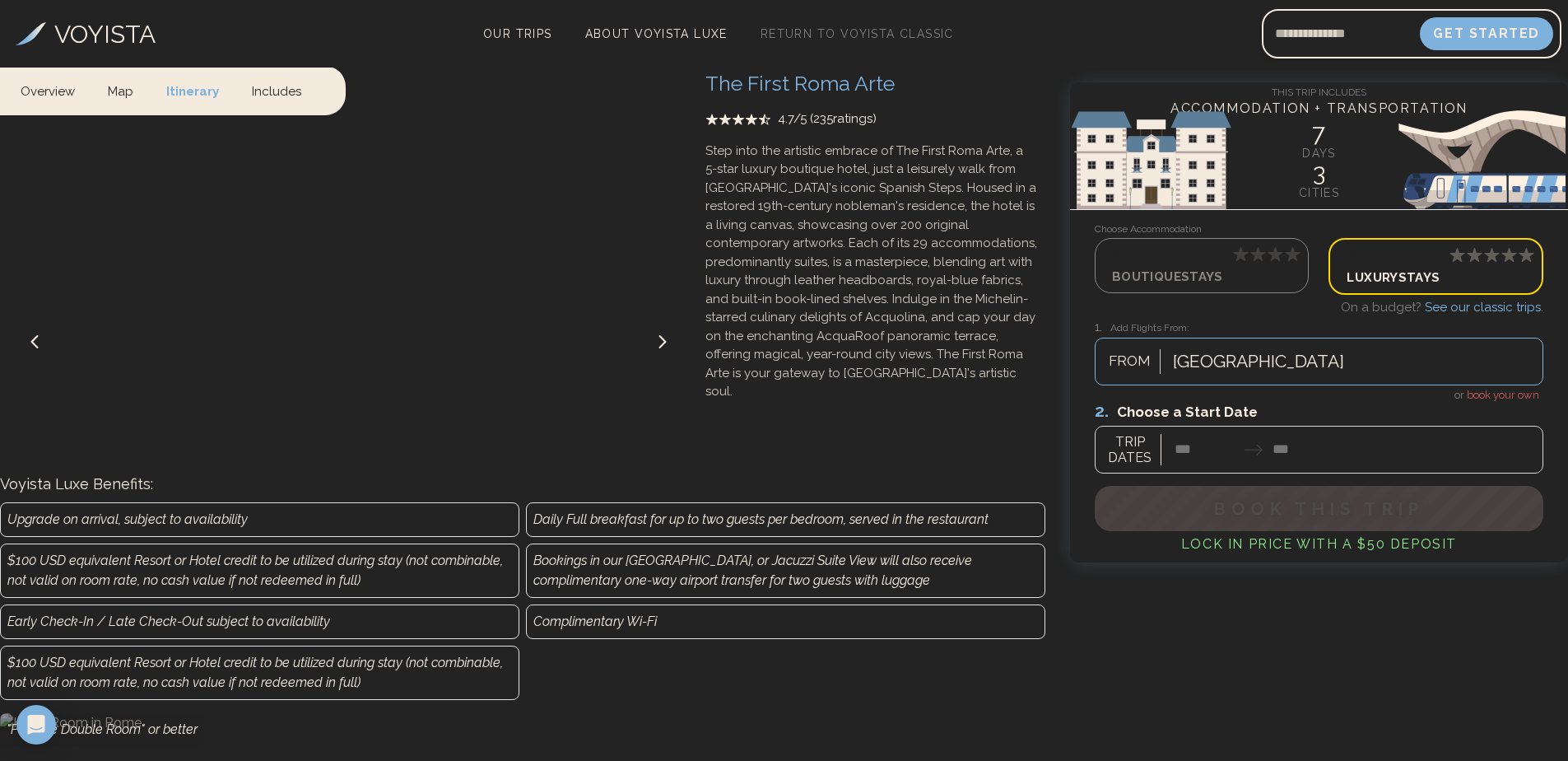
click at [662, 335] on icon at bounding box center [663, 342] width 13 height 13
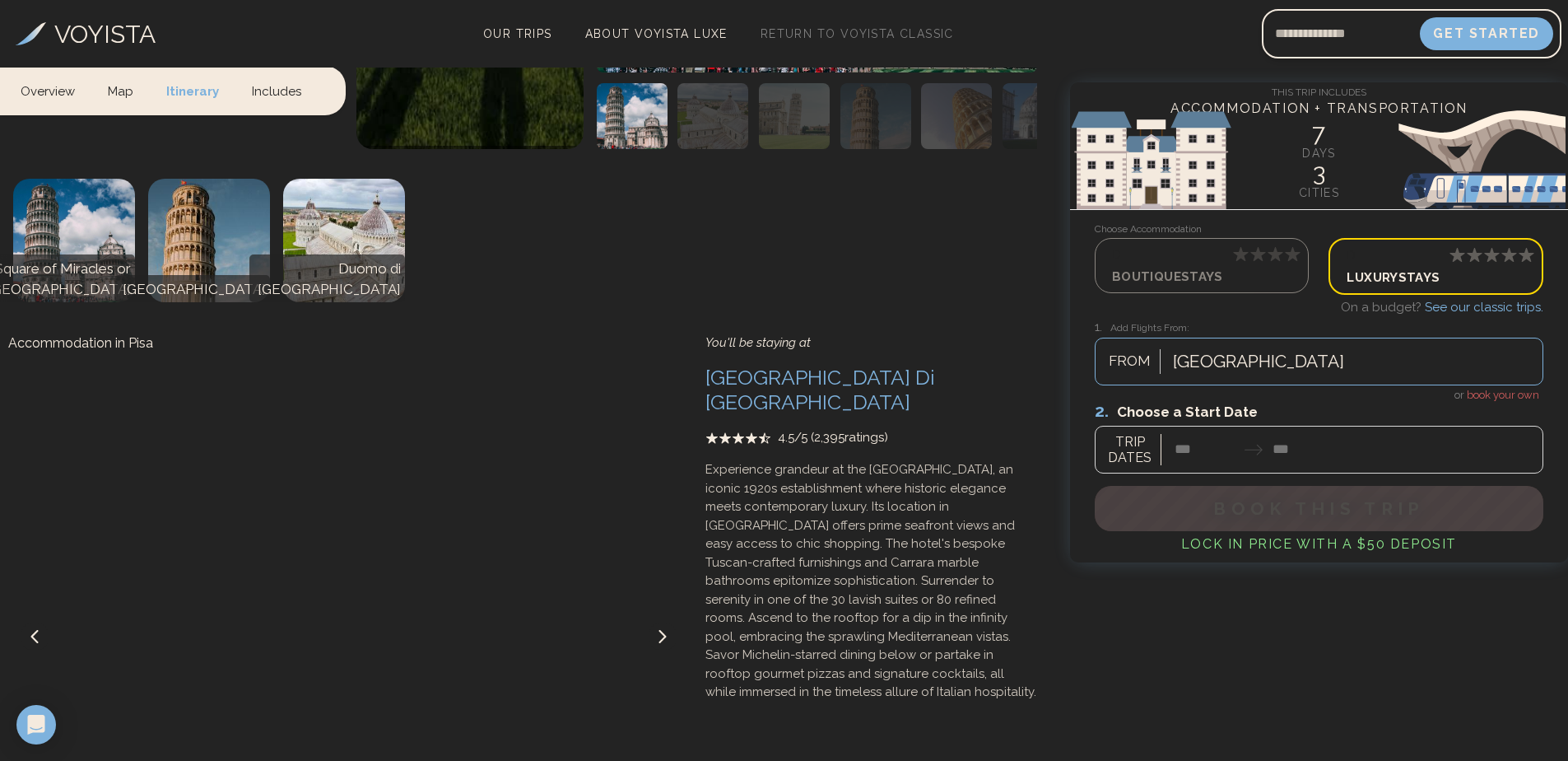
scroll to position [2881, 0]
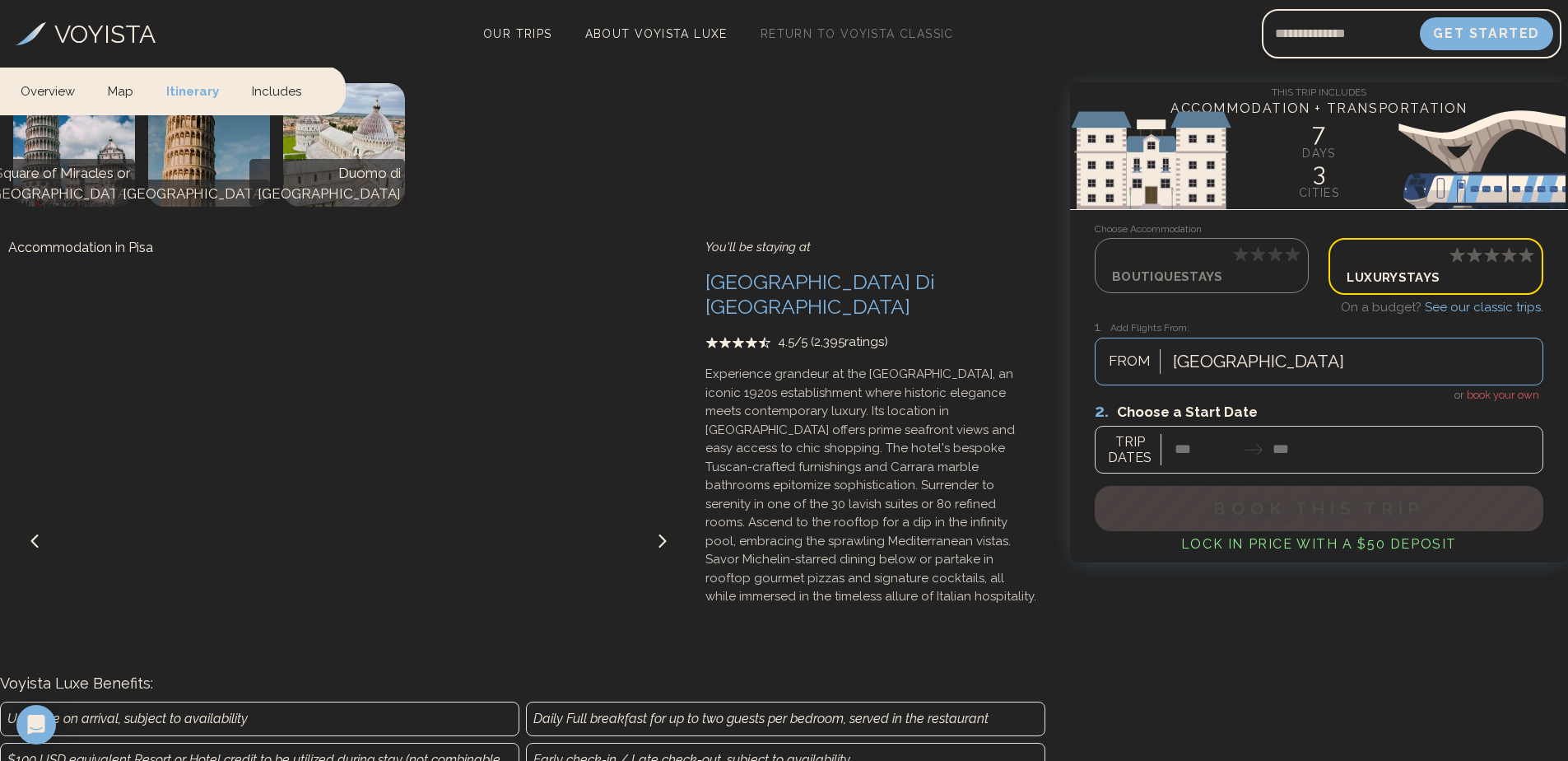
click at [665, 528] on button at bounding box center [662, 541] width 26 height 26
click at [667, 535] on icon at bounding box center [663, 541] width 13 height 13
click at [670, 528] on button at bounding box center [662, 541] width 26 height 26
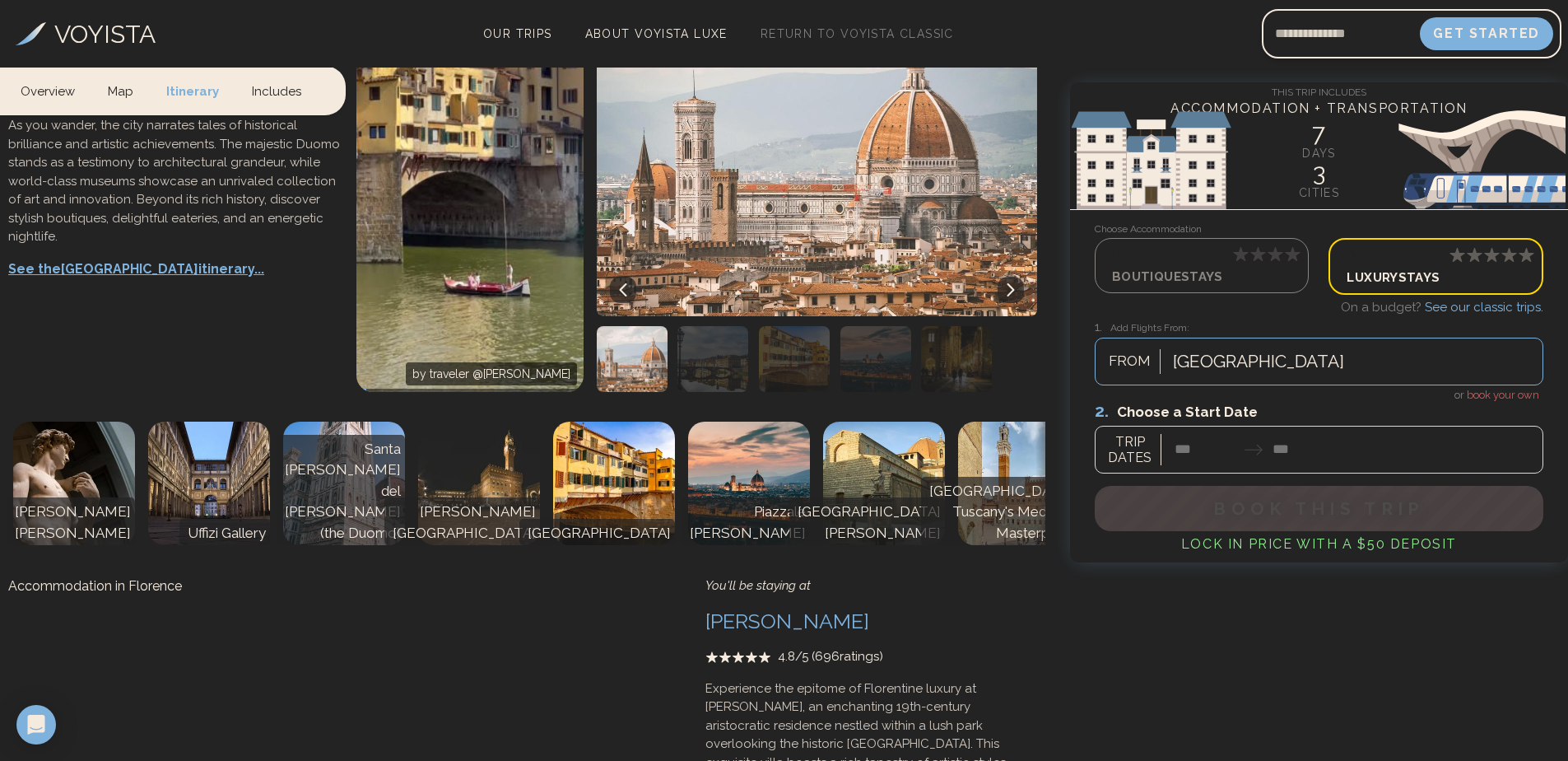
scroll to position [4446, 0]
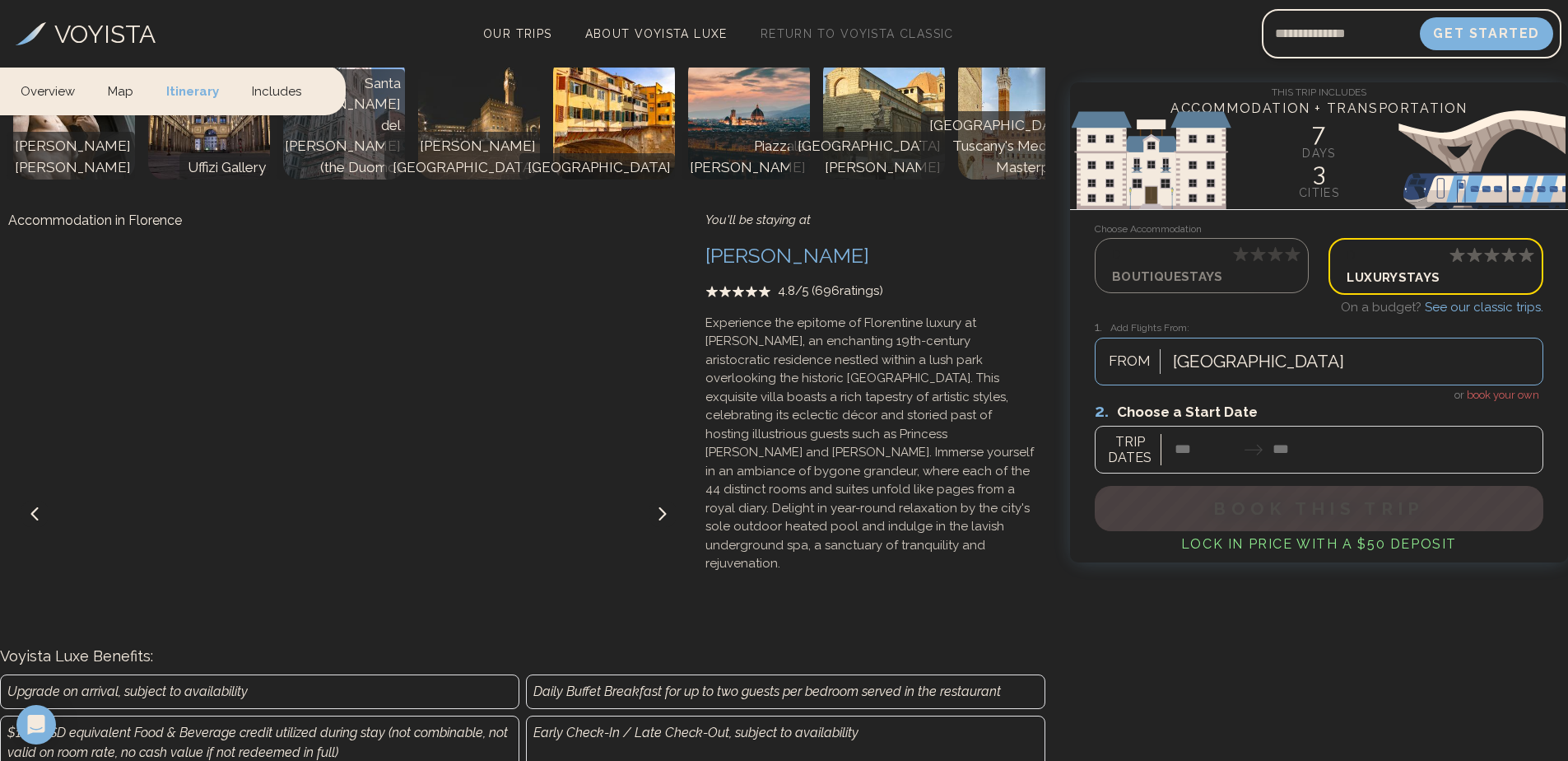
click at [659, 507] on icon at bounding box center [663, 514] width 13 height 13
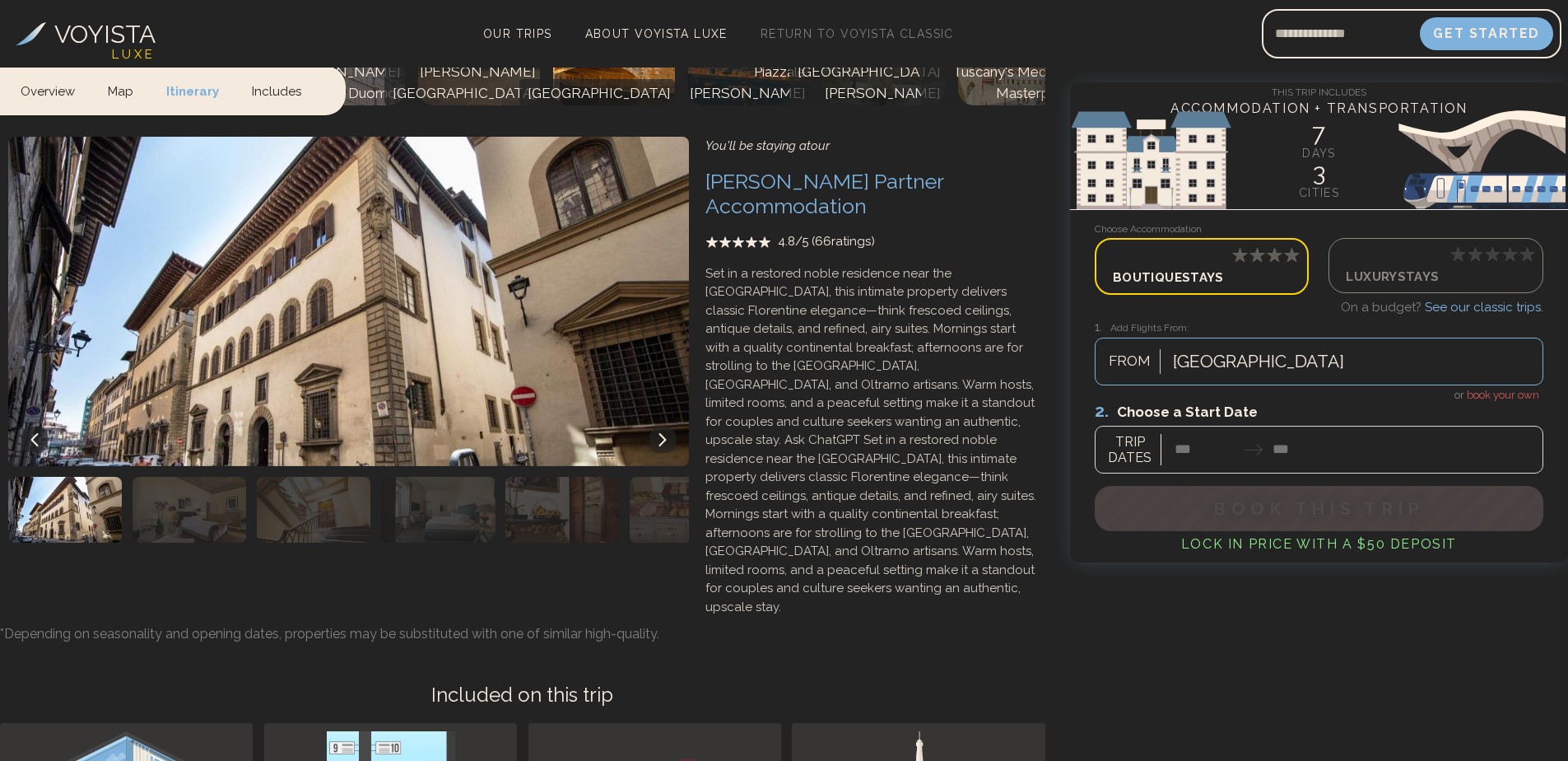
scroll to position [3294, 0]
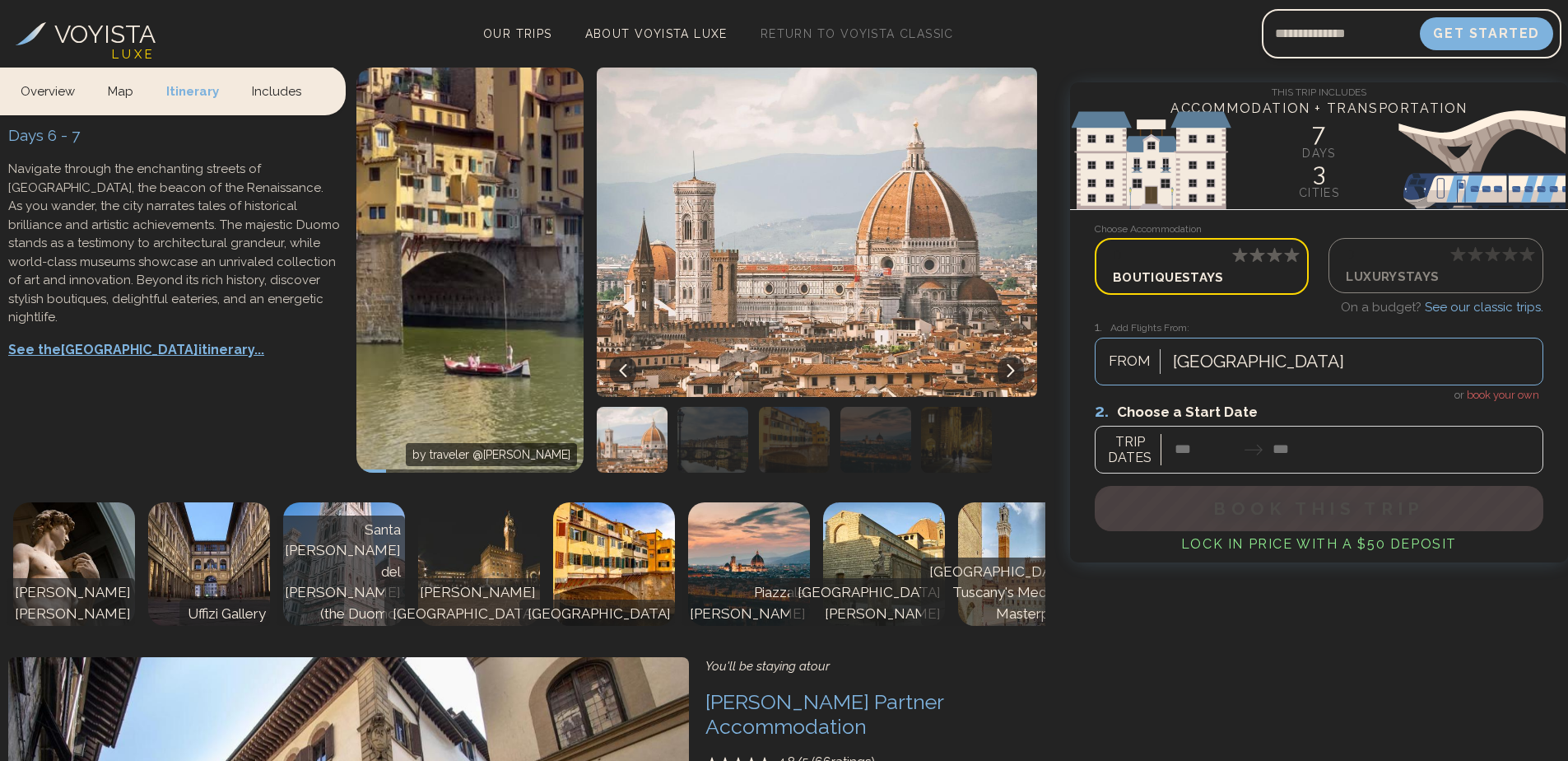
click at [1455, 264] on p "Luxury Stays" at bounding box center [1435, 275] width 179 height 23
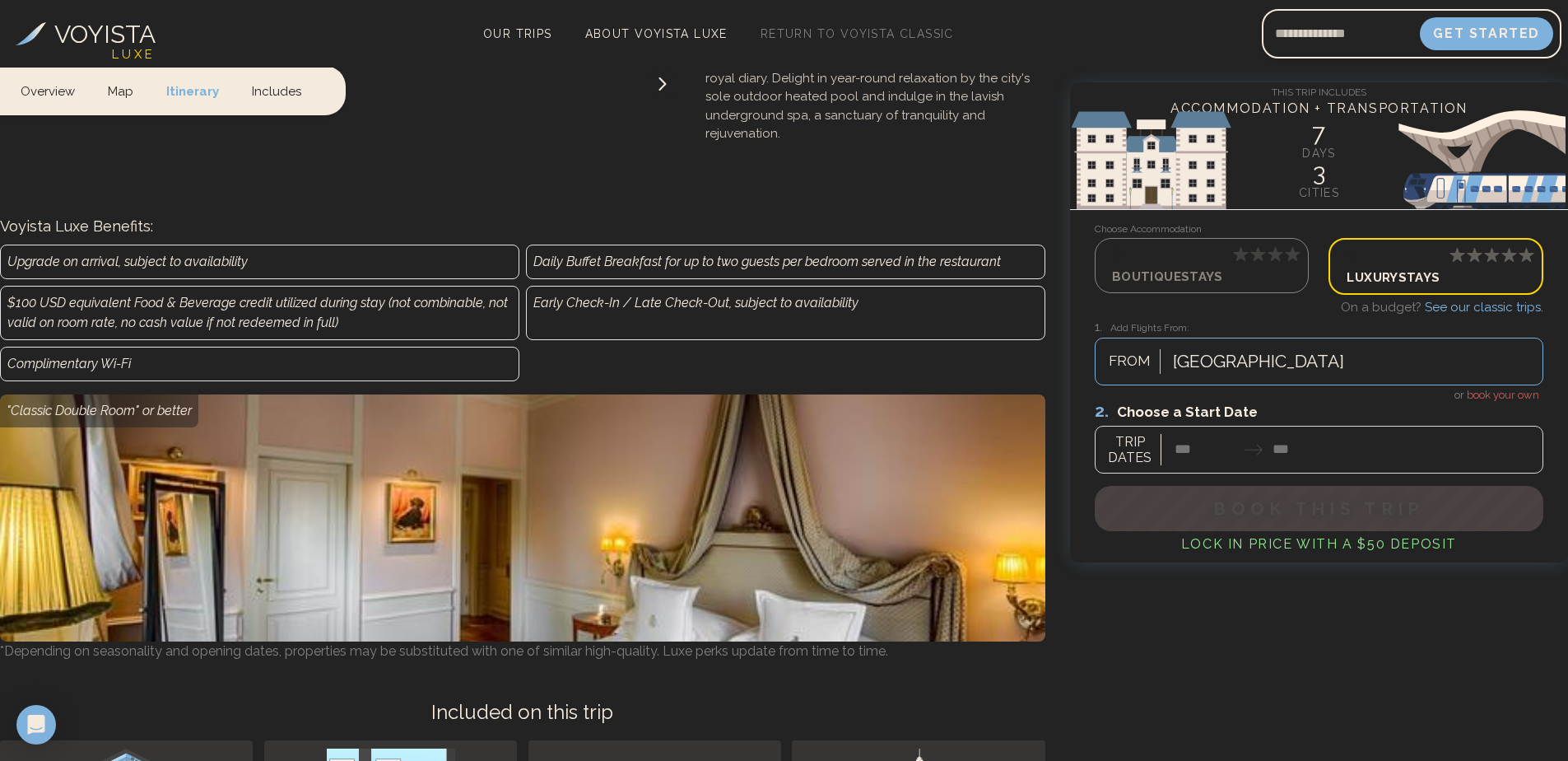
scroll to position [4576, 0]
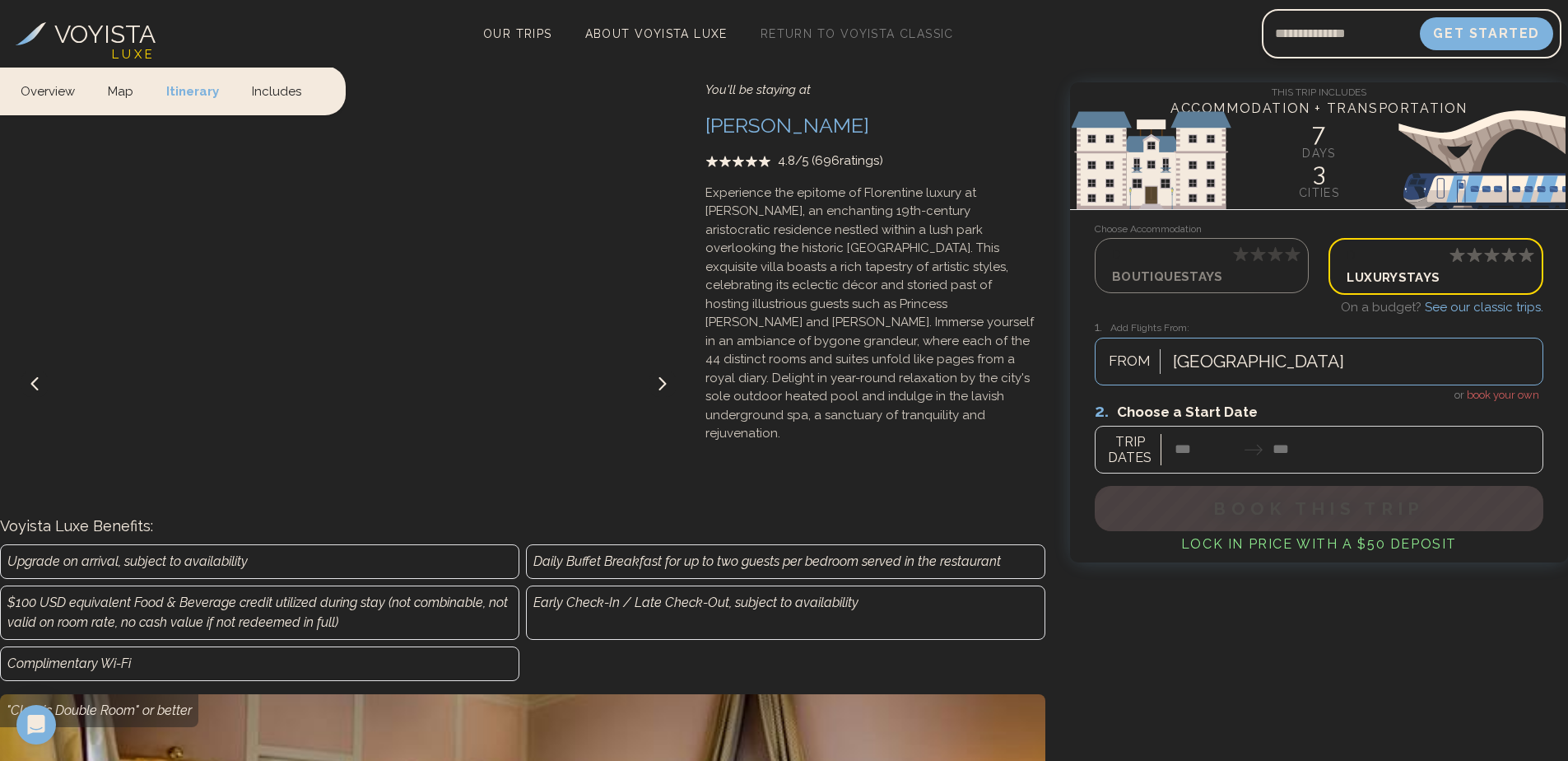
click at [657, 377] on icon at bounding box center [663, 384] width 13 height 13
click at [671, 370] on button at bounding box center [662, 383] width 26 height 26
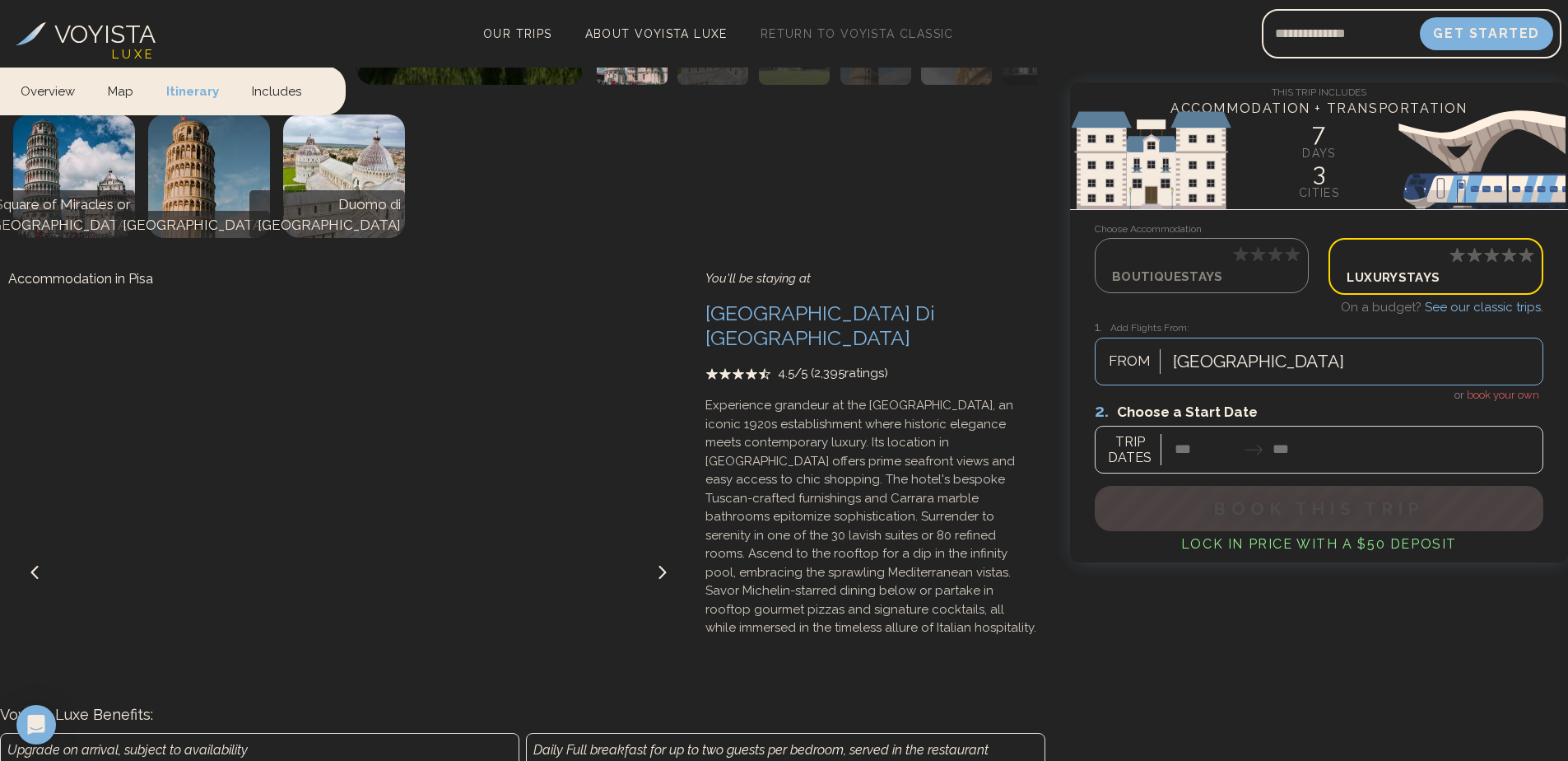
scroll to position [2847, 0]
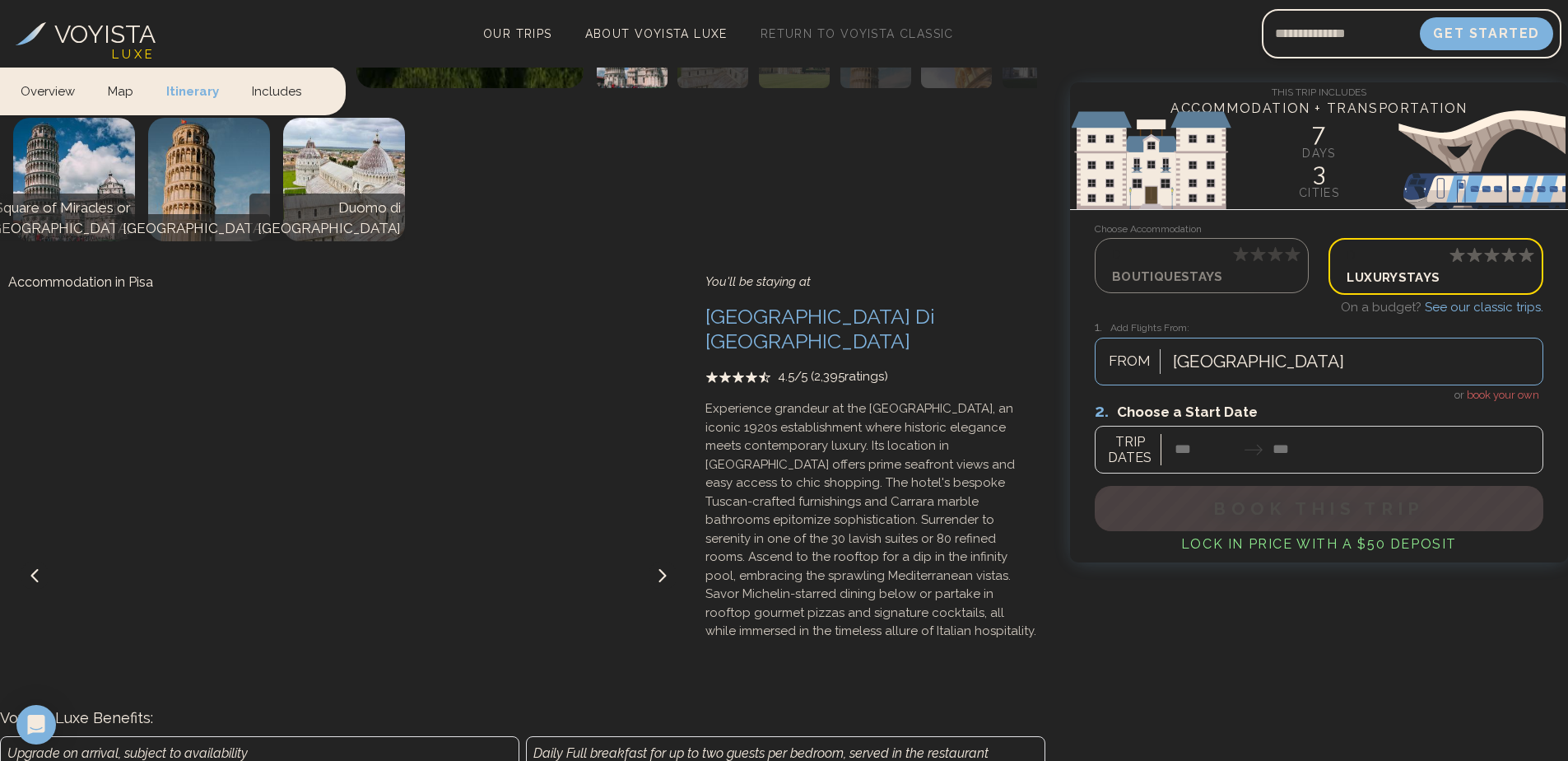
click at [661, 569] on icon at bounding box center [663, 576] width 13 height 13
click at [660, 569] on icon at bounding box center [663, 576] width 13 height 13
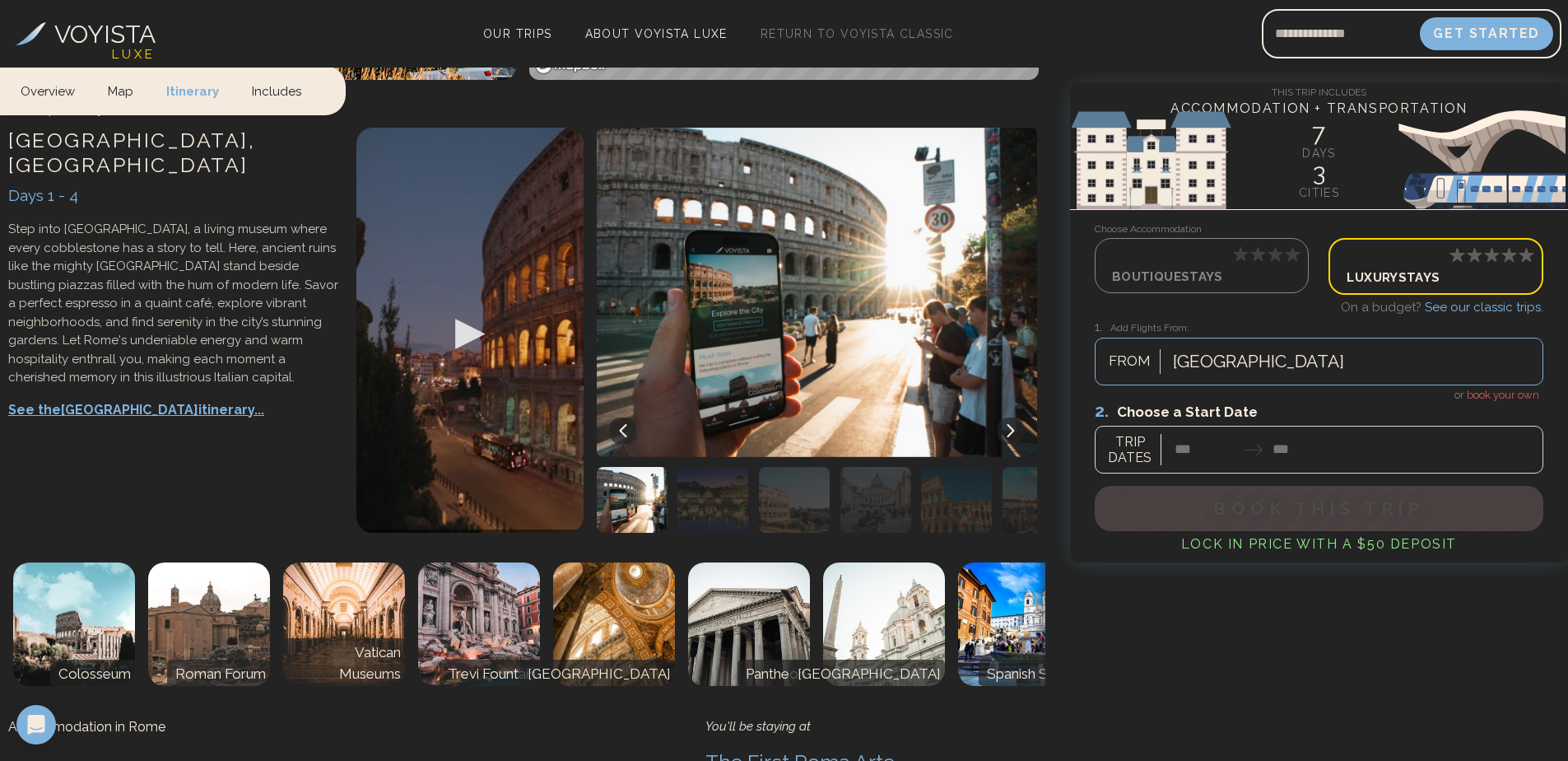
scroll to position [789, 0]
